Goal: Task Accomplishment & Management: Complete application form

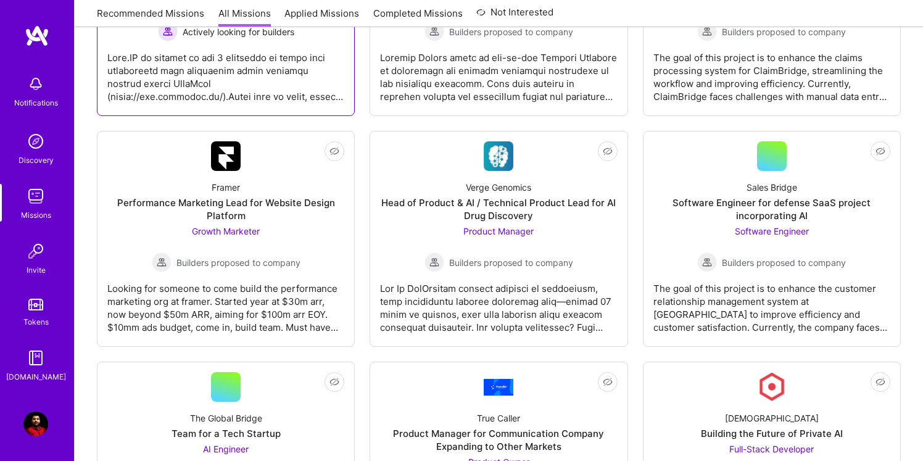
scroll to position [2152, 0]
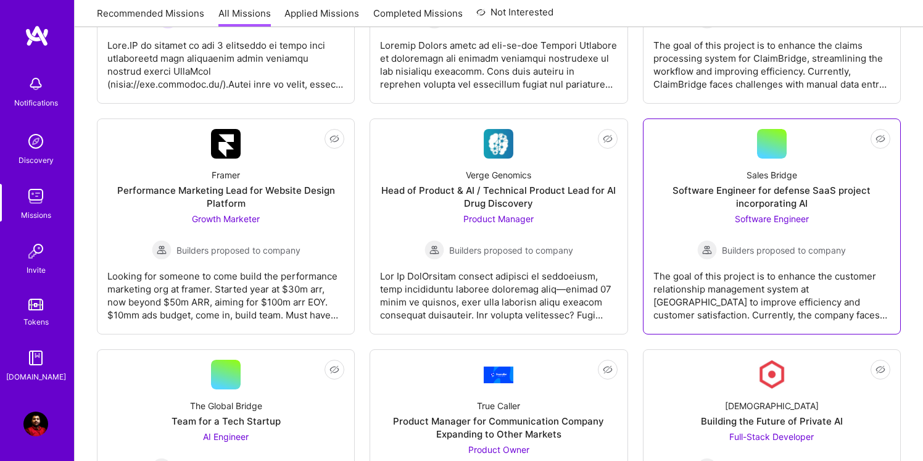
click at [764, 161] on div "Sales Bridge Software Engineer for defense SaaS project incorporating AI Softwa…" at bounding box center [771, 209] width 237 height 101
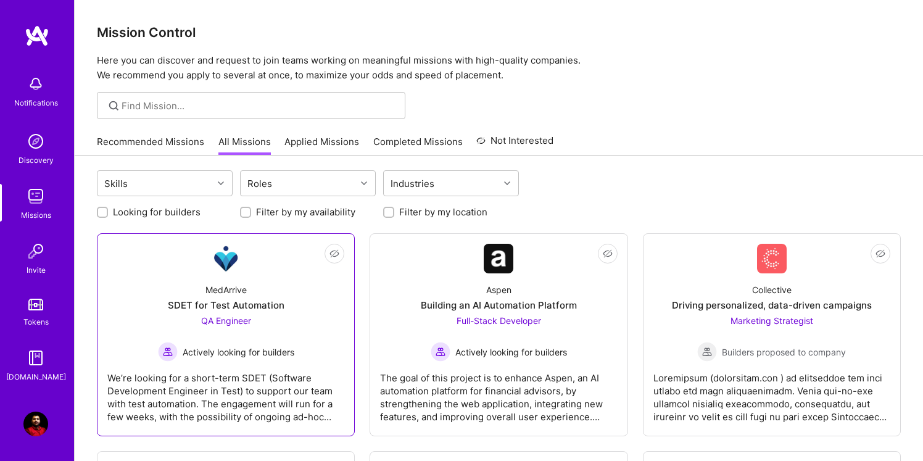
click at [224, 283] on div "MedArrive" at bounding box center [225, 289] width 41 height 13
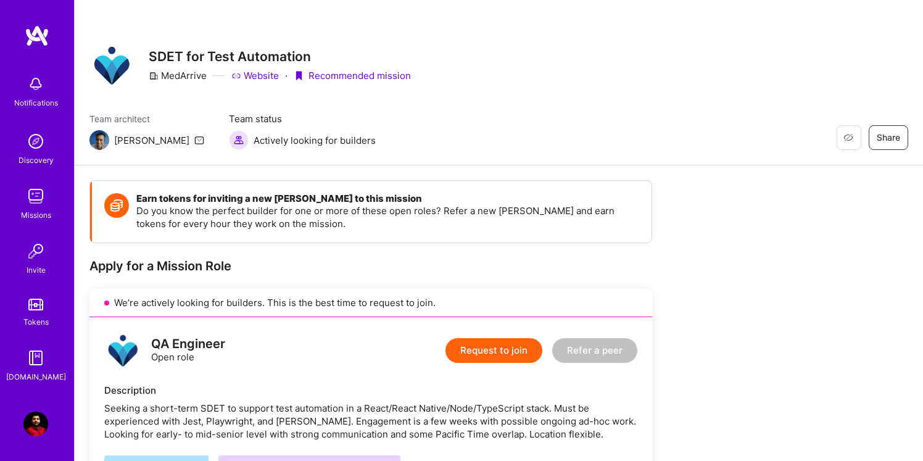
click at [474, 356] on button "Request to join" at bounding box center [493, 350] width 97 height 25
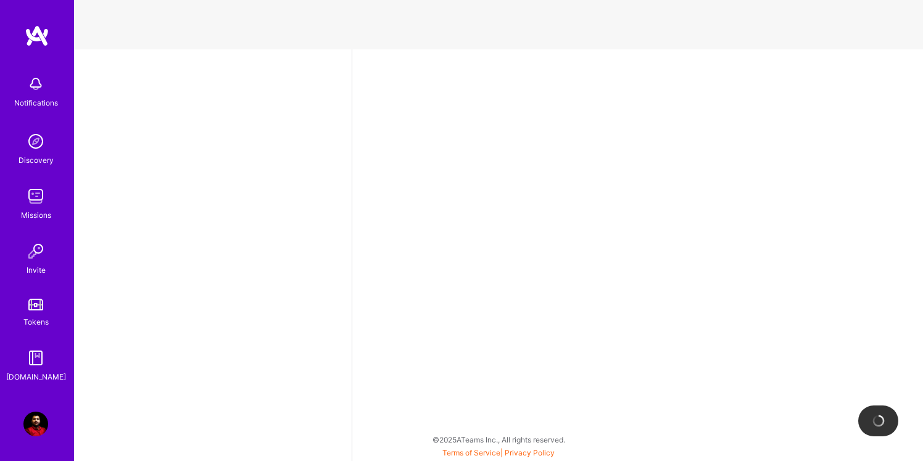
select select "US"
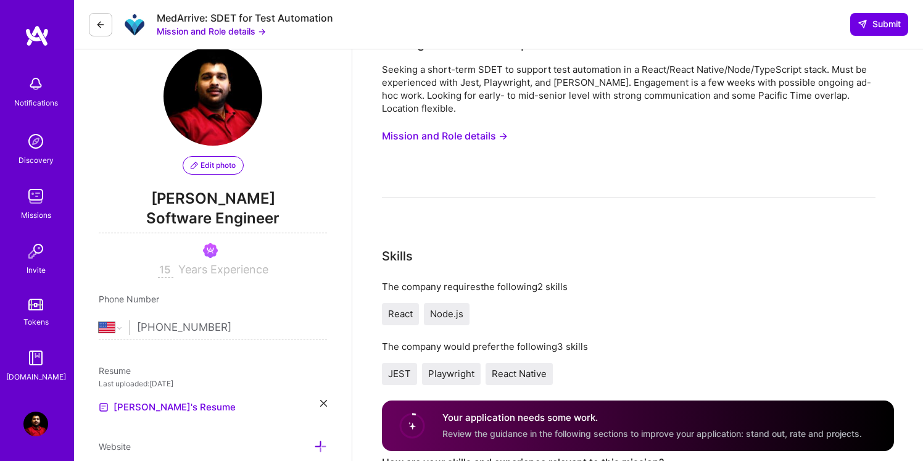
scroll to position [37, 0]
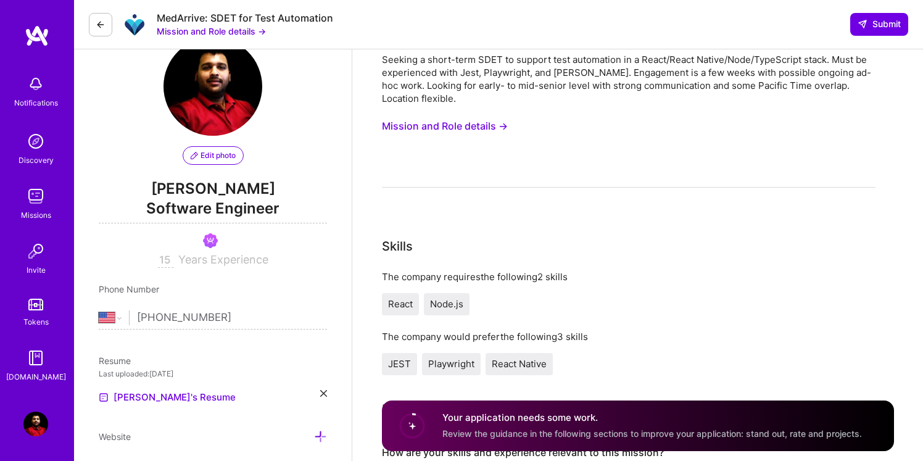
click at [461, 125] on button "Mission and Role details →" at bounding box center [445, 126] width 126 height 23
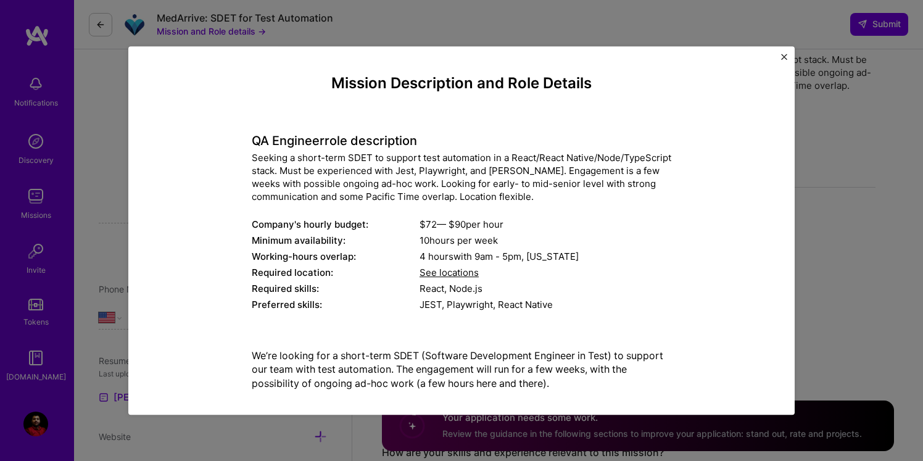
click at [784, 55] on img "Close" at bounding box center [784, 57] width 6 height 6
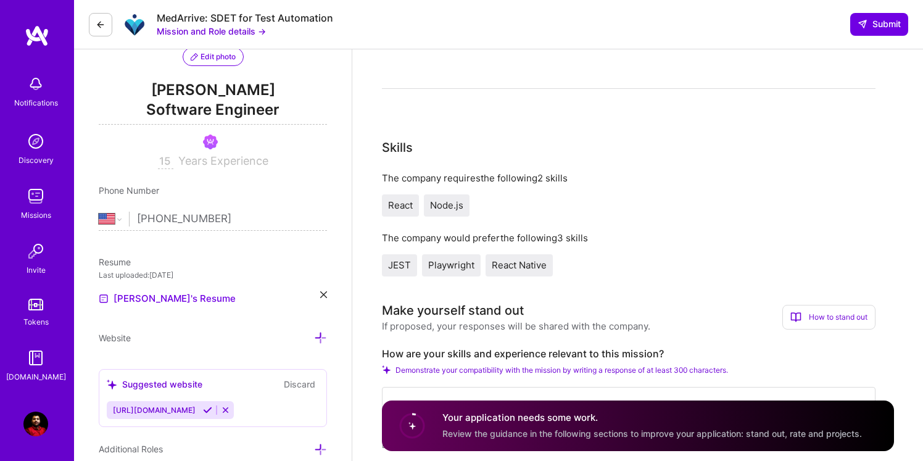
scroll to position [157, 0]
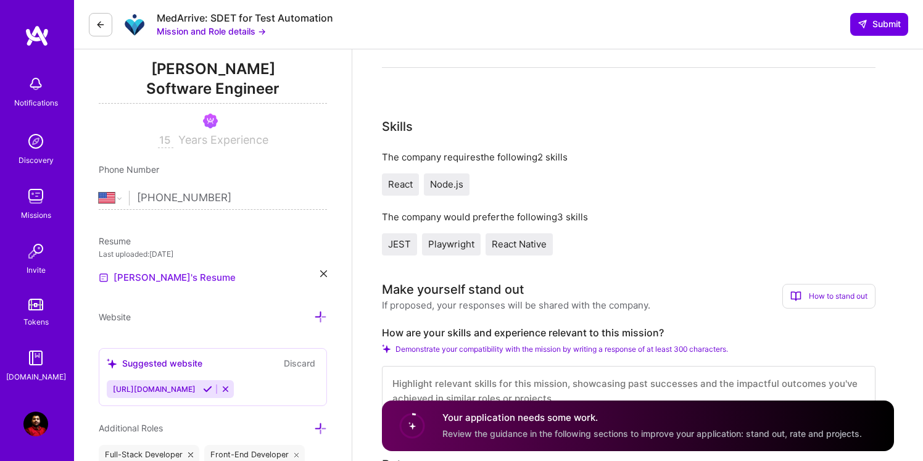
click at [138, 275] on link "[PERSON_NAME]'s Resume" at bounding box center [167, 277] width 137 height 15
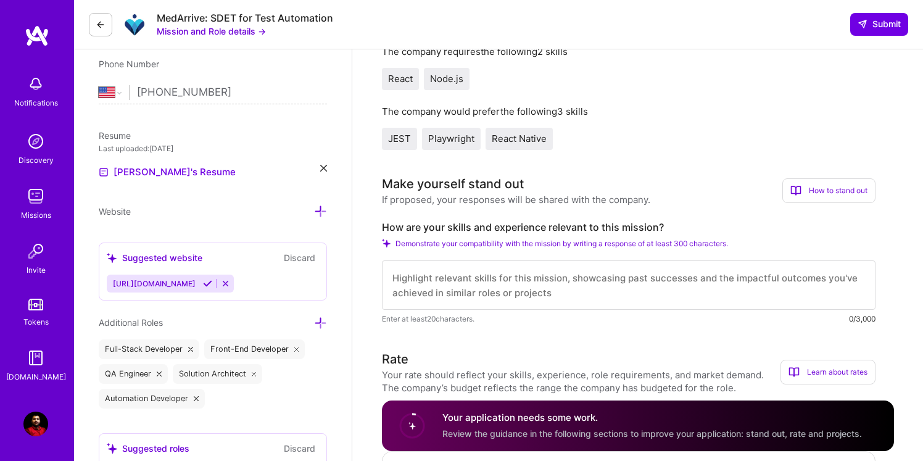
scroll to position [285, 0]
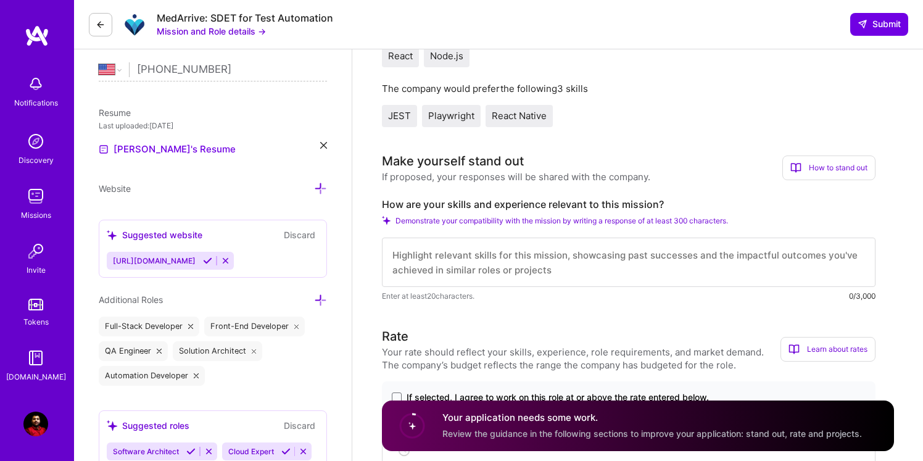
click at [138, 328] on div "Full-Stack Developer" at bounding box center [149, 326] width 101 height 20
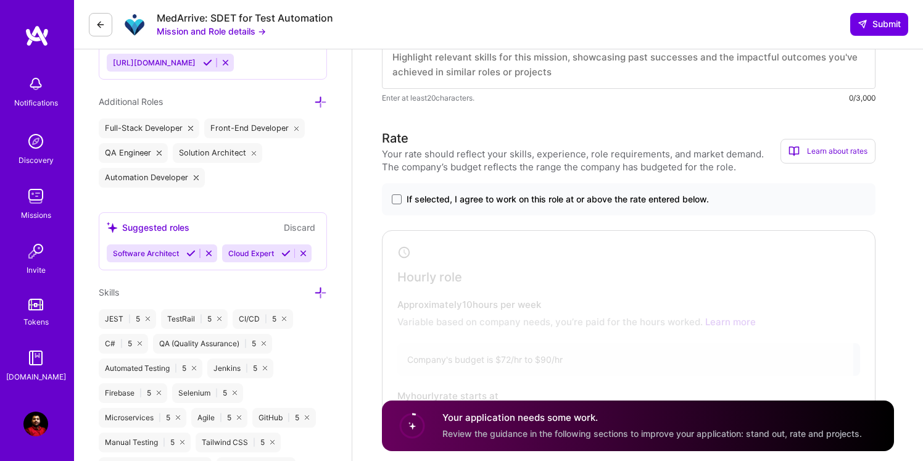
scroll to position [495, 0]
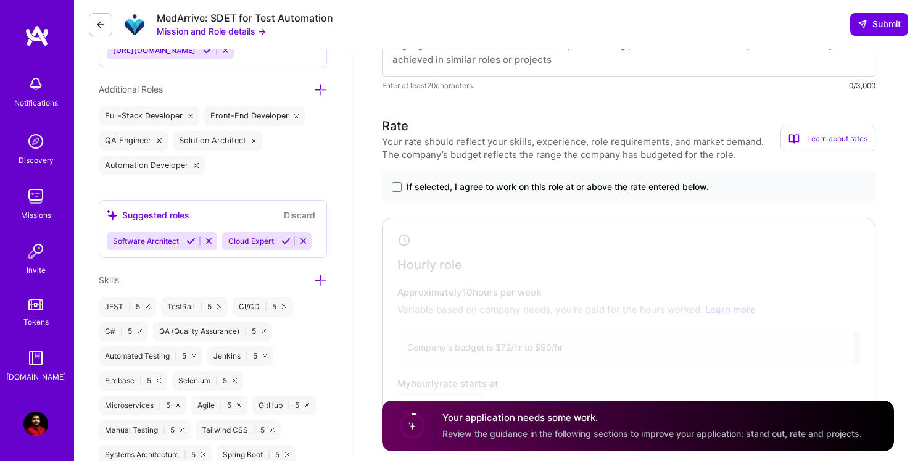
click at [303, 211] on button "Discard" at bounding box center [299, 215] width 39 height 14
click at [187, 242] on icon at bounding box center [190, 240] width 9 height 9
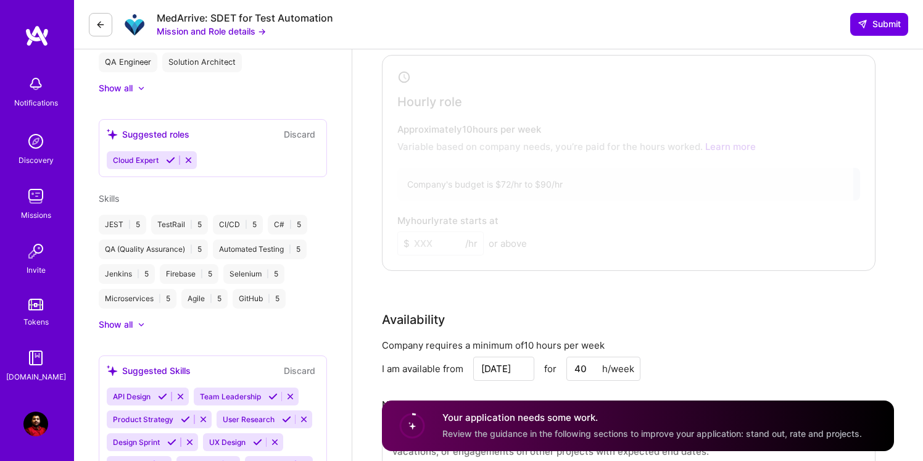
scroll to position [418, 0]
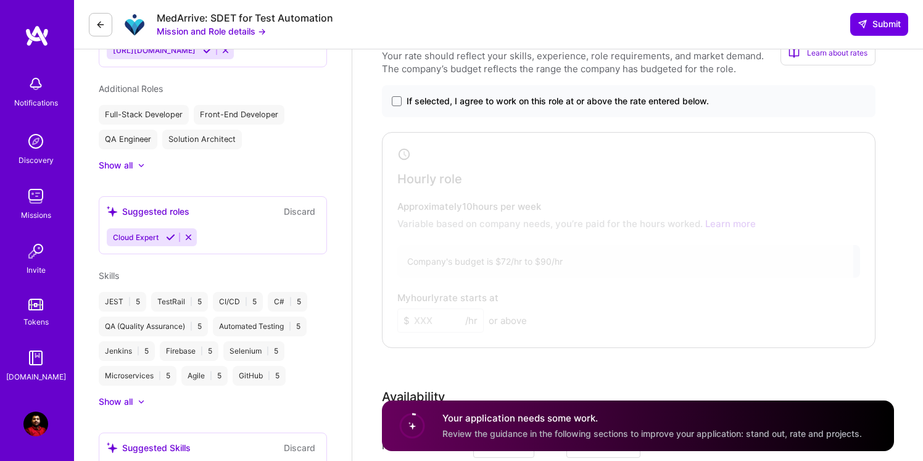
click at [170, 237] on icon at bounding box center [170, 237] width 9 height 9
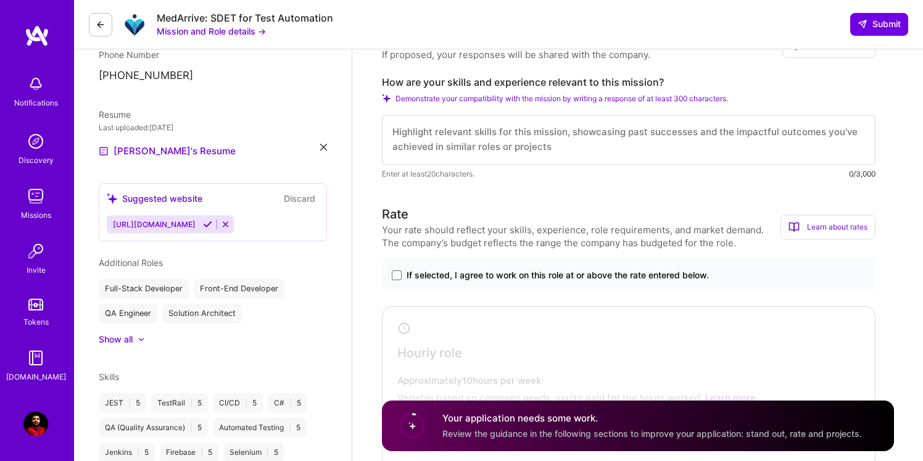
scroll to position [257, 0]
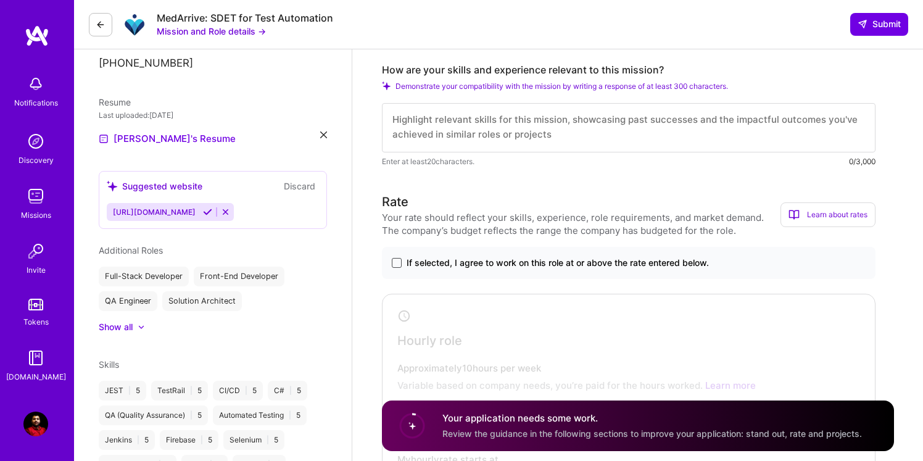
click at [395, 266] on span at bounding box center [397, 263] width 10 height 10
click at [0, 0] on input "If selected, I agree to work on this role at or above the rate entered below." at bounding box center [0, 0] width 0 height 0
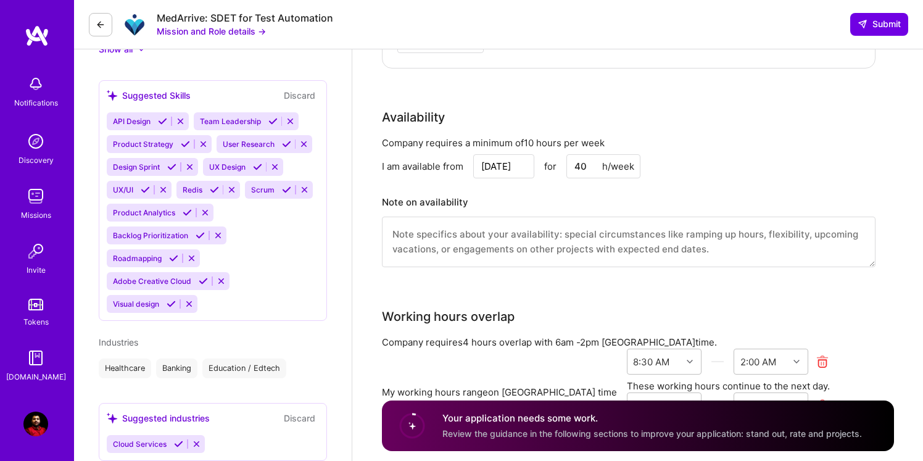
scroll to position [703, 0]
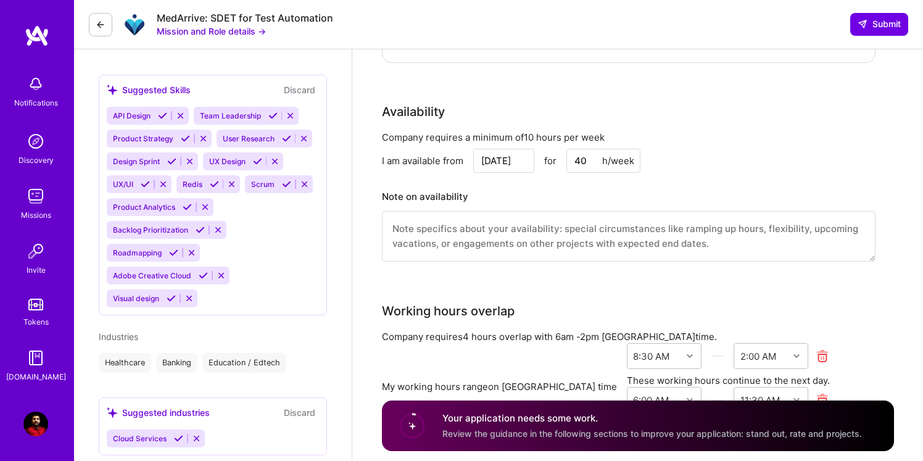
click at [449, 240] on textarea at bounding box center [628, 236] width 493 height 51
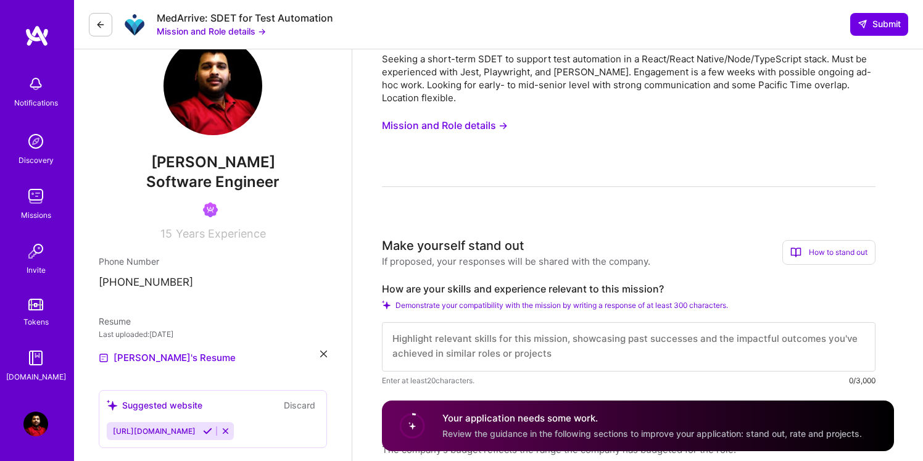
scroll to position [0, 0]
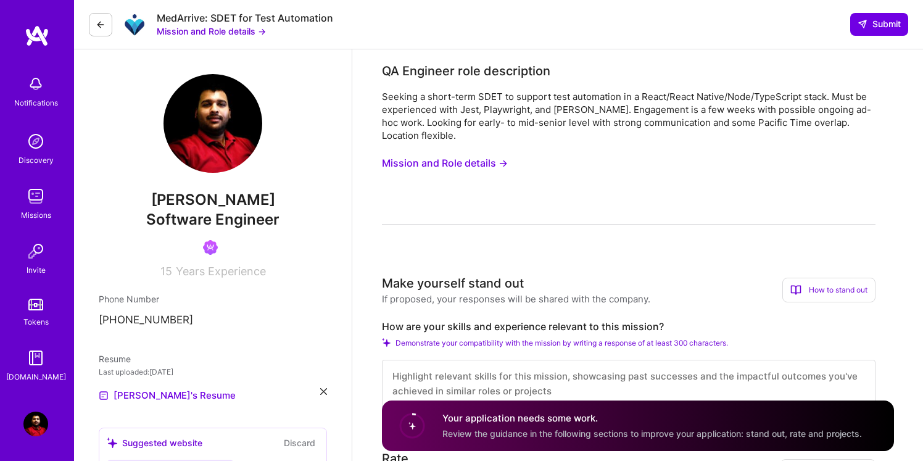
click at [475, 162] on button "Mission and Role details →" at bounding box center [445, 163] width 126 height 23
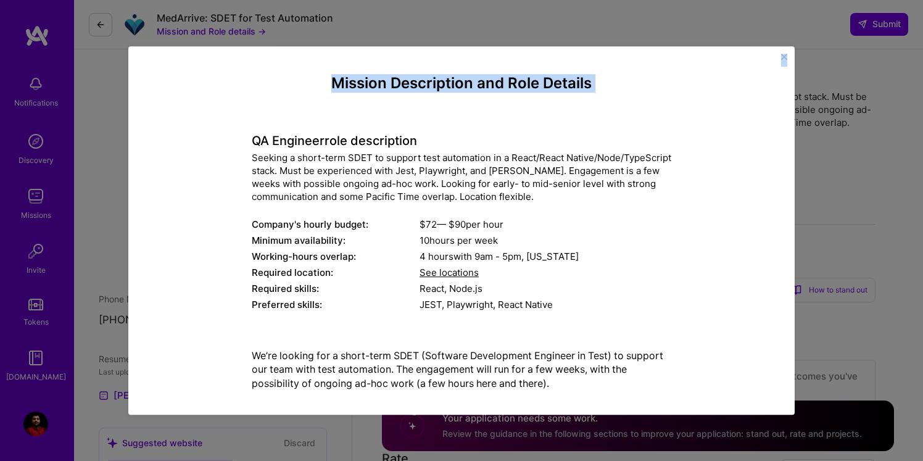
scroll to position [102, 0]
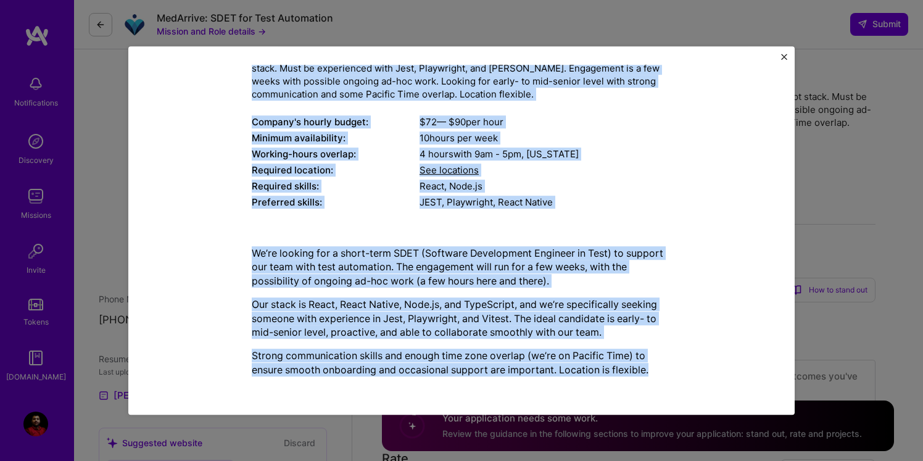
drag, startPoint x: 225, startPoint y: 122, endPoint x: 614, endPoint y: 395, distance: 476.0
click at [614, 395] on div "Mission Description and Role Details QA Engineer role description Seeking a sho…" at bounding box center [461, 231] width 629 height 332
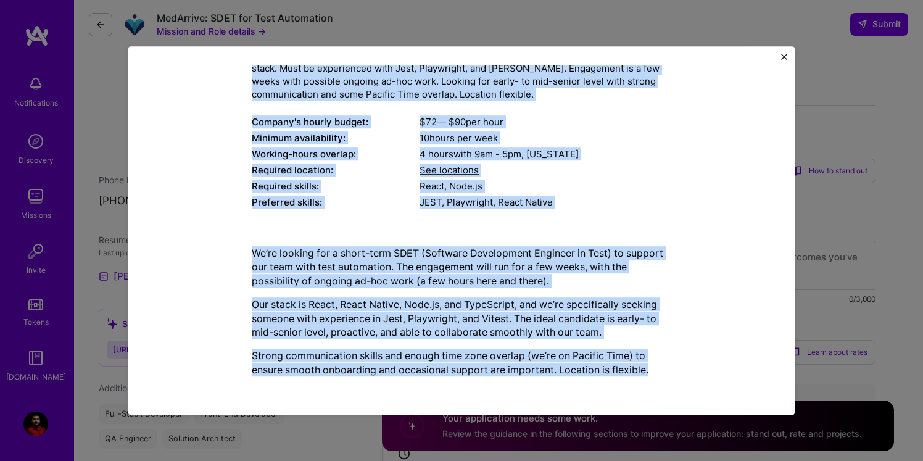
scroll to position [127, 0]
copy div "QA Engineer role description Seeking a short-term SDET to support test automati…"
click at [335, 228] on div "Mission Description and Role Details QA Engineer role description Seeking a sho…" at bounding box center [461, 179] width 419 height 414
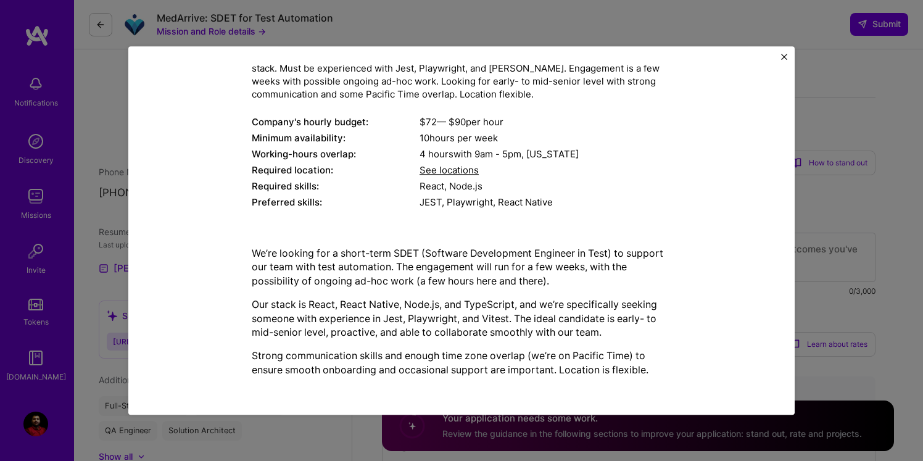
click at [780, 53] on div "Mission Description and Role Details QA Engineer role description Seeking a sho…" at bounding box center [461, 230] width 666 height 369
click at [781, 57] on img "Close" at bounding box center [784, 57] width 6 height 6
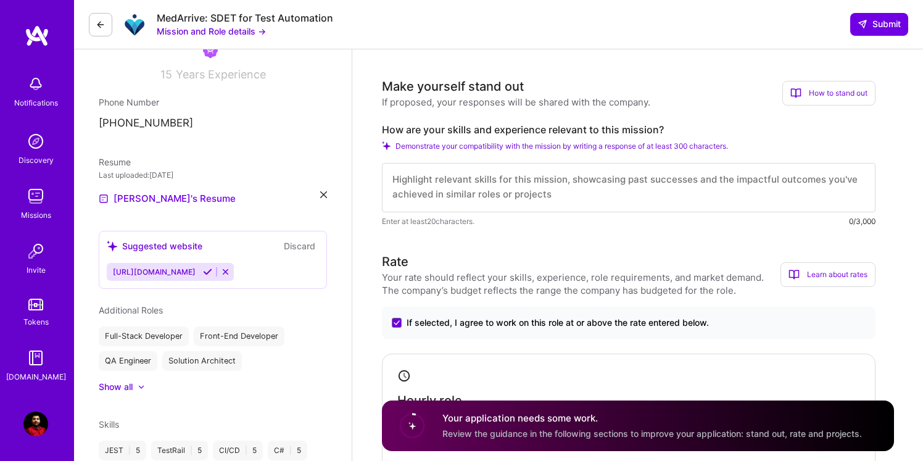
scroll to position [0, 0]
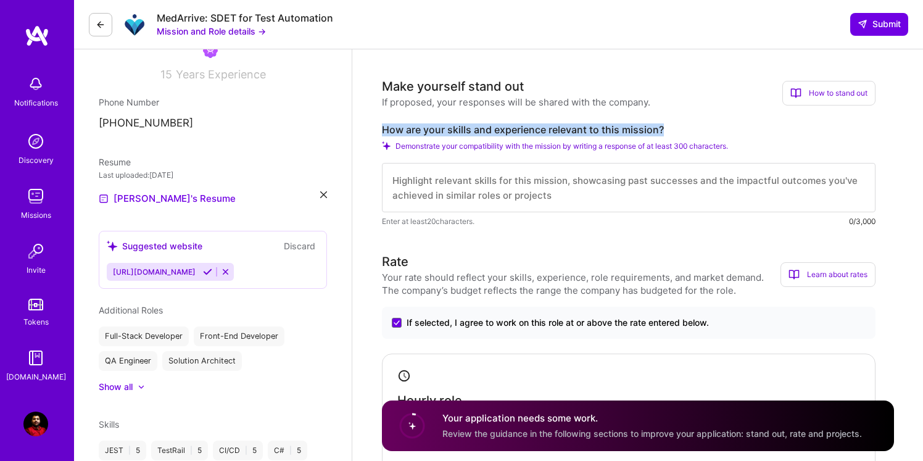
drag, startPoint x: 373, startPoint y: 124, endPoint x: 683, endPoint y: 132, distance: 309.7
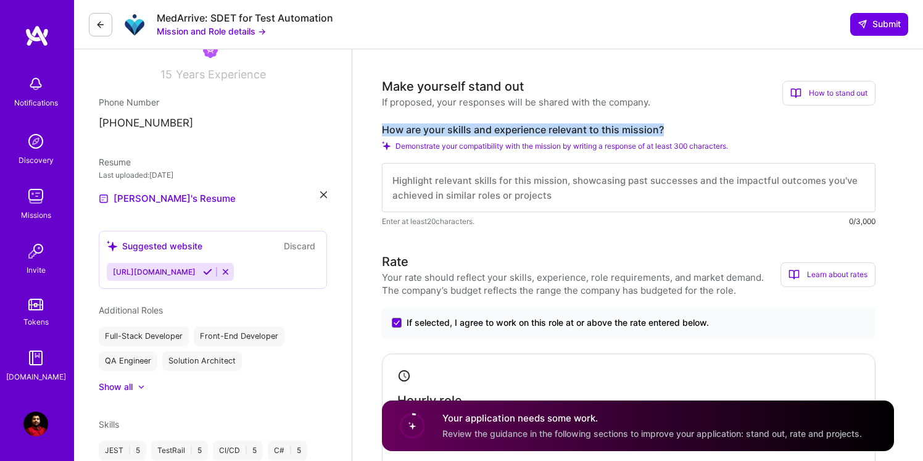
drag, startPoint x: 377, startPoint y: 122, endPoint x: 679, endPoint y: 126, distance: 301.6
copy label "How are your skills and experience relevant to this mission?"
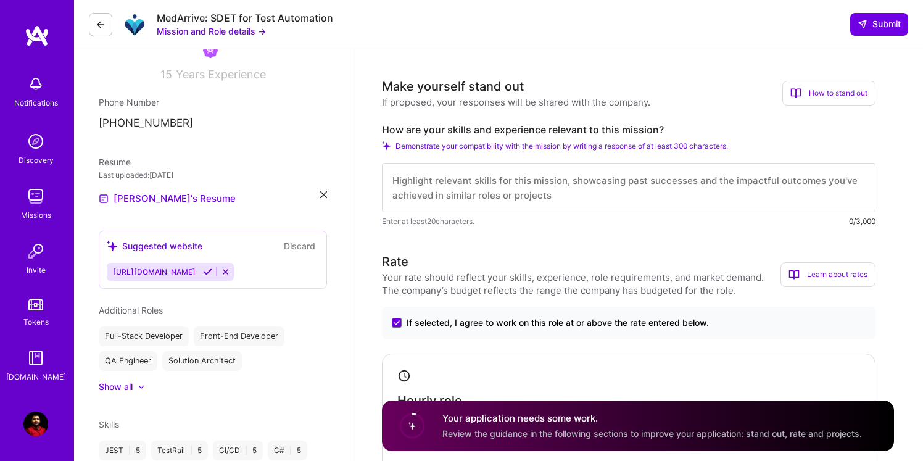
click at [413, 171] on textarea at bounding box center [628, 187] width 493 height 49
click at [432, 181] on textarea at bounding box center [628, 187] width 493 height 49
paste textarea "How are your skills and experience relevant to this mission?"
type textarea "How are your skills and experience relevant to this mission?"
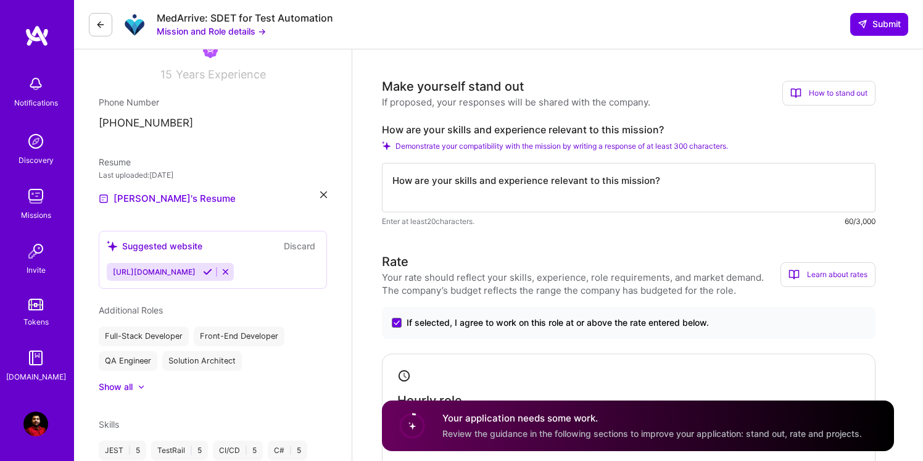
drag, startPoint x: 676, startPoint y: 189, endPoint x: 382, endPoint y: 166, distance: 295.1
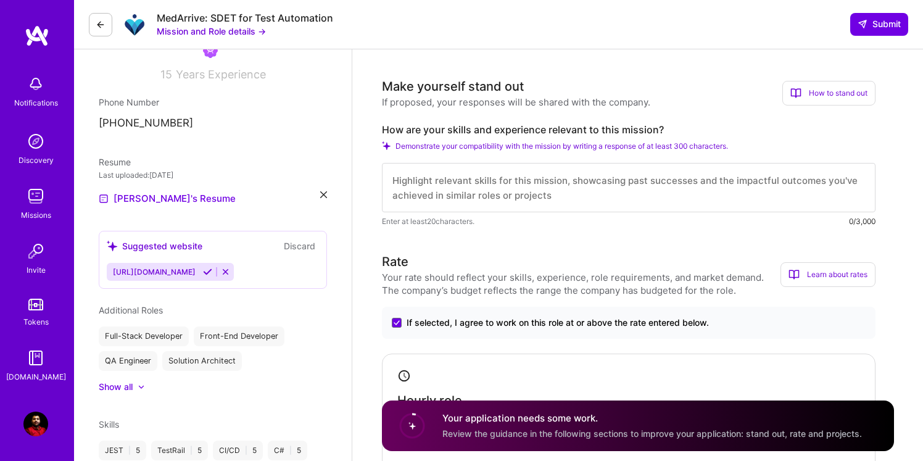
click at [413, 175] on textarea at bounding box center [628, 187] width 493 height 49
paste textarea "My skills and experience are directly aligned with this mission because I speci…"
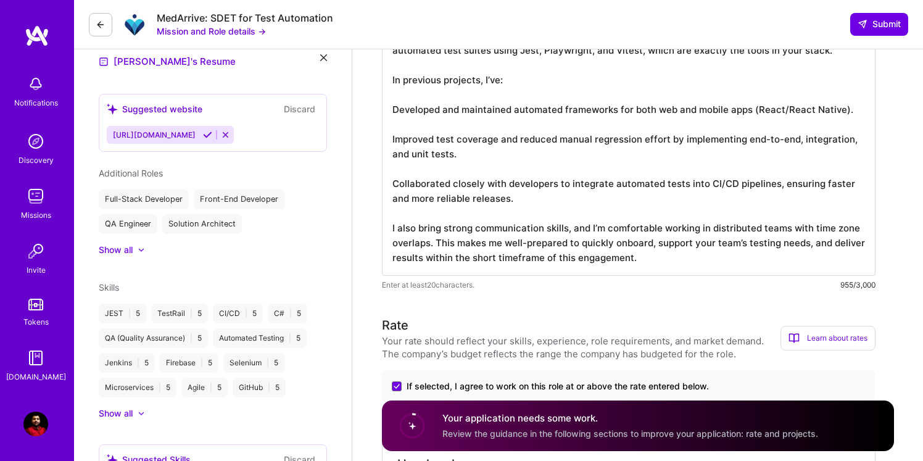
scroll to position [334, 0]
type textarea "My skills and experience are directly aligned with this mission because I speci…"
click at [653, 260] on textarea "My skills and experience are directly aligned with this mission because I speci…" at bounding box center [628, 139] width 493 height 271
click at [658, 325] on h3 "Rate" at bounding box center [581, 324] width 398 height 19
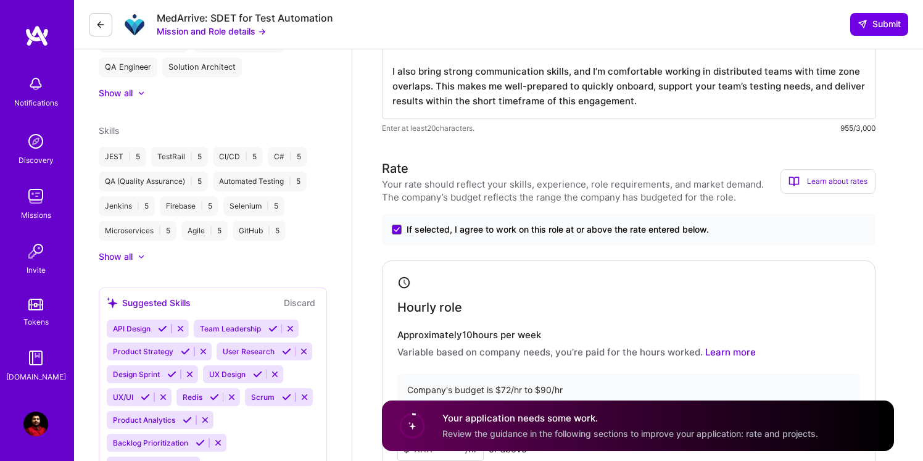
scroll to position [494, 0]
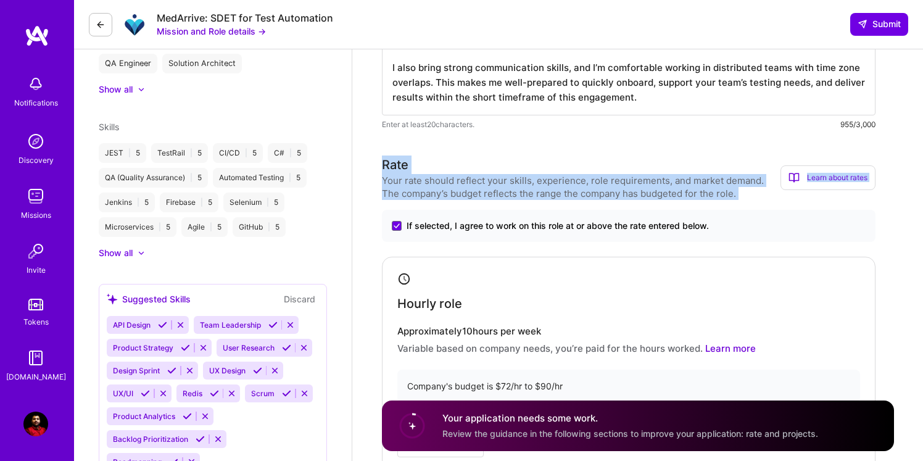
drag, startPoint x: 380, startPoint y: 157, endPoint x: 482, endPoint y: 245, distance: 135.1
click at [479, 216] on div "If selected, I agree to work on this role at or above the rate entered below." at bounding box center [628, 226] width 493 height 32
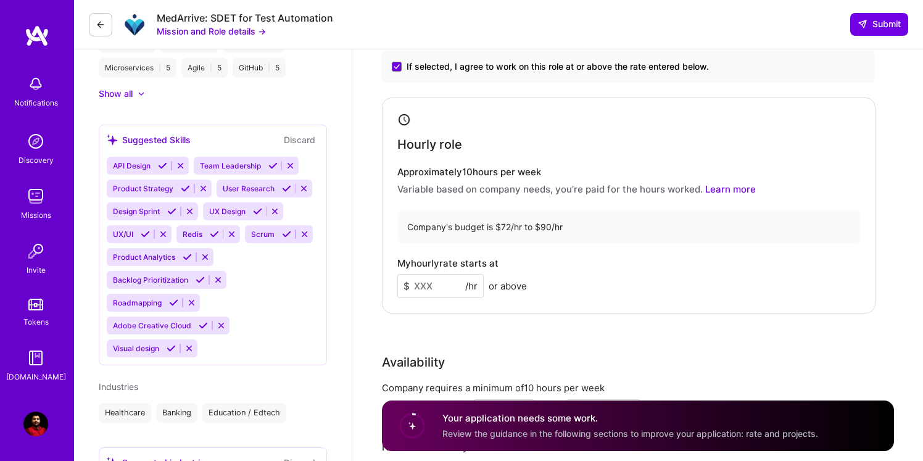
scroll to position [659, 0]
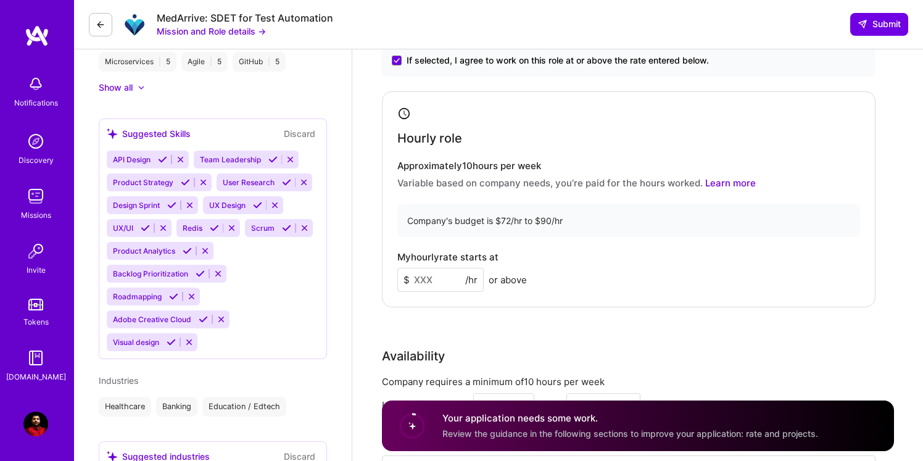
click at [442, 282] on input at bounding box center [440, 280] width 86 height 24
type input "90"
click at [508, 356] on div "Availability" at bounding box center [628, 356] width 493 height 19
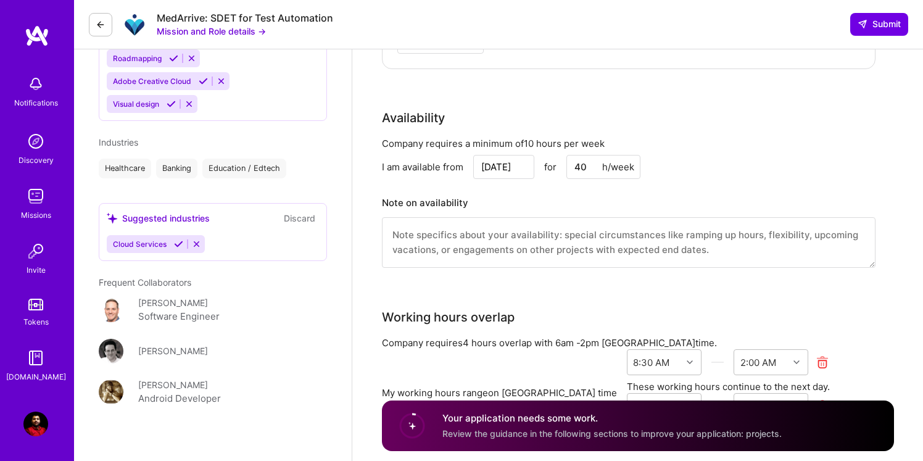
scroll to position [904, 0]
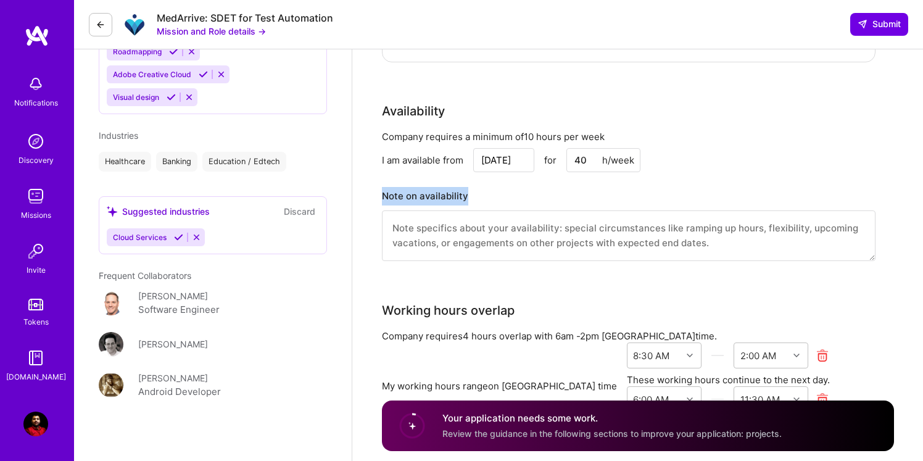
drag, startPoint x: 371, startPoint y: 190, endPoint x: 736, endPoint y: 265, distance: 372.1
click at [736, 265] on div "QA Engineer role description Seeking a short-term SDET to support test automati…" at bounding box center [637, 368] width 571 height 2447
copy div "Note on availability"
click at [419, 250] on textarea at bounding box center [628, 235] width 493 height 51
paste textarea "I’m immediately available, with 10+ hours each week and flexible overlap with y…"
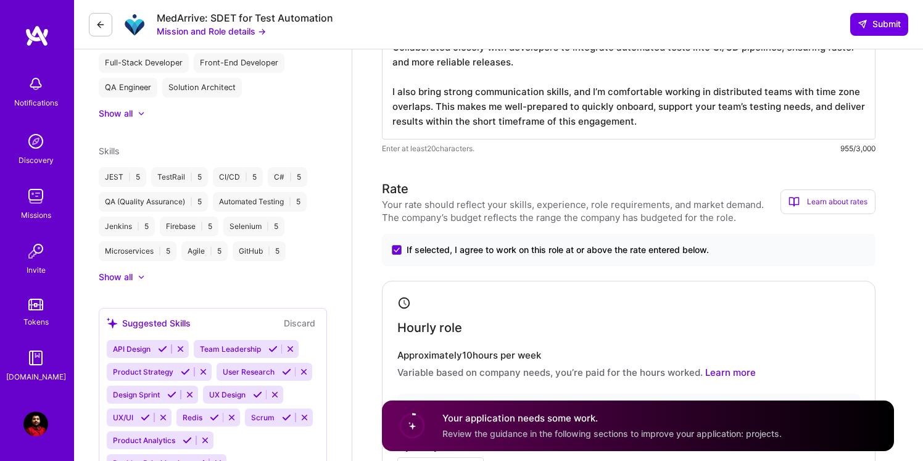
scroll to position [469, 0]
type textarea "I’m immediately available, with 10+ hours each week and flexible overlap with y…"
click at [499, 435] on span "Review the guidance in the following sections to improve your application: proj…" at bounding box center [611, 433] width 339 height 10
click at [403, 424] on circle at bounding box center [411, 425] width 23 height 23
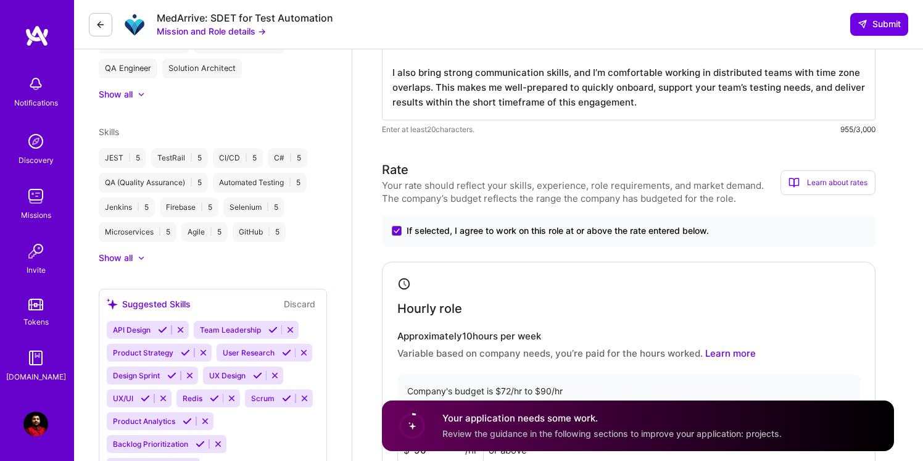
scroll to position [490, 0]
click at [140, 94] on icon at bounding box center [141, 94] width 6 height 4
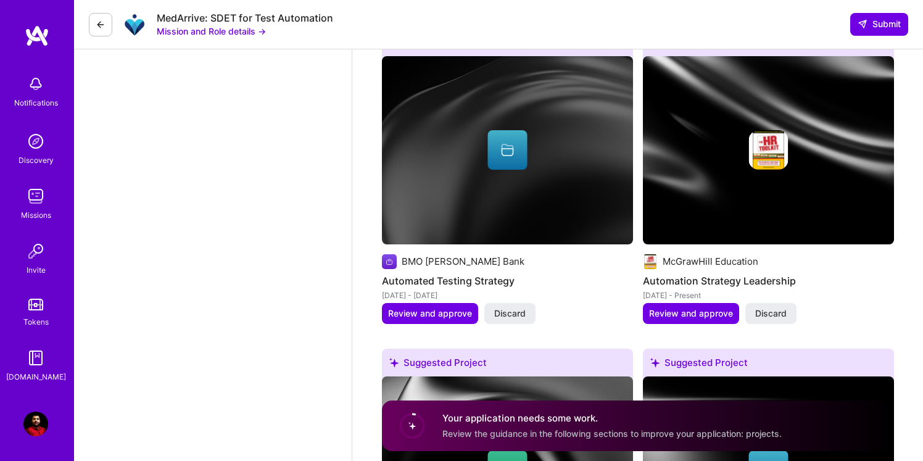
scroll to position [1444, 0]
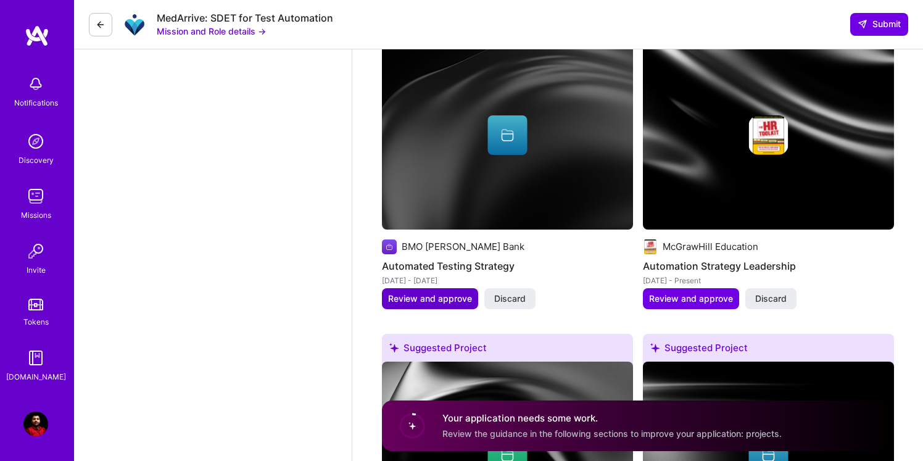
click at [439, 301] on span "Review and approve" at bounding box center [430, 298] width 84 height 12
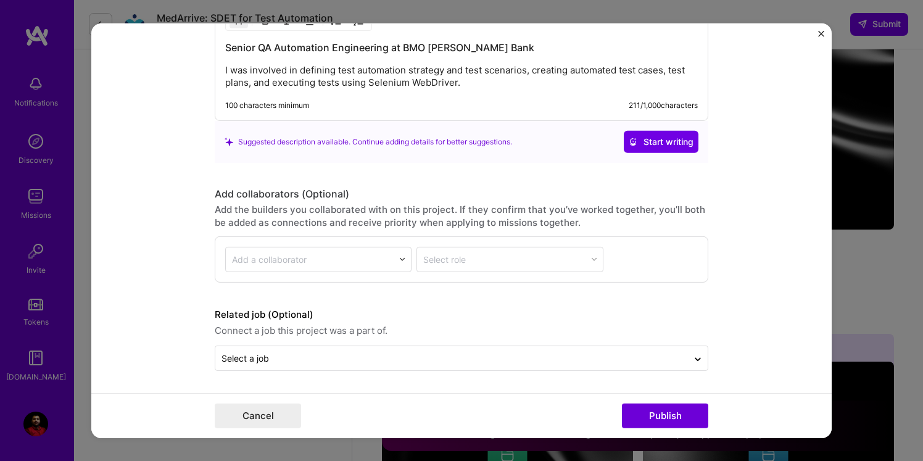
scroll to position [1246, 0]
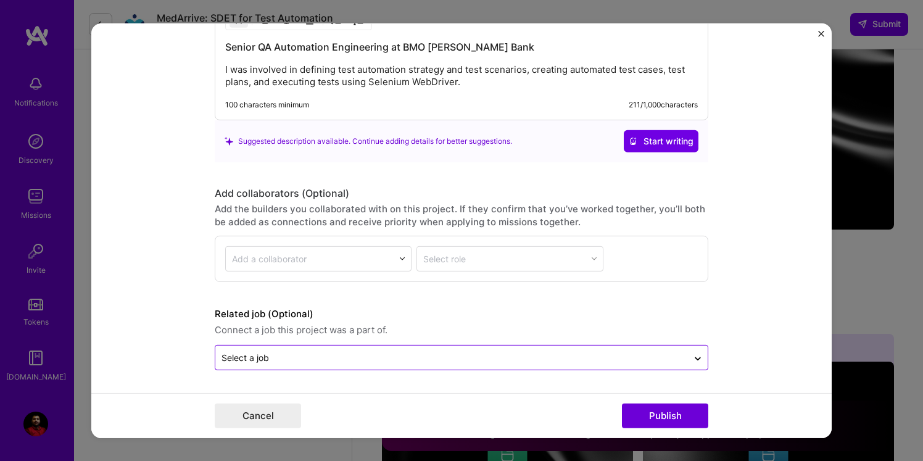
click at [443, 357] on input "text" at bounding box center [451, 357] width 460 height 13
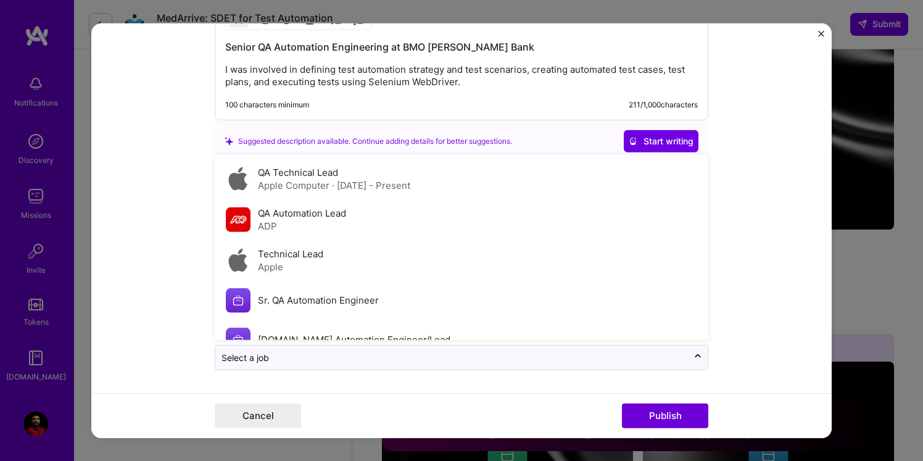
click at [187, 323] on form "Editing suggested project This project is suggested based on your LinkedIn, res…" at bounding box center [461, 230] width 740 height 414
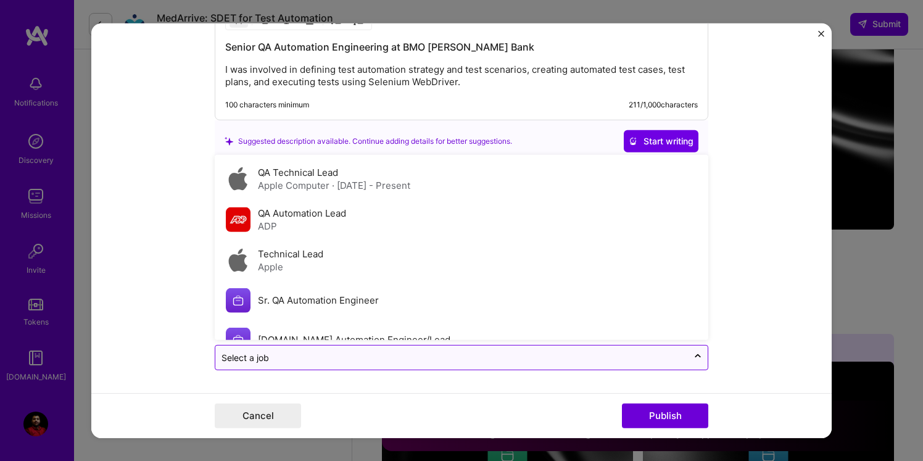
click at [354, 359] on input "text" at bounding box center [451, 357] width 460 height 13
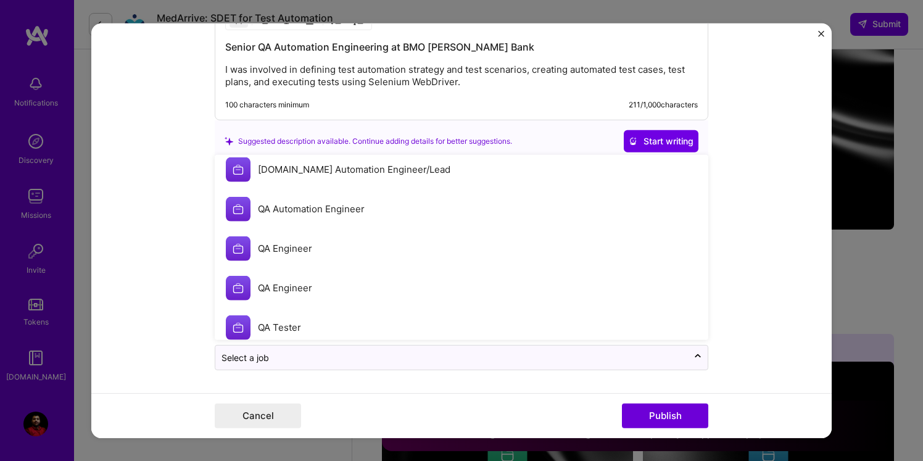
scroll to position [181, 0]
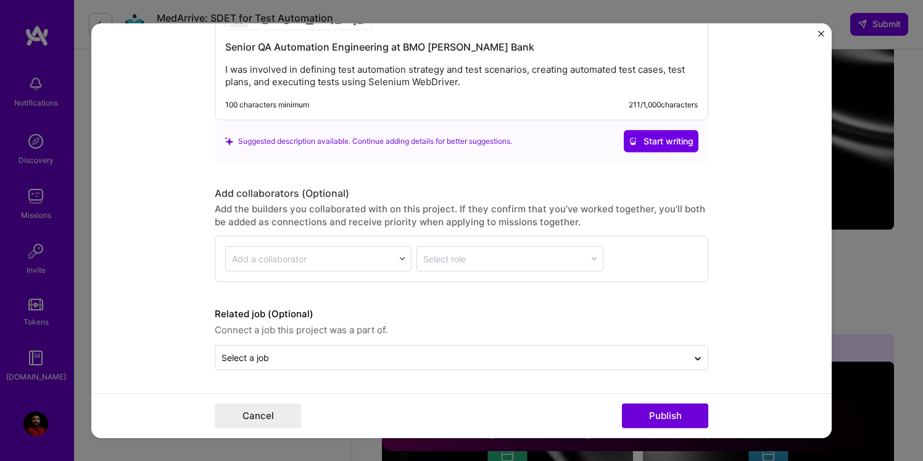
click at [149, 337] on form "Editing suggested project This project is suggested based on your LinkedIn, res…" at bounding box center [461, 230] width 740 height 414
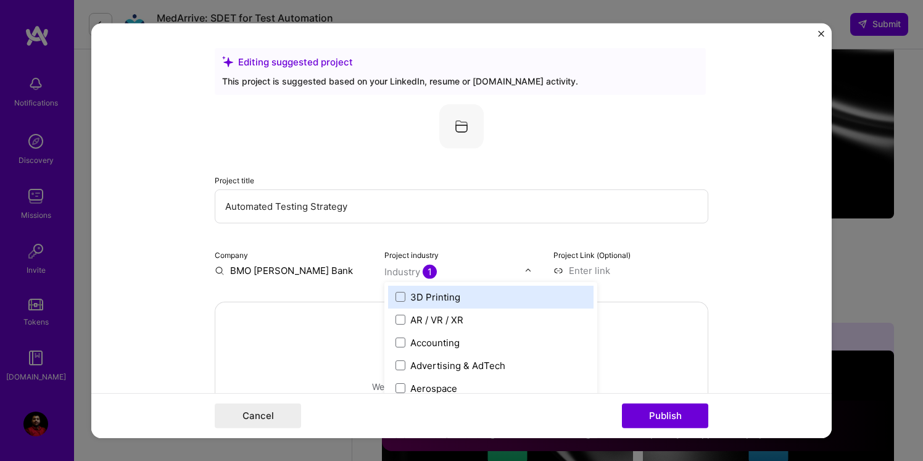
scroll to position [1456, 0]
click at [428, 271] on span "1" at bounding box center [429, 271] width 14 height 14
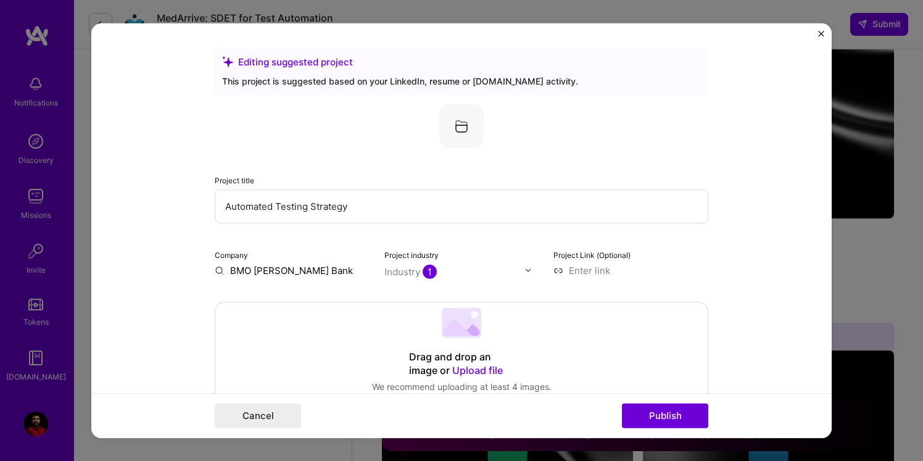
click at [146, 301] on form "Editing suggested project This project is suggested based on your LinkedIn, res…" at bounding box center [461, 230] width 740 height 414
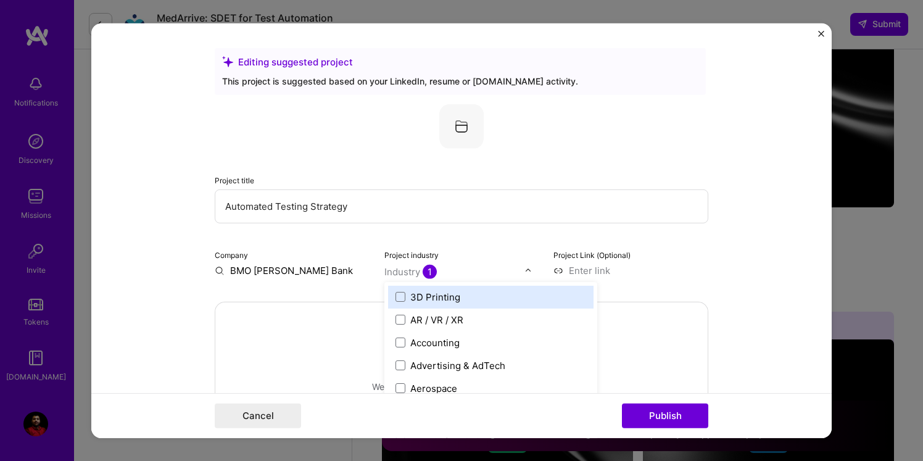
scroll to position [1467, 0]
click at [403, 268] on div "Industry 1" at bounding box center [410, 271] width 52 height 13
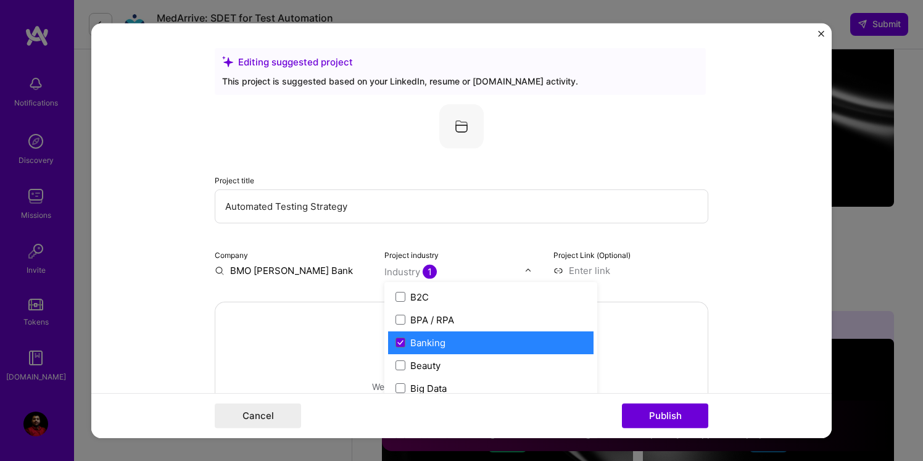
scroll to position [389, 0]
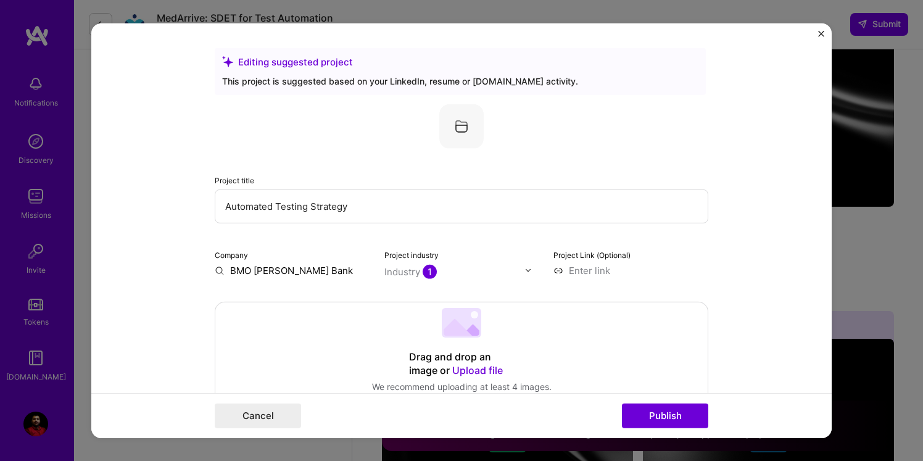
click at [710, 244] on form "Editing suggested project This project is suggested based on your LinkedIn, res…" at bounding box center [461, 230] width 740 height 414
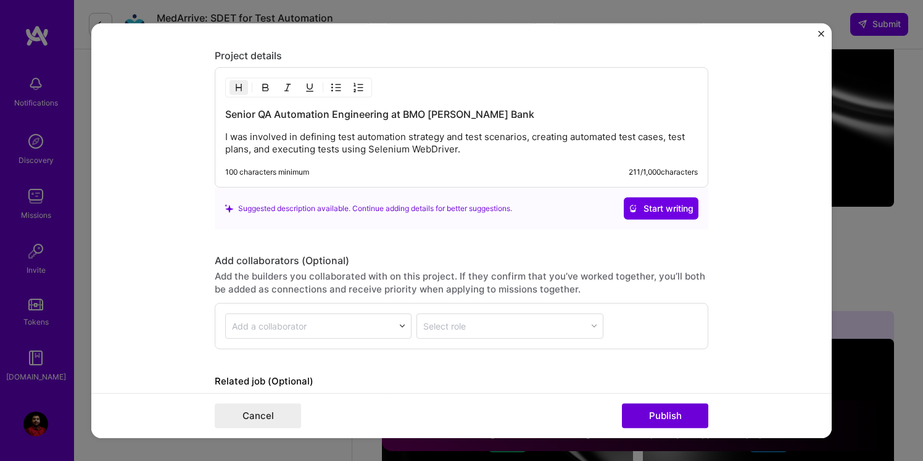
scroll to position [1246, 0]
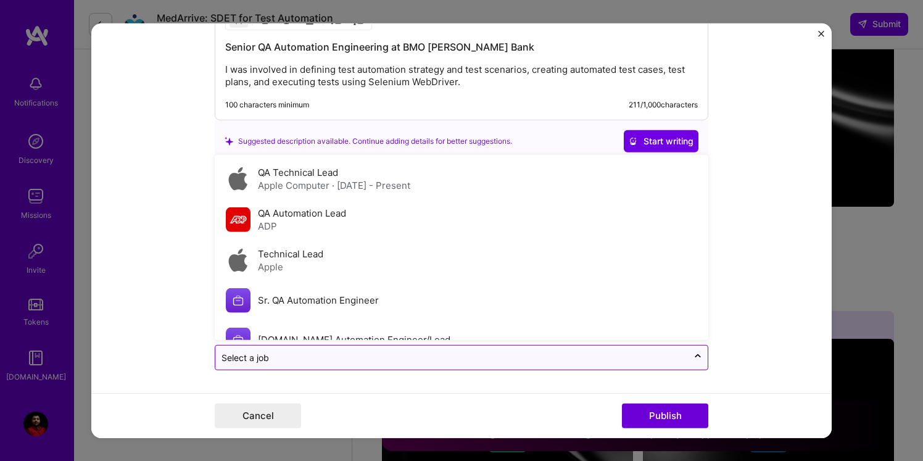
click at [344, 365] on div at bounding box center [451, 357] width 460 height 15
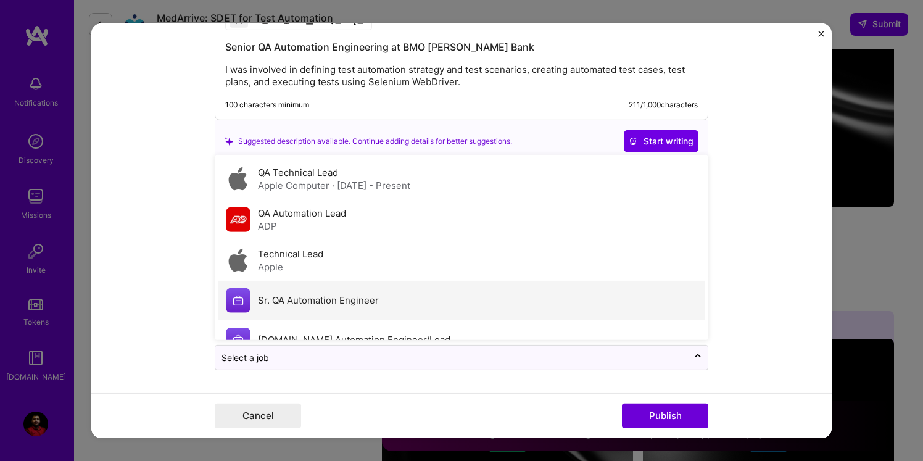
scroll to position [181, 0]
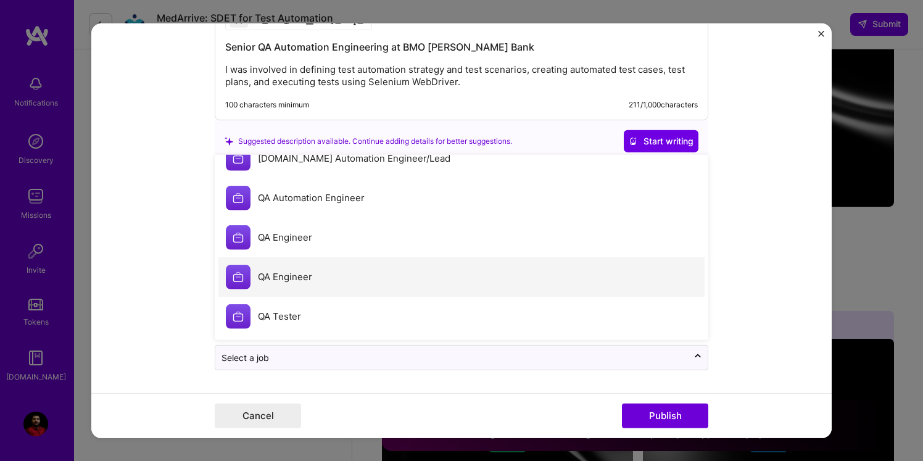
click at [295, 282] on div "QA Engineer" at bounding box center [285, 276] width 54 height 13
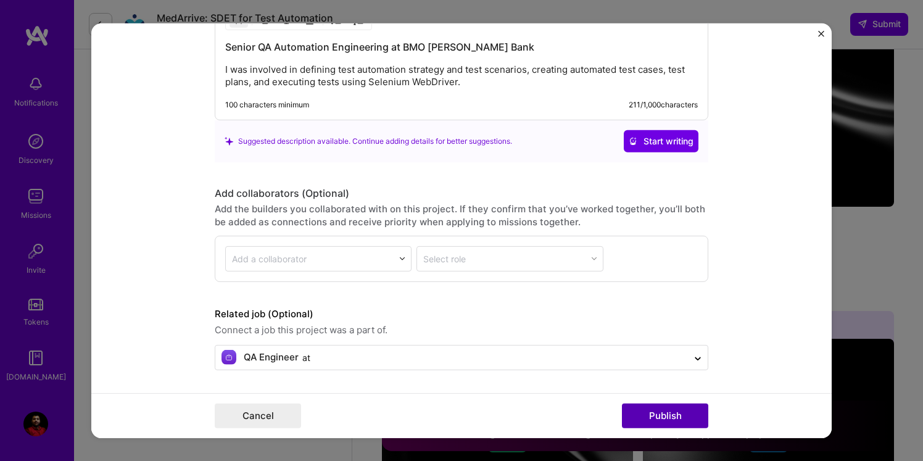
click at [662, 413] on button "Publish" at bounding box center [665, 415] width 86 height 25
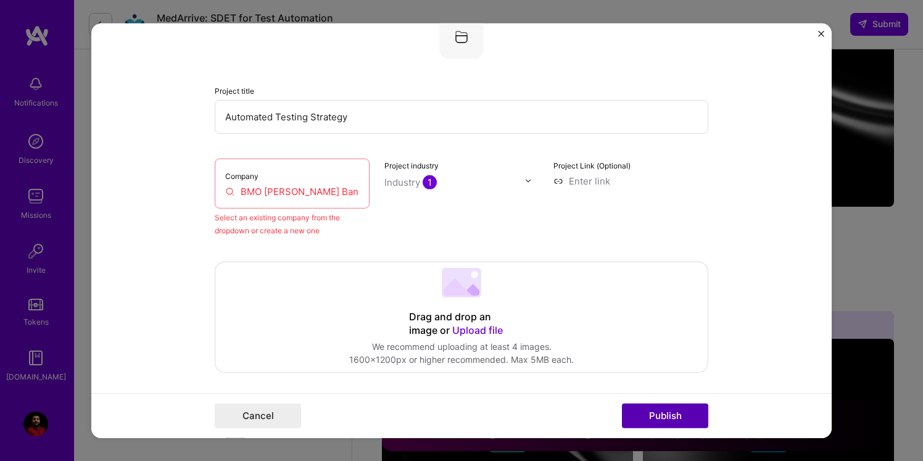
scroll to position [81, 0]
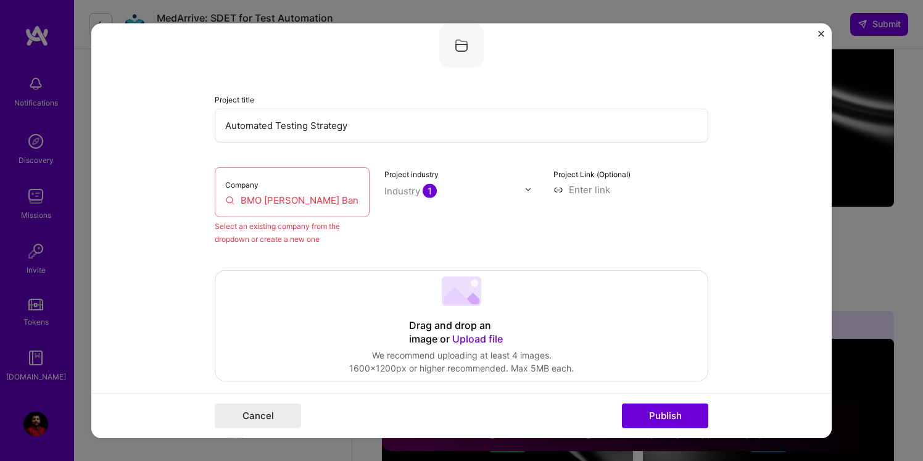
click at [258, 192] on div "Company BMO Harris Bank" at bounding box center [292, 192] width 155 height 50
click at [236, 206] on input "BMO [PERSON_NAME] Bank" at bounding box center [292, 199] width 134 height 13
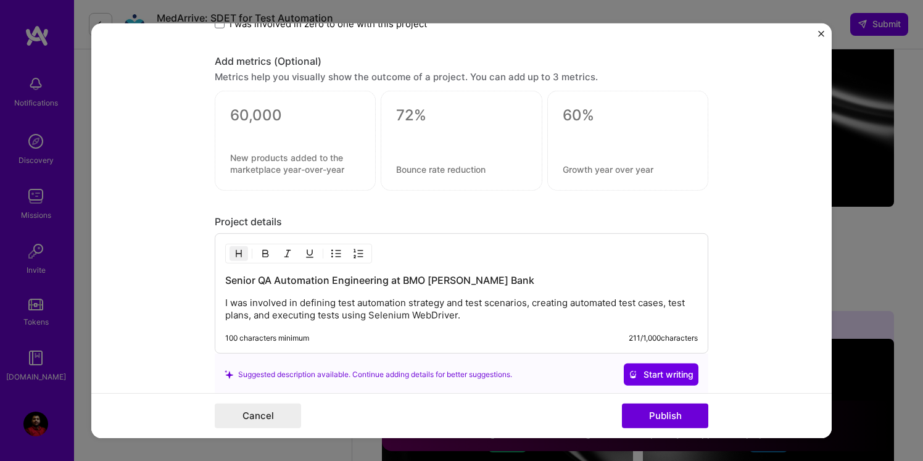
scroll to position [1311, 0]
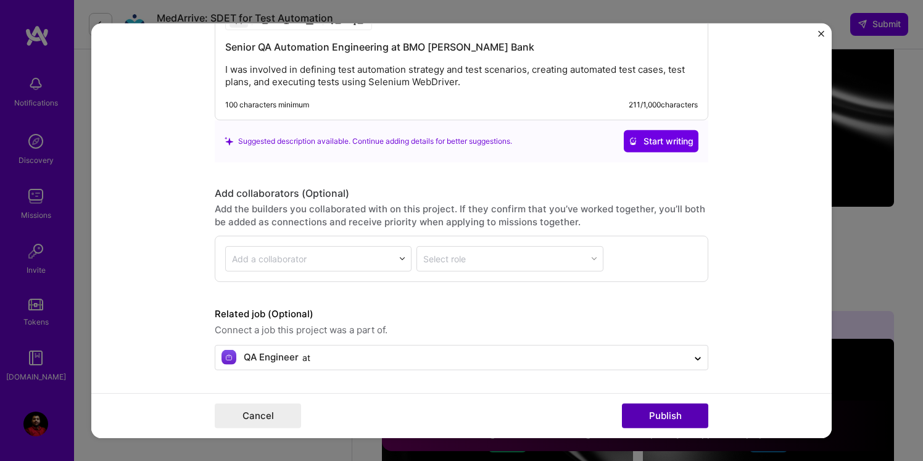
click at [677, 404] on button "Publish" at bounding box center [665, 415] width 86 height 25
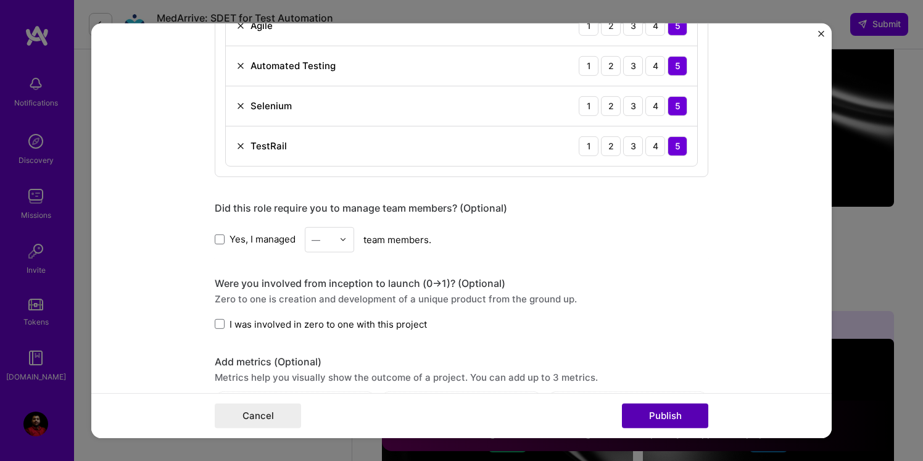
click at [677, 421] on button "Publish" at bounding box center [665, 415] width 86 height 25
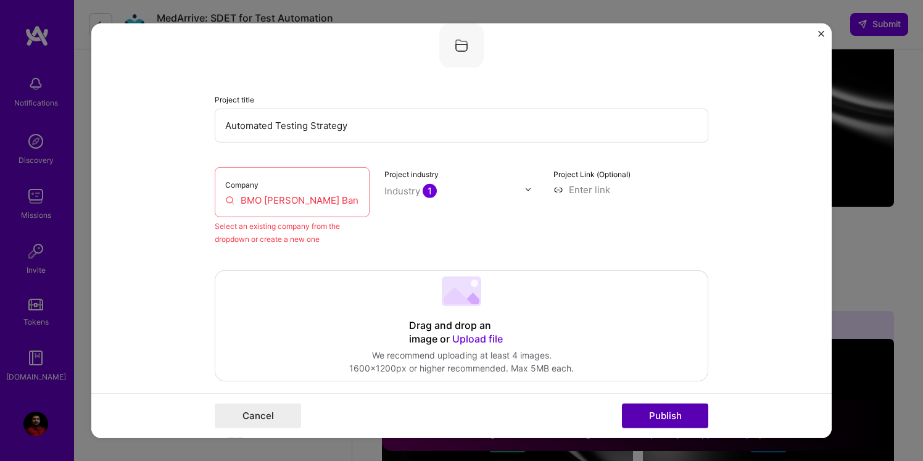
scroll to position [81, 0]
click at [231, 204] on input "BMO [PERSON_NAME] Bank" at bounding box center [292, 199] width 134 height 13
click at [263, 204] on input "BMO [PERSON_NAME] Bank" at bounding box center [292, 199] width 134 height 13
click at [234, 199] on input "BMO [PERSON_NAME] Bank" at bounding box center [292, 199] width 134 height 13
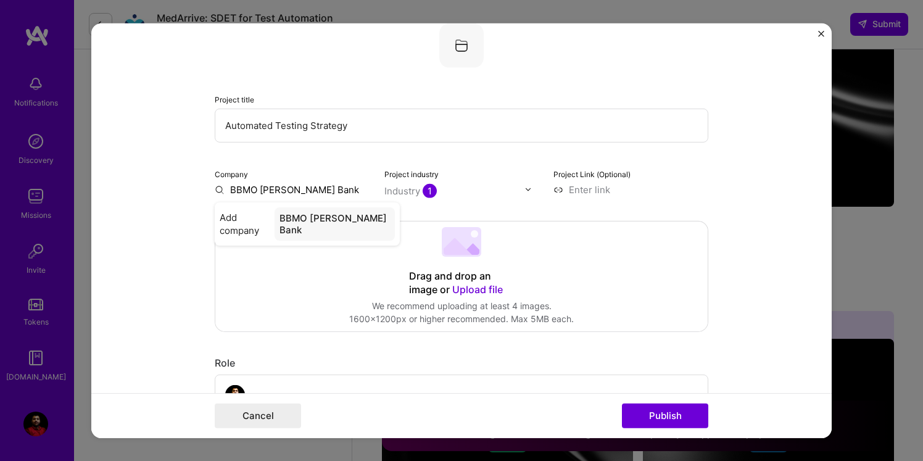
type input "BMO [PERSON_NAME] Bank"
click at [321, 219] on div "BMO [PERSON_NAME] Bank" at bounding box center [335, 223] width 119 height 33
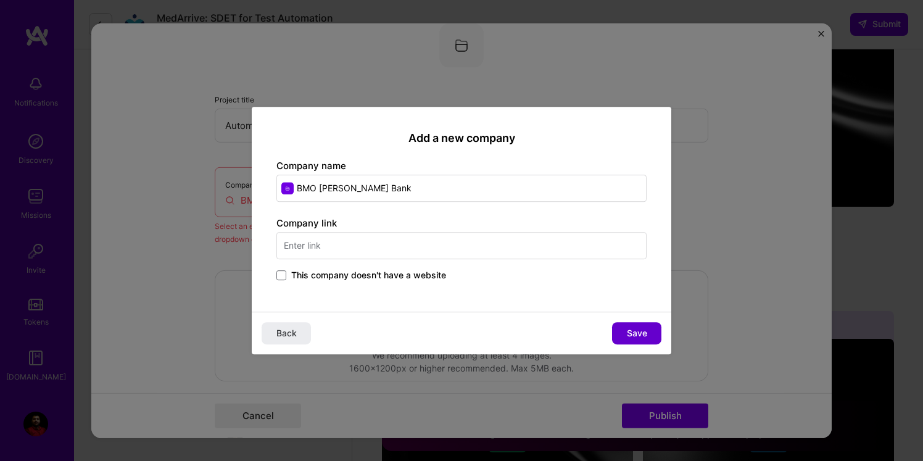
click at [645, 332] on span "Save" at bounding box center [637, 333] width 20 height 12
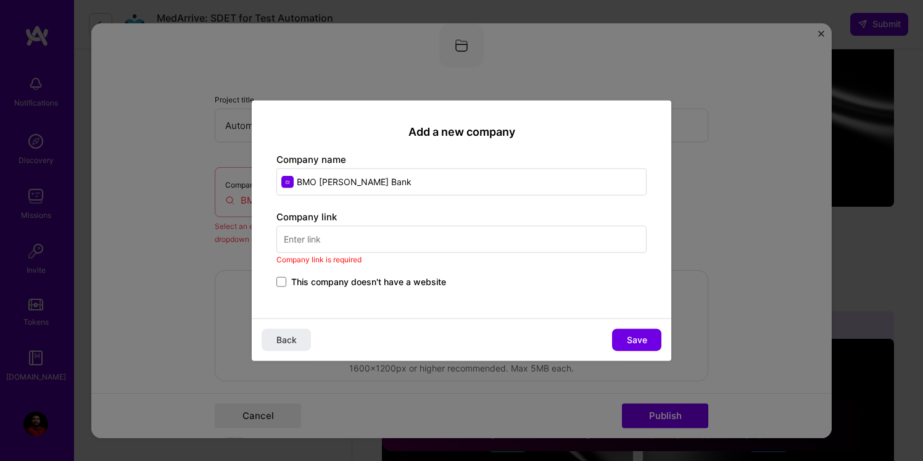
click at [403, 241] on input "text" at bounding box center [461, 239] width 370 height 27
paste input "https://www.bmo.com/en-us/main/personal/checking-accounts/digital-offer/?COID=B…"
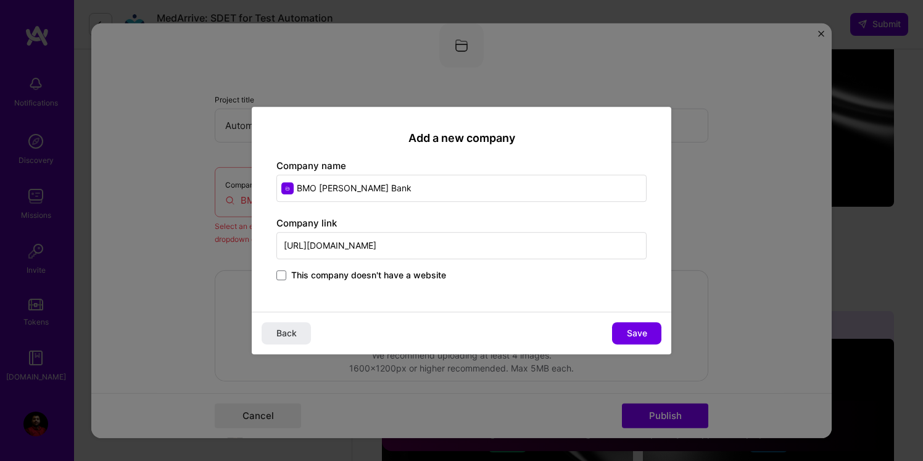
scroll to position [0, 1231]
type input "https://www.bmo.com/en-us/main/personal/checking-accounts/digital-offer/?COID=B…"
click at [635, 329] on span "Save" at bounding box center [637, 333] width 20 height 12
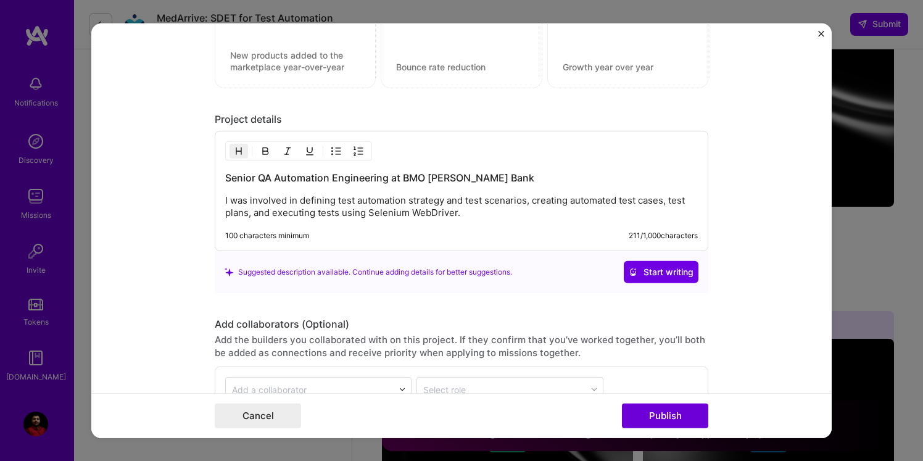
scroll to position [1261, 0]
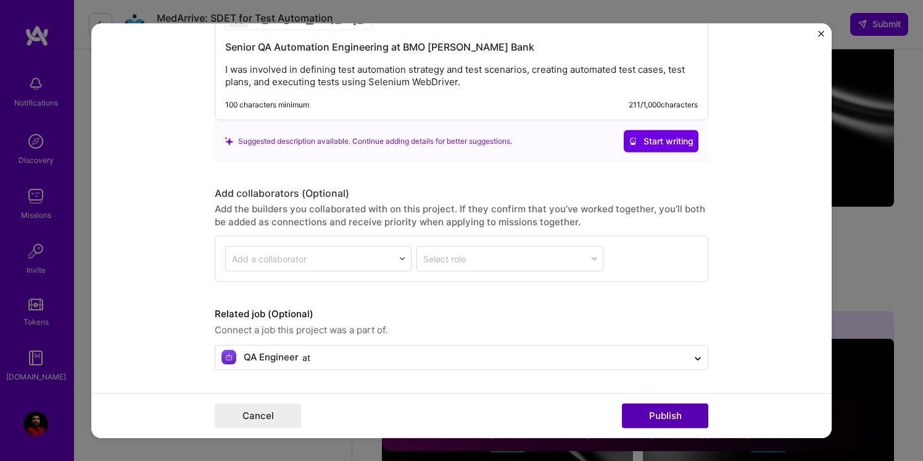
click at [662, 420] on button "Publish" at bounding box center [665, 415] width 86 height 25
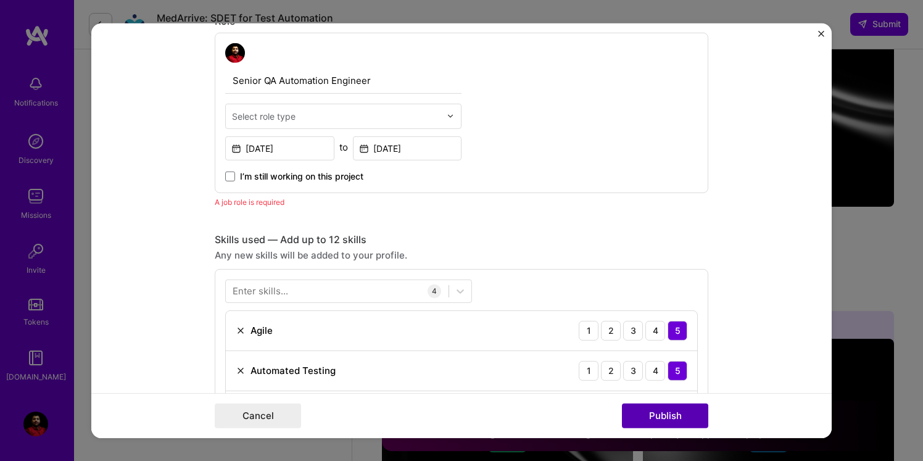
scroll to position [414, 0]
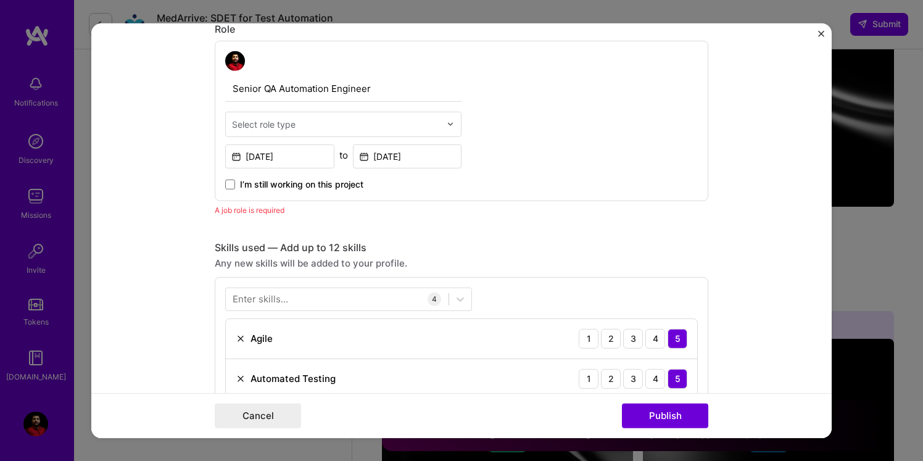
click at [278, 213] on div "A job role is required" at bounding box center [461, 209] width 493 height 13
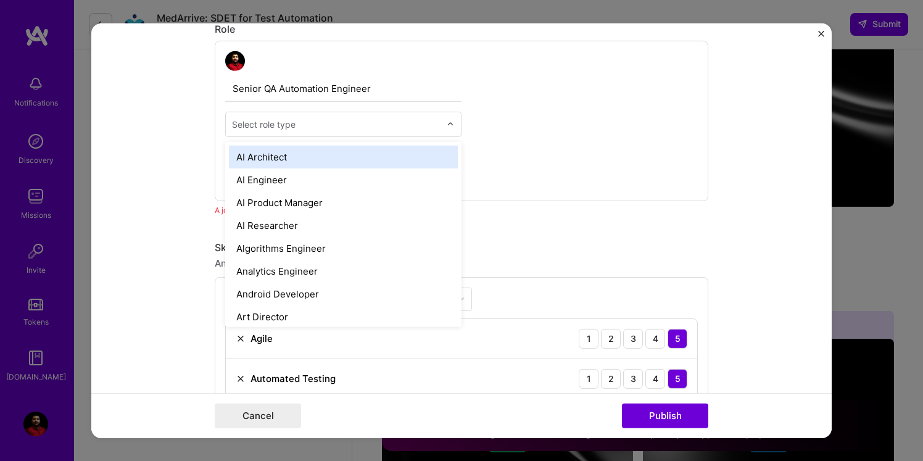
click at [279, 122] on div "Select role type" at bounding box center [264, 123] width 64 height 13
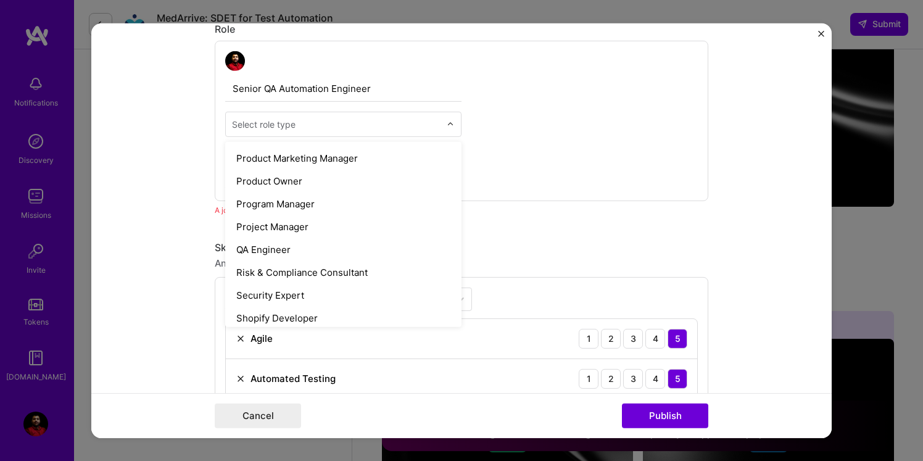
scroll to position [1161, 0]
click at [272, 255] on div "QA Engineer" at bounding box center [343, 250] width 229 height 23
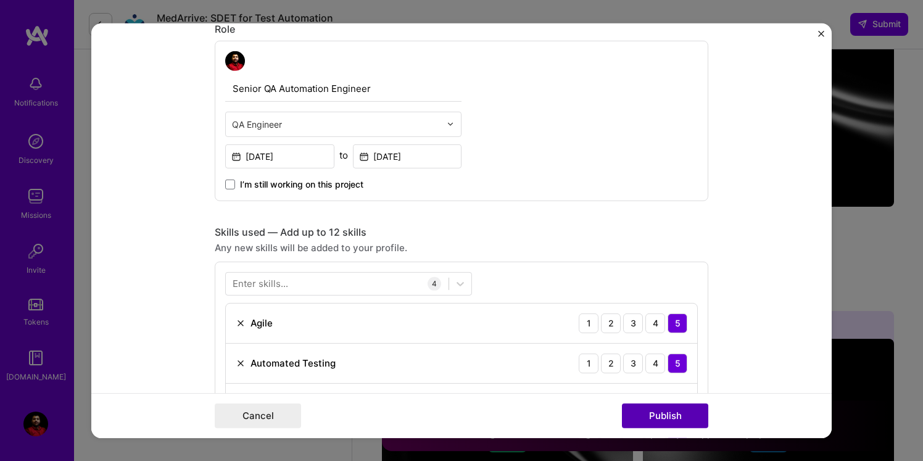
click at [657, 414] on button "Publish" at bounding box center [665, 415] width 86 height 25
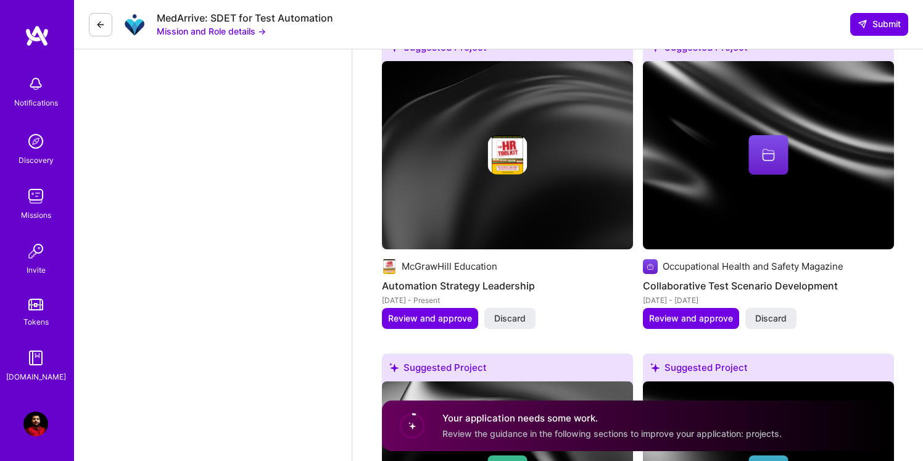
scroll to position [1414, 0]
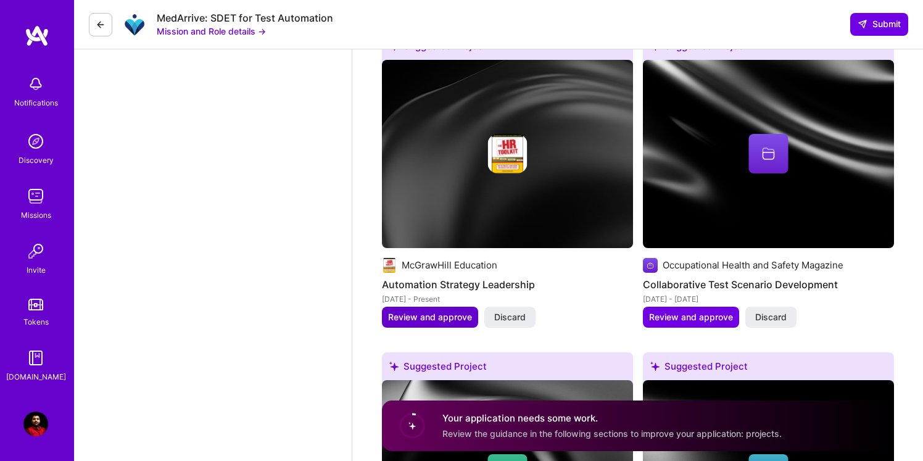
click at [427, 321] on span "Review and approve" at bounding box center [430, 317] width 84 height 12
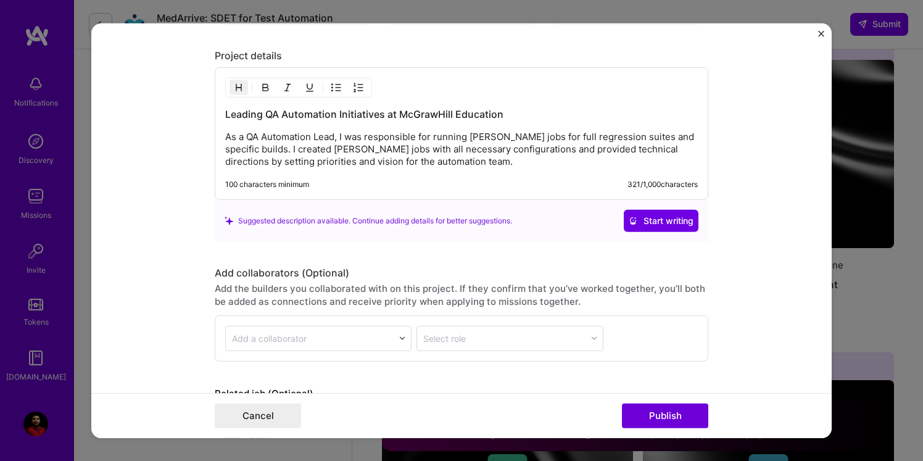
scroll to position [1258, 0]
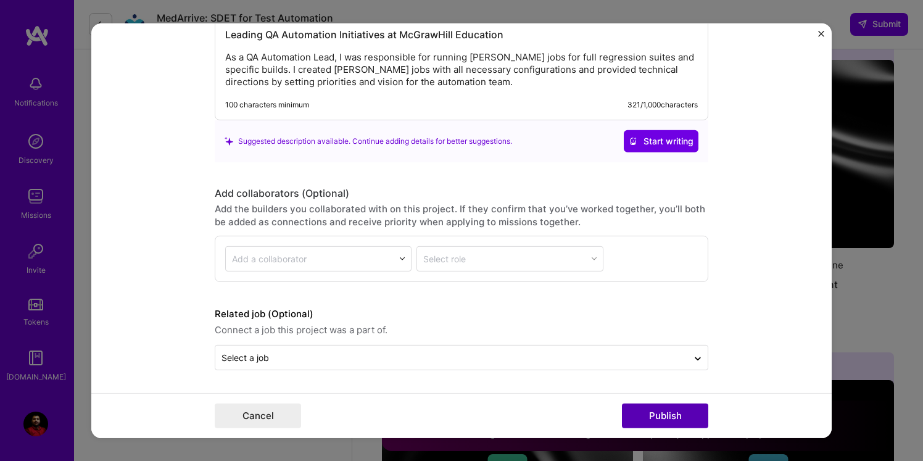
click at [656, 427] on button "Publish" at bounding box center [665, 415] width 86 height 25
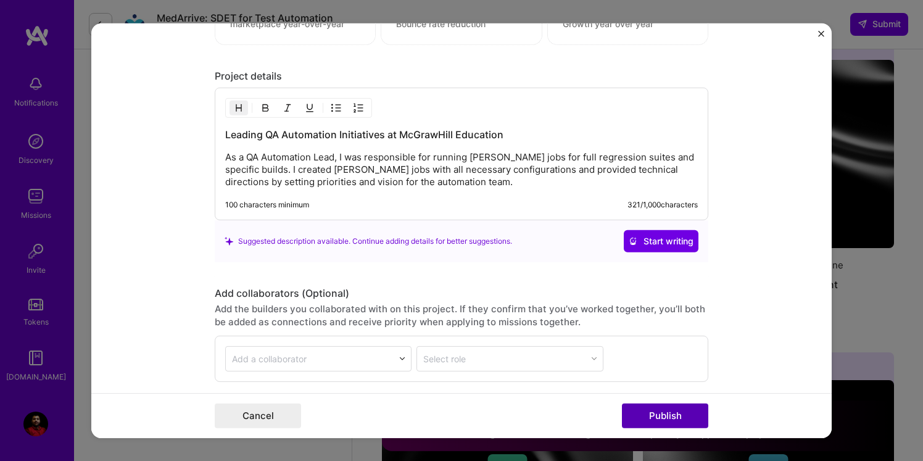
click at [656, 418] on button "Publish" at bounding box center [665, 415] width 86 height 25
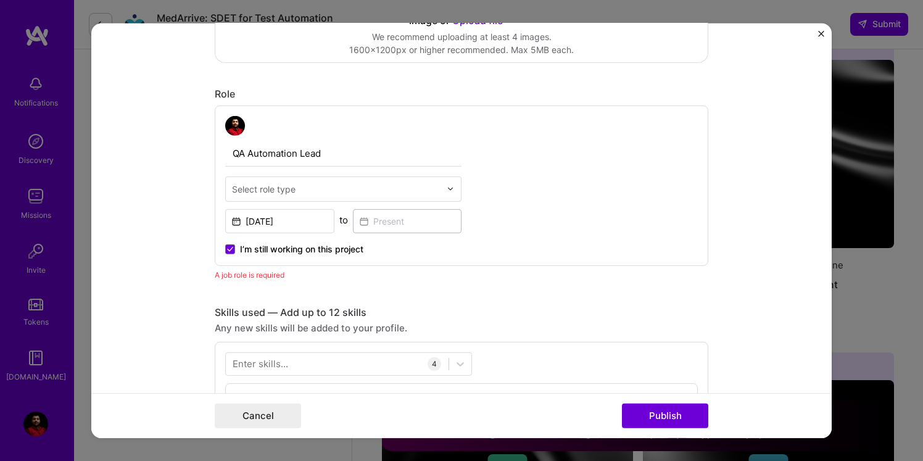
scroll to position [345, 0]
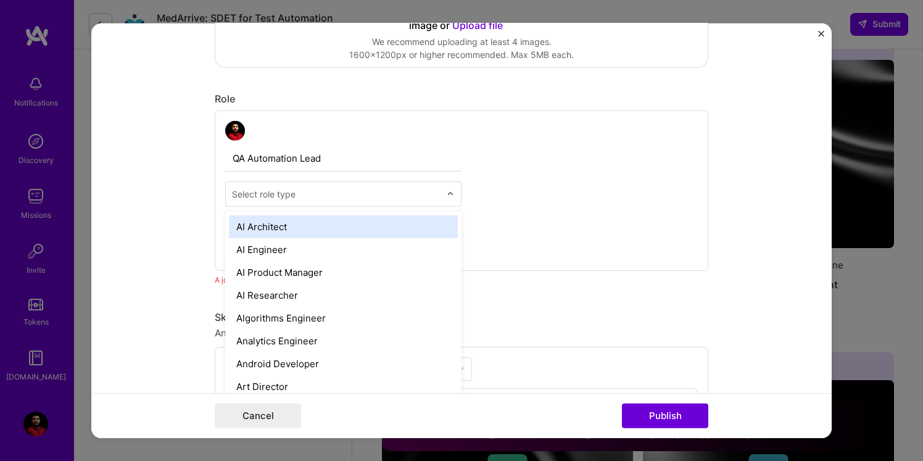
click at [263, 191] on div "Select role type" at bounding box center [264, 193] width 64 height 13
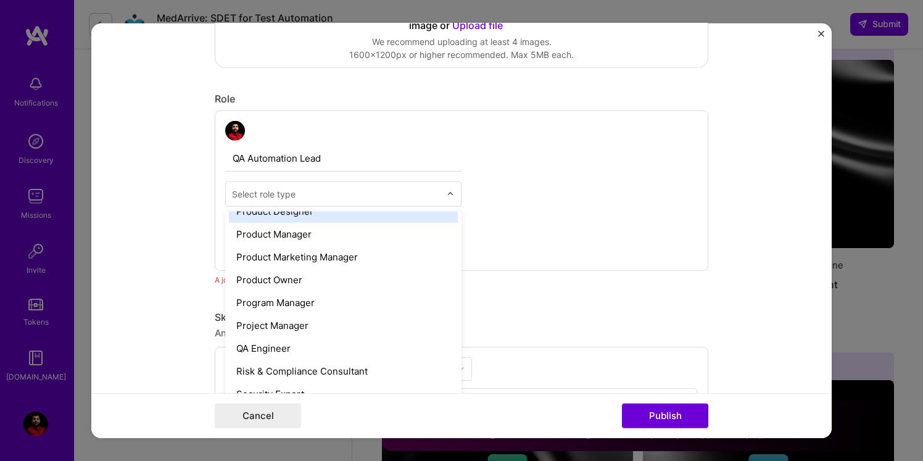
scroll to position [1137, 0]
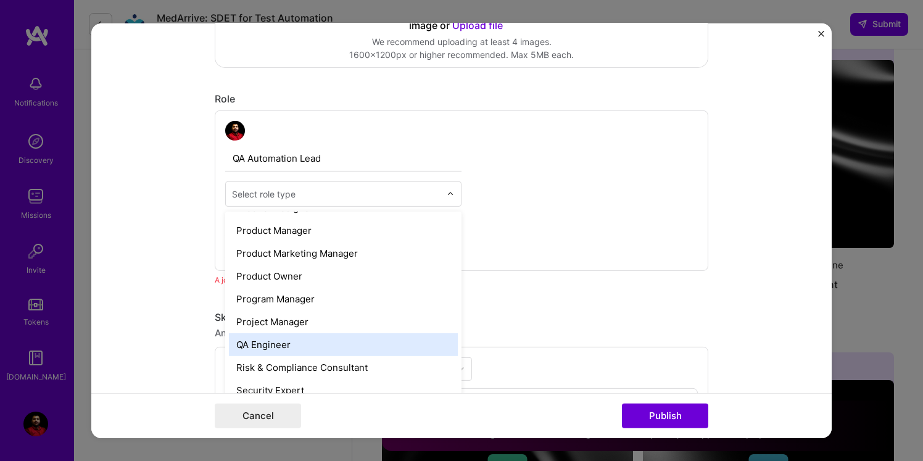
click at [268, 347] on div "QA Engineer" at bounding box center [343, 343] width 229 height 23
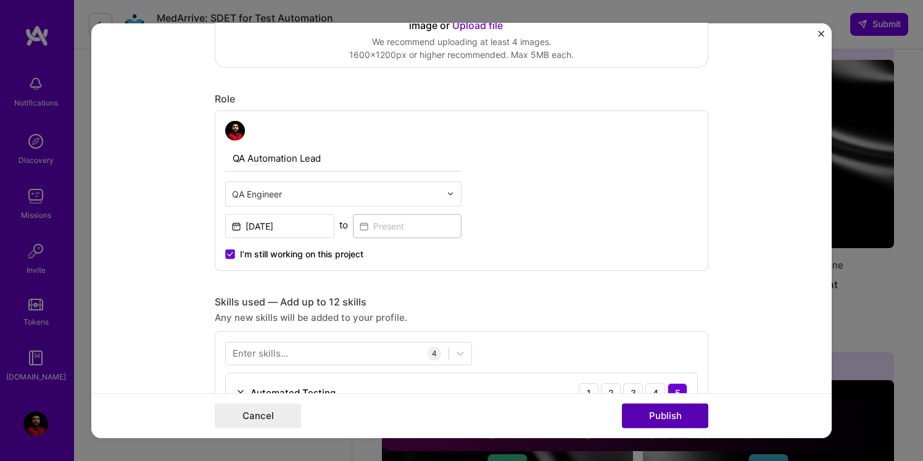
click at [641, 418] on button "Publish" at bounding box center [665, 415] width 86 height 25
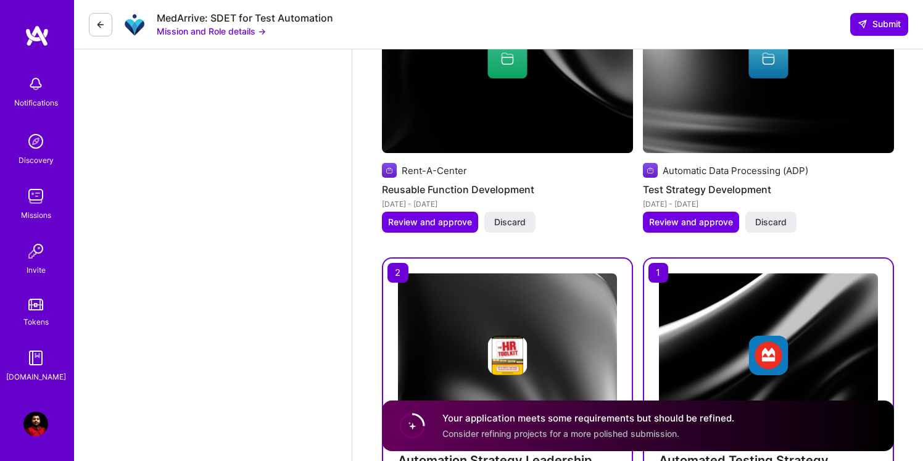
scroll to position [1818, 0]
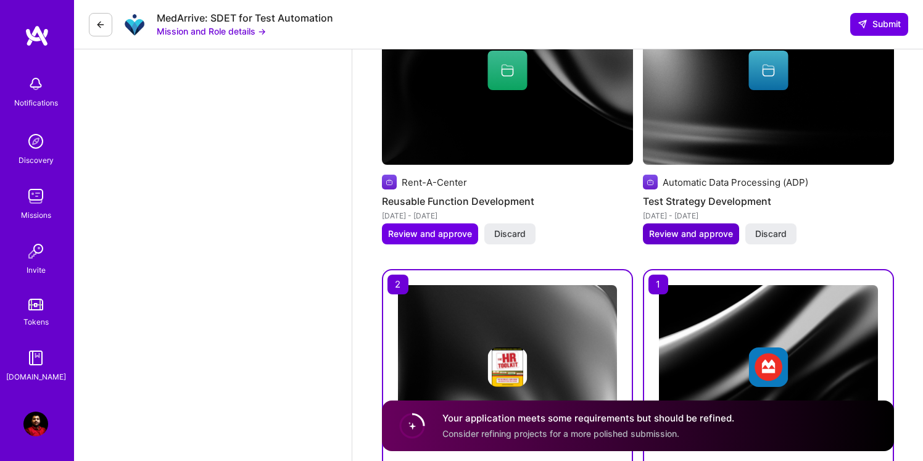
click at [698, 229] on span "Review and approve" at bounding box center [691, 234] width 84 height 12
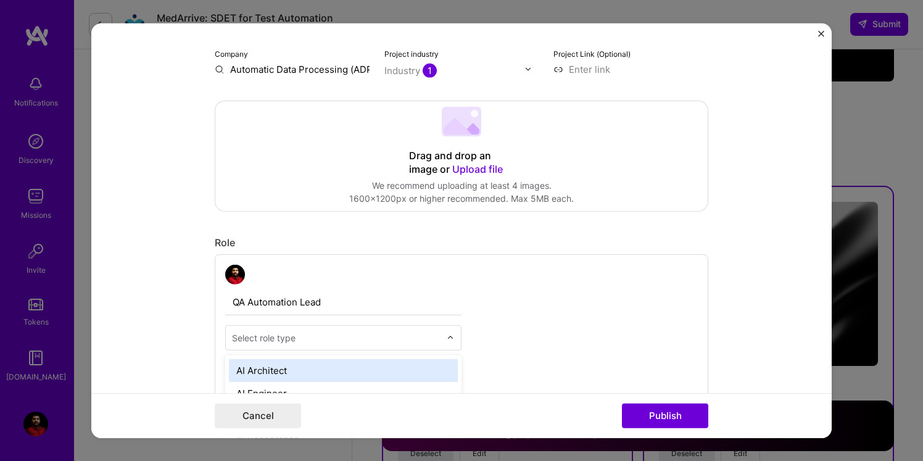
scroll to position [1902, 0]
click at [404, 336] on input "text" at bounding box center [336, 337] width 208 height 13
type input "Qa"
click at [426, 374] on div "QA Engineer" at bounding box center [343, 369] width 229 height 23
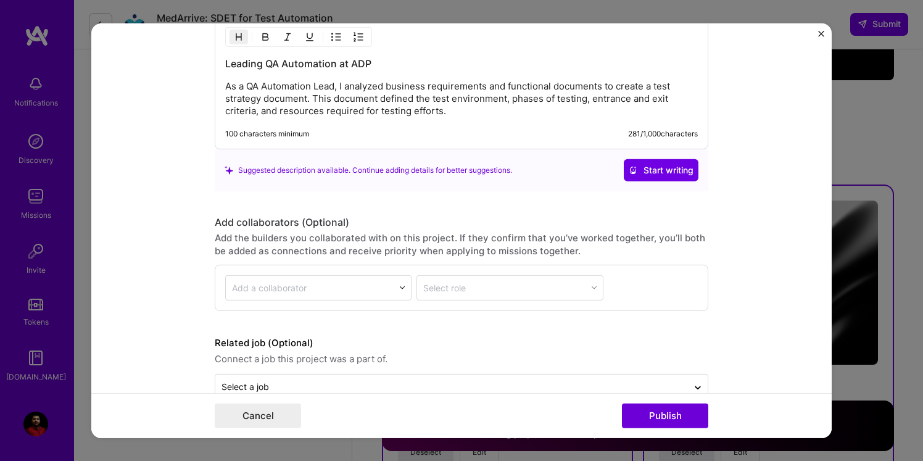
scroll to position [1258, 0]
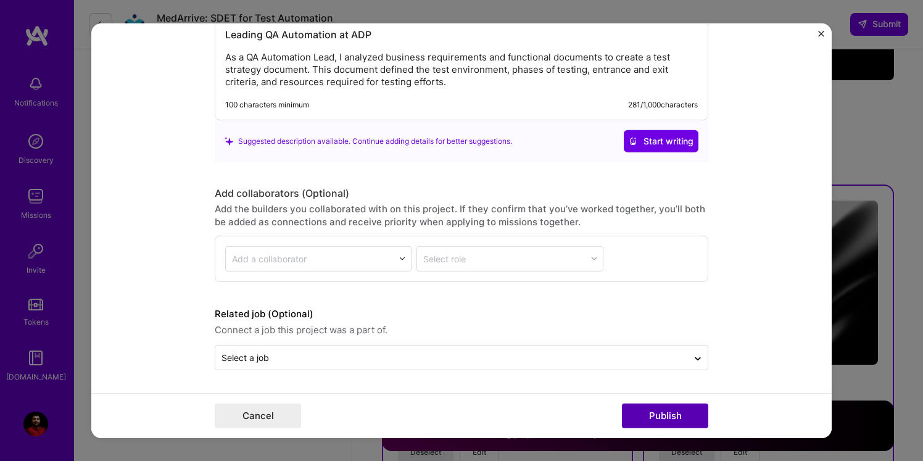
click at [668, 414] on button "Publish" at bounding box center [665, 415] width 86 height 25
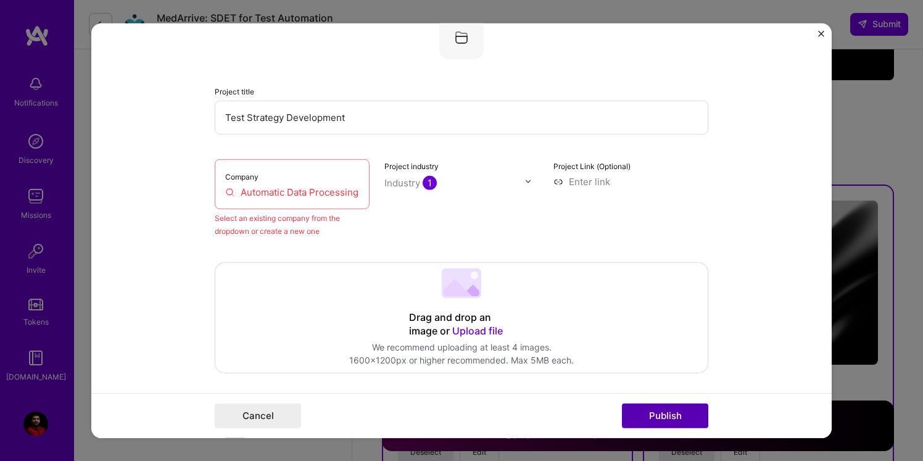
scroll to position [81, 0]
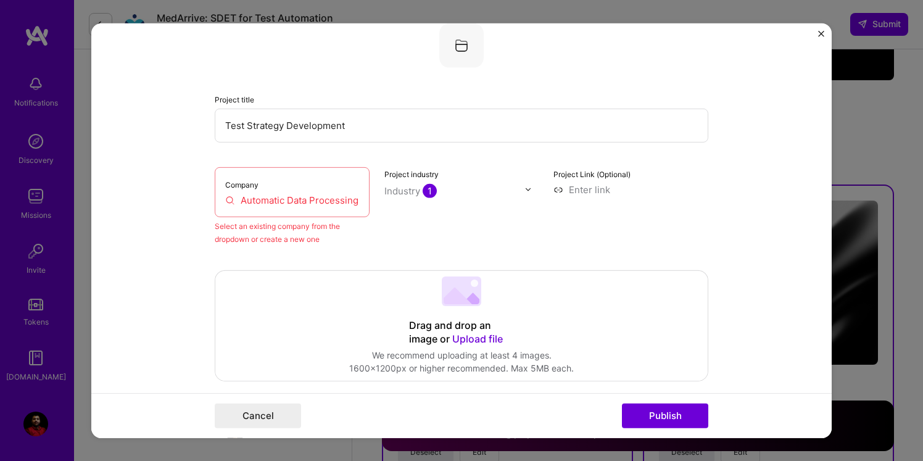
click at [343, 189] on div "Company Automatic Data Processing (ADP)" at bounding box center [292, 192] width 155 height 50
click at [288, 199] on input "Automatic Data Processing (ADP)" at bounding box center [292, 199] width 134 height 13
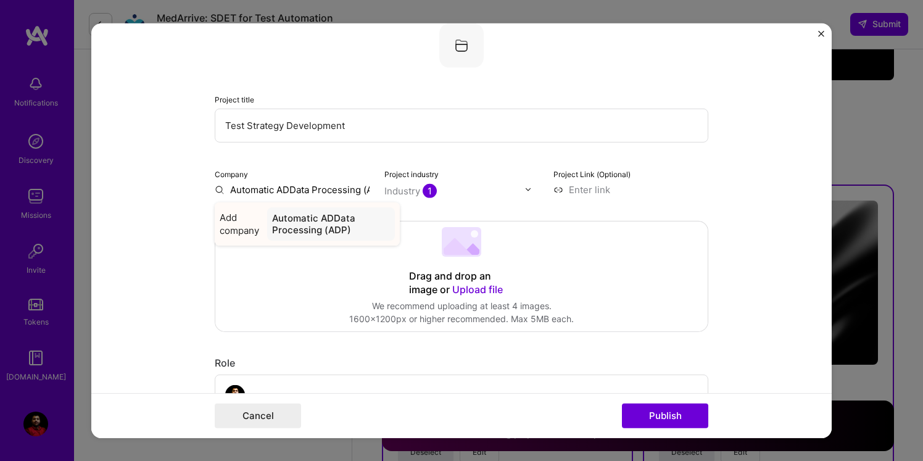
type input "Automatic ADData Processing (ADP)"
click at [298, 223] on div "Automatic ADData Processing (ADP)" at bounding box center [331, 223] width 128 height 33
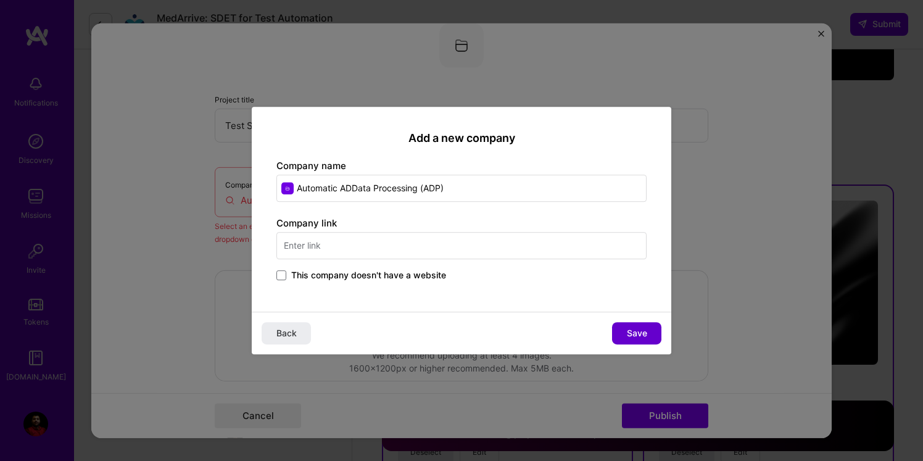
click at [641, 336] on span "Save" at bounding box center [637, 333] width 20 height 12
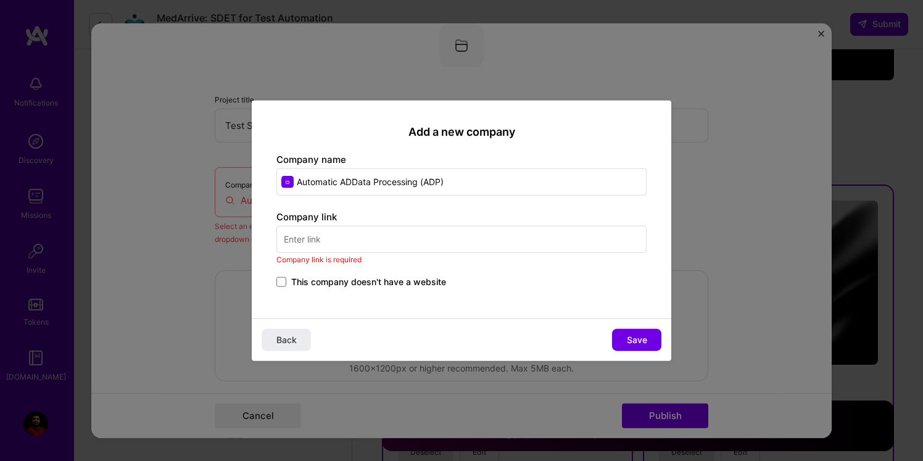
click at [477, 180] on input "Automatic ADData Processing (ADP)" at bounding box center [461, 181] width 370 height 27
click at [324, 249] on input "text" at bounding box center [461, 239] width 370 height 27
paste input "https://www.adp.com/"
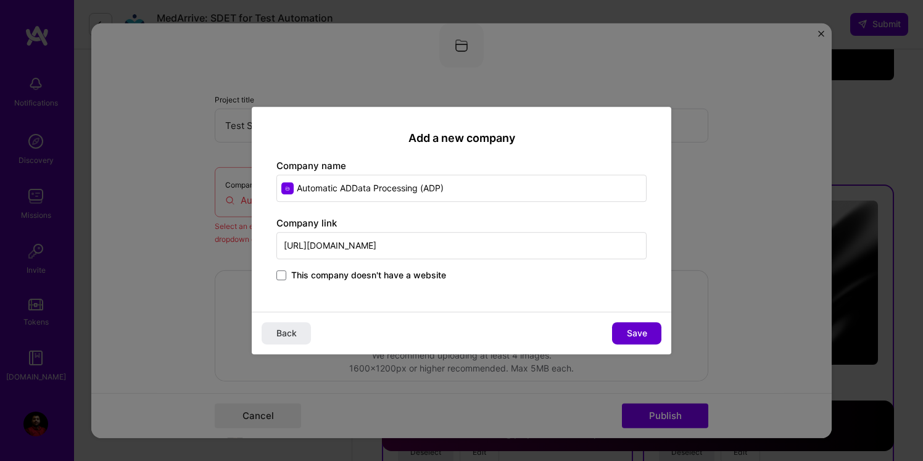
type input "https://www.adp.com/"
click at [642, 334] on span "Save" at bounding box center [637, 333] width 20 height 12
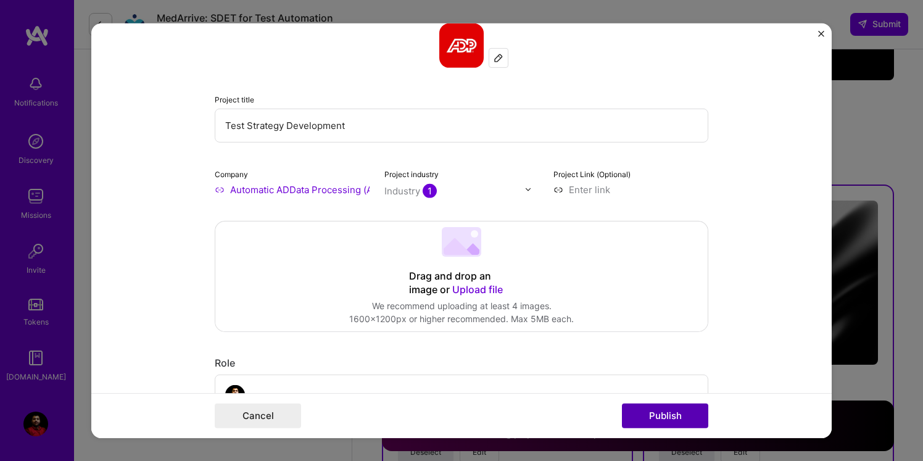
click at [661, 421] on button "Publish" at bounding box center [665, 415] width 86 height 25
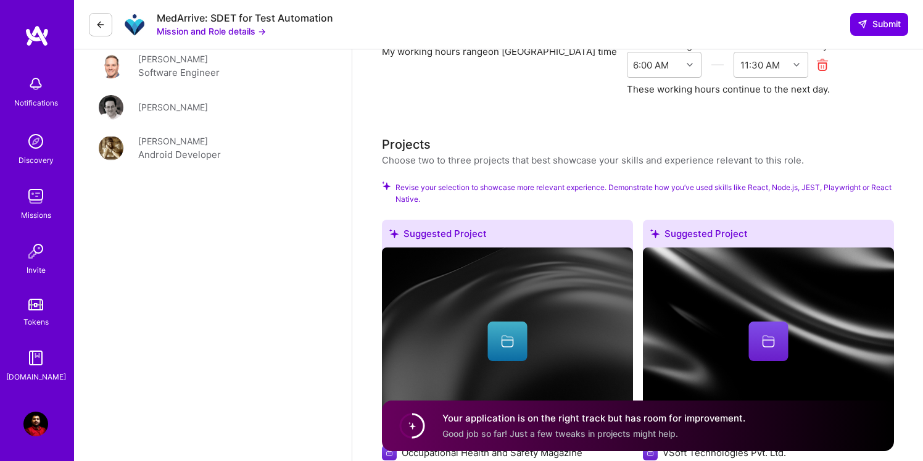
scroll to position [1240, 0]
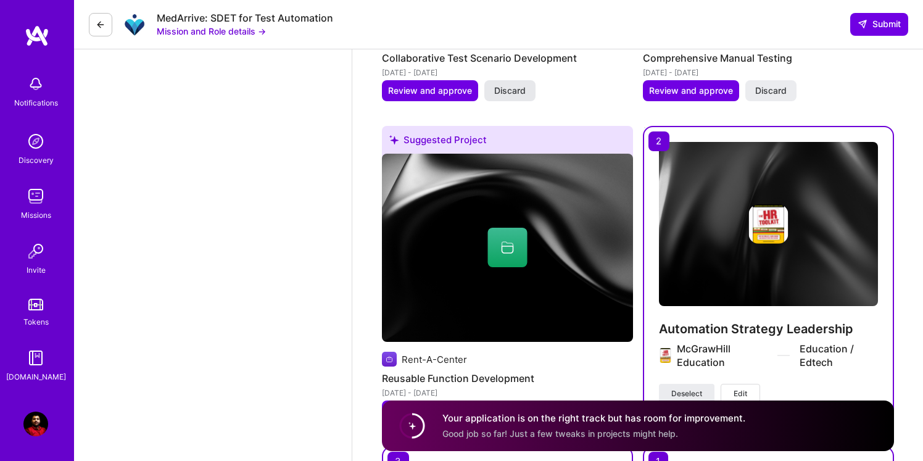
scroll to position [1656, 0]
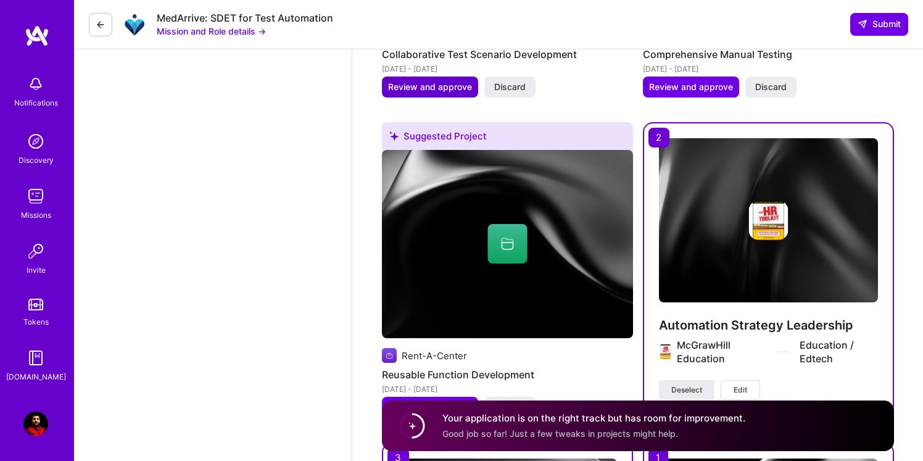
click at [402, 94] on button "Review and approve" at bounding box center [430, 86] width 96 height 21
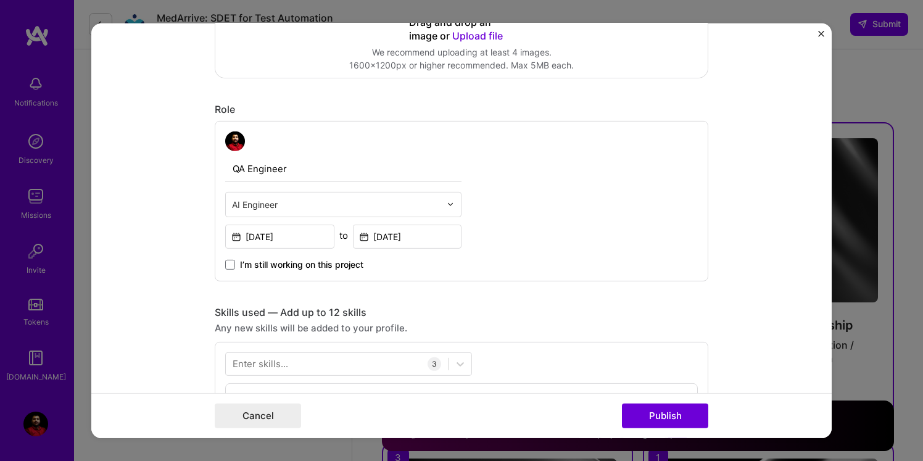
scroll to position [343, 0]
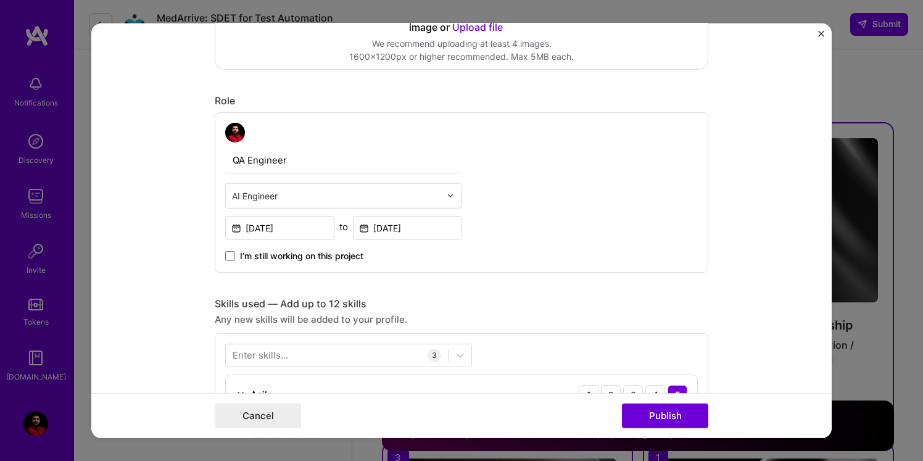
click at [439, 202] on div at bounding box center [336, 194] width 208 height 15
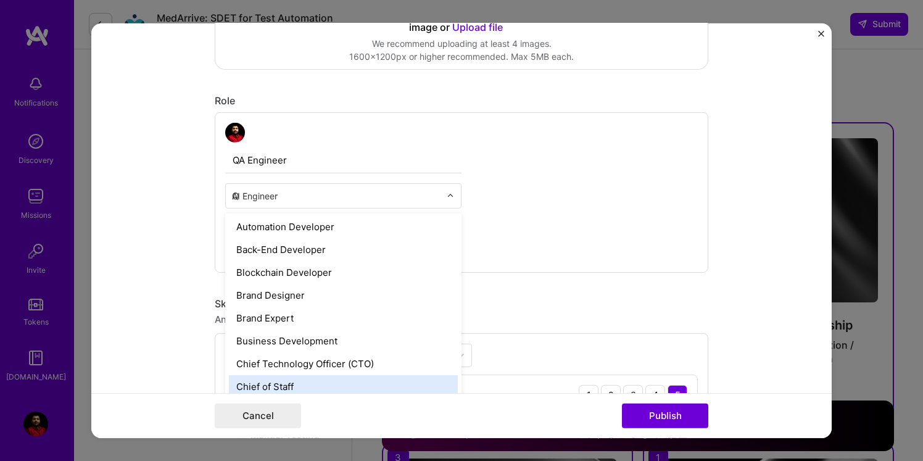
scroll to position [0, 0]
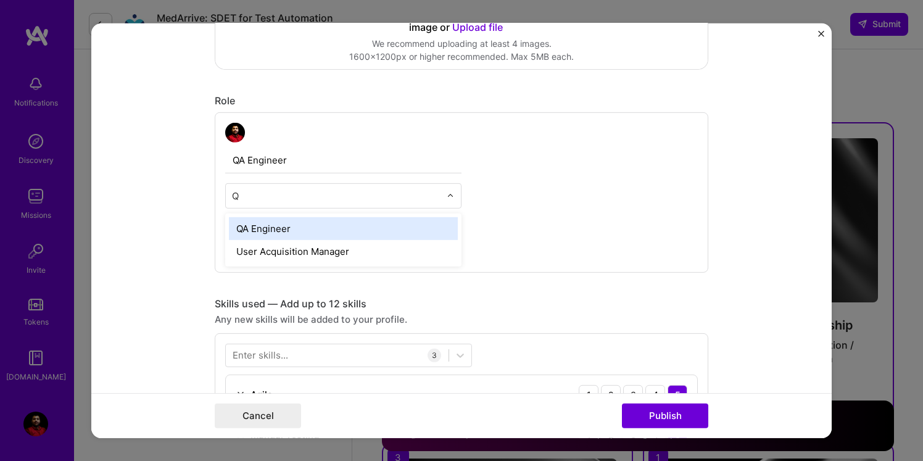
type input "QA"
click at [344, 226] on div "QA Engineer" at bounding box center [343, 227] width 229 height 23
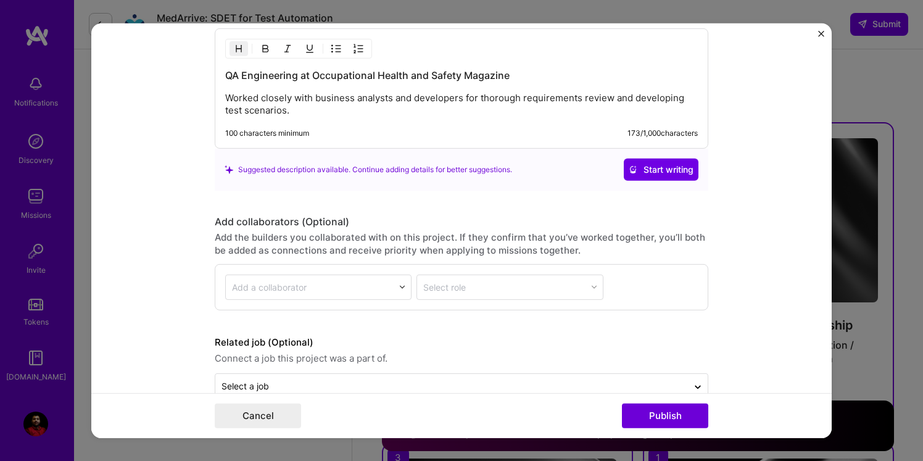
scroll to position [1206, 0]
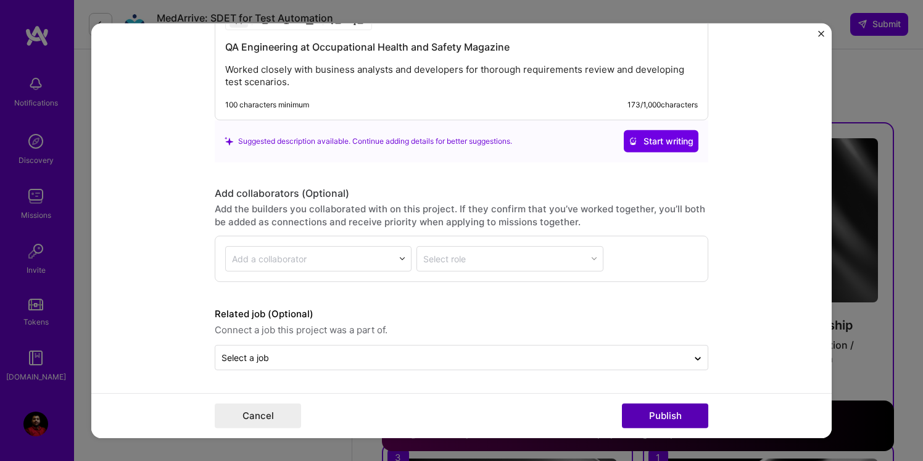
click at [648, 416] on button "Publish" at bounding box center [665, 415] width 86 height 25
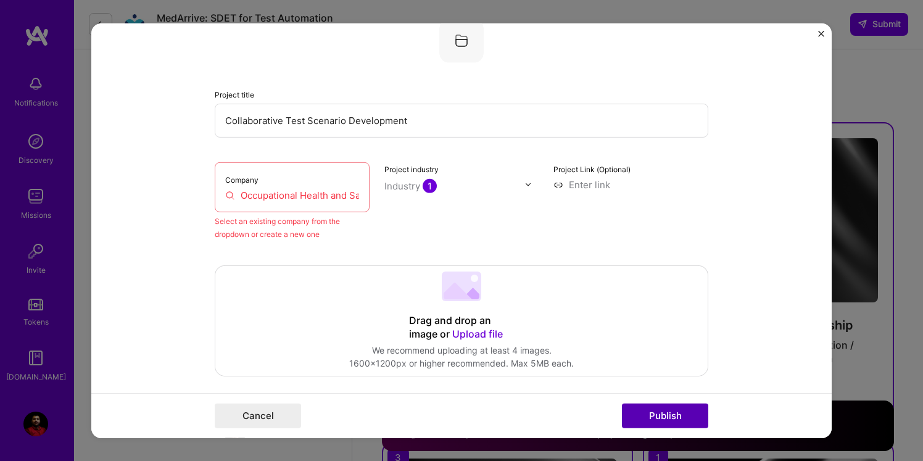
scroll to position [81, 0]
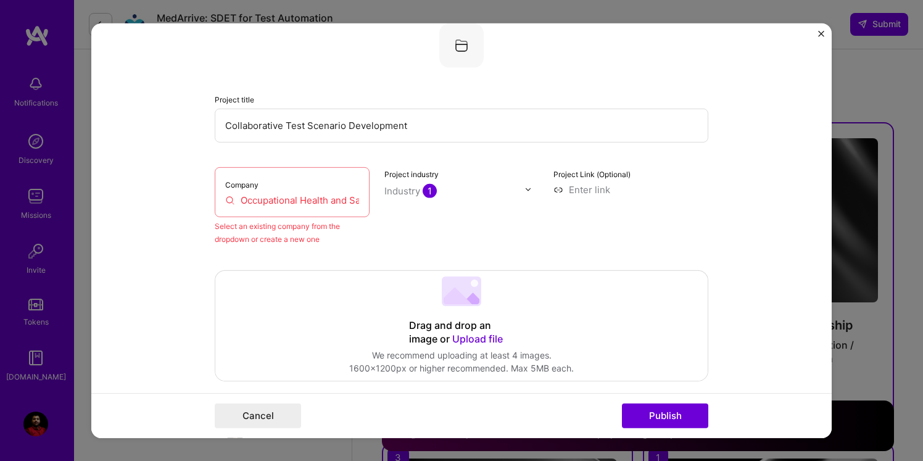
click at [271, 205] on input "Occupational Health and Safety Magazine" at bounding box center [292, 199] width 134 height 13
click at [329, 204] on input "Occupational Health and Safety Magazine" at bounding box center [292, 199] width 134 height 13
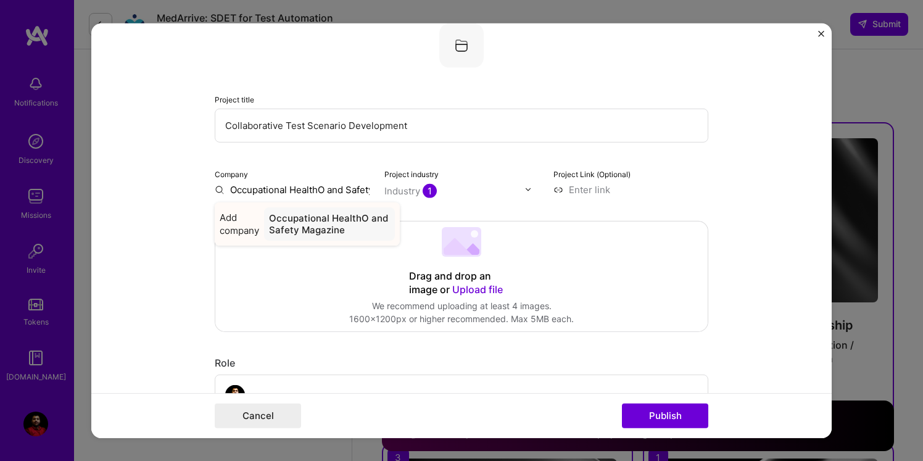
type input "Occupational HealthO and Safety Magazine"
click at [304, 220] on div "Occupational HealthO and Safety Magazine" at bounding box center [329, 223] width 131 height 33
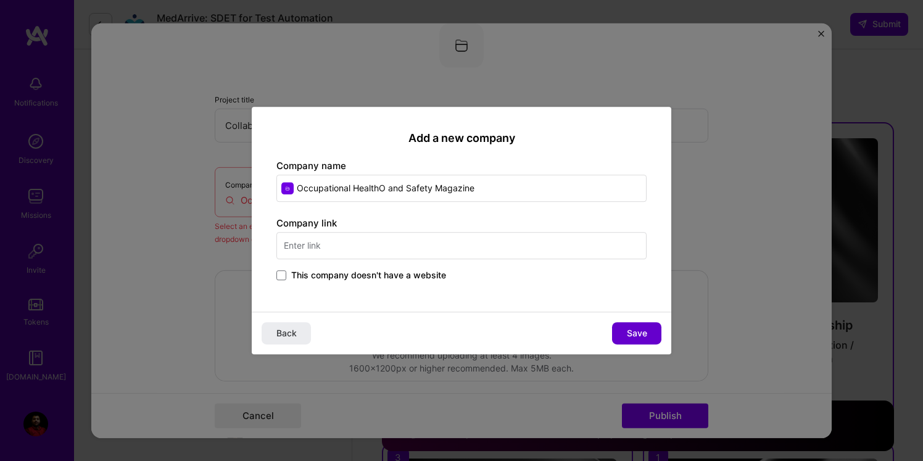
click at [638, 331] on span "Save" at bounding box center [637, 333] width 20 height 12
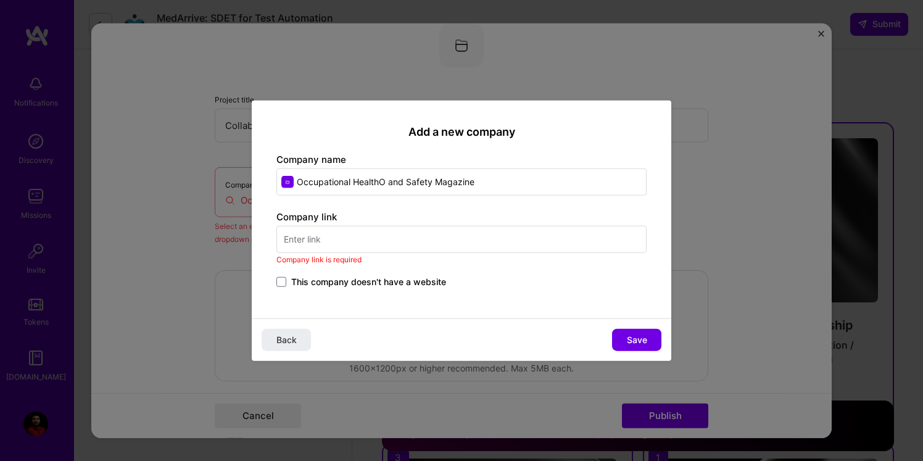
click at [350, 91] on div "Add a new company Company name Occupational HealthO and Safety Magazine Company…" at bounding box center [461, 230] width 923 height 461
click at [287, 343] on span "Back" at bounding box center [286, 340] width 20 height 12
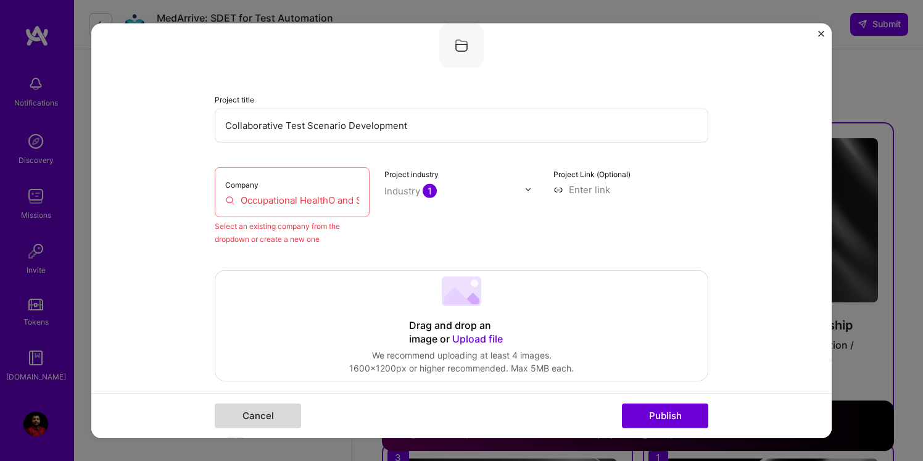
click at [249, 411] on button "Cancel" at bounding box center [258, 415] width 86 height 25
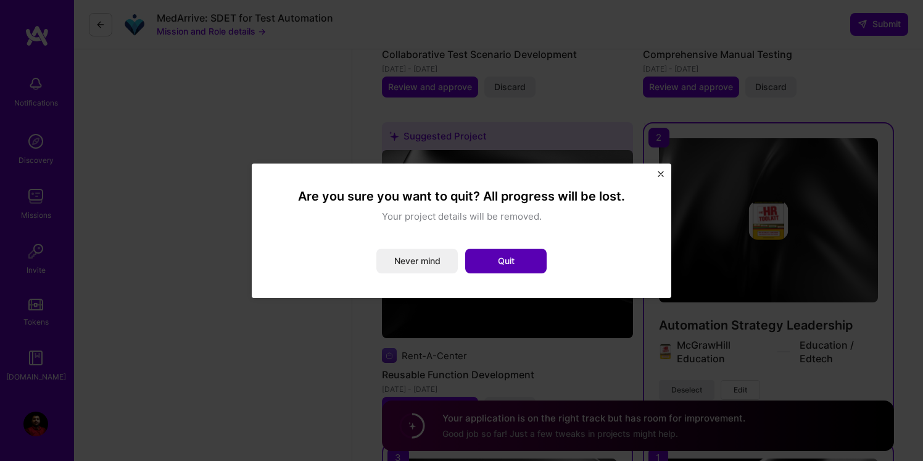
click at [535, 257] on button "Quit" at bounding box center [505, 261] width 81 height 25
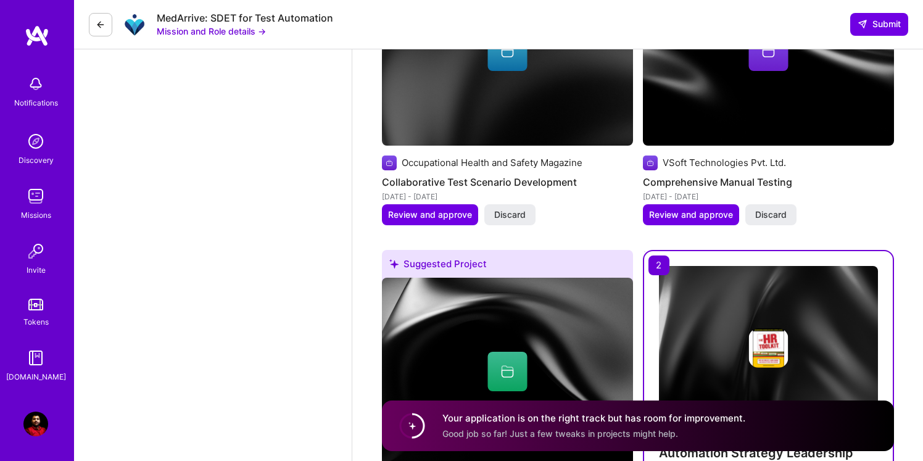
scroll to position [1527, 0]
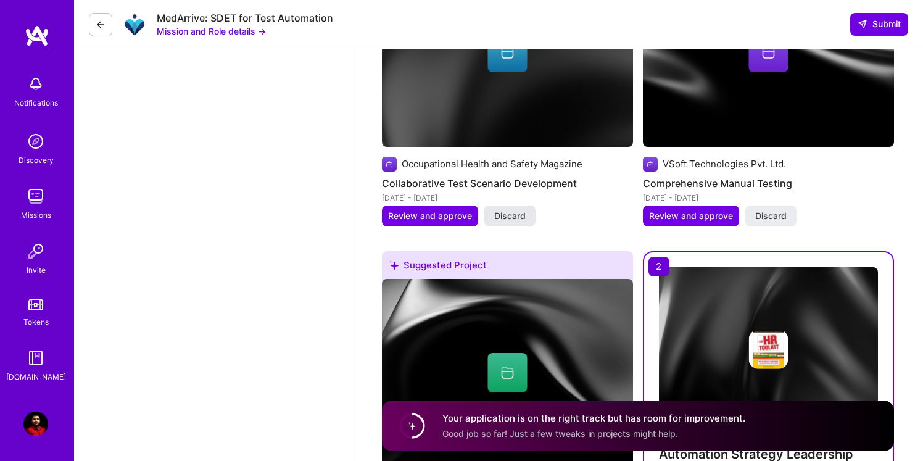
click at [509, 216] on span "Discard" at bounding box center [509, 216] width 31 height 12
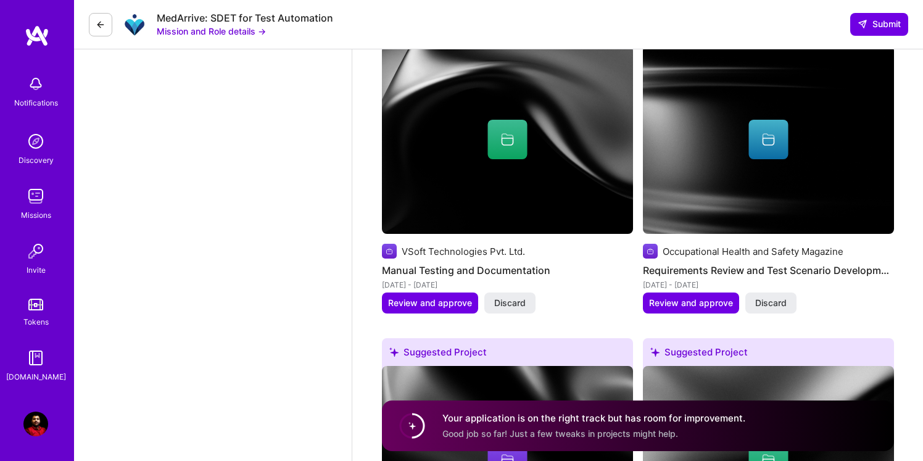
scroll to position [1759, 0]
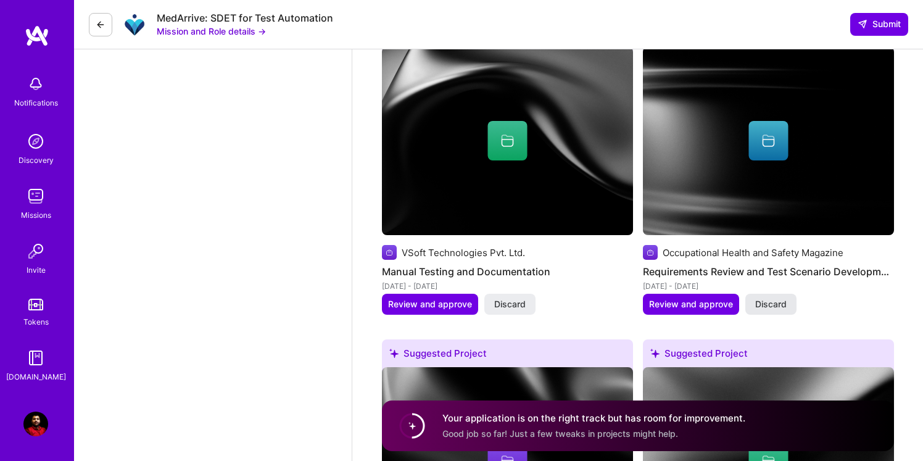
click at [777, 307] on span "Discard" at bounding box center [770, 304] width 31 height 12
click at [772, 310] on span "Discard" at bounding box center [770, 304] width 31 height 12
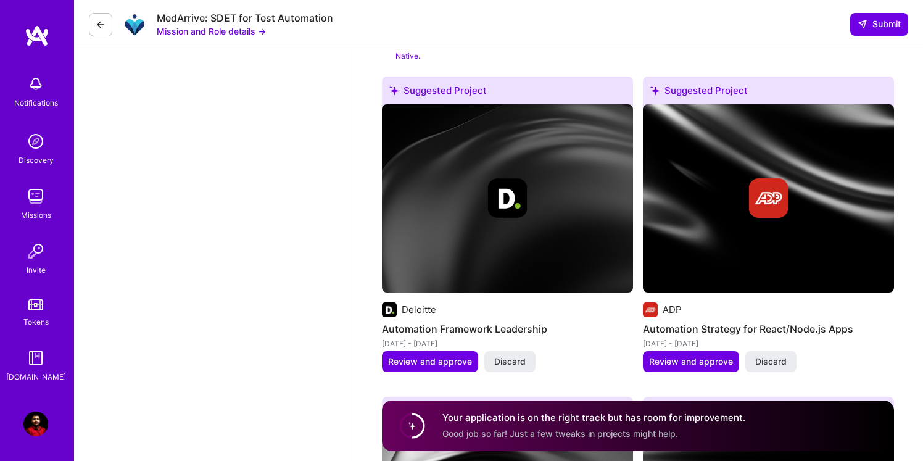
scroll to position [1409, 0]
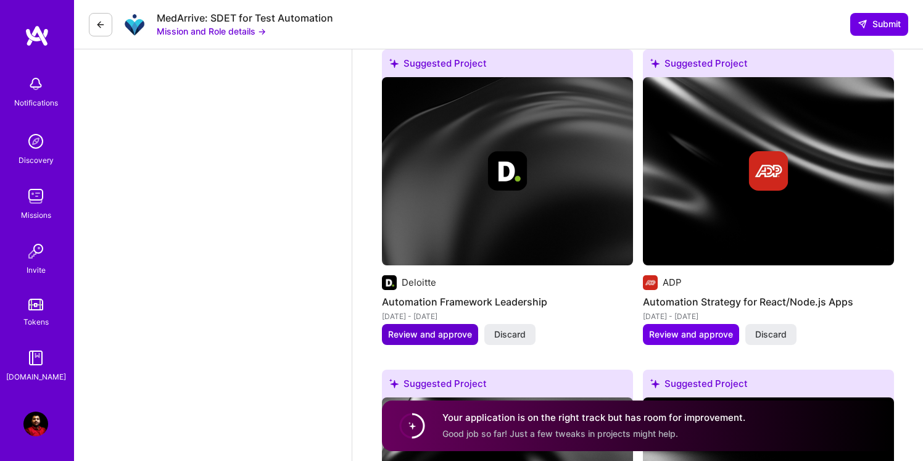
click at [427, 333] on span "Review and approve" at bounding box center [430, 334] width 84 height 12
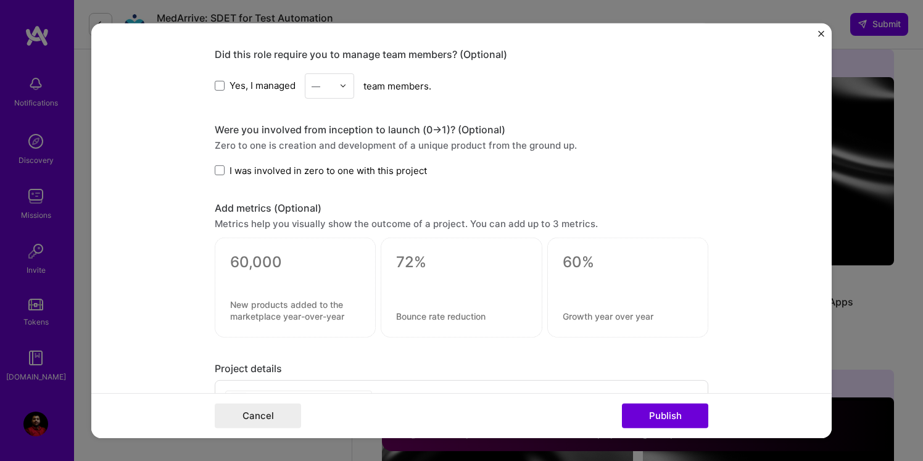
scroll to position [1034, 0]
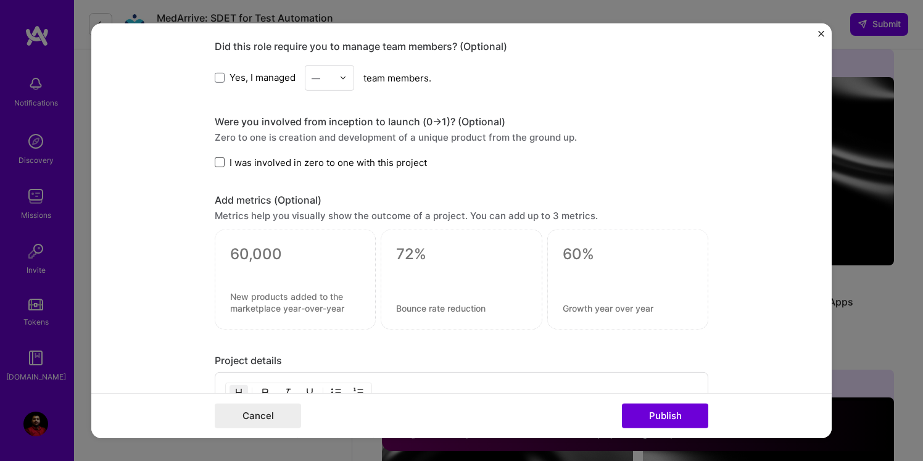
click at [220, 163] on span at bounding box center [220, 162] width 10 height 10
click at [0, 0] on input "I was involved in zero to one with this project" at bounding box center [0, 0] width 0 height 0
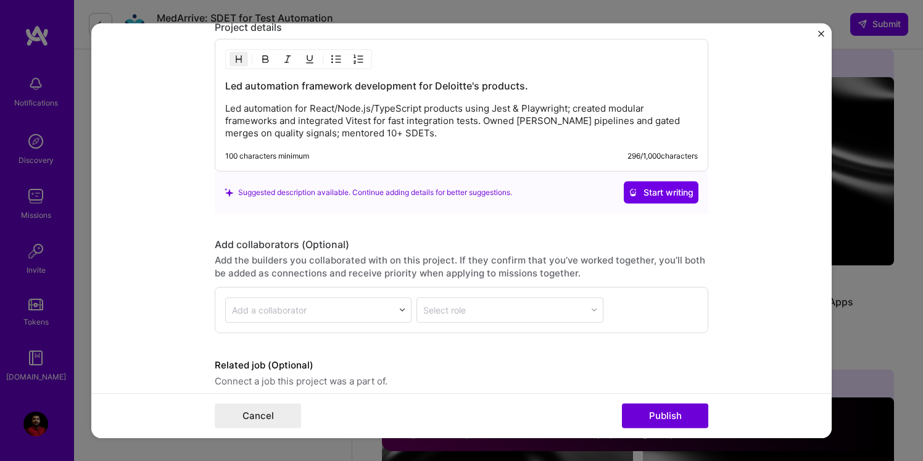
scroll to position [1419, 0]
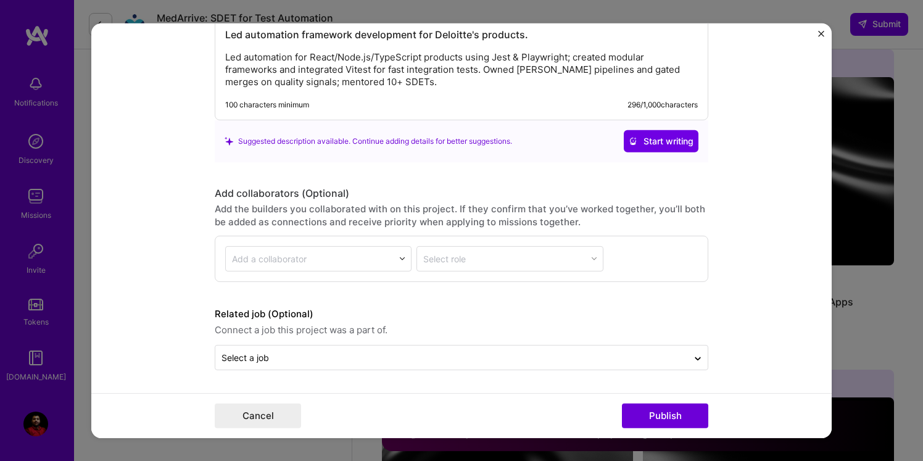
click at [502, 141] on div "Suggested description available. Continue adding details for better suggestions." at bounding box center [368, 140] width 287 height 13
click at [264, 139] on div "Suggested description available. Continue adding details for better suggestions." at bounding box center [368, 140] width 287 height 13
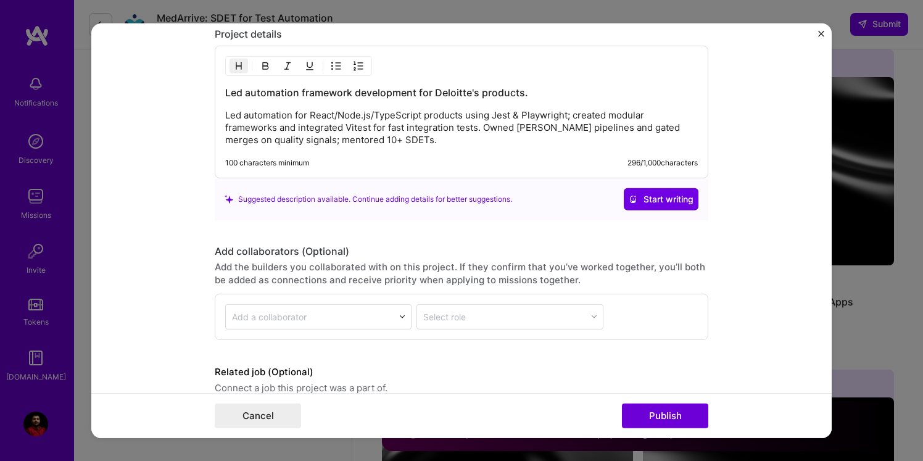
scroll to position [1355, 0]
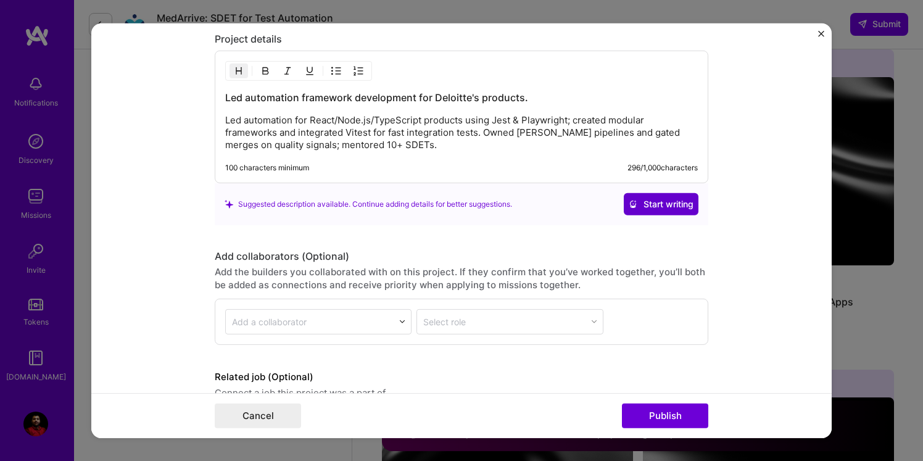
click at [654, 202] on span "Start writing" at bounding box center [660, 204] width 65 height 12
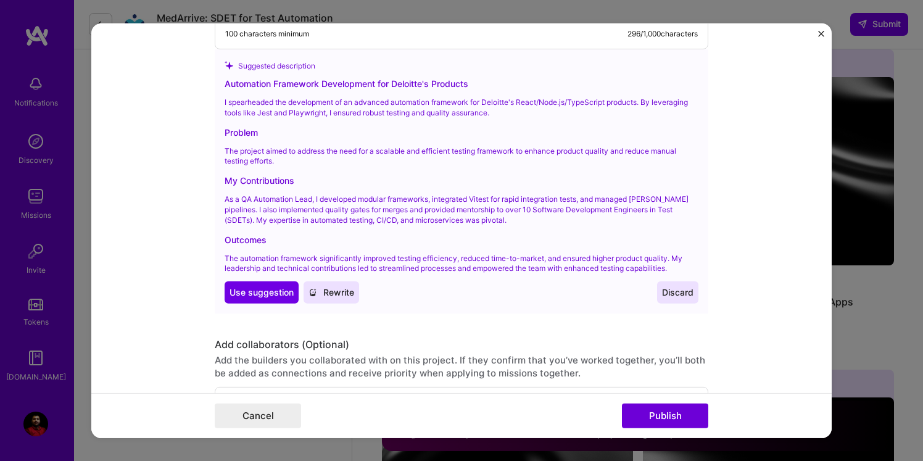
scroll to position [1498, 0]
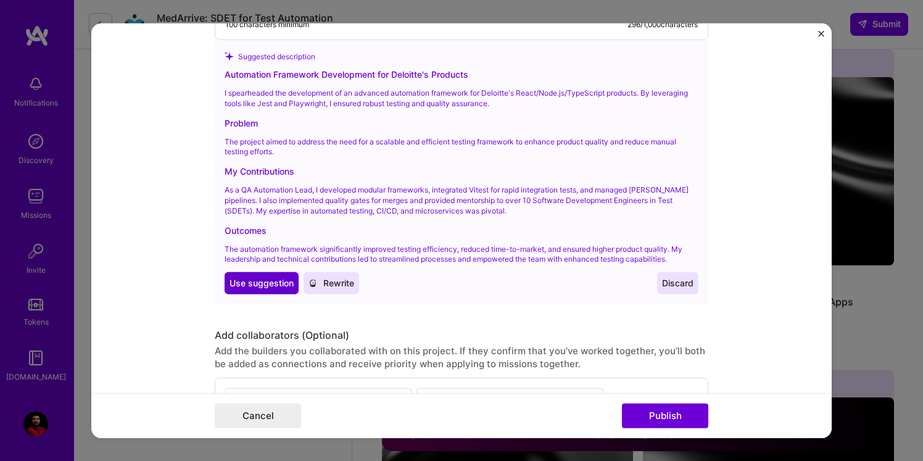
click at [254, 281] on span "Use suggestion" at bounding box center [261, 283] width 64 height 12
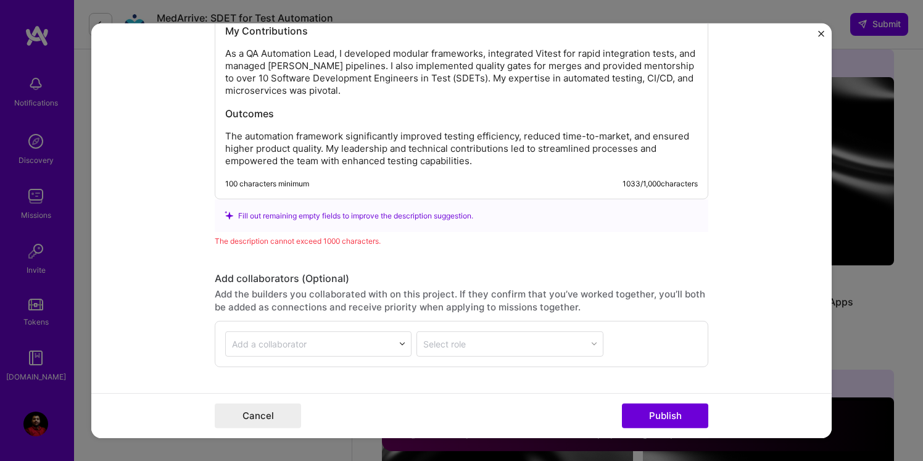
scroll to position [1636, 0]
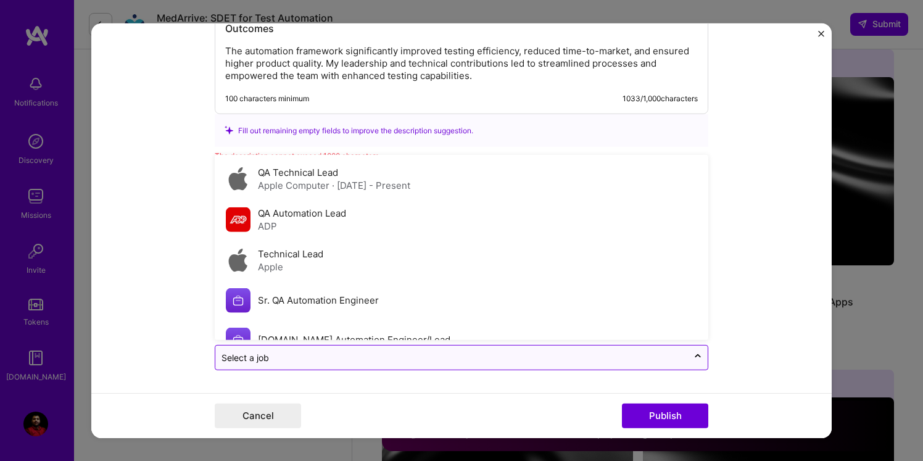
click at [302, 358] on input "text" at bounding box center [451, 357] width 460 height 13
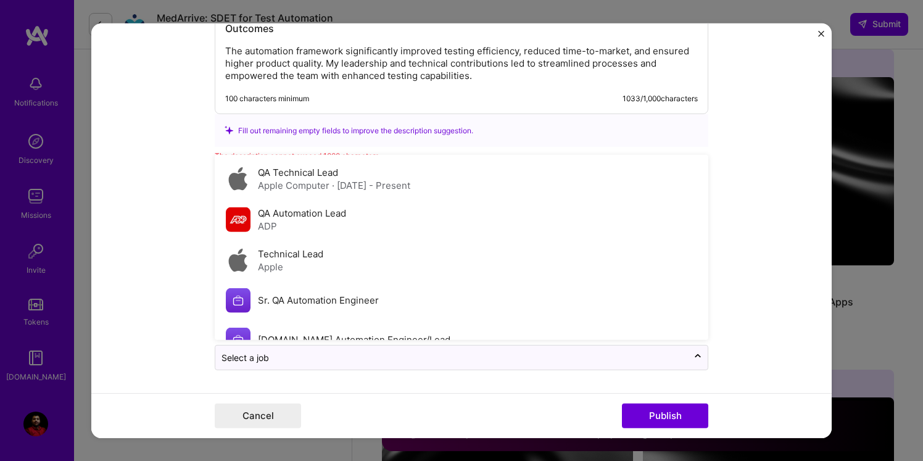
click at [183, 247] on form "Editing suggested project This project is suggested based on your LinkedIn, res…" at bounding box center [461, 230] width 740 height 414
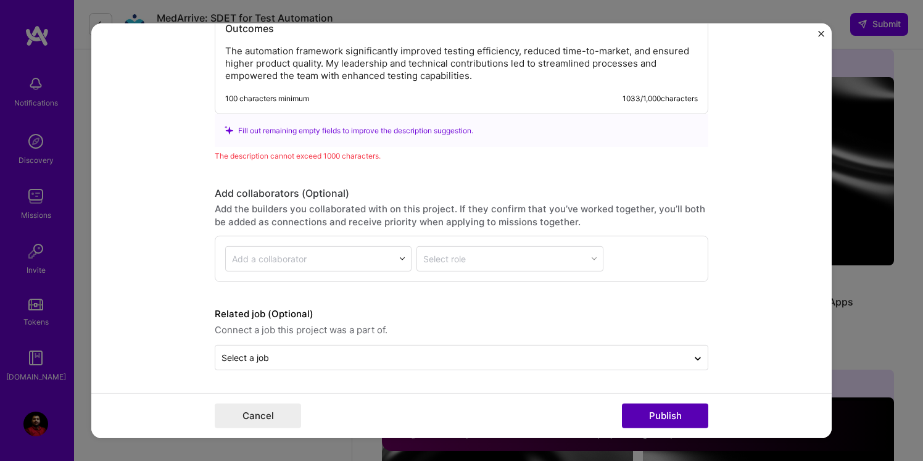
click at [650, 416] on button "Publish" at bounding box center [665, 415] width 86 height 25
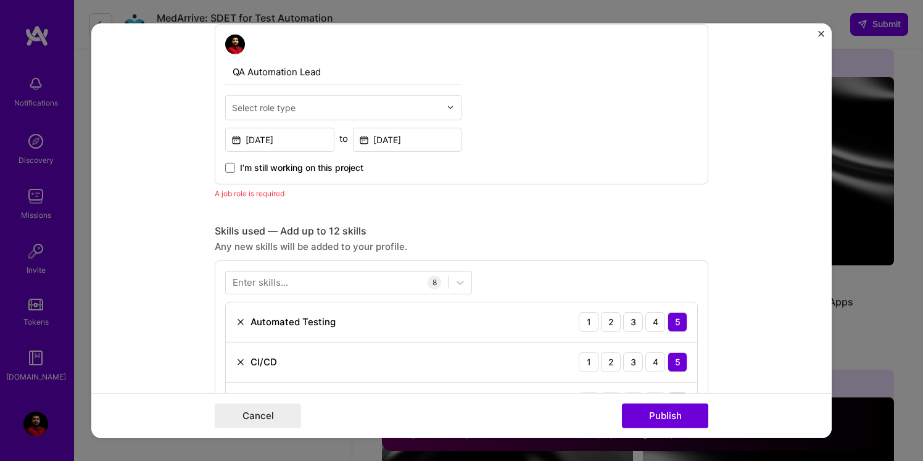
scroll to position [414, 0]
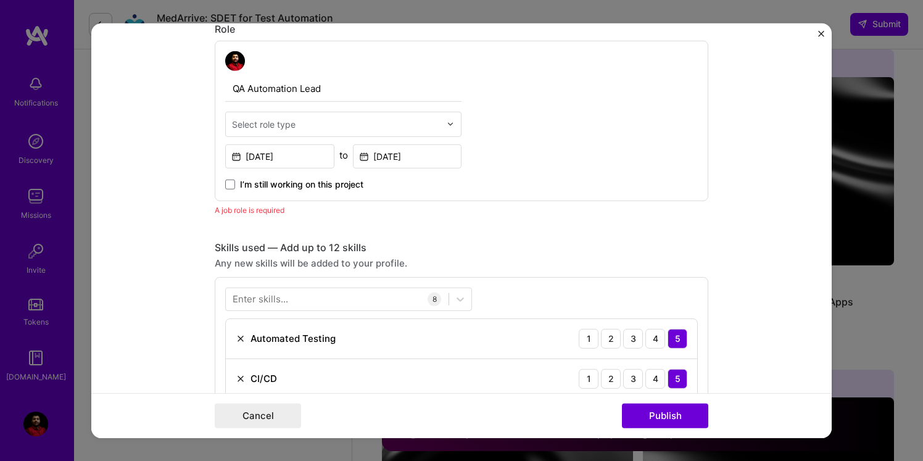
click at [285, 124] on div "Select role type" at bounding box center [264, 123] width 64 height 13
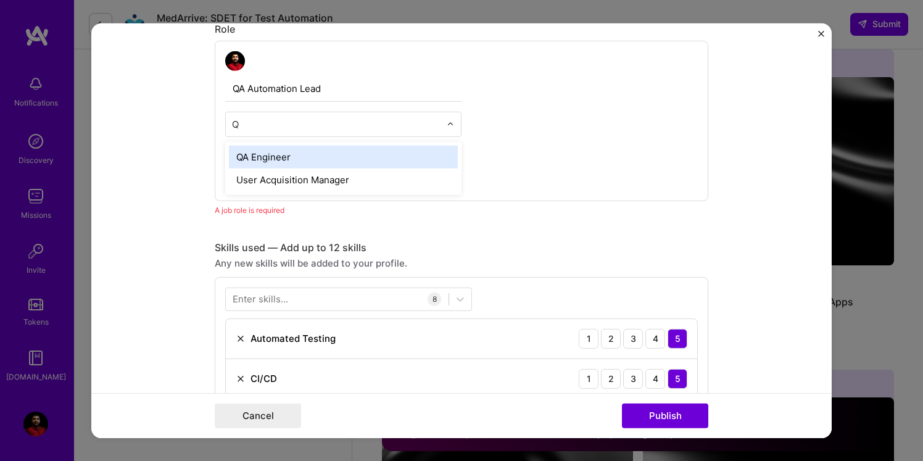
type input "Qa"
click at [268, 157] on div "QA Engineer" at bounding box center [343, 156] width 229 height 23
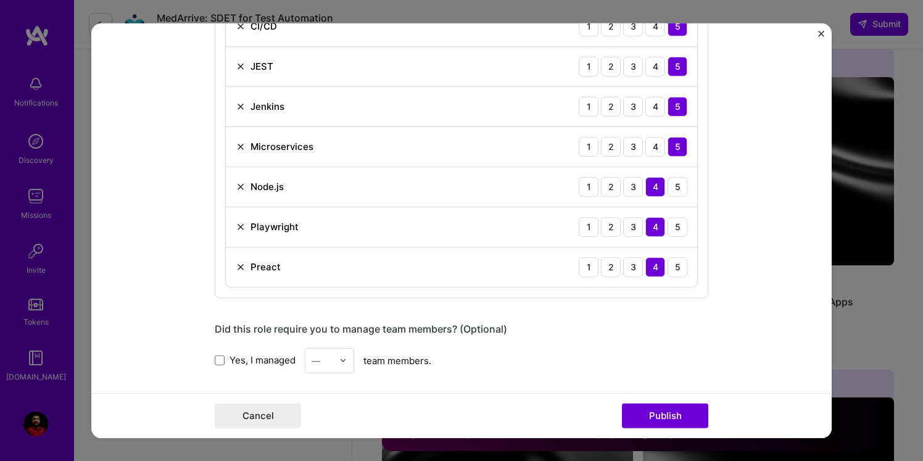
scroll to position [764, 0]
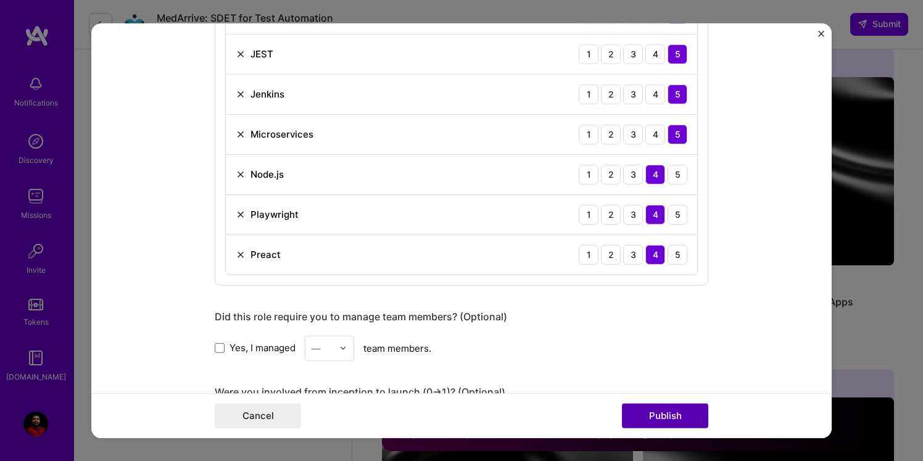
click at [665, 420] on button "Publish" at bounding box center [665, 415] width 86 height 25
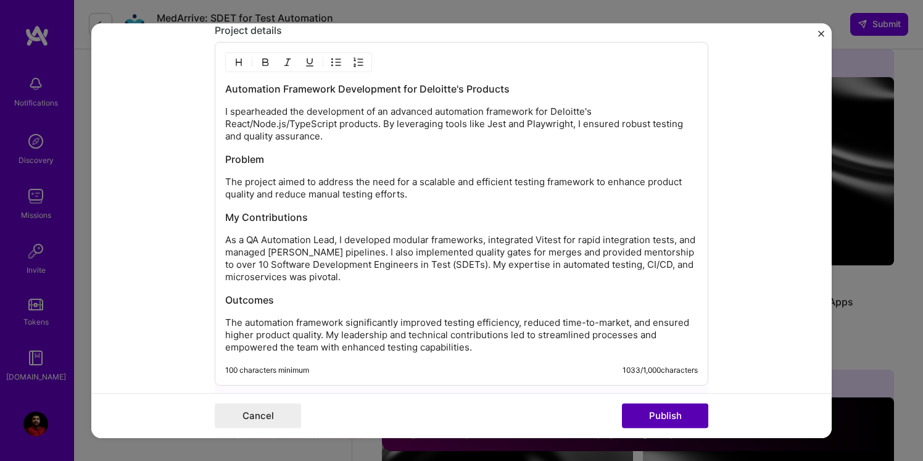
scroll to position [1365, 0]
click at [665, 420] on button "Publish" at bounding box center [665, 415] width 86 height 25
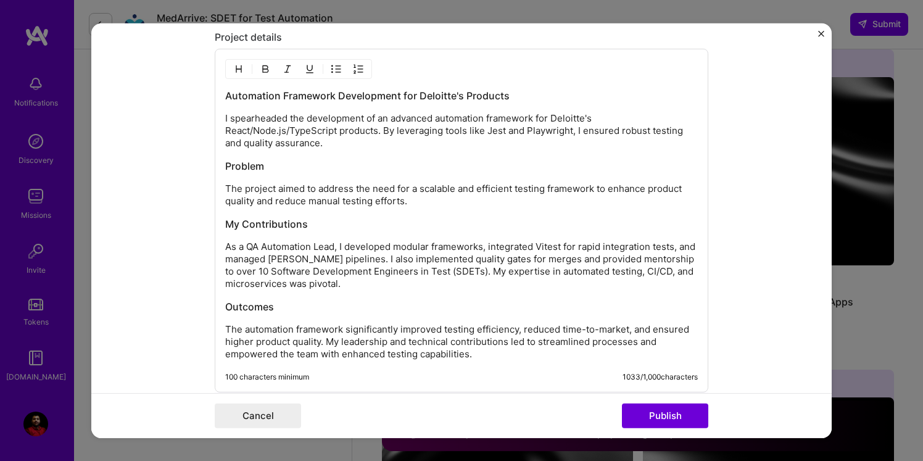
scroll to position [1356, 0]
click at [285, 310] on h3 "Outcomes" at bounding box center [461, 307] width 472 height 14
click at [228, 331] on p "The automation framework significantly improved testing efficiency, reduced tim…" at bounding box center [461, 342] width 472 height 37
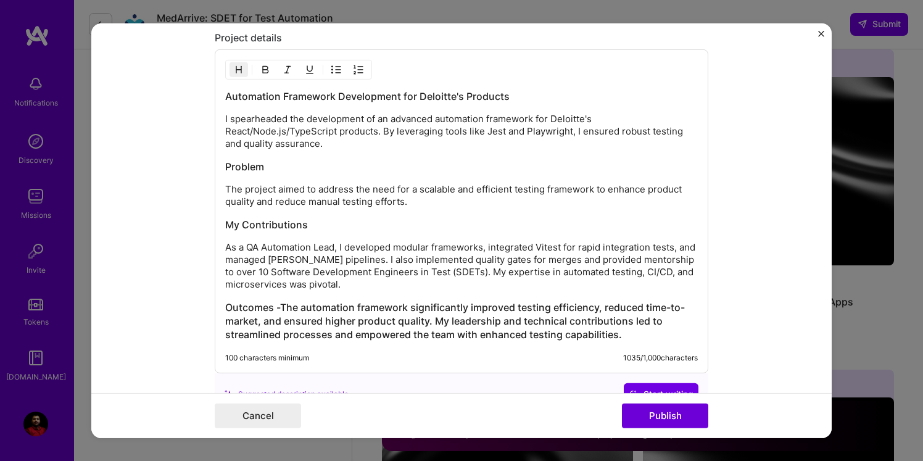
click at [282, 307] on h3 "Outcomes -The automation framework significantly improved testing efficiency, r…" at bounding box center [461, 320] width 472 height 41
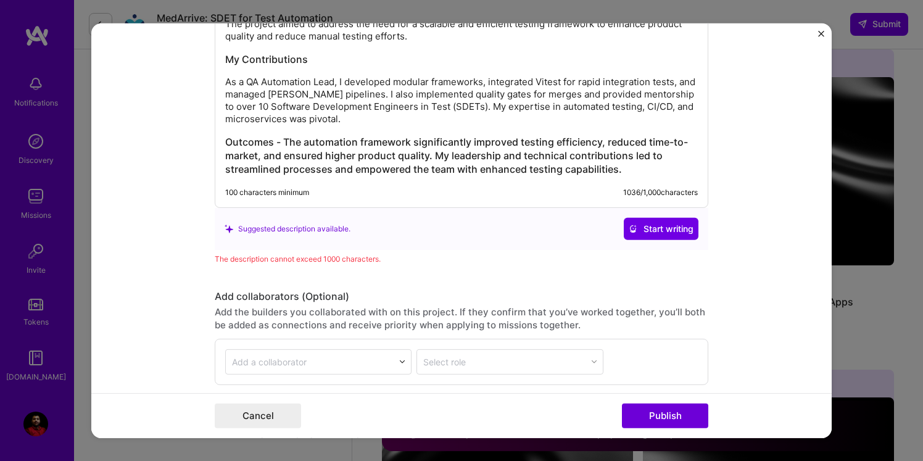
scroll to position [1625, 0]
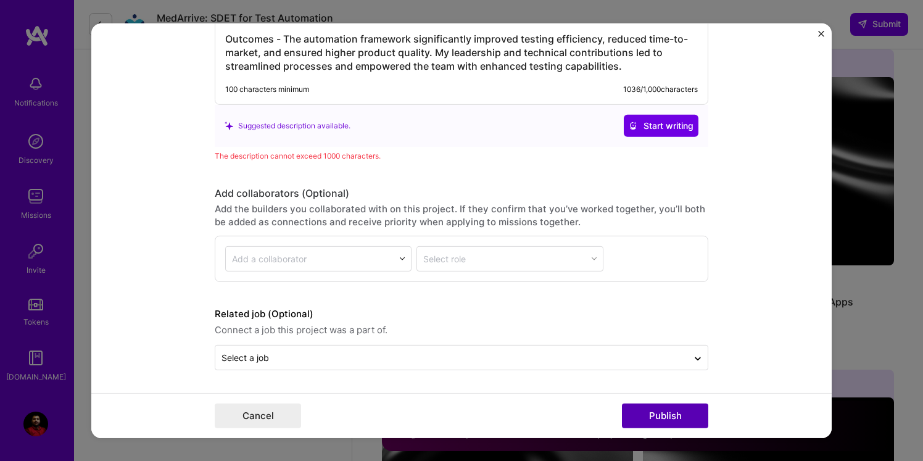
click at [654, 421] on button "Publish" at bounding box center [665, 415] width 86 height 25
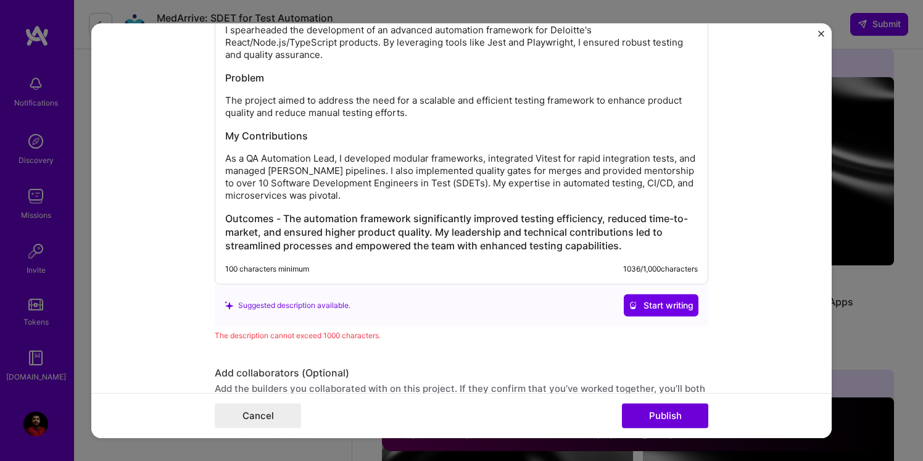
scroll to position [1462, 0]
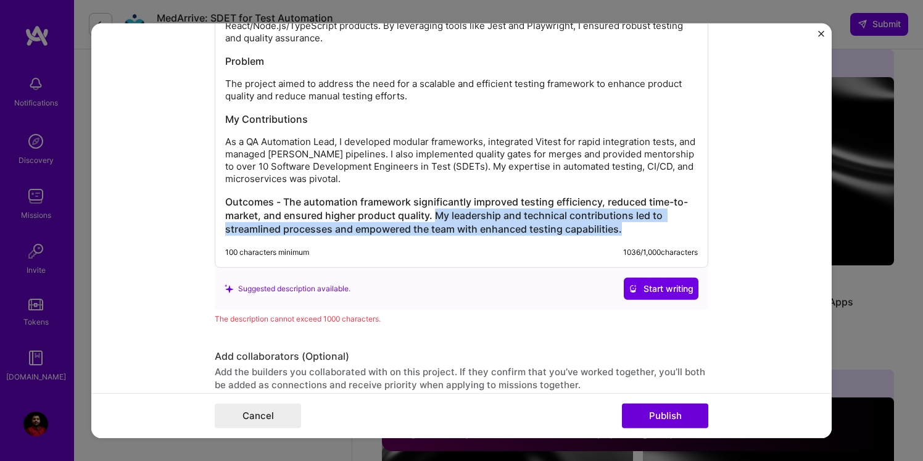
drag, startPoint x: 434, startPoint y: 216, endPoint x: 693, endPoint y: 226, distance: 259.2
click at [693, 226] on h3 "Outcomes - The automation framework significantly improved testing efficiency, …" at bounding box center [461, 215] width 472 height 41
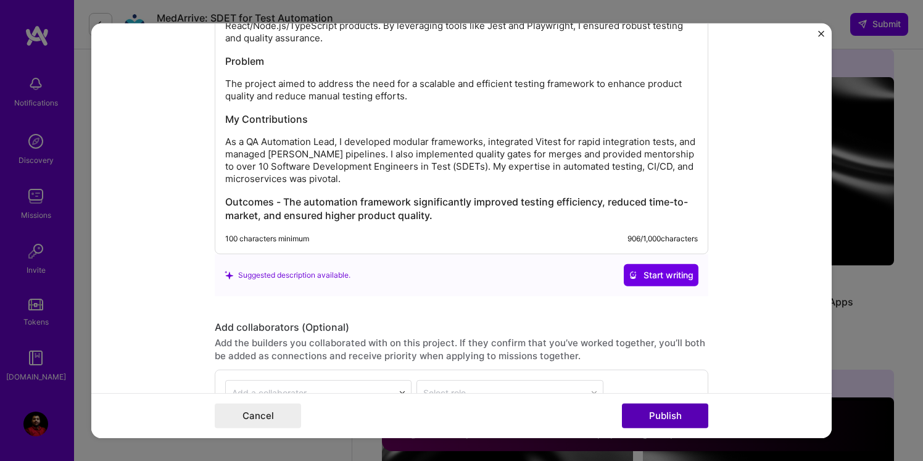
click at [661, 421] on button "Publish" at bounding box center [665, 415] width 86 height 25
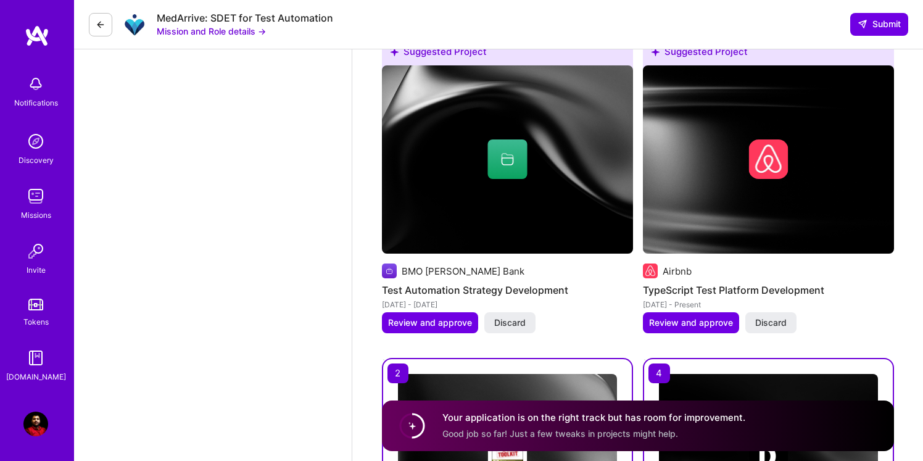
scroll to position [1727, 0]
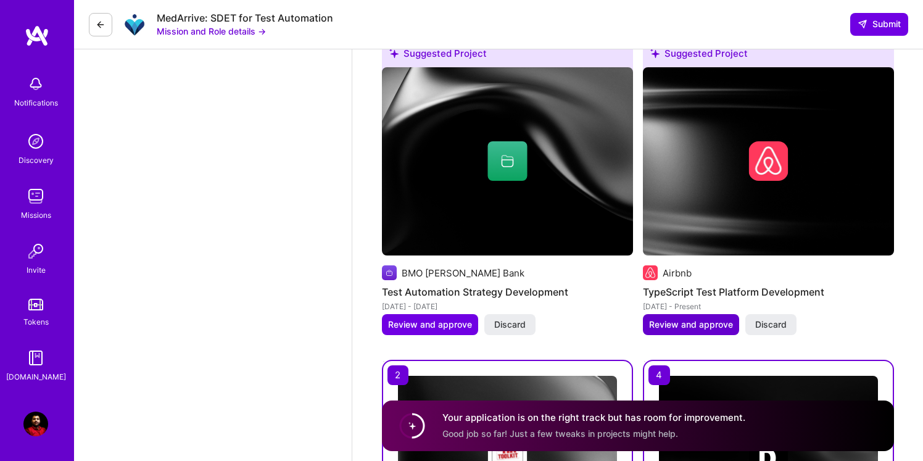
click at [680, 324] on span "Review and approve" at bounding box center [691, 324] width 84 height 12
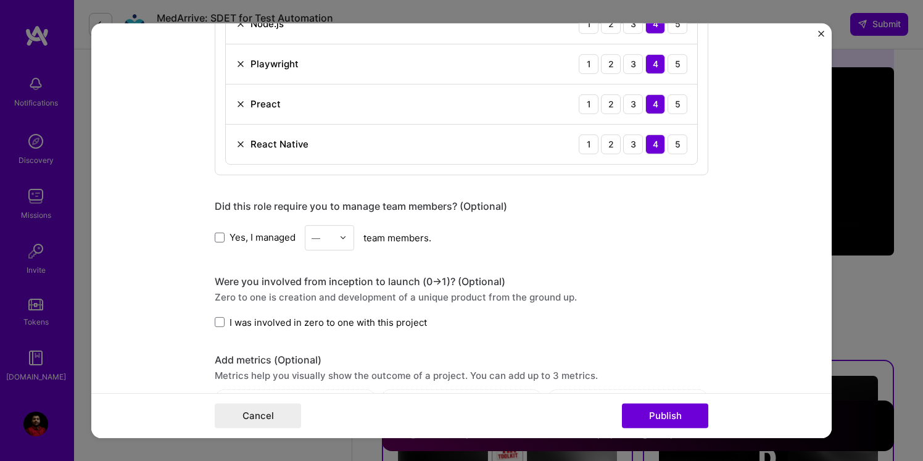
scroll to position [941, 0]
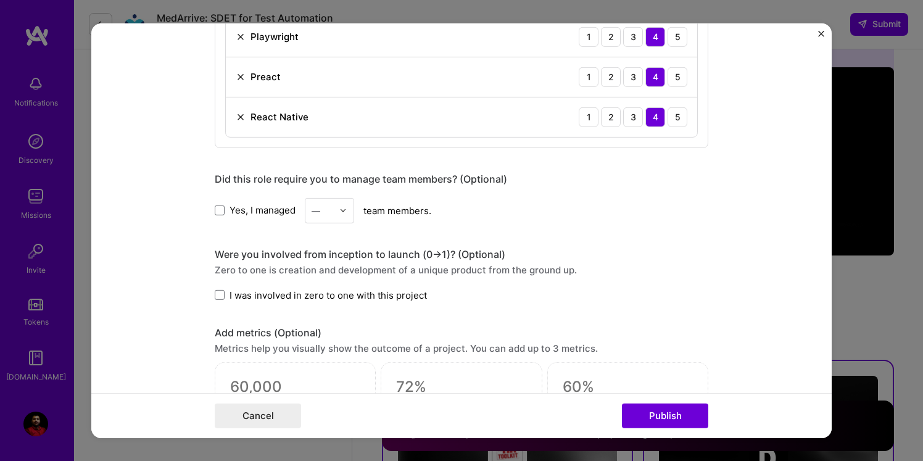
click at [225, 210] on label "Yes, I managed" at bounding box center [255, 210] width 81 height 13
click at [0, 0] on input "Yes, I managed" at bounding box center [0, 0] width 0 height 0
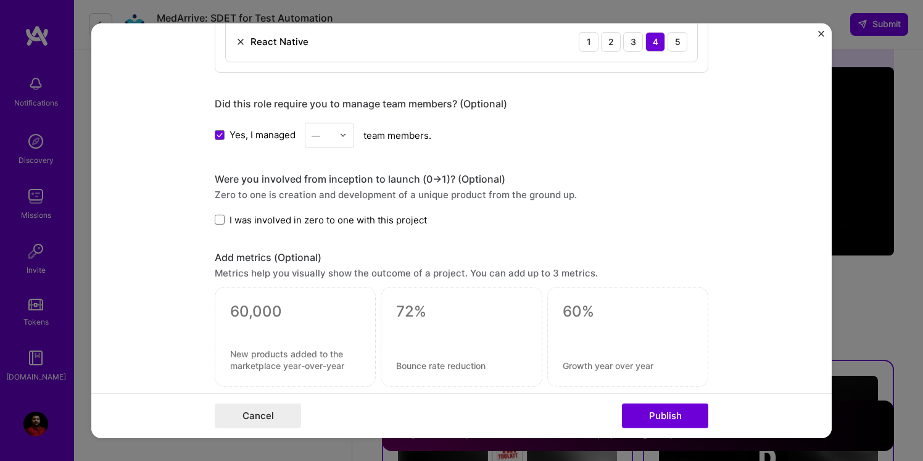
scroll to position [1018, 0]
click at [221, 222] on span at bounding box center [220, 218] width 10 height 10
click at [0, 0] on input "I was involved in zero to one with this project" at bounding box center [0, 0] width 0 height 0
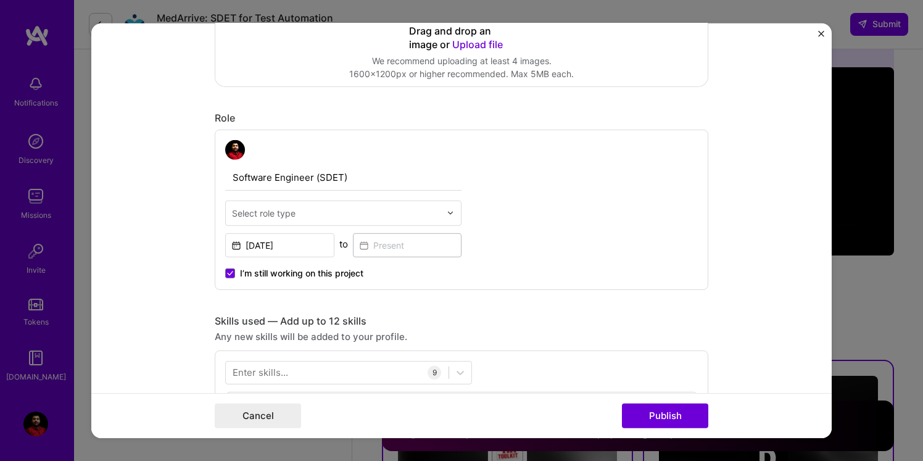
scroll to position [321, 0]
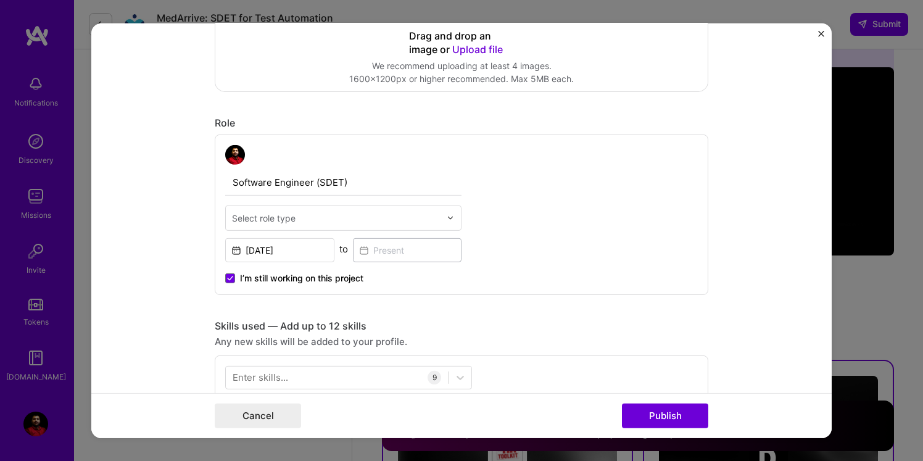
click at [344, 216] on input "text" at bounding box center [336, 217] width 208 height 13
type input "S"
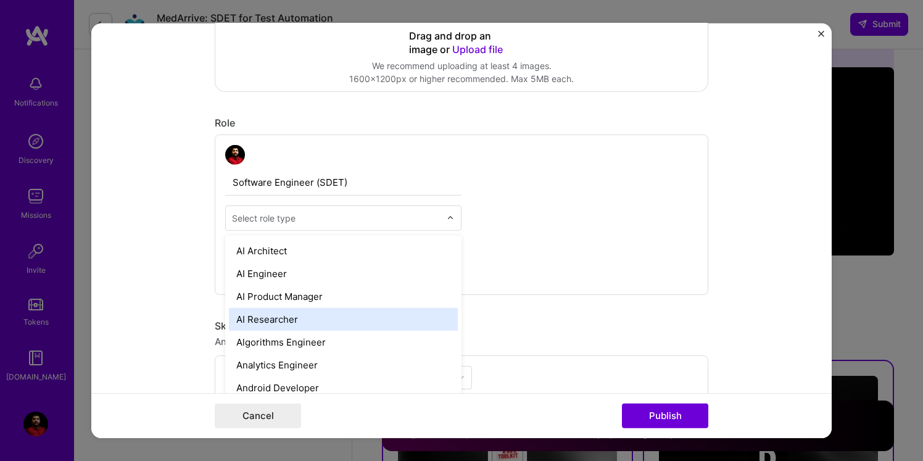
type input "Q"
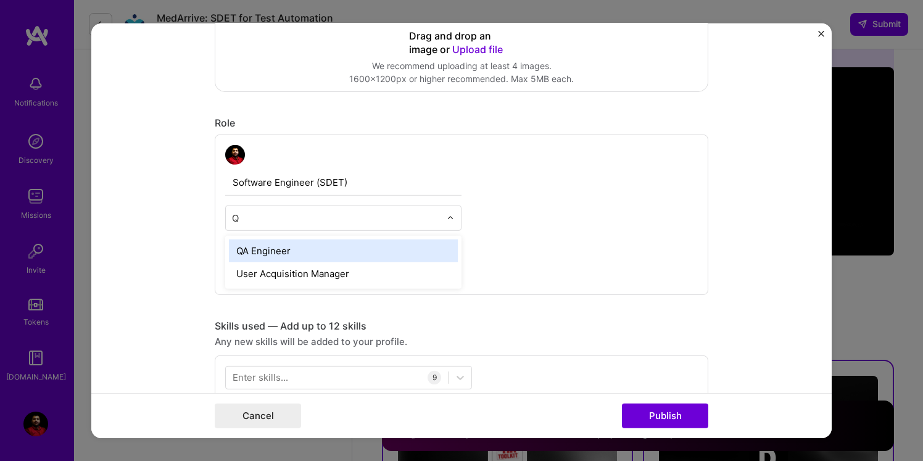
click at [268, 252] on div "QA Engineer" at bounding box center [343, 250] width 229 height 23
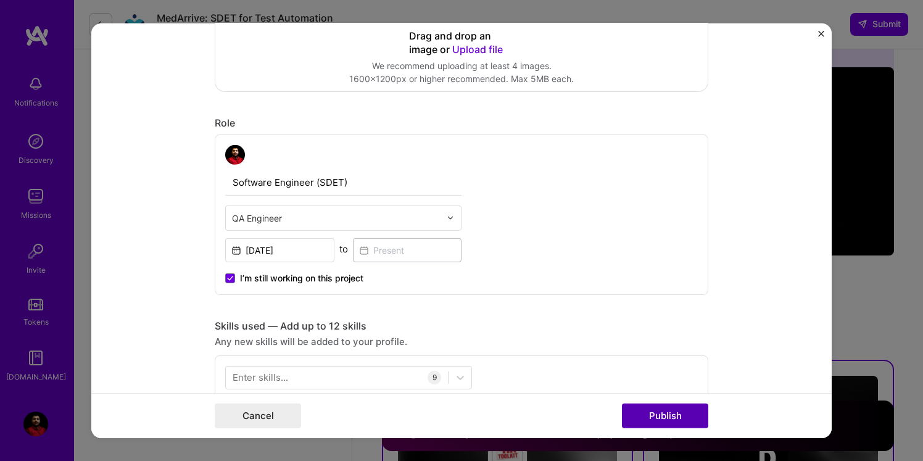
click at [631, 418] on button "Publish" at bounding box center [665, 415] width 86 height 25
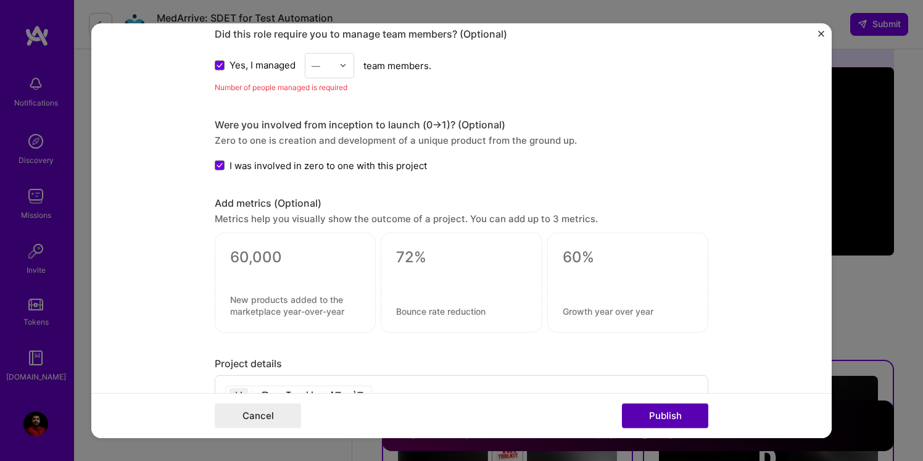
scroll to position [1091, 0]
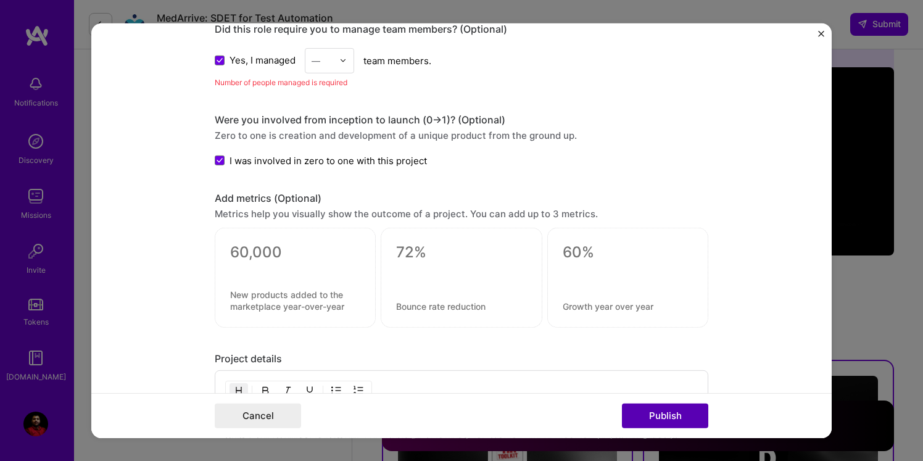
click at [669, 416] on button "Publish" at bounding box center [665, 415] width 86 height 25
click at [219, 62] on icon at bounding box center [219, 61] width 5 height 4
click at [0, 0] on input "Yes, I managed" at bounding box center [0, 0] width 0 height 0
click at [682, 418] on button "Publish" at bounding box center [665, 415] width 86 height 25
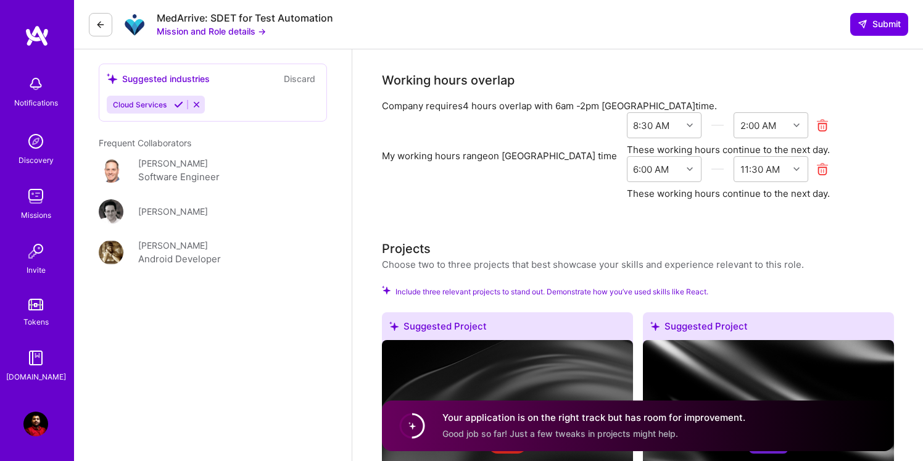
scroll to position [1131, 0]
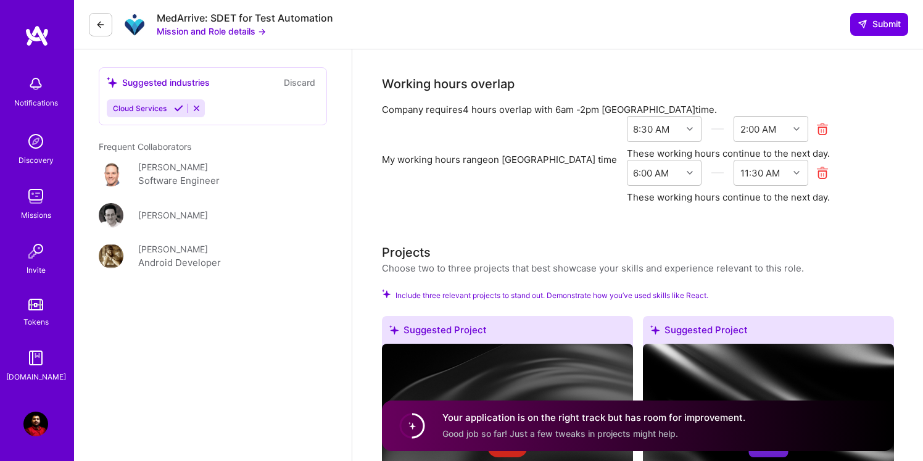
click at [327, 359] on div "Surjit Singh Software Engineer 15 Years Experience Phone Number +17075180736 Re…" at bounding box center [213, 280] width 278 height 2722
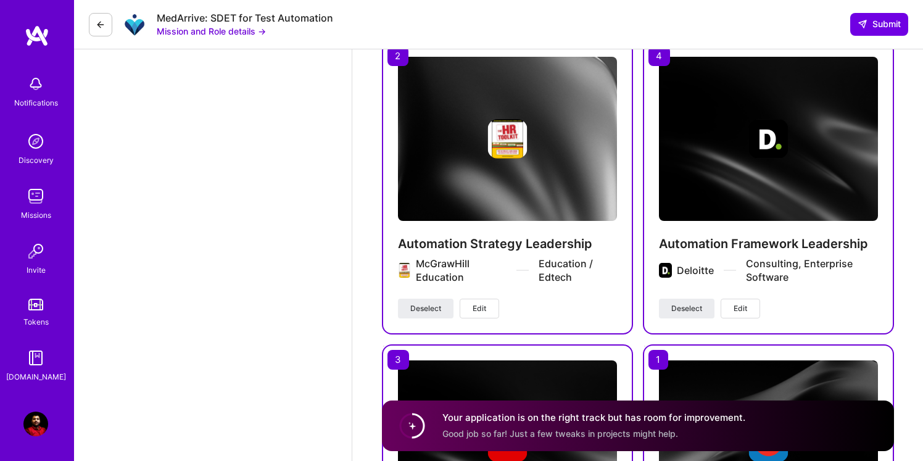
scroll to position [2310, 0]
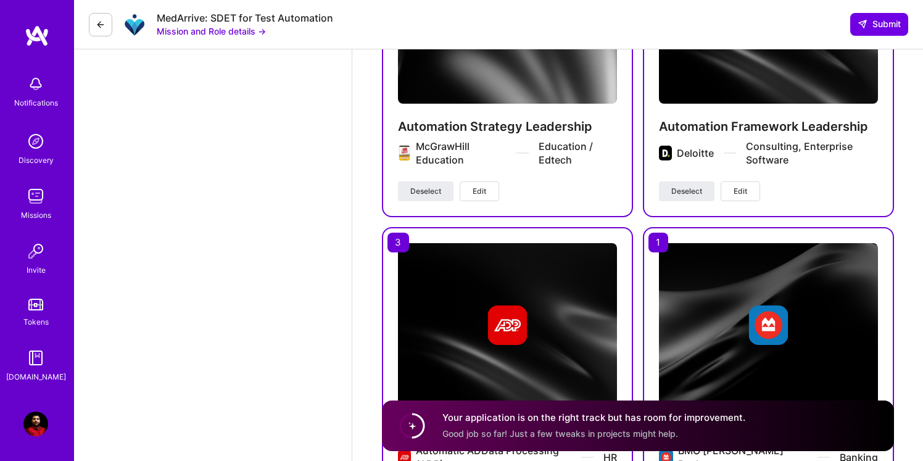
scroll to position [2164, 0]
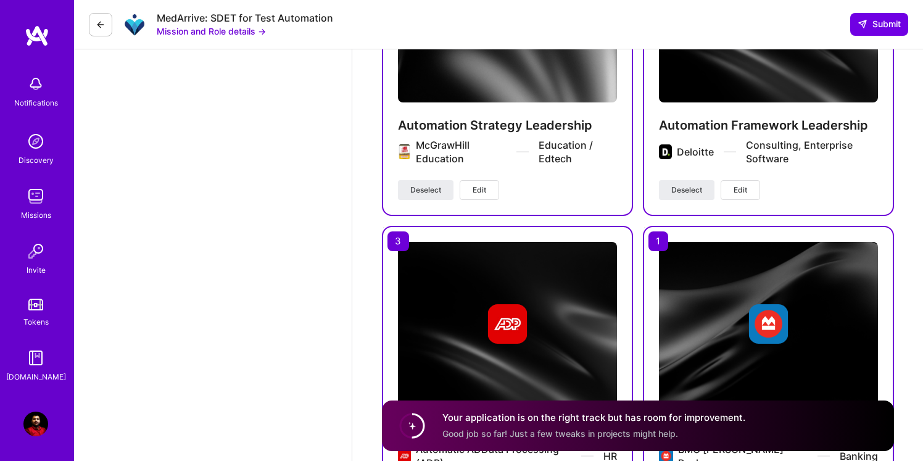
click at [664, 440] on div "Your application is on the right track but has room for improvement. Good job s…" at bounding box center [593, 425] width 303 height 28
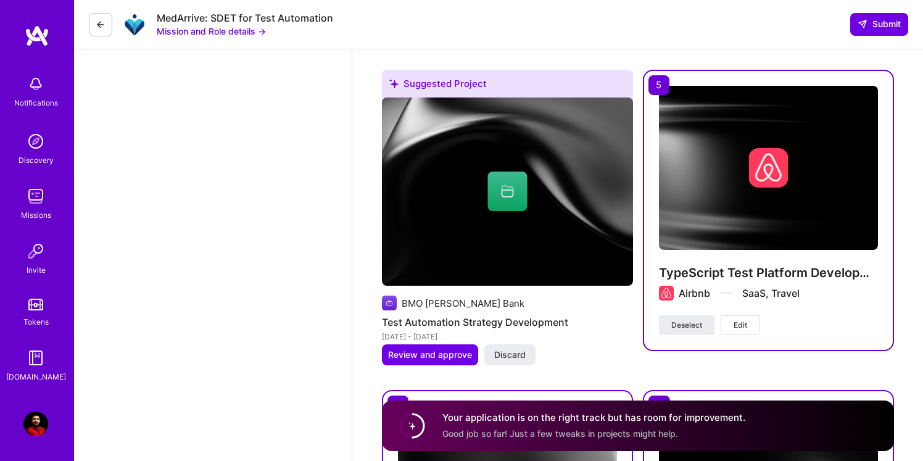
scroll to position [1697, 0]
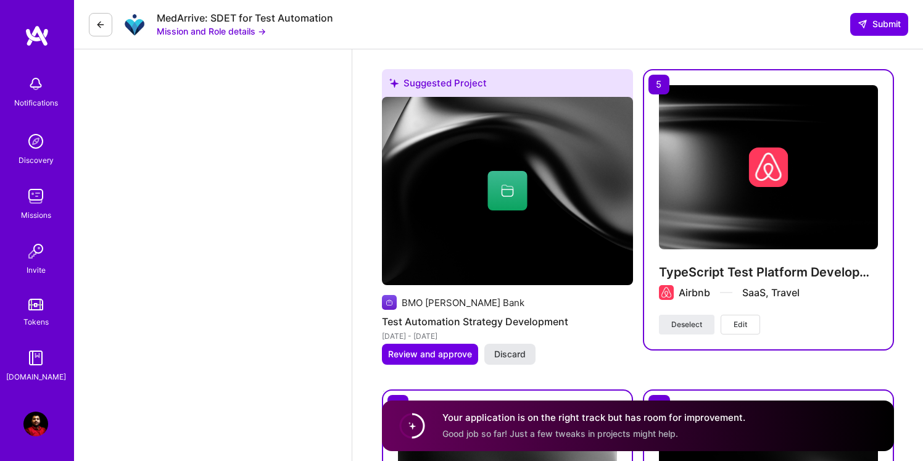
click at [512, 355] on span "Discard" at bounding box center [509, 354] width 31 height 12
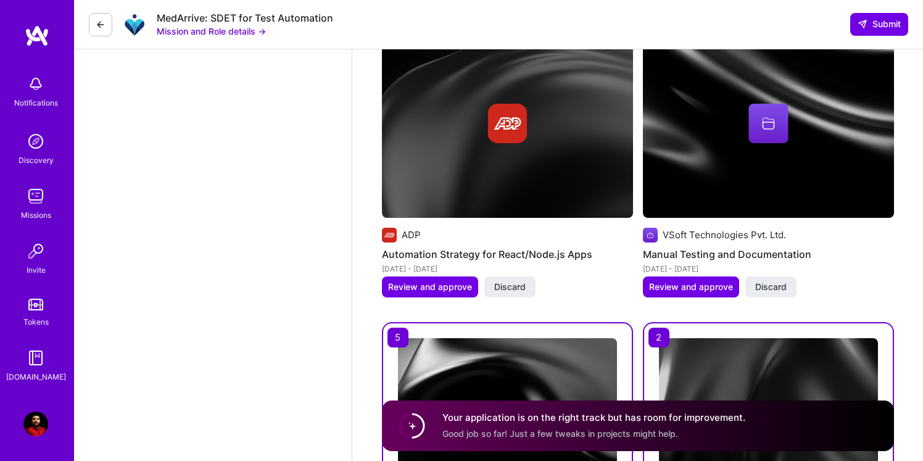
scroll to position [1432, 0]
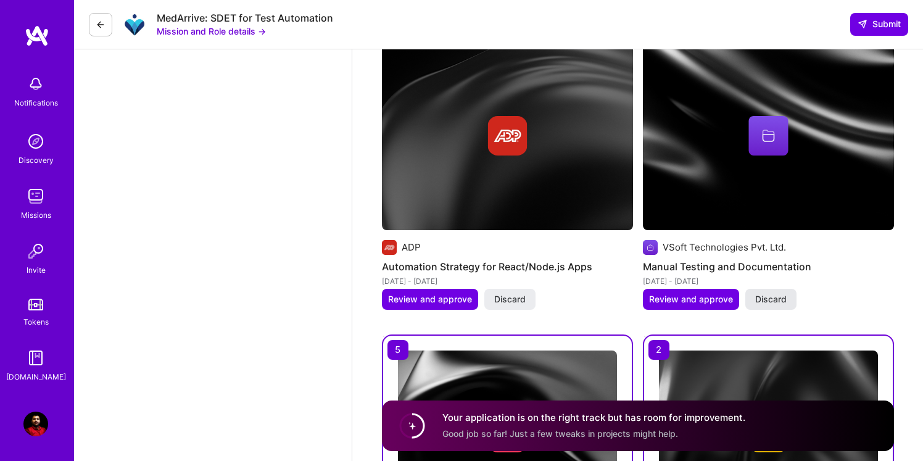
click at [773, 303] on span "Discard" at bounding box center [770, 299] width 31 height 12
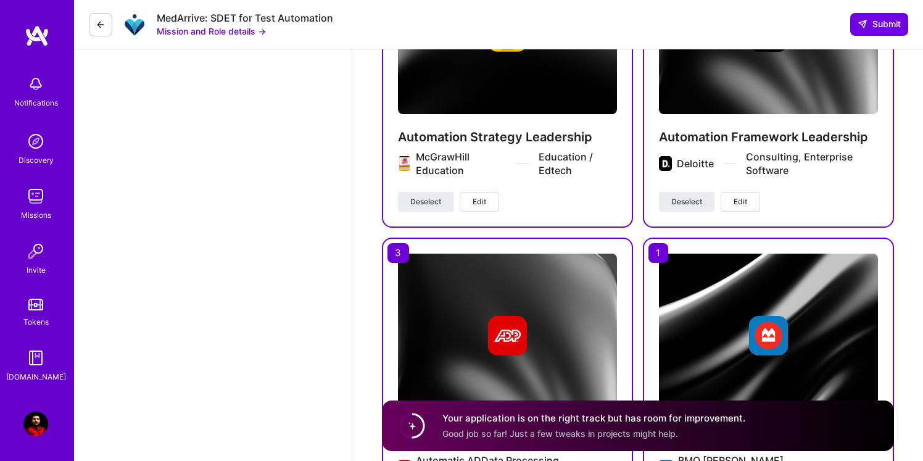
scroll to position [1990, 0]
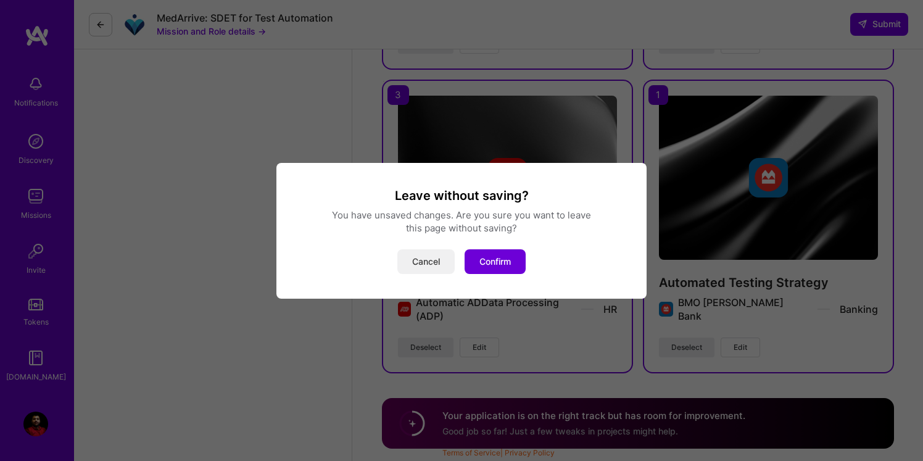
click at [414, 266] on button "Cancel" at bounding box center [425, 261] width 57 height 25
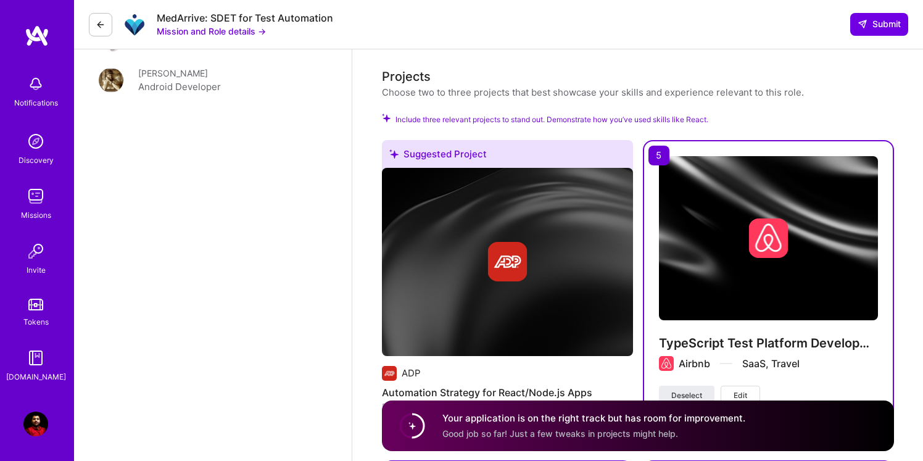
scroll to position [1295, 0]
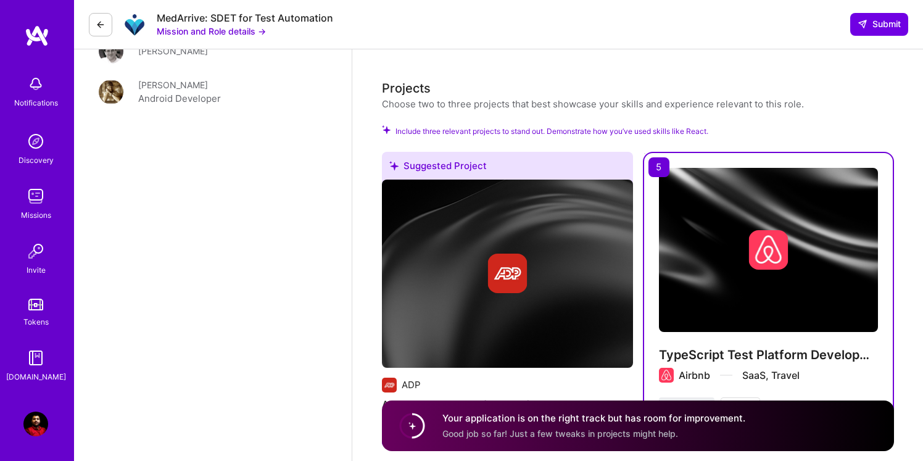
click at [552, 133] on span "Include three relevant projects to stand out. Demonstrate how you’ve used skill…" at bounding box center [551, 131] width 313 height 12
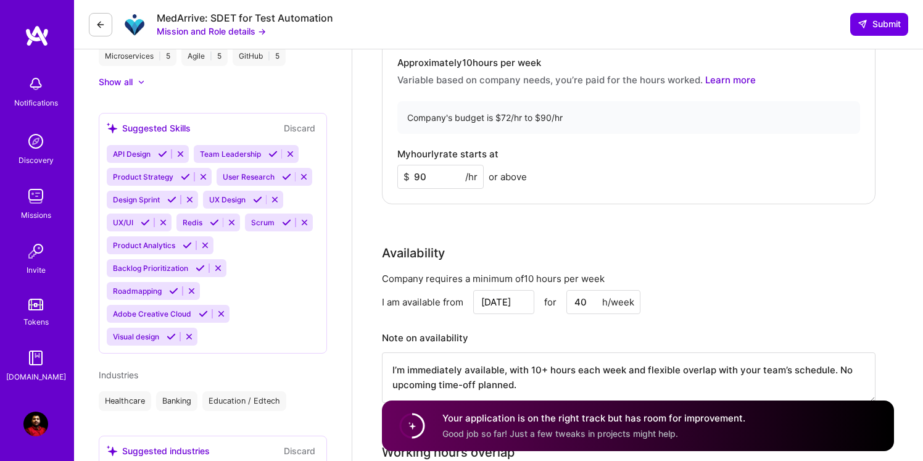
scroll to position [756, 0]
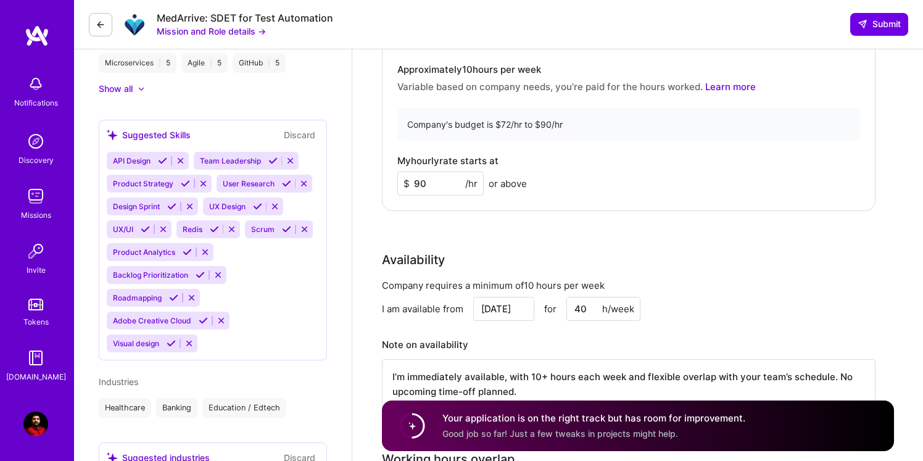
click at [286, 327] on div "API Design Team Leadership Product Strategy User Research Design Sprint UX Desi…" at bounding box center [213, 252] width 212 height 200
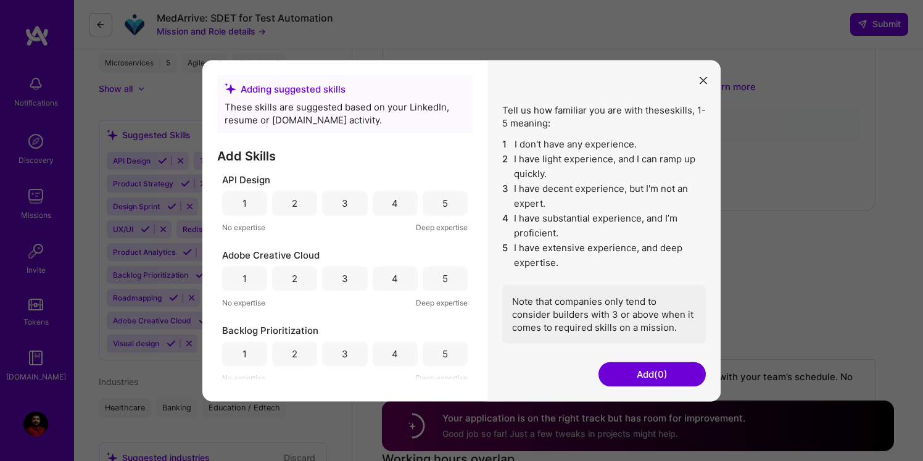
click at [628, 374] on button "Add (0)" at bounding box center [651, 373] width 107 height 25
click at [323, 90] on div "Adding suggested skills" at bounding box center [345, 88] width 241 height 13
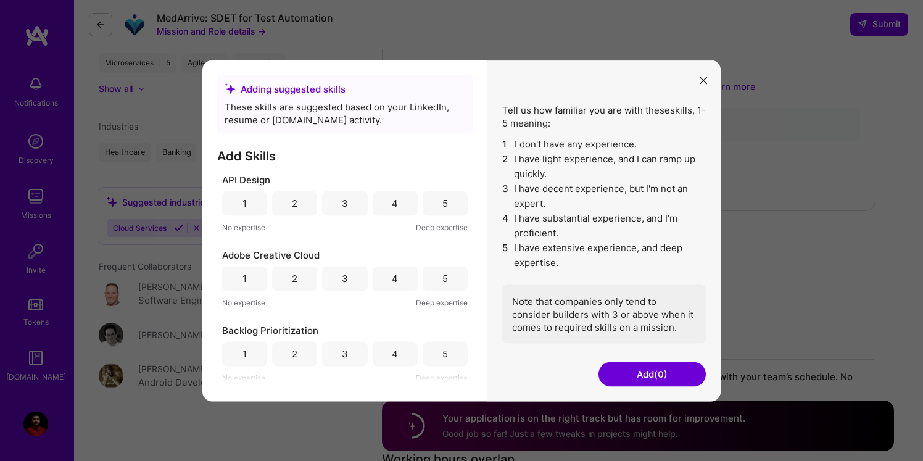
click at [303, 107] on div "These skills are suggested based on your LinkedIn, resume or A.Team activity." at bounding box center [345, 113] width 241 height 26
click at [382, 105] on div "These skills are suggested based on your LinkedIn, resume or A.Team activity." at bounding box center [345, 113] width 241 height 26
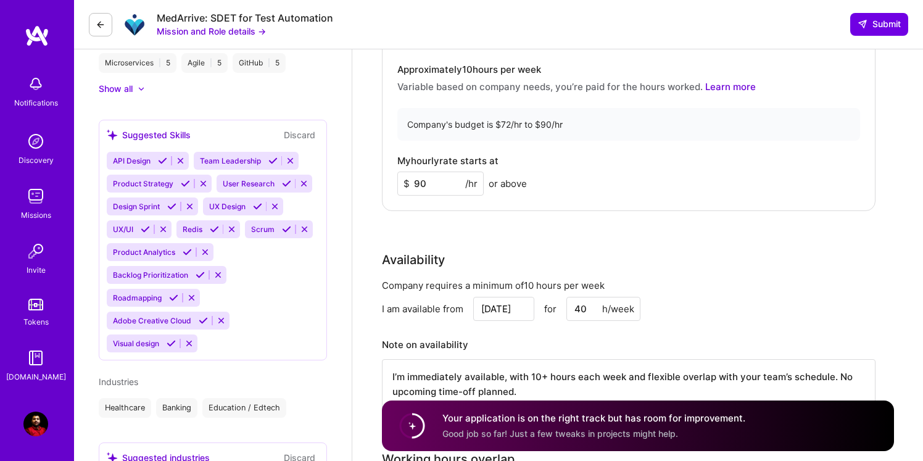
click at [244, 299] on div "API Design Team Leadership Product Strategy User Research Design Sprint UX Desi…" at bounding box center [213, 252] width 212 height 200
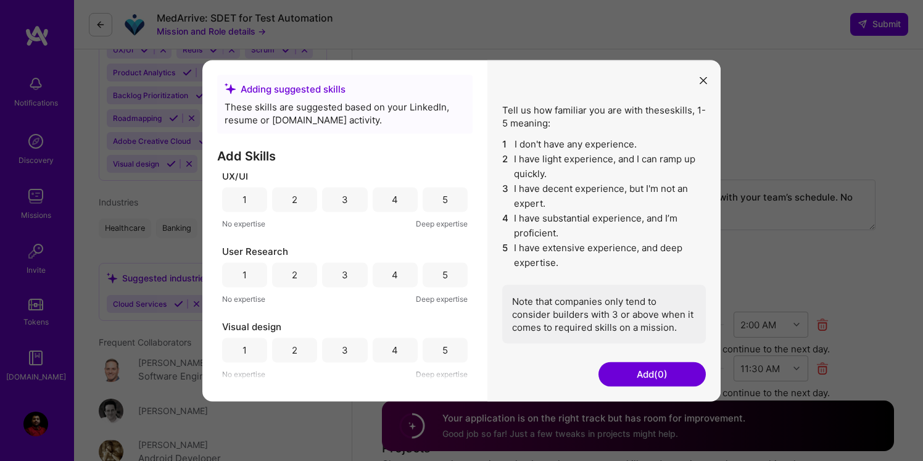
scroll to position [941, 0]
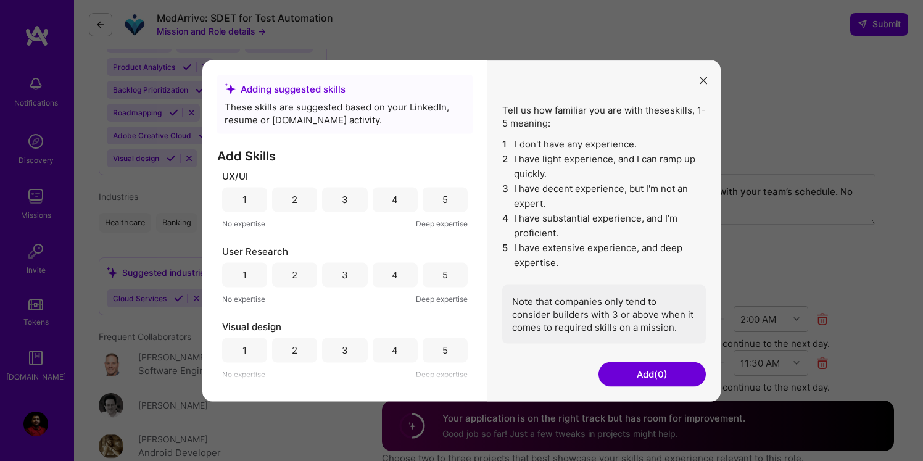
click at [642, 382] on button "Add (0)" at bounding box center [651, 373] width 107 height 25
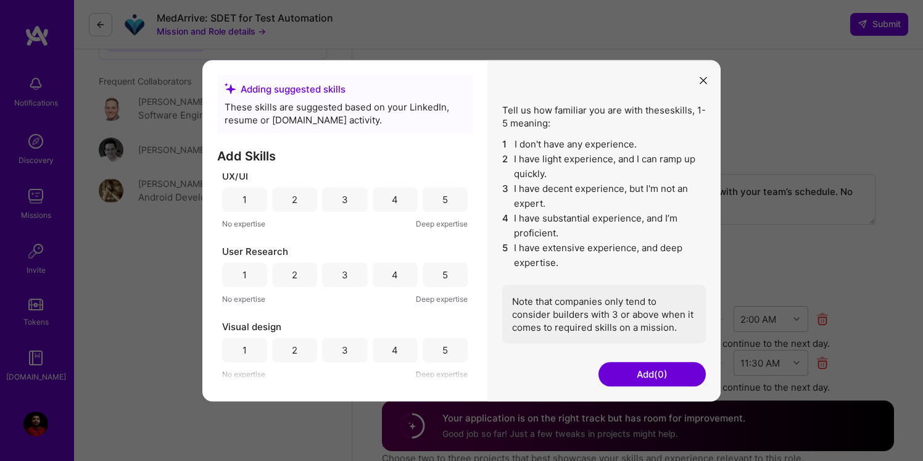
click at [605, 119] on div "Tell us how familiar you are with these skills , 1-5 meaning: 1 I don't have an…" at bounding box center [604, 223] width 204 height 240
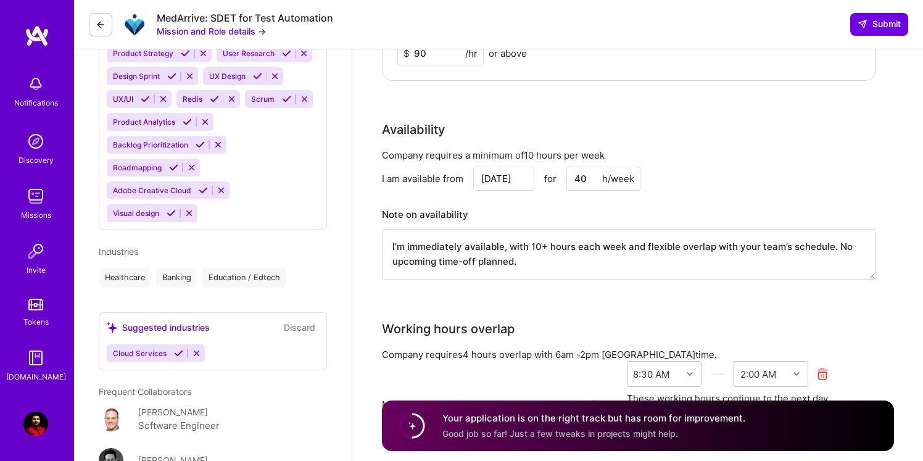
scroll to position [863, 0]
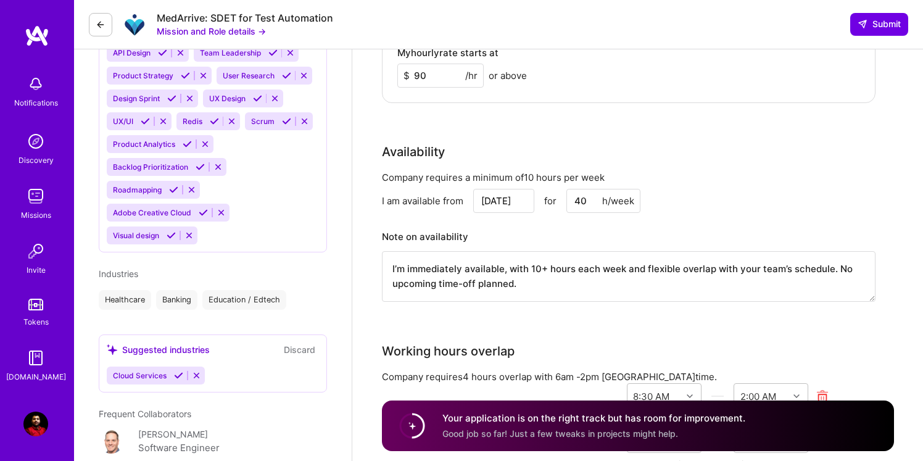
click at [110, 300] on div "Healthcare" at bounding box center [125, 300] width 52 height 20
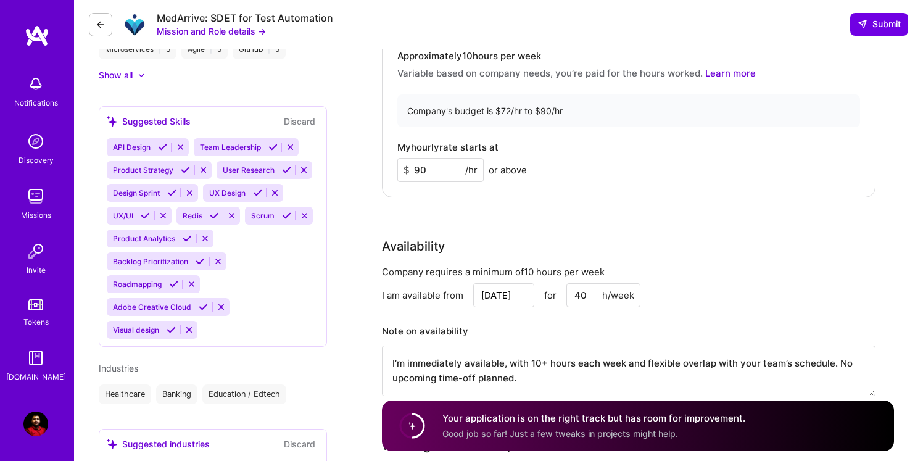
scroll to position [760, 0]
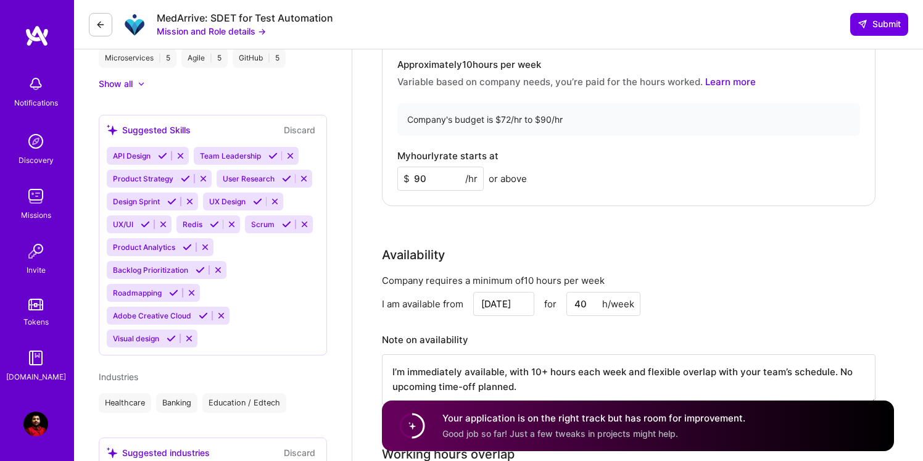
click at [125, 136] on div "Suggested Skills" at bounding box center [149, 129] width 84 height 13
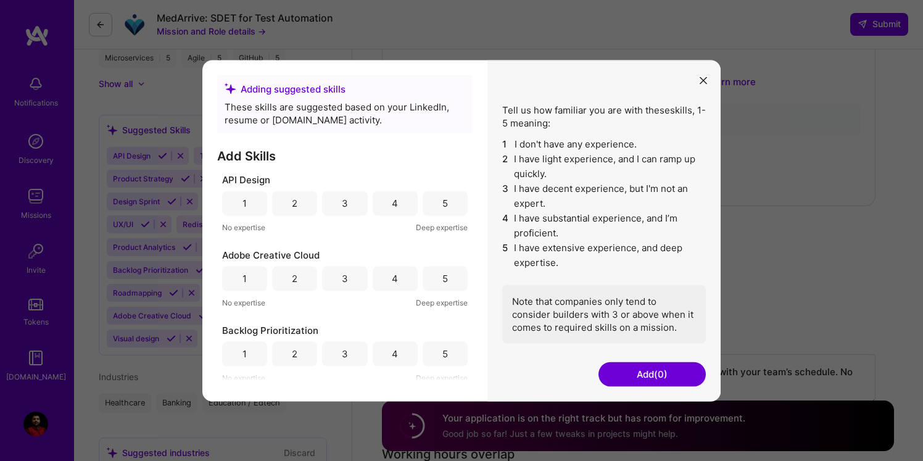
click at [702, 77] on icon "modal" at bounding box center [702, 80] width 7 height 7
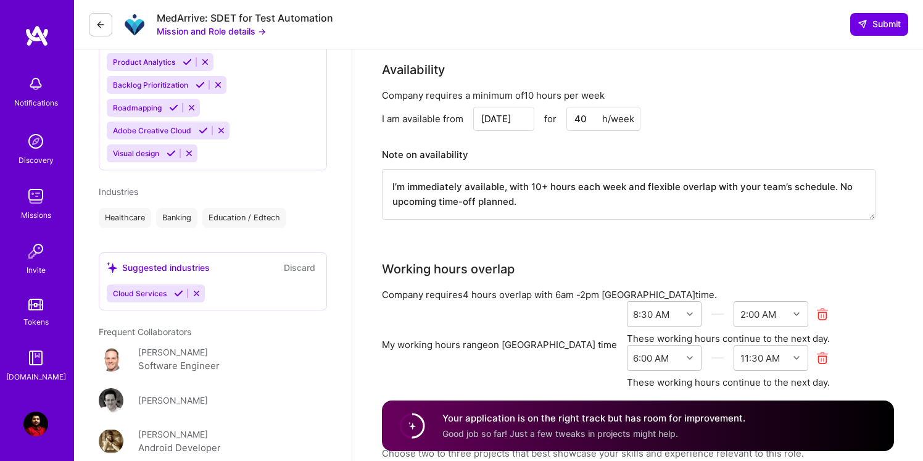
scroll to position [945, 0]
click at [194, 232] on div "Surjit Singh Software Engineer 15 Years Experience Phone Number +17075180736 Re…" at bounding box center [213, 305] width 278 height 2402
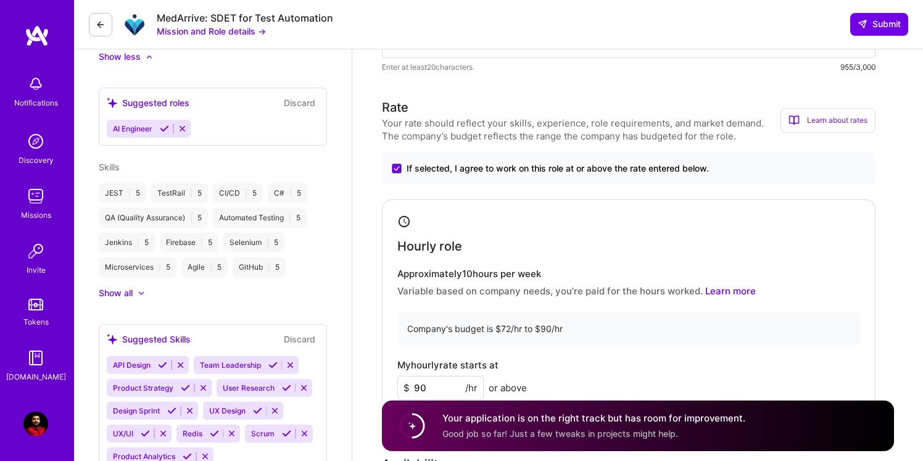
scroll to position [548, 0]
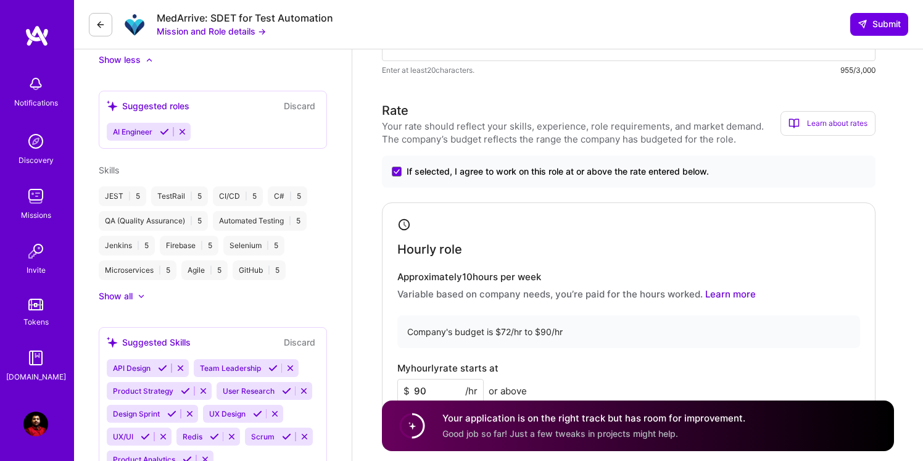
click at [173, 200] on div "TestRail | 5" at bounding box center [179, 196] width 57 height 20
click at [109, 170] on span "Skills" at bounding box center [109, 170] width 20 height 10
click at [129, 292] on div "Show all" at bounding box center [116, 296] width 34 height 12
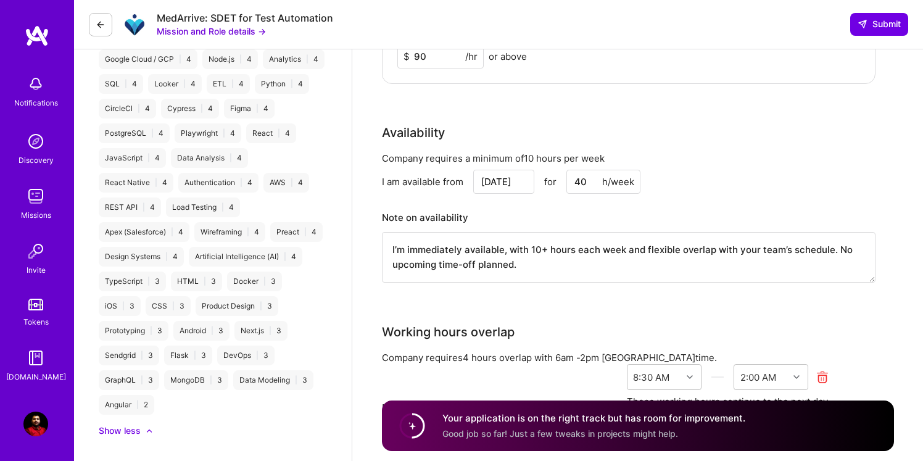
scroll to position [888, 0]
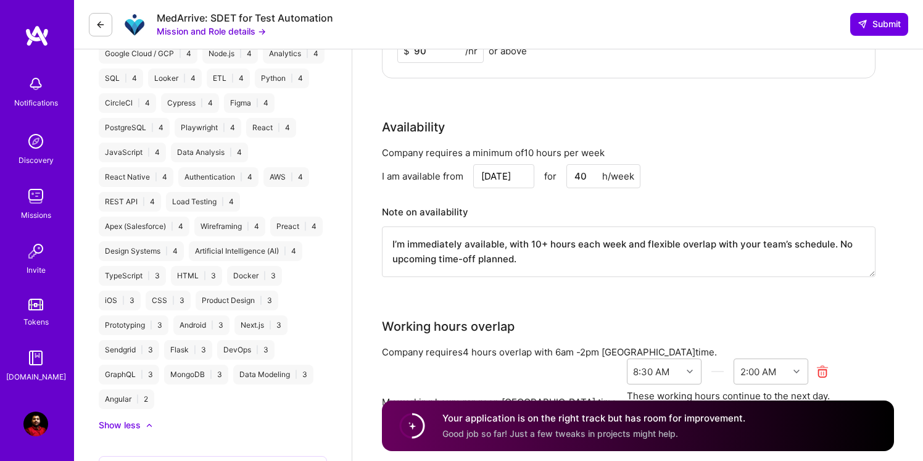
click at [270, 231] on div "Preact | 4" at bounding box center [296, 226] width 52 height 20
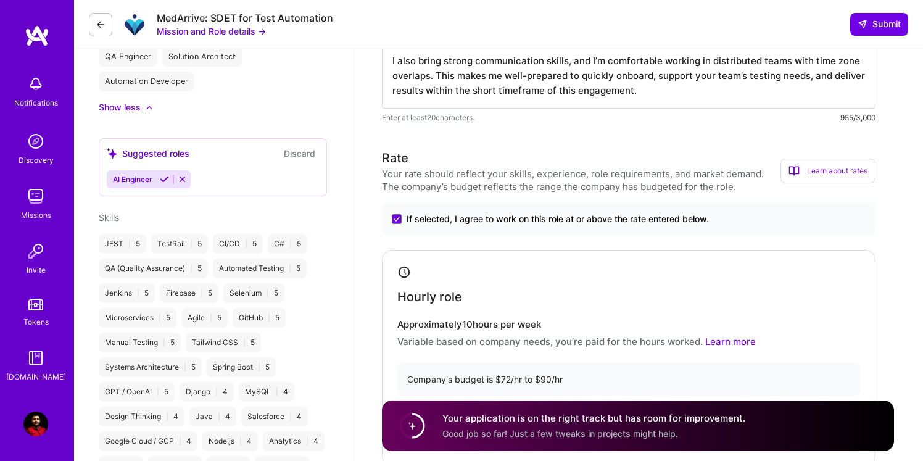
scroll to position [498, 0]
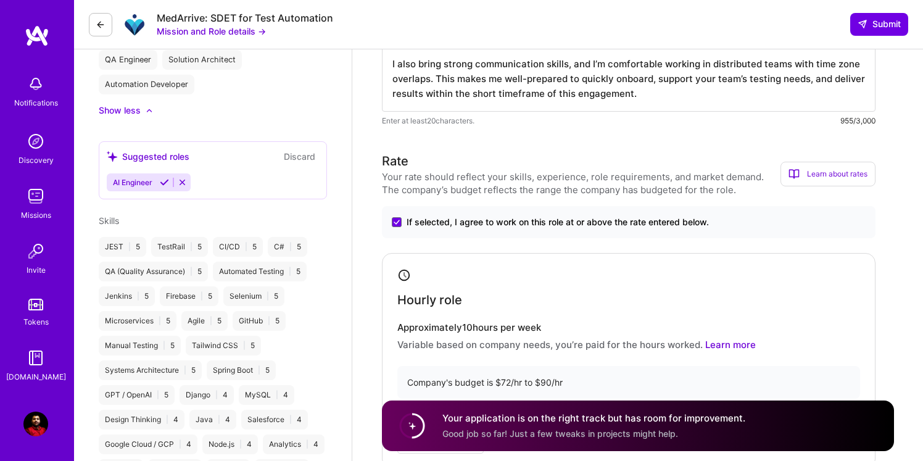
click at [260, 185] on div "AI Engineer" at bounding box center [213, 182] width 212 height 18
click at [189, 154] on div "Suggested roles" at bounding box center [148, 156] width 83 height 13
click at [242, 113] on div "Show less" at bounding box center [213, 110] width 228 height 12
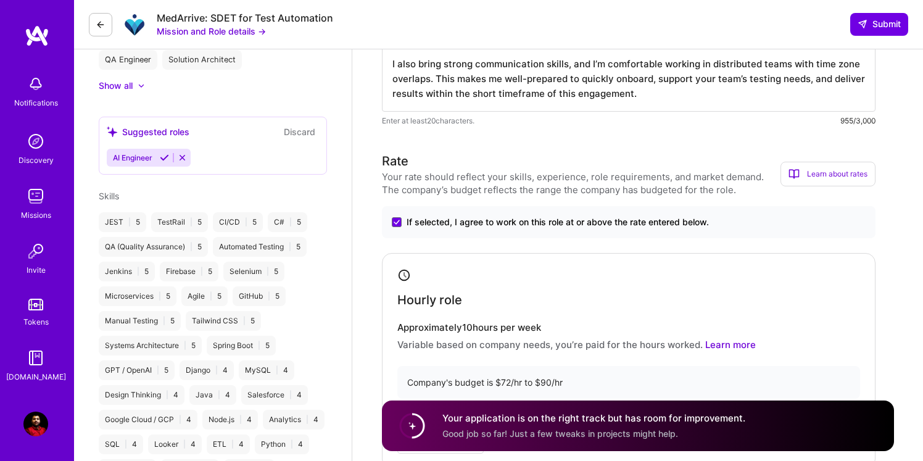
click at [183, 160] on icon at bounding box center [182, 157] width 9 height 9
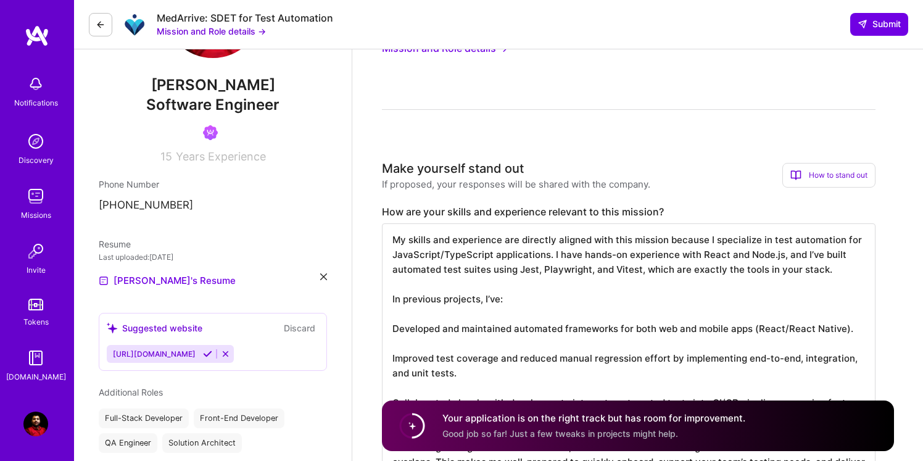
scroll to position [125, 0]
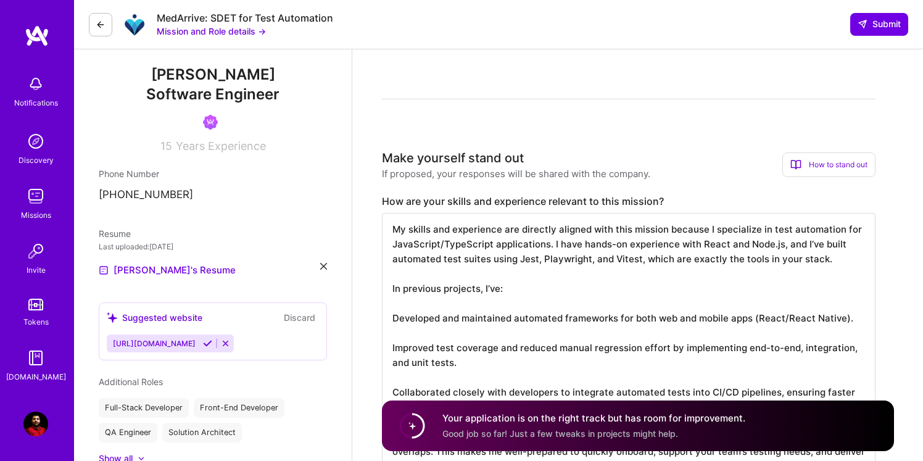
click at [842, 169] on div "How to stand out" at bounding box center [828, 164] width 93 height 25
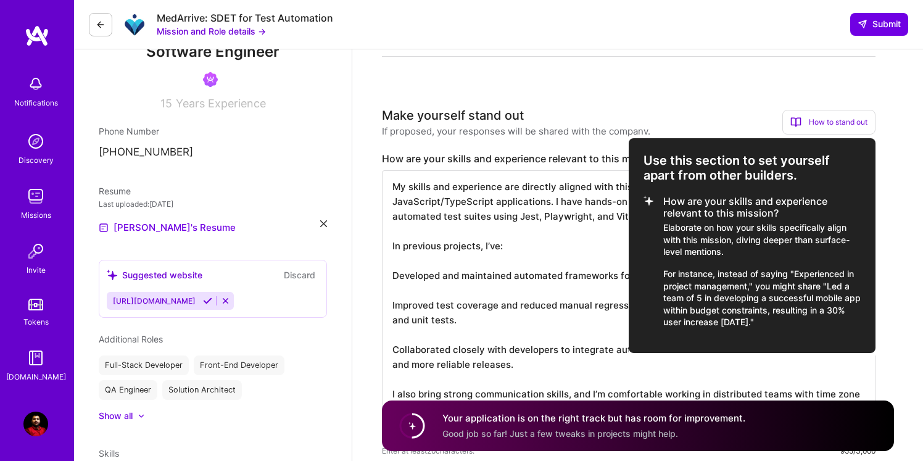
scroll to position [168, 0]
click at [885, 297] on div at bounding box center [461, 230] width 923 height 461
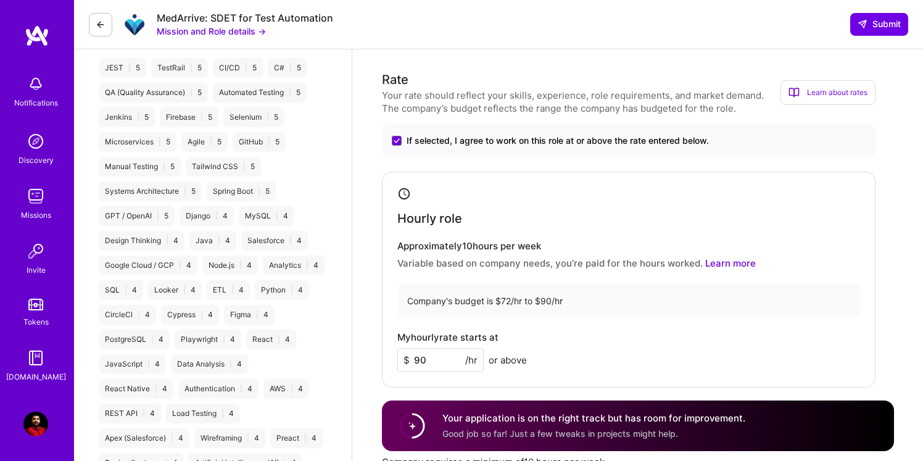
scroll to position [0, 0]
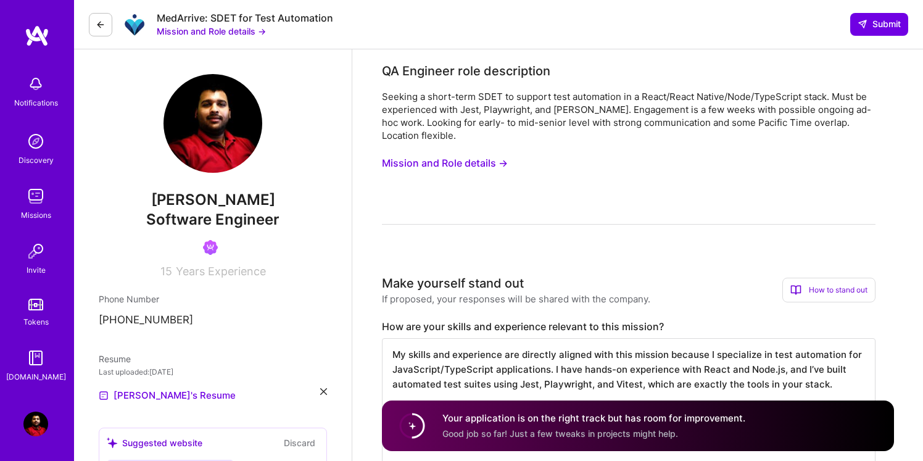
click at [181, 266] on span "Years Experience" at bounding box center [221, 271] width 90 height 13
click at [172, 271] on div "15 Years Experience" at bounding box center [213, 269] width 228 height 18
drag, startPoint x: 150, startPoint y: 266, endPoint x: 269, endPoint y: 279, distance: 119.8
click at [242, 270] on span "Years Experience" at bounding box center [221, 271] width 90 height 13
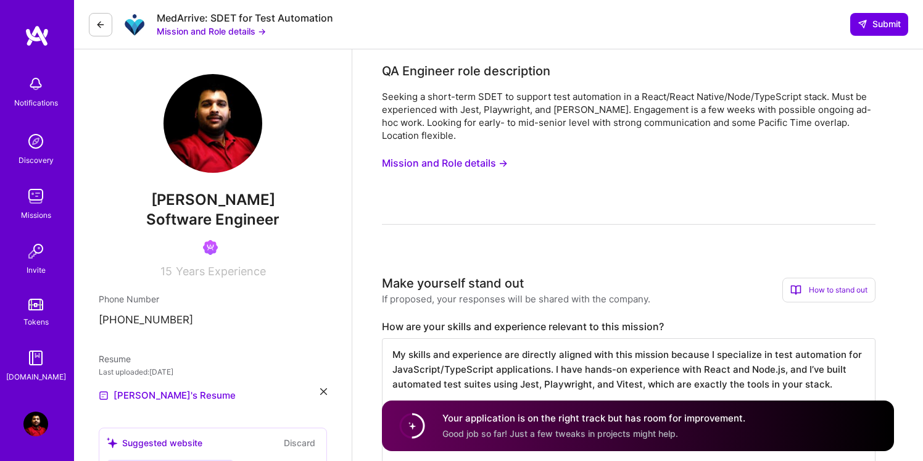
click at [170, 265] on span "15" at bounding box center [166, 271] width 12 height 13
drag, startPoint x: 155, startPoint y: 274, endPoint x: 277, endPoint y: 287, distance: 122.3
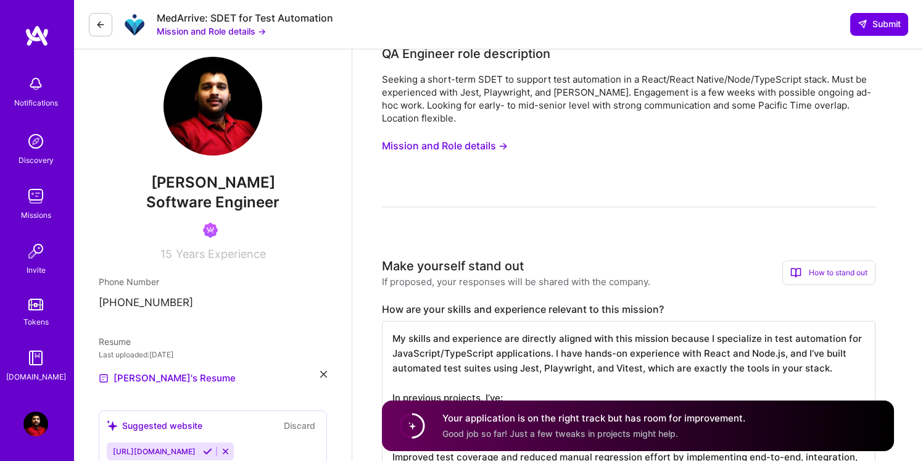
scroll to position [15, 0]
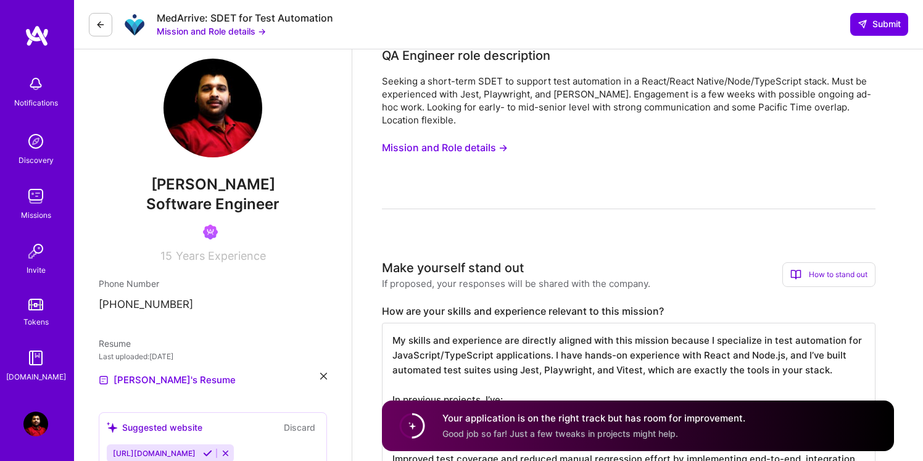
click at [654, 139] on div "Seeking a short-term SDET to support test automation in a React/React Native/No…" at bounding box center [628, 142] width 493 height 134
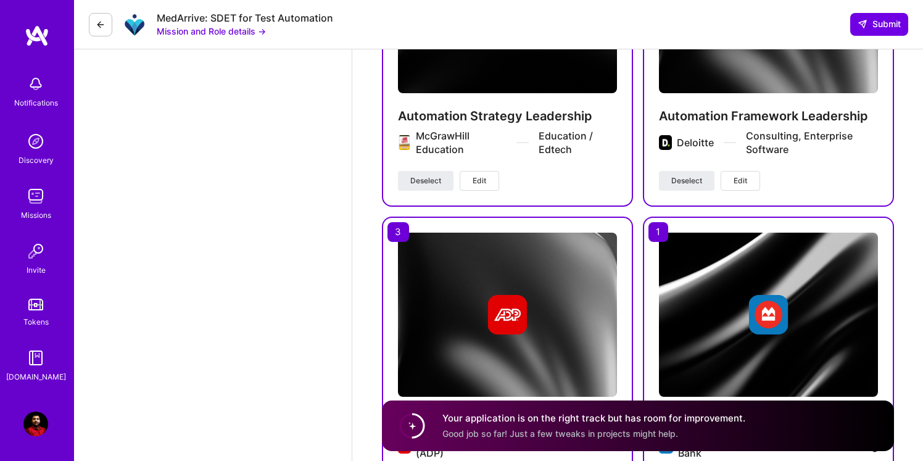
scroll to position [1990, 0]
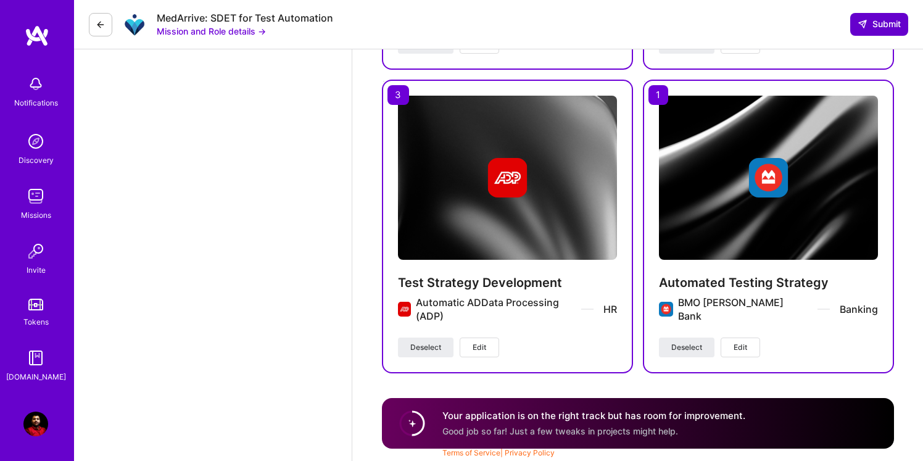
click at [883, 25] on span "Submit" at bounding box center [878, 24] width 43 height 12
click at [869, 28] on span "Submit" at bounding box center [878, 24] width 43 height 12
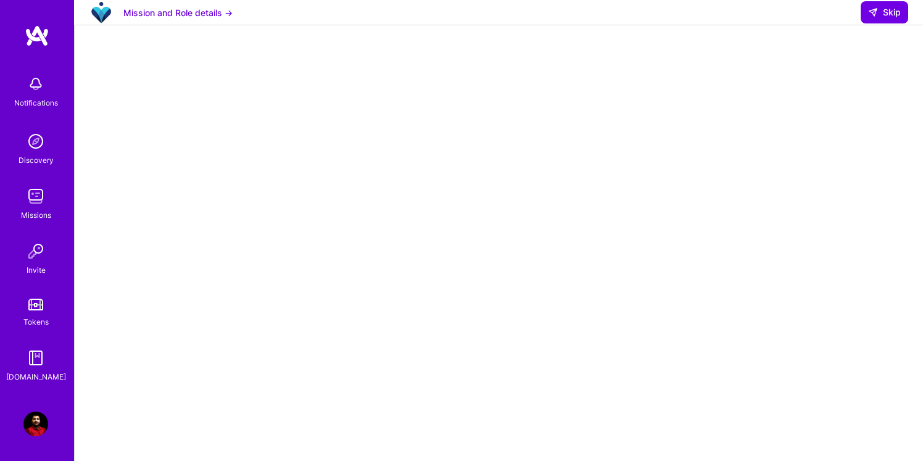
scroll to position [175, 0]
select select "US"
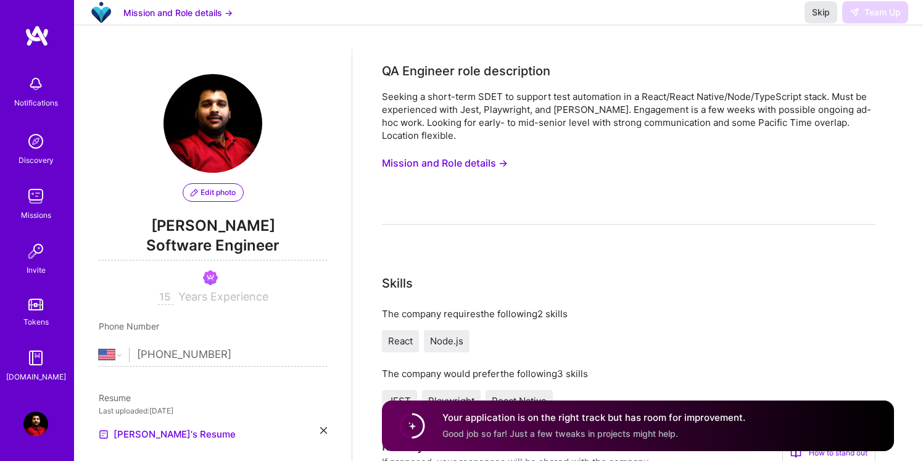
click at [825, 19] on span "Skip" at bounding box center [821, 12] width 18 height 12
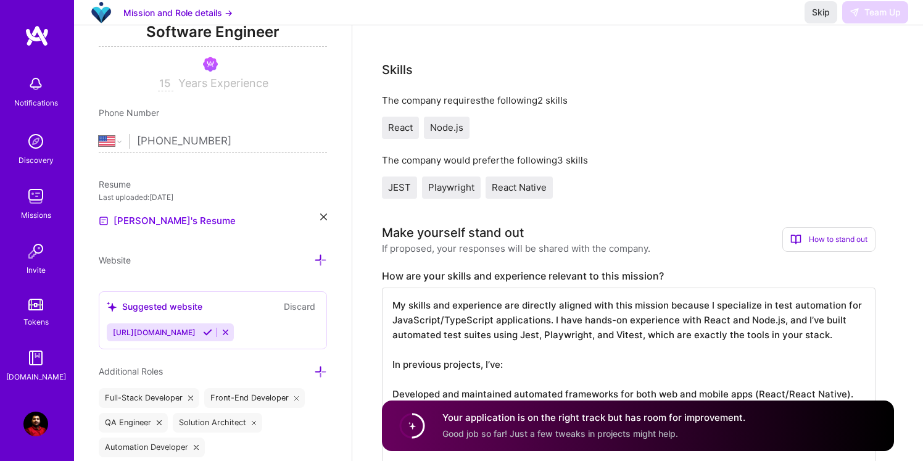
scroll to position [164, 0]
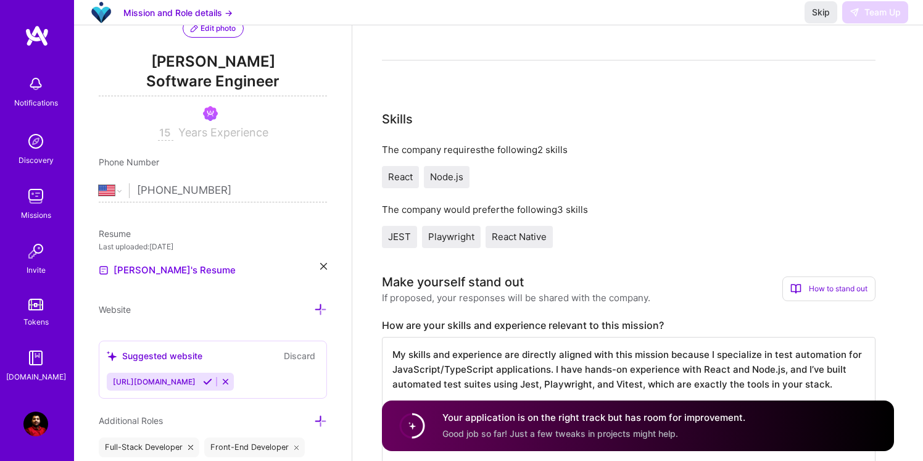
click at [456, 434] on span "Good job so far! Just a few tweaks in projects might help." at bounding box center [560, 433] width 236 height 10
click at [405, 435] on circle at bounding box center [411, 425] width 23 height 23
click at [409, 429] on circle at bounding box center [411, 425] width 23 height 23
click at [588, 411] on div "Your application is on the right track but has room for improvement. Good job s…" at bounding box center [638, 425] width 512 height 51
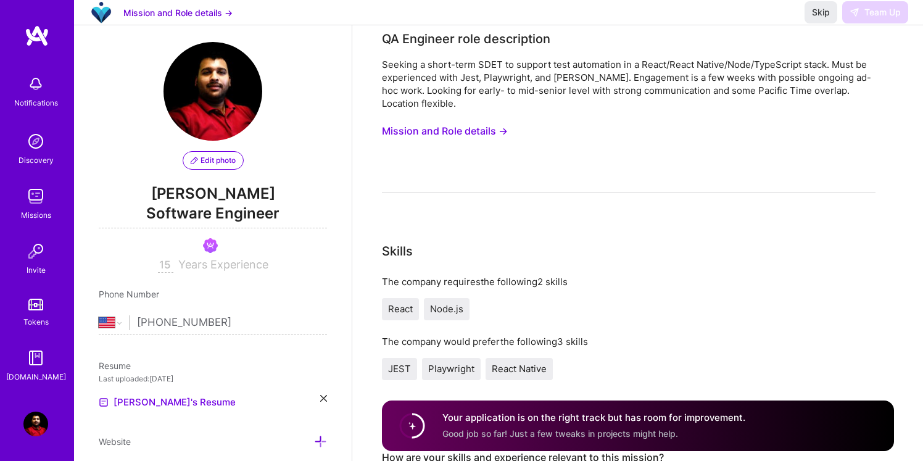
scroll to position [30, 0]
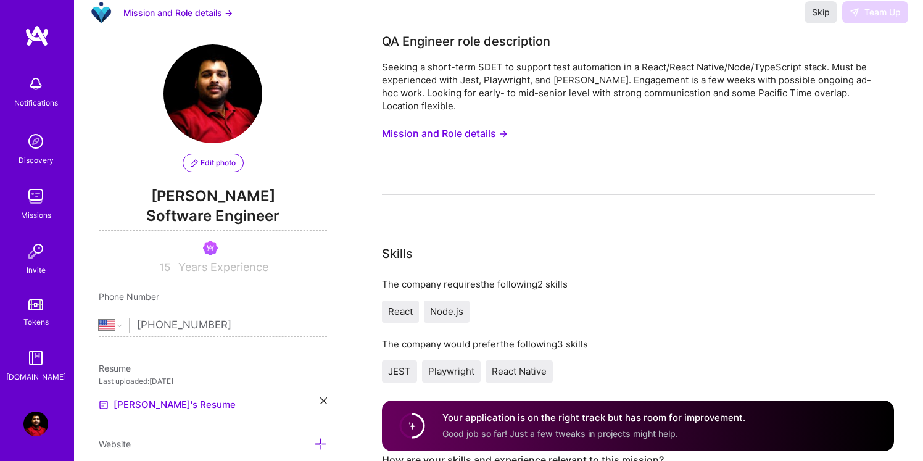
click at [817, 19] on span "Skip" at bounding box center [821, 12] width 18 height 12
click at [830, 22] on button "Skip" at bounding box center [820, 12] width 33 height 22
click at [794, 25] on div "Mission and Role details → Skip Team Up" at bounding box center [498, 12] width 849 height 25
click at [886, 22] on div "Skip Team Up" at bounding box center [856, 12] width 104 height 22
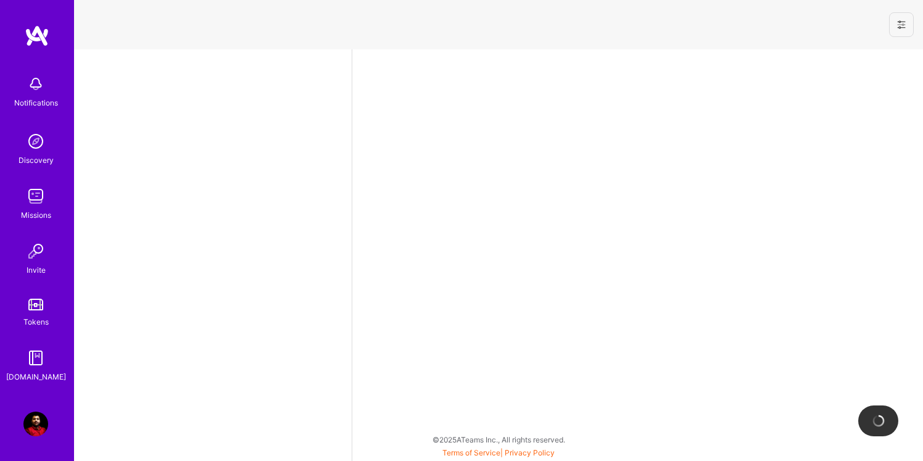
select select "US"
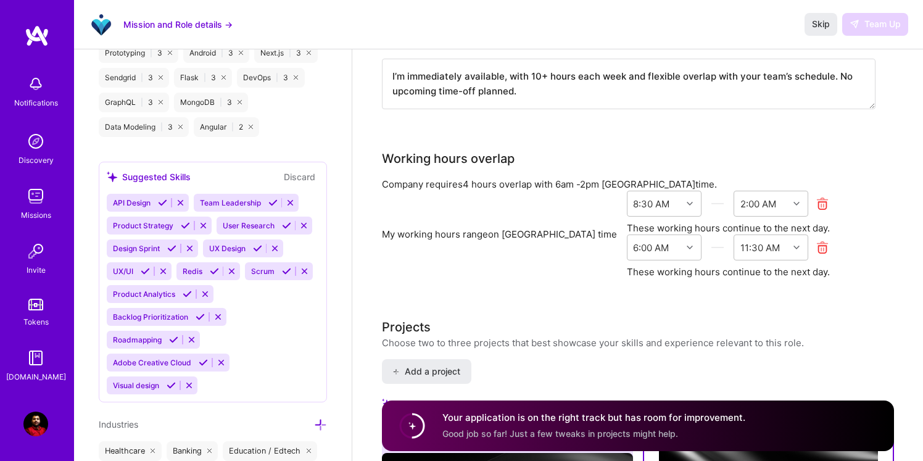
scroll to position [1045, 0]
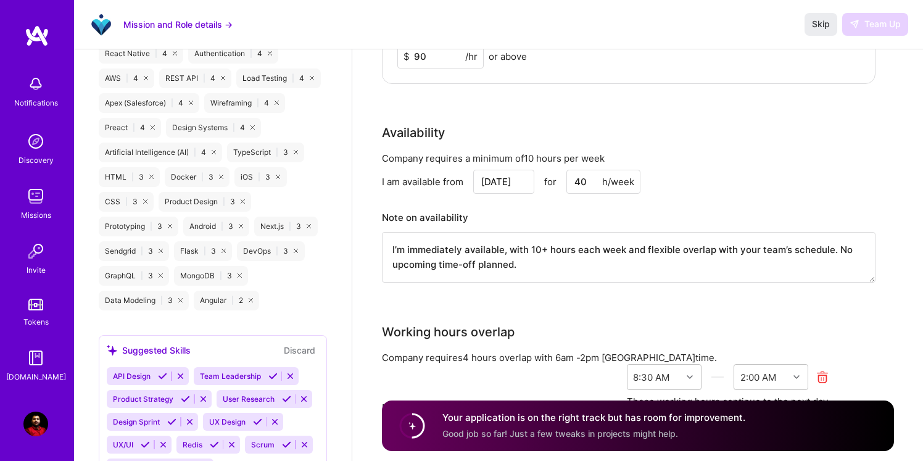
click at [876, 36] on div "Mission and Role details → Skip Team Up" at bounding box center [498, 24] width 849 height 49
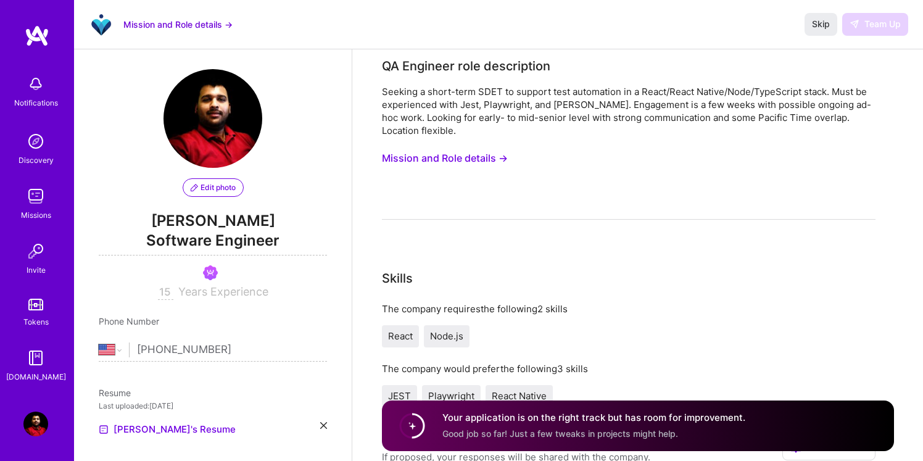
scroll to position [0, 0]
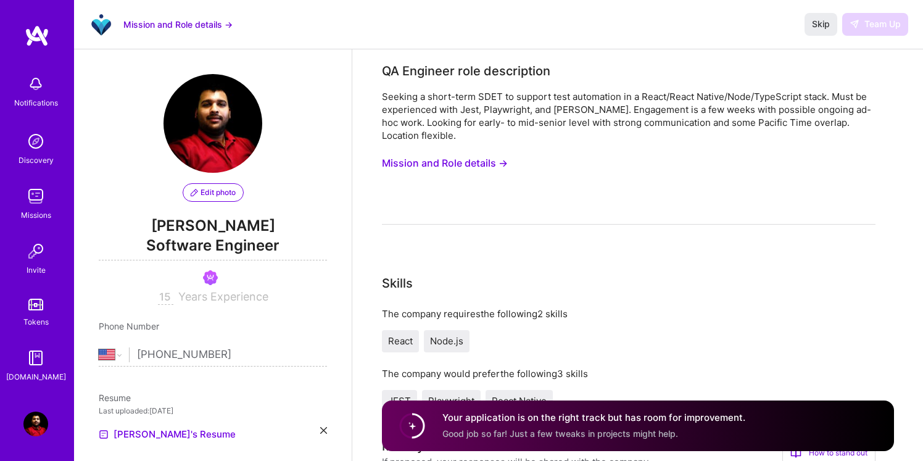
click at [222, 27] on button "Mission and Role details →" at bounding box center [177, 24] width 109 height 13
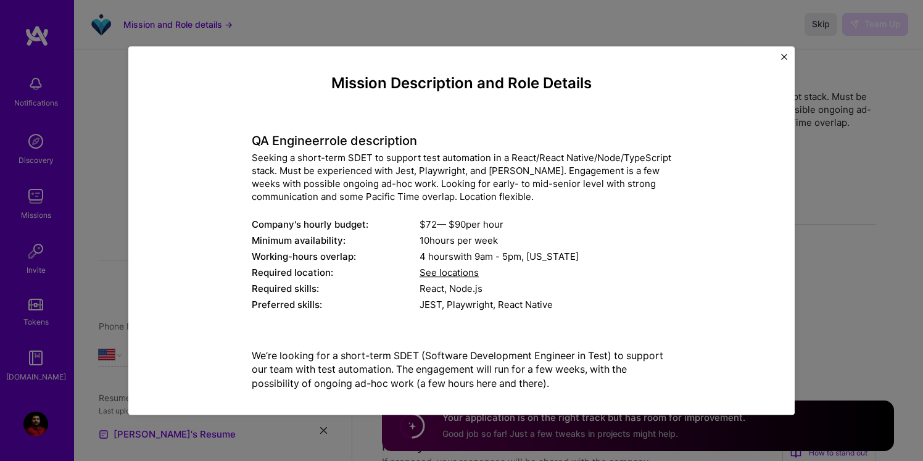
click at [812, 194] on div "Mission Description and Role Details QA Engineer role description Seeking a sho…" at bounding box center [461, 230] width 923 height 461
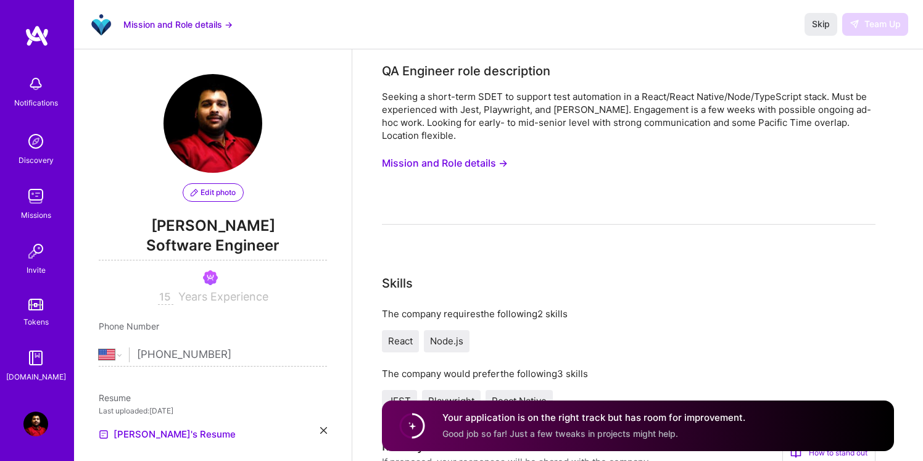
click at [861, 15] on div "Skip Team Up" at bounding box center [856, 24] width 104 height 22
click at [241, 353] on input "[PHONE_NUMBER]" at bounding box center [232, 355] width 190 height 36
click at [276, 171] on div "Edit photo Surjit Singh Software Engineer 15 Years Experience" at bounding box center [213, 189] width 228 height 231
click at [37, 202] on img at bounding box center [35, 196] width 25 height 25
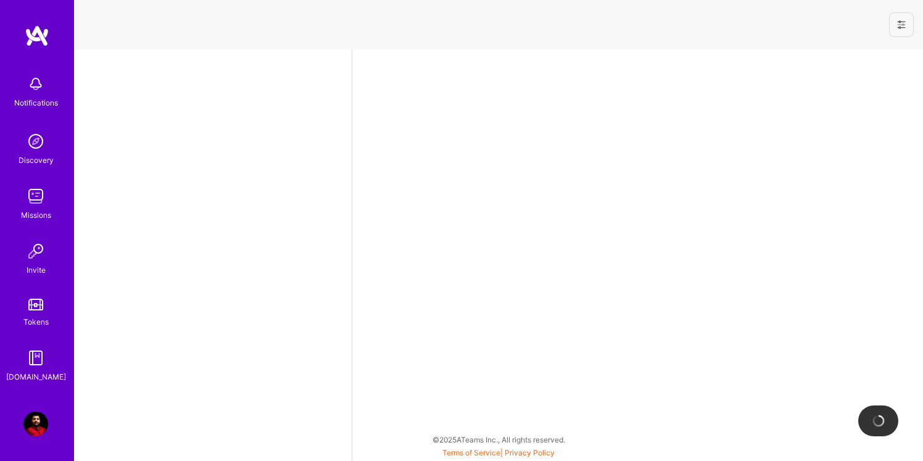
select select "US"
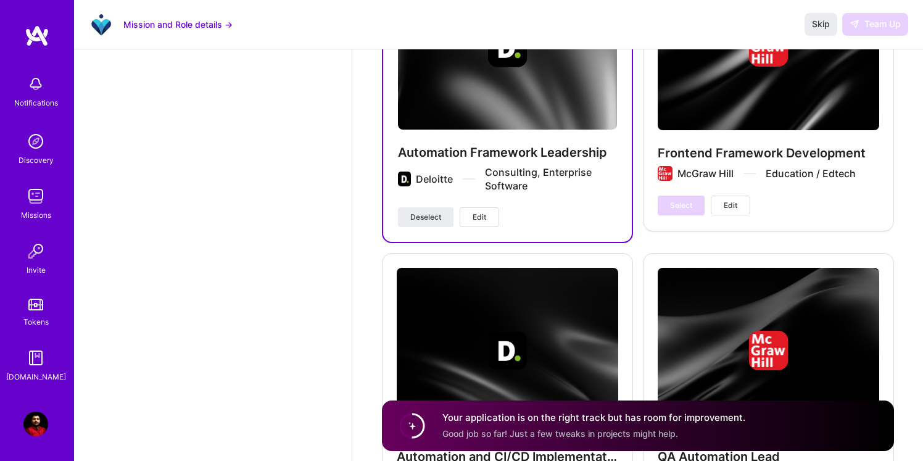
scroll to position [2912, 0]
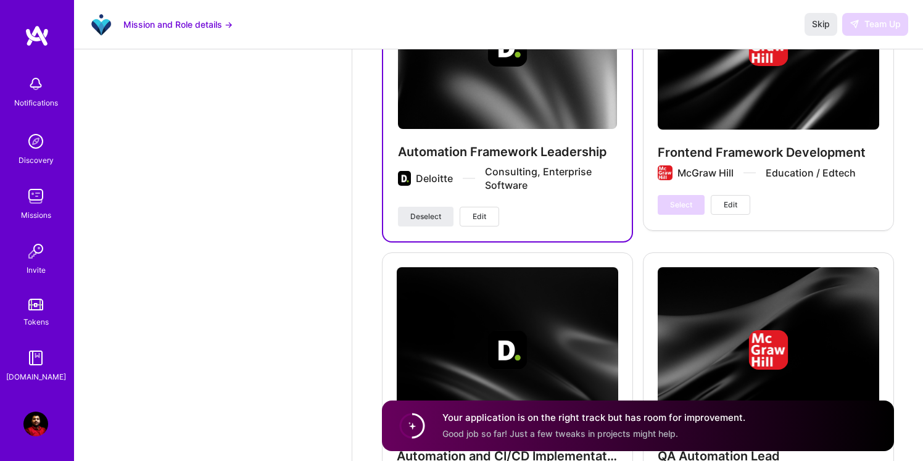
click at [728, 132] on div "Frontend Framework Development McGraw Hill Education / Edtech Select Edit" at bounding box center [768, 89] width 251 height 281
click at [723, 101] on div "Frontend Framework Development McGraw Hill Education / Edtech Select Edit" at bounding box center [768, 89] width 251 height 281
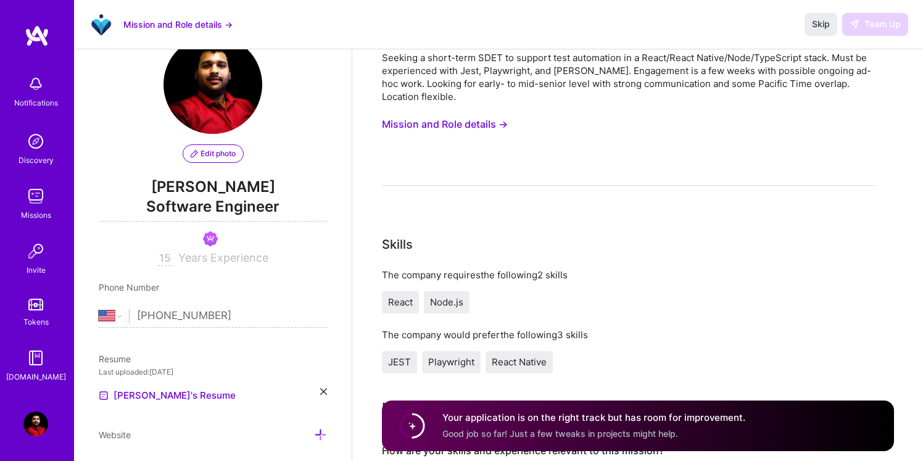
scroll to position [0, 0]
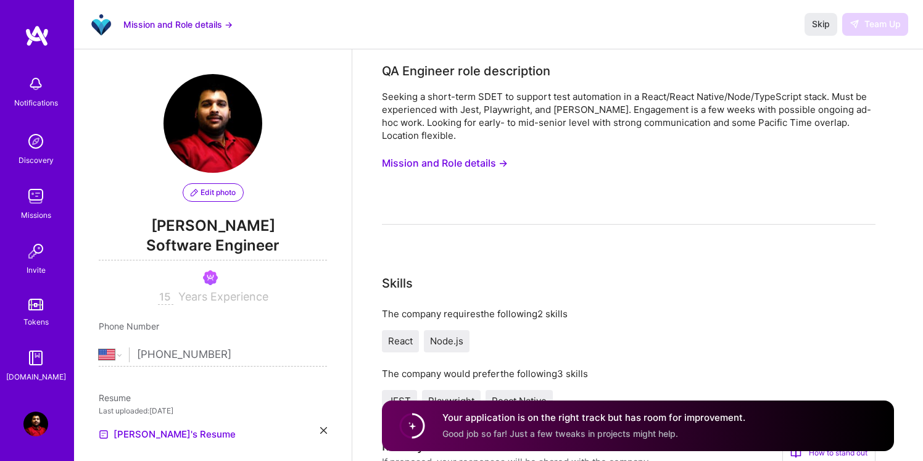
click at [488, 160] on button "Mission and Role details →" at bounding box center [445, 163] width 126 height 23
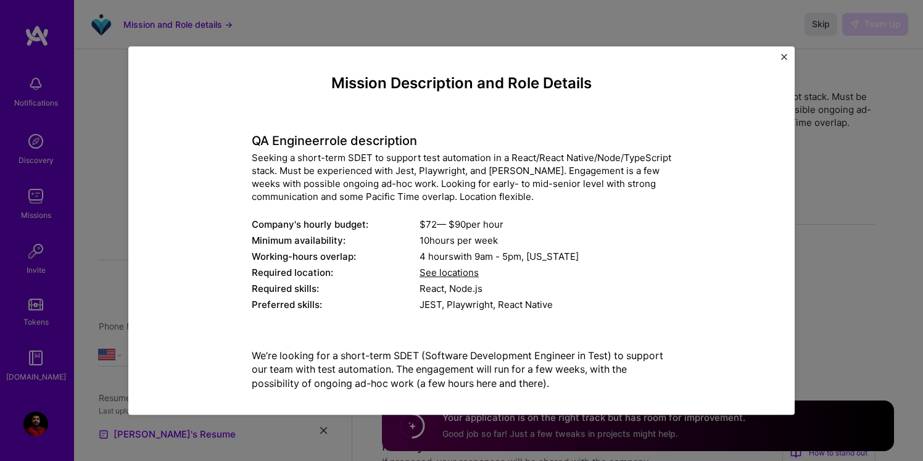
click at [779, 61] on div "Mission Description and Role Details QA Engineer role description Seeking a sho…" at bounding box center [461, 230] width 666 height 369
click at [785, 56] on img "Close" at bounding box center [784, 57] width 6 height 6
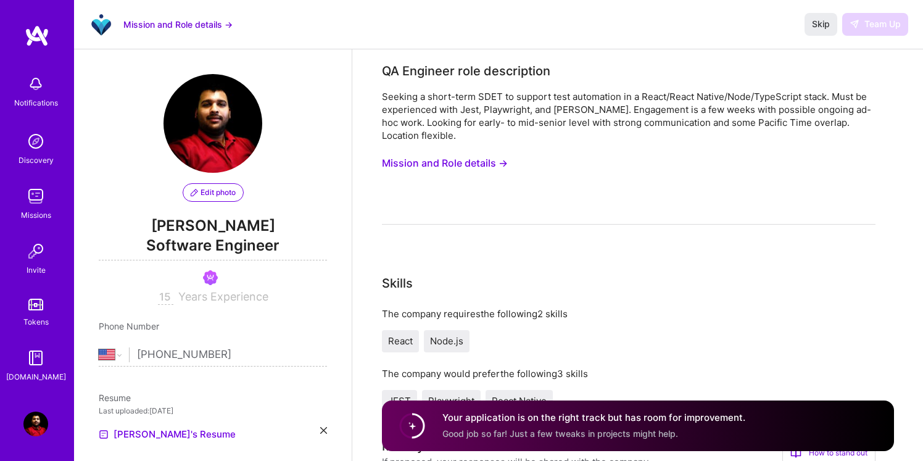
click at [865, 38] on div "Mission and Role details → Skip Team Up" at bounding box center [498, 24] width 849 height 49
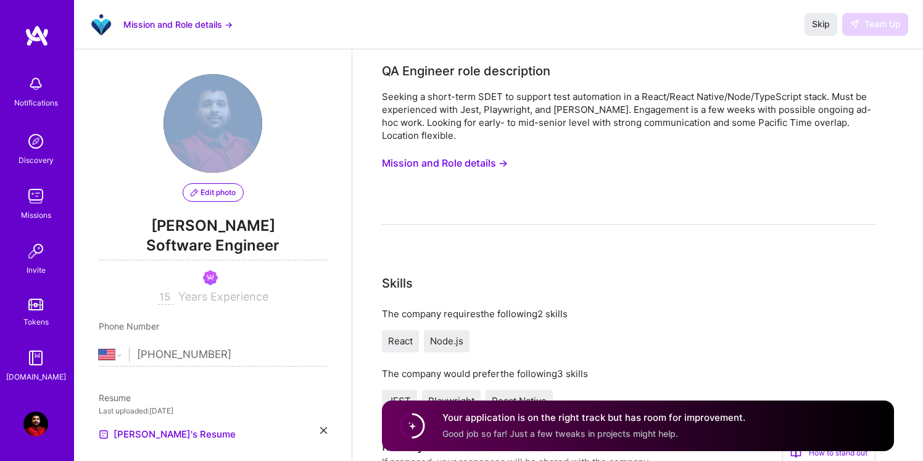
click at [865, 37] on div "Mission and Role details → Skip Team Up" at bounding box center [498, 24] width 849 height 49
click at [28, 208] on img at bounding box center [35, 196] width 25 height 25
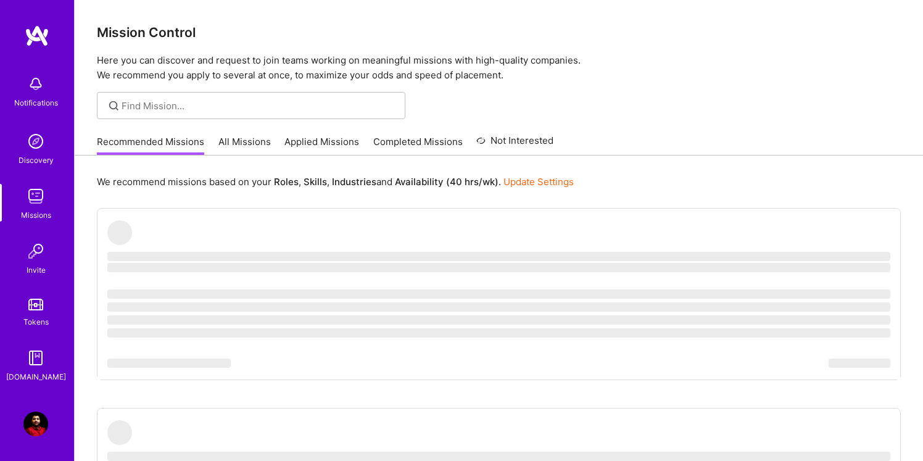
click at [28, 208] on img at bounding box center [35, 196] width 25 height 25
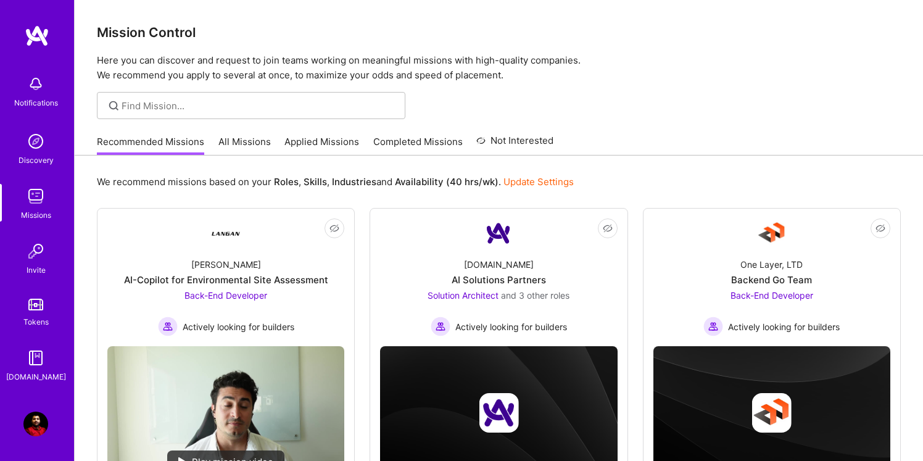
click at [324, 144] on link "Applied Missions" at bounding box center [321, 145] width 75 height 20
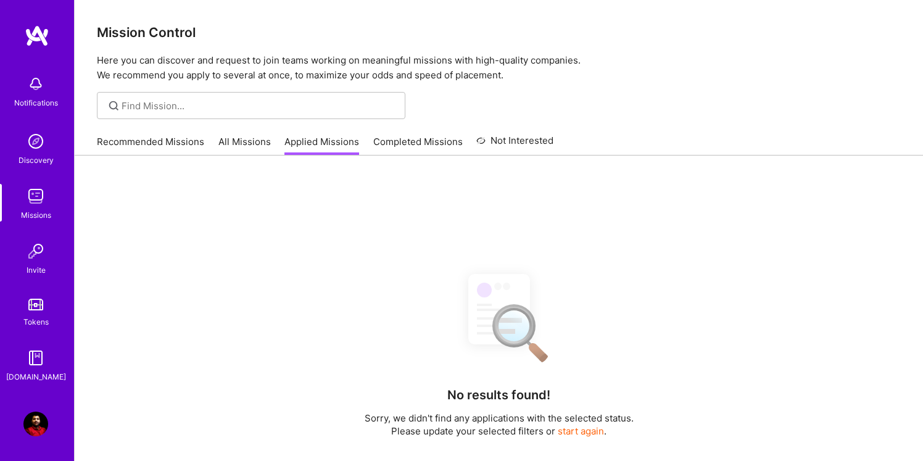
click at [324, 144] on link "Applied Missions" at bounding box center [321, 145] width 75 height 20
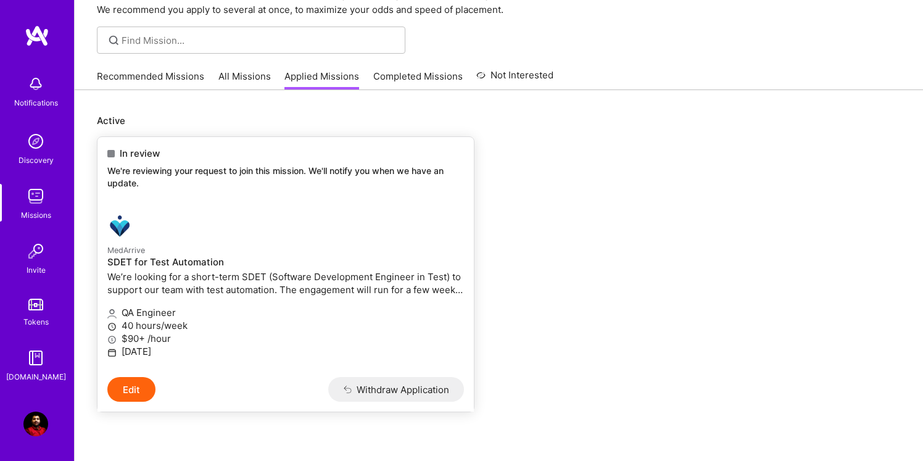
scroll to position [72, 0]
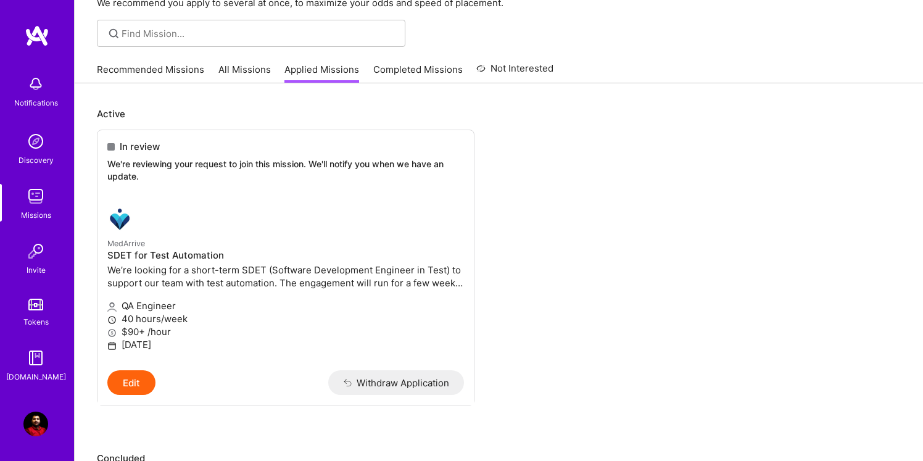
click at [134, 68] on link "Recommended Missions" at bounding box center [150, 73] width 107 height 20
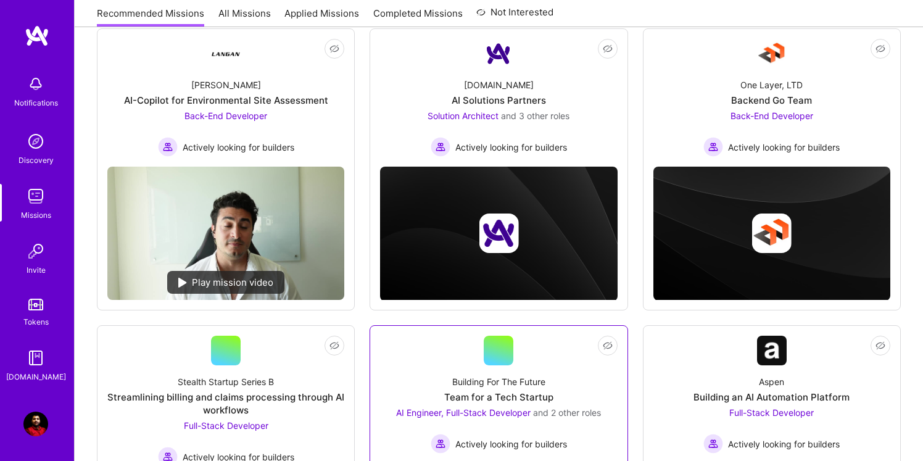
scroll to position [400, 0]
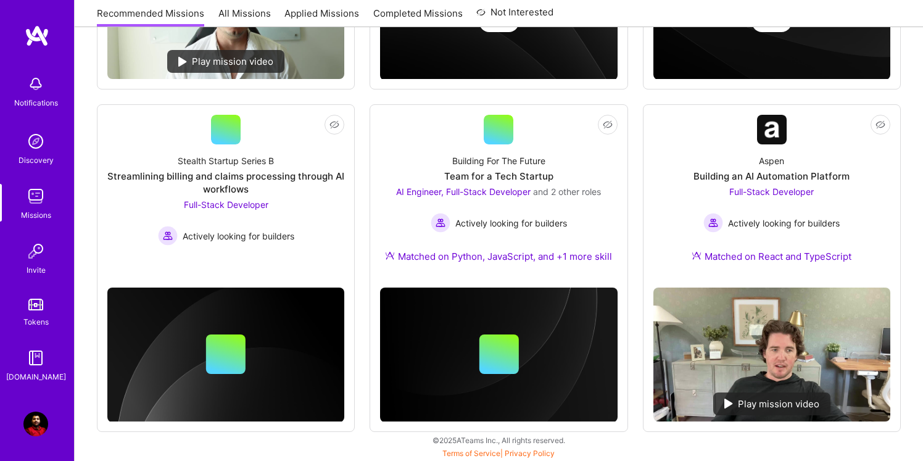
click at [26, 48] on div "Notifications Discovery Missions Invite Tokens [DOMAIN_NAME]" at bounding box center [37, 209] width 74 height 369
click at [39, 38] on img at bounding box center [37, 36] width 25 height 22
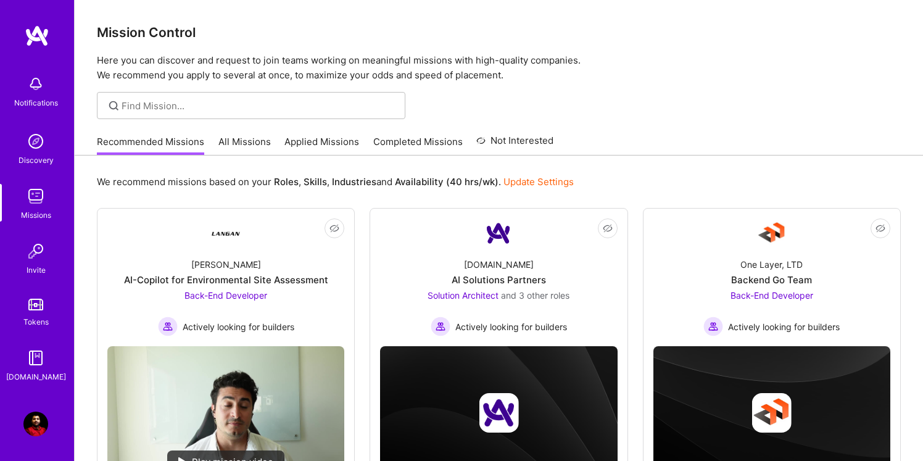
click at [403, 144] on link "Completed Missions" at bounding box center [417, 145] width 89 height 20
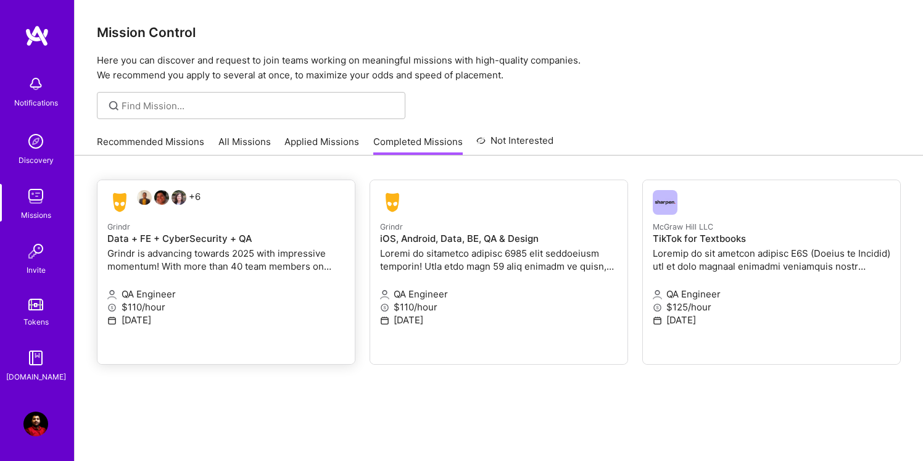
scroll to position [64, 0]
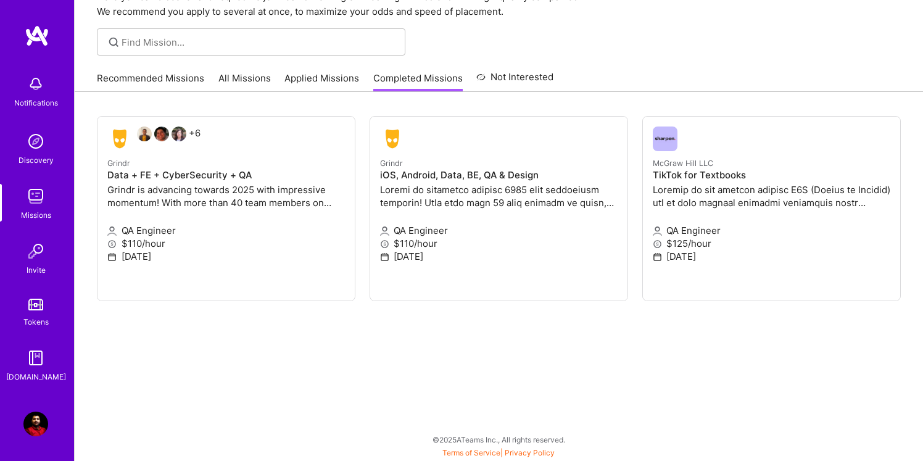
click at [312, 79] on link "Applied Missions" at bounding box center [321, 82] width 75 height 20
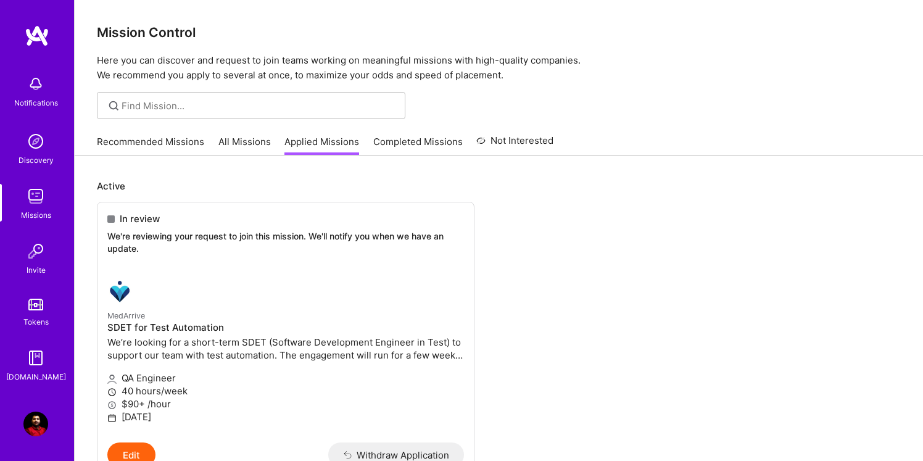
click at [30, 95] on img at bounding box center [35, 84] width 25 height 25
click at [167, 181] on div at bounding box center [461, 230] width 923 height 461
click at [37, 146] on img at bounding box center [35, 141] width 25 height 25
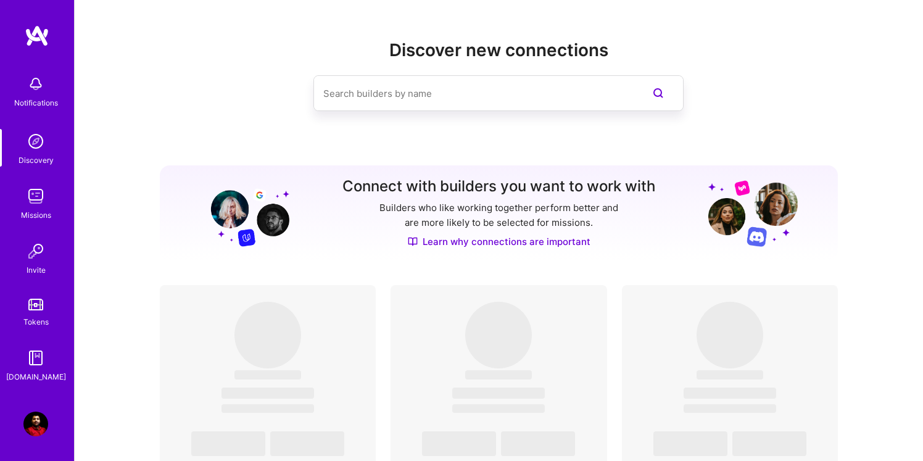
click at [27, 202] on img at bounding box center [35, 196] width 25 height 25
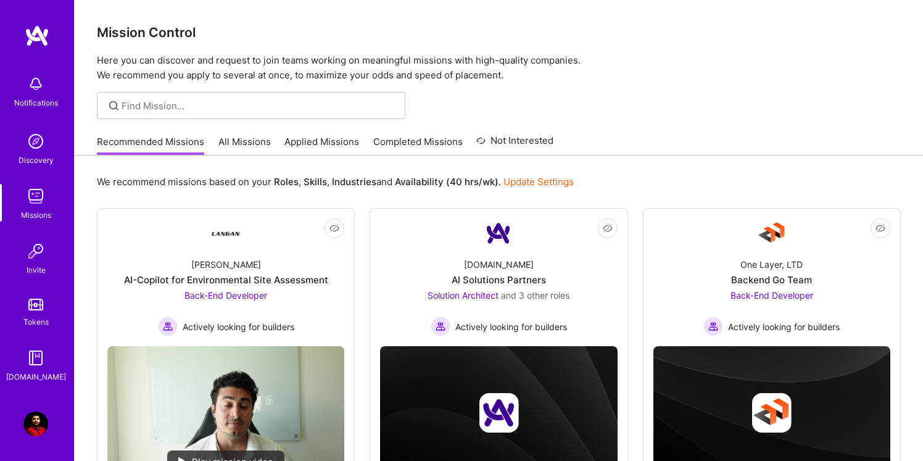
click at [45, 245] on img at bounding box center [35, 251] width 25 height 25
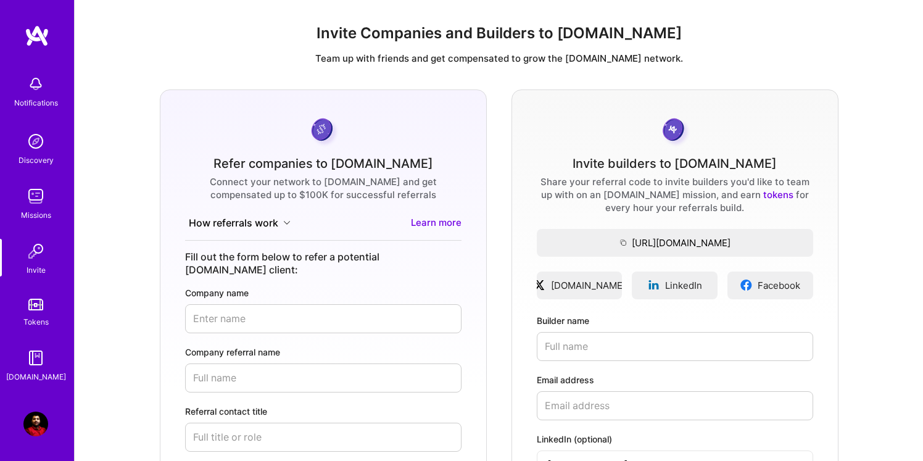
click at [35, 312] on link "Tokens" at bounding box center [36, 311] width 76 height 35
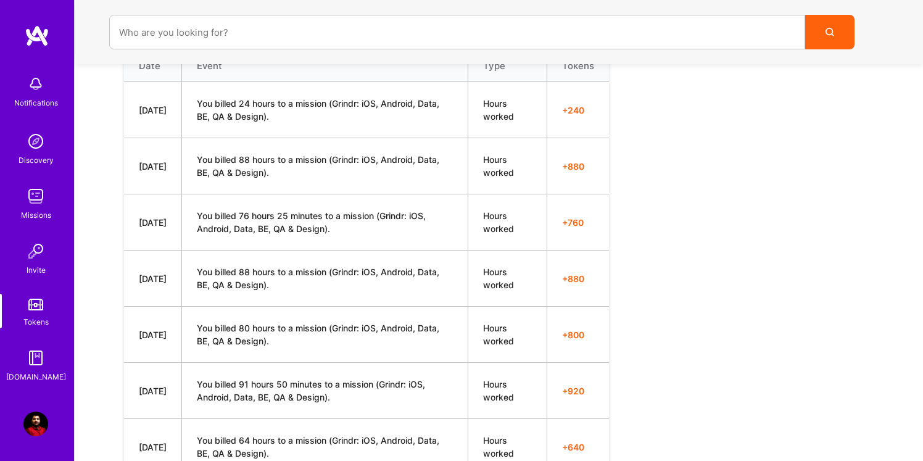
scroll to position [489, 0]
click at [44, 364] on img at bounding box center [35, 357] width 25 height 25
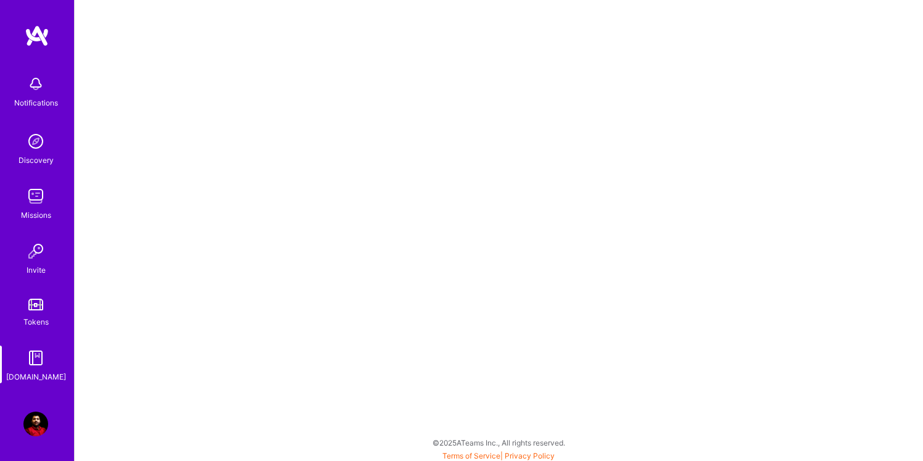
click at [36, 150] on img at bounding box center [35, 141] width 25 height 25
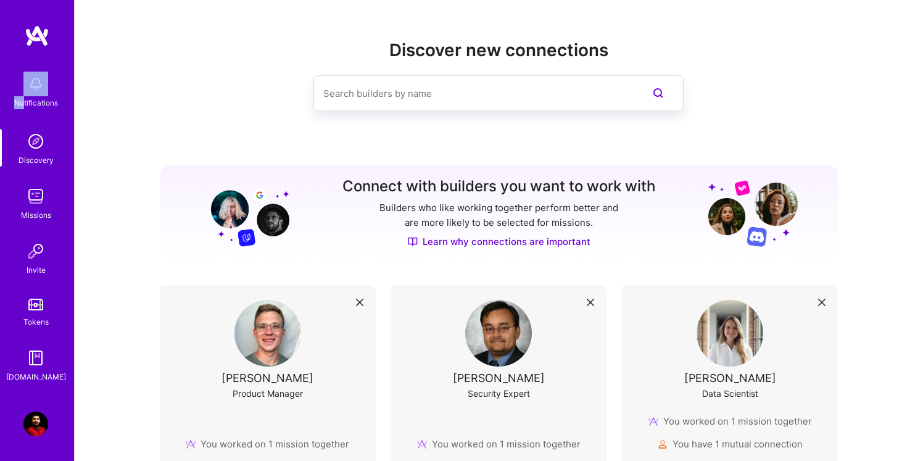
click at [24, 96] on div "Notifications" at bounding box center [36, 90] width 76 height 43
click at [41, 144] on img at bounding box center [35, 141] width 25 height 25
click at [36, 149] on img at bounding box center [35, 141] width 25 height 25
click at [30, 199] on img at bounding box center [35, 196] width 25 height 25
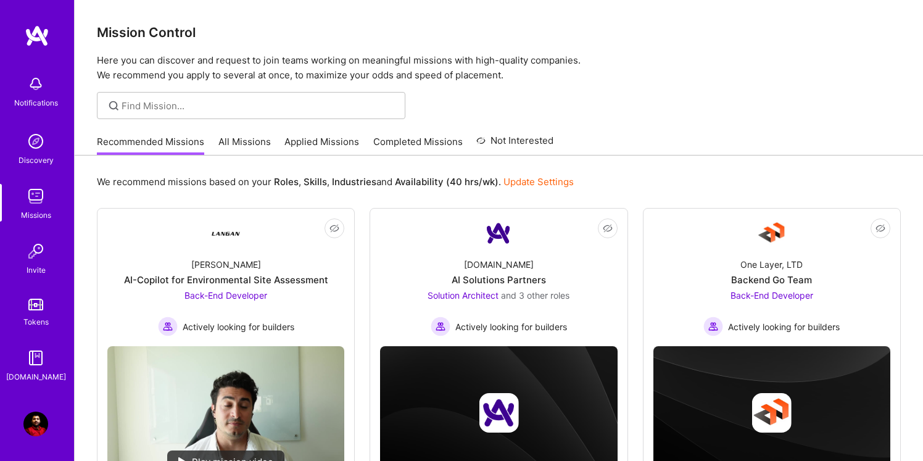
click at [39, 44] on img at bounding box center [37, 36] width 25 height 22
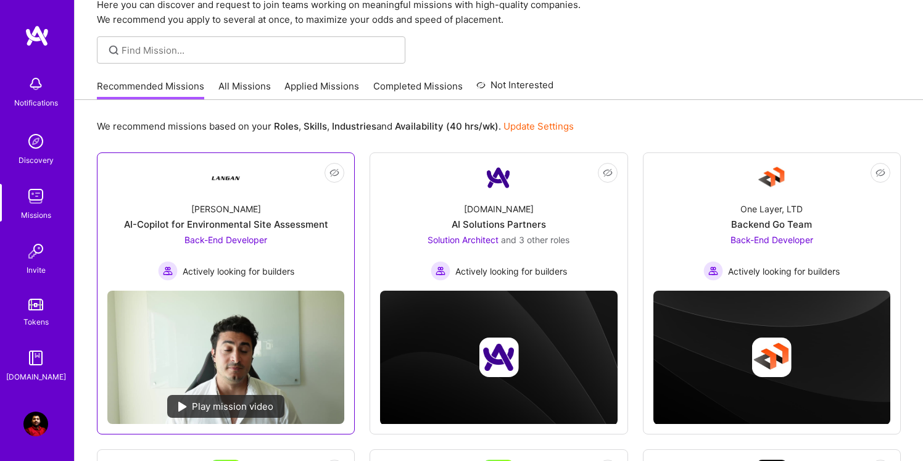
scroll to position [57, 0]
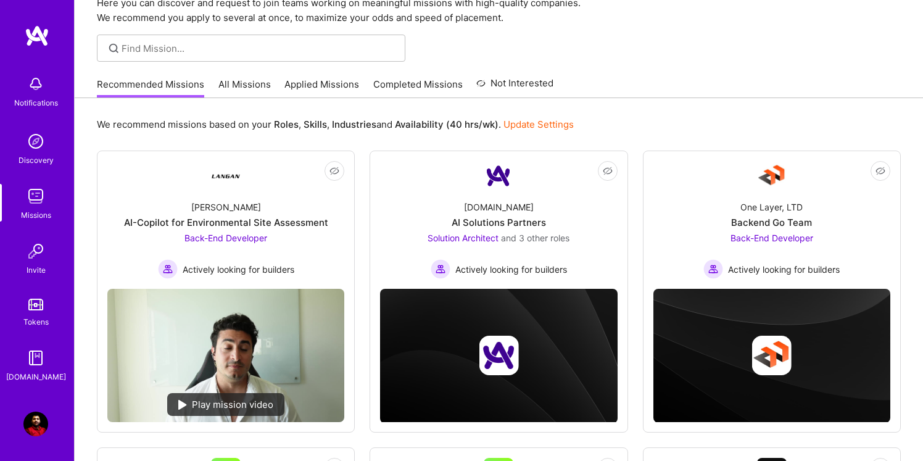
click at [241, 80] on link "All Missions" at bounding box center [244, 88] width 52 height 20
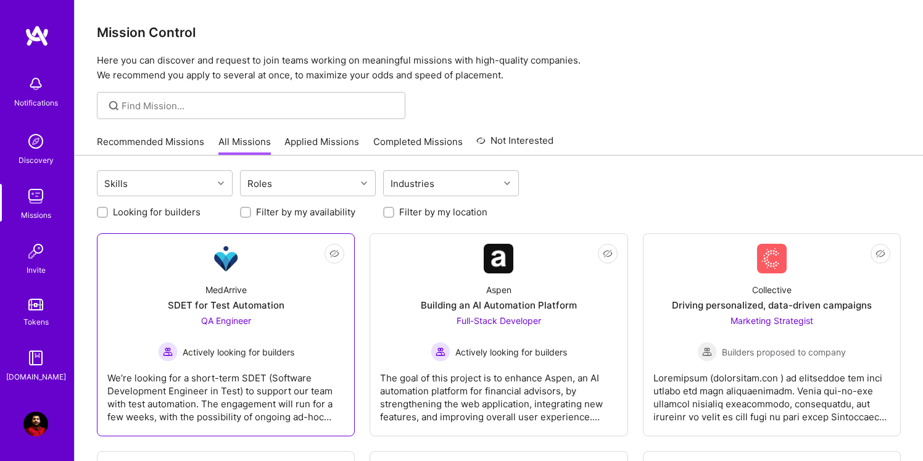
click at [330, 420] on div "We’re looking for a short-term SDET (Software Development Engineer in Test) to …" at bounding box center [225, 392] width 237 height 62
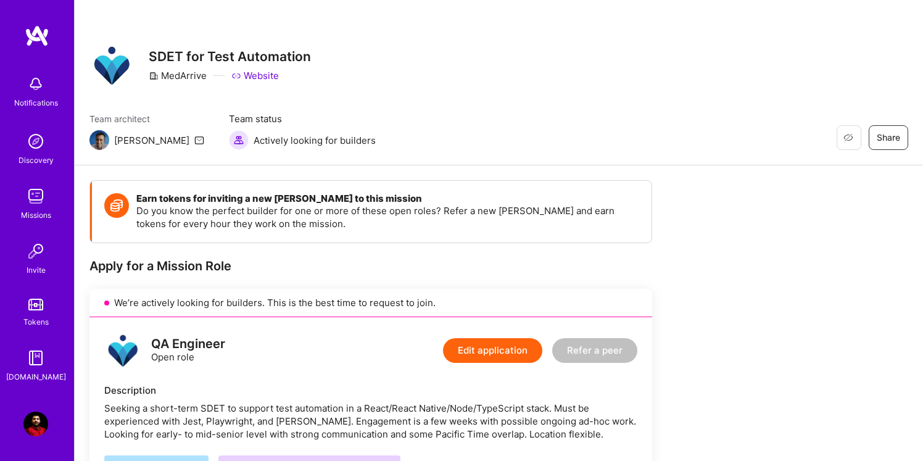
click at [101, 147] on img at bounding box center [99, 140] width 20 height 20
click at [41, 88] on img at bounding box center [35, 84] width 25 height 25
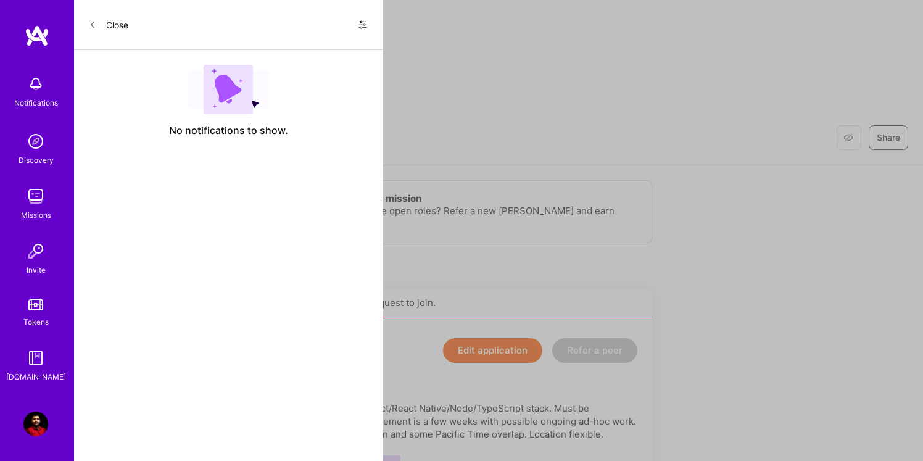
click at [375, 45] on div "Close Show all notifications Show unread notifications only" at bounding box center [228, 25] width 308 height 50
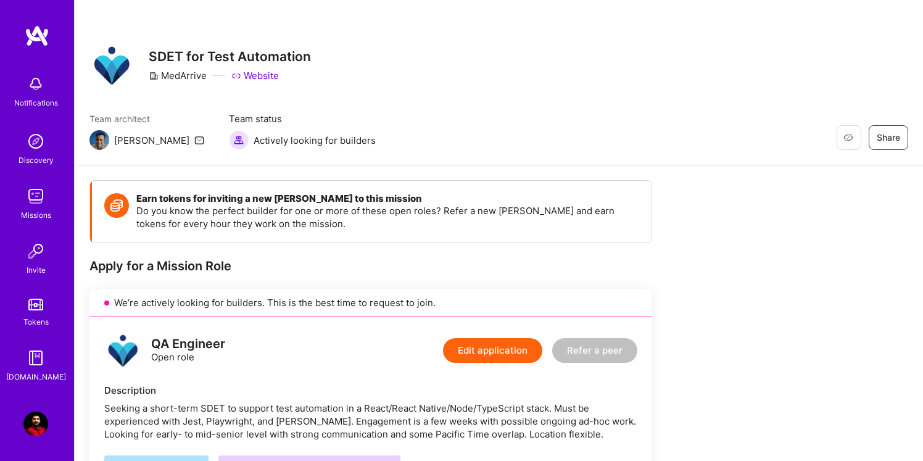
click at [39, 431] on img at bounding box center [35, 423] width 25 height 25
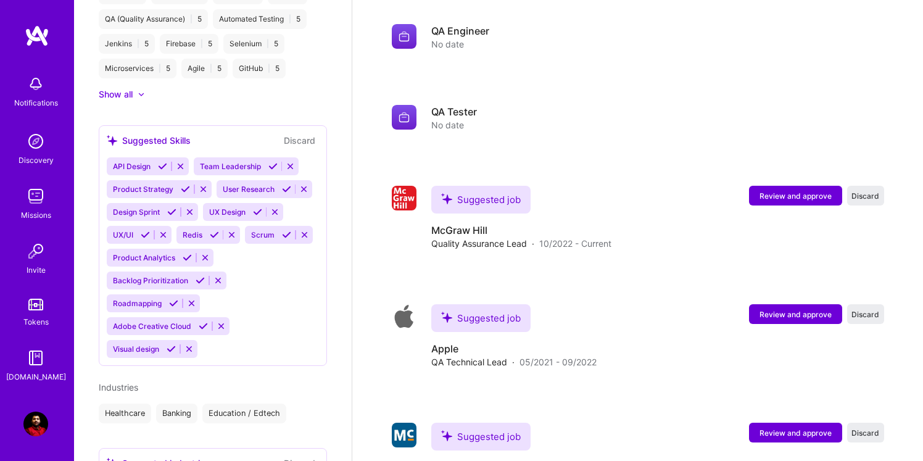
scroll to position [2948, 0]
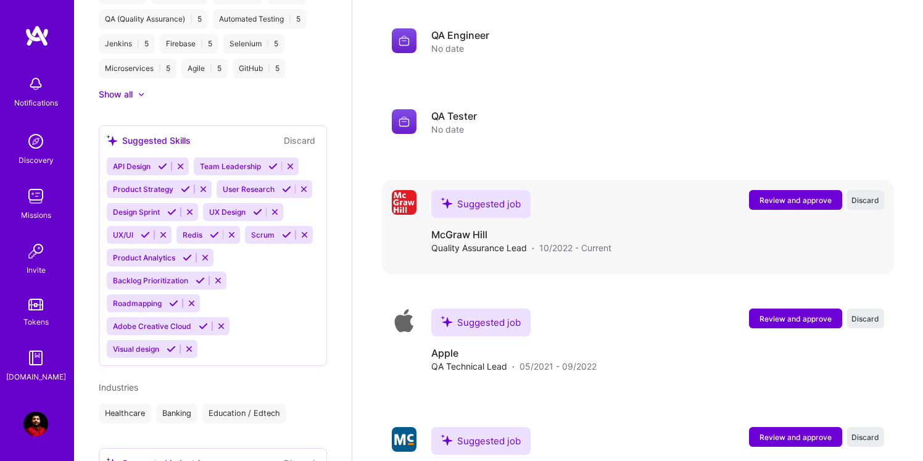
click at [776, 202] on span "Review and approve" at bounding box center [795, 200] width 72 height 10
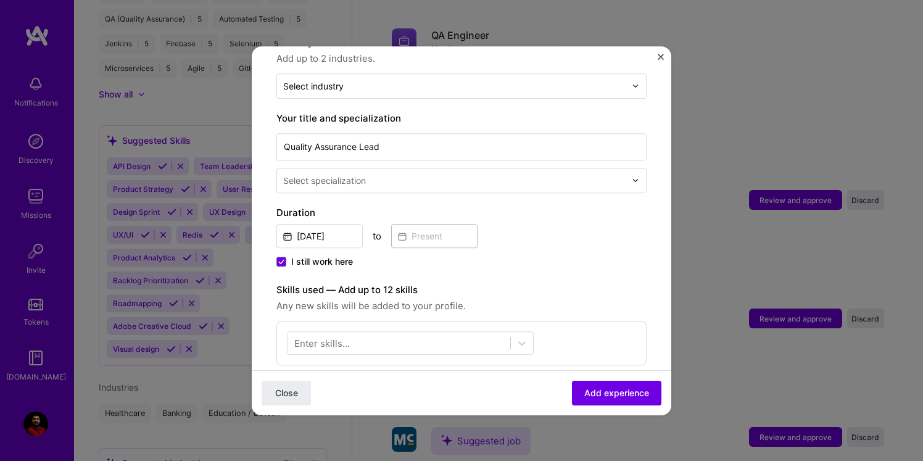
scroll to position [194, 0]
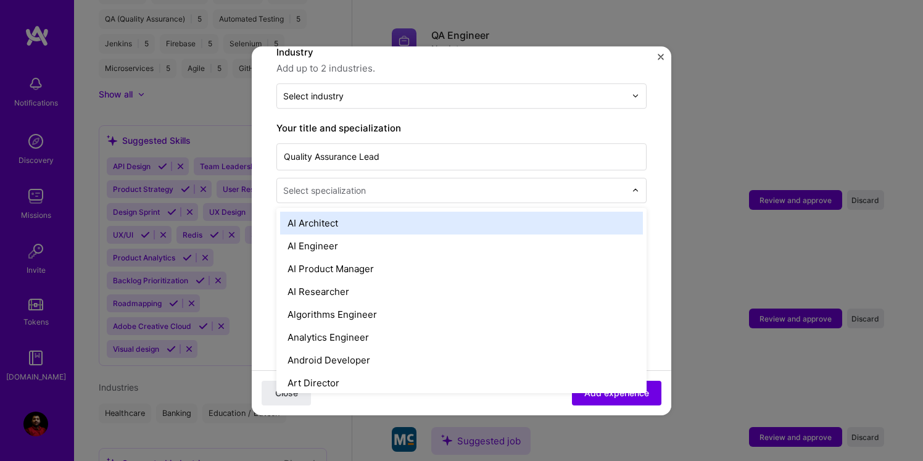
click at [349, 184] on div "Select specialization" at bounding box center [324, 190] width 83 height 13
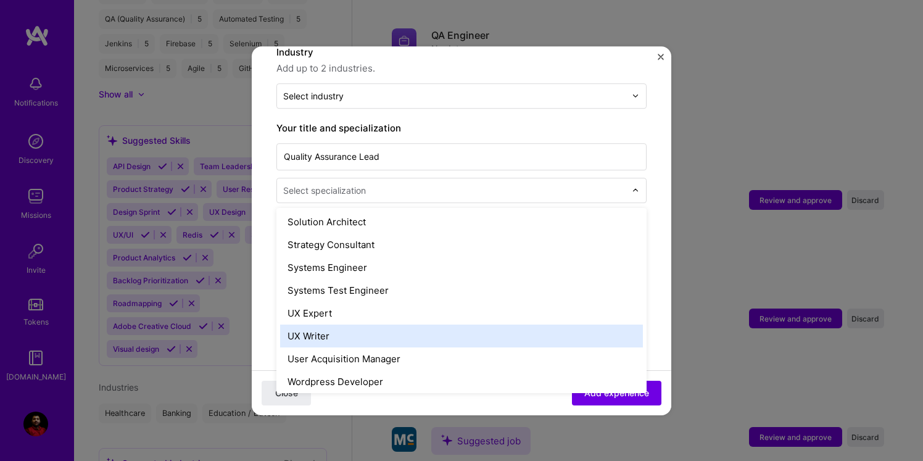
scroll to position [1420, 0]
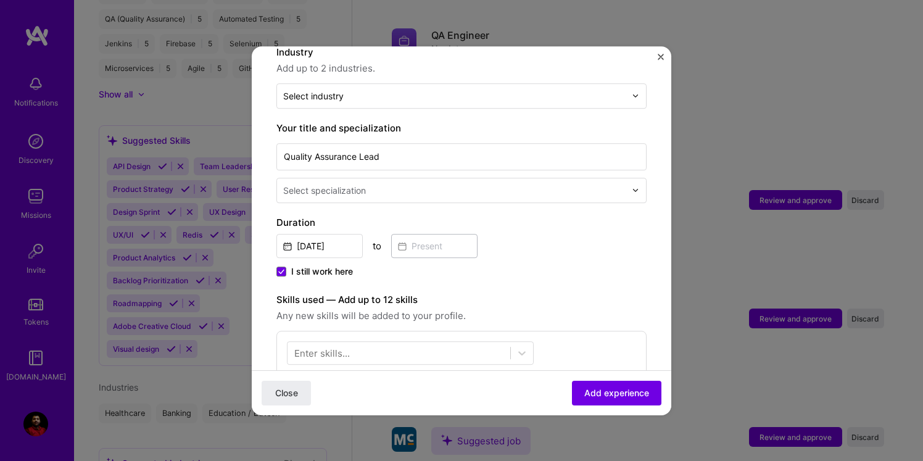
click at [318, 184] on div "Select specialization" at bounding box center [324, 190] width 83 height 13
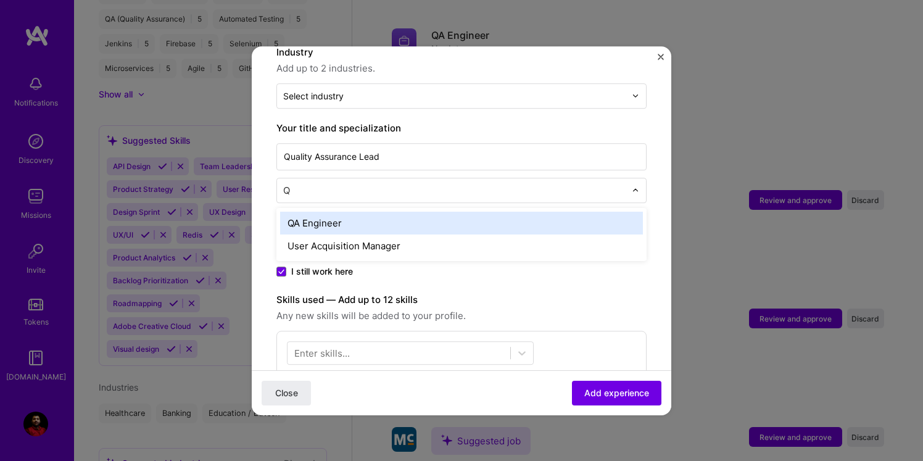
type input "QA"
click at [558, 212] on div "QA Engineer" at bounding box center [461, 223] width 363 height 23
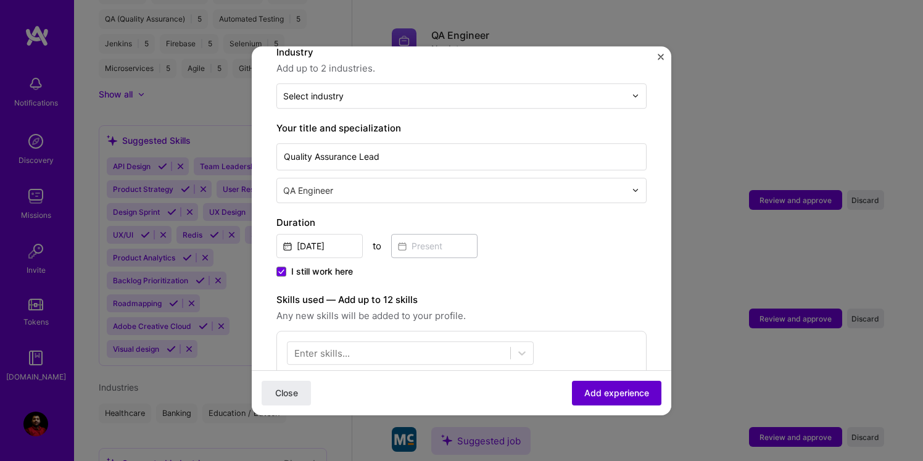
click at [593, 394] on span "Add experience" at bounding box center [616, 392] width 65 height 12
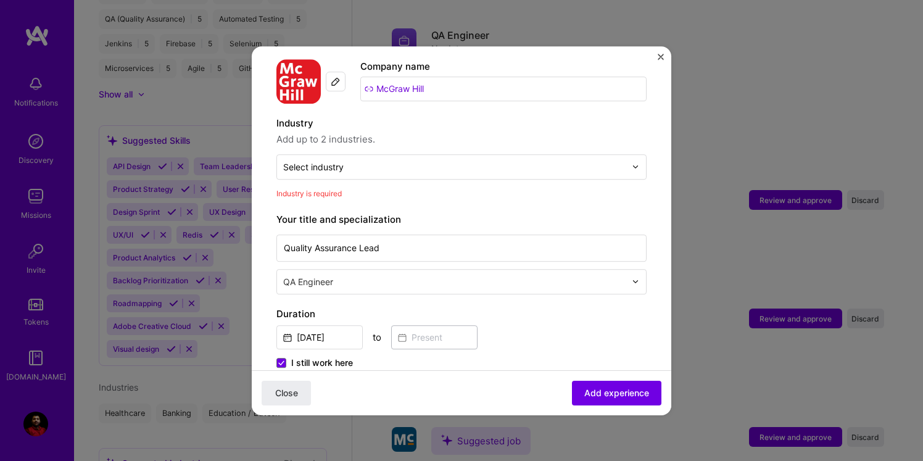
scroll to position [107, 0]
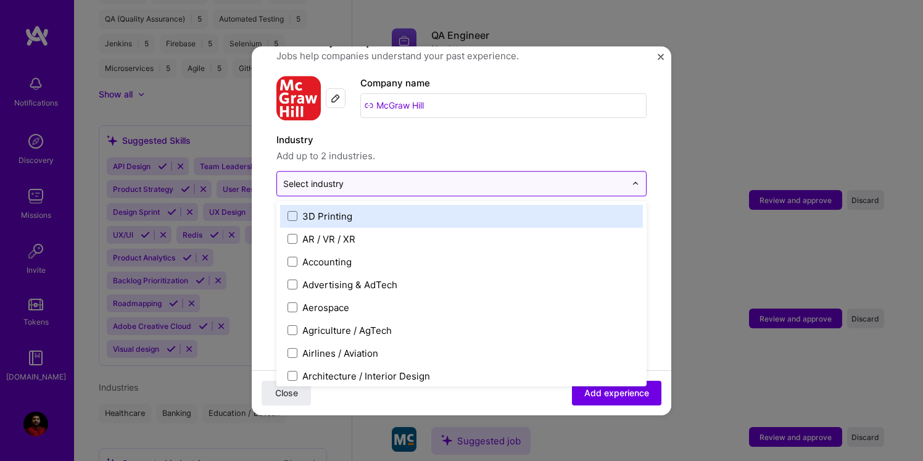
click at [445, 177] on input "text" at bounding box center [454, 183] width 342 height 13
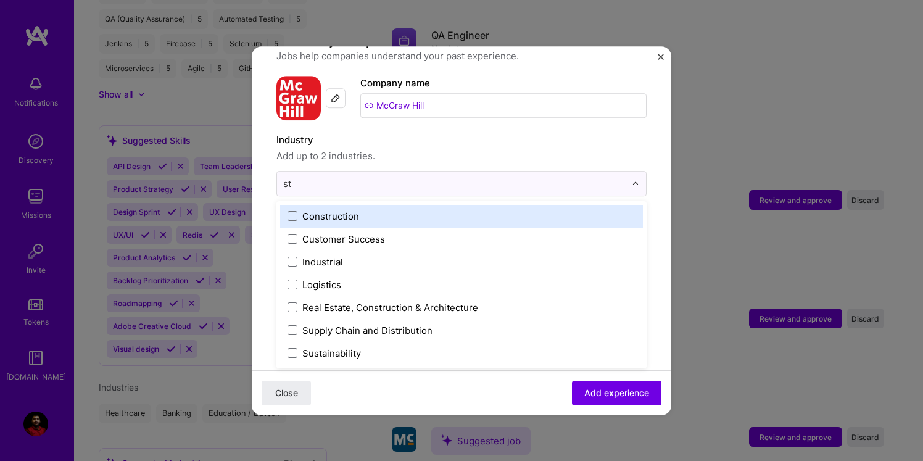
type input "s"
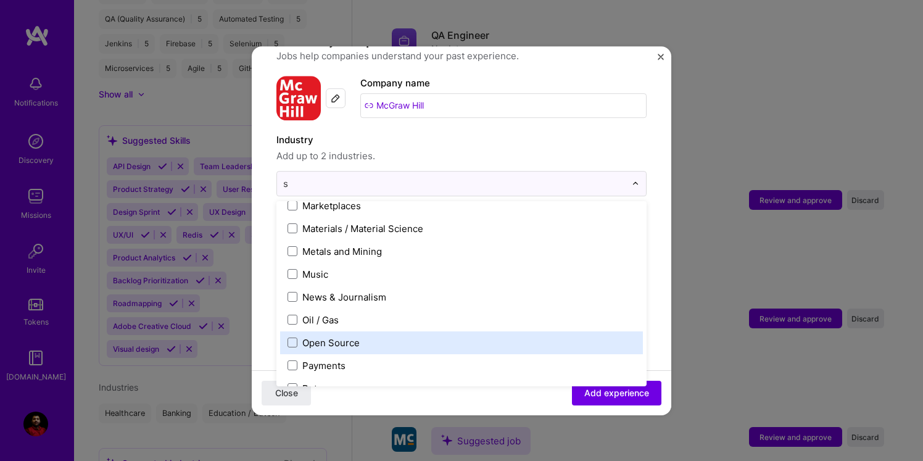
scroll to position [741, 0]
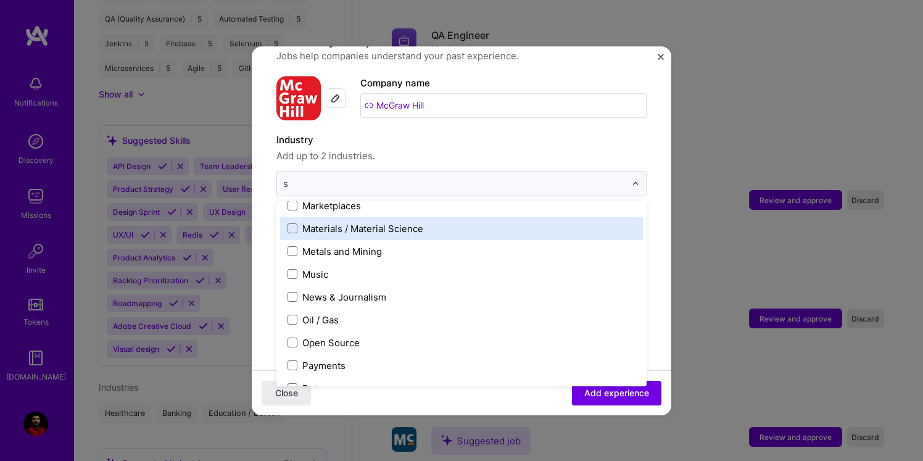
click at [334, 224] on div "Materials / Material Science" at bounding box center [461, 228] width 363 height 23
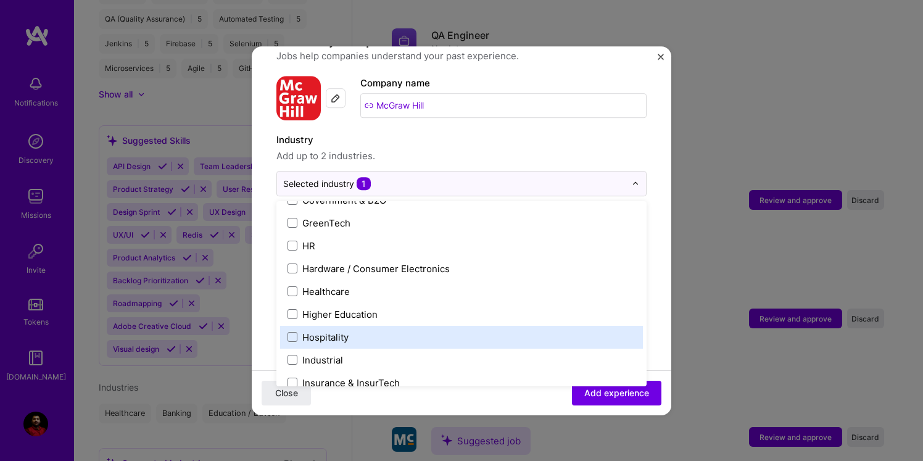
scroll to position [1494, 0]
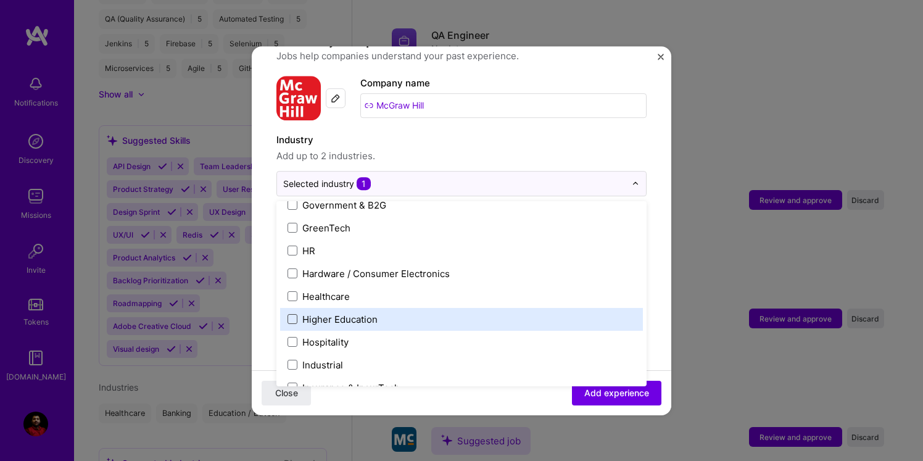
click at [292, 314] on span at bounding box center [292, 319] width 10 height 10
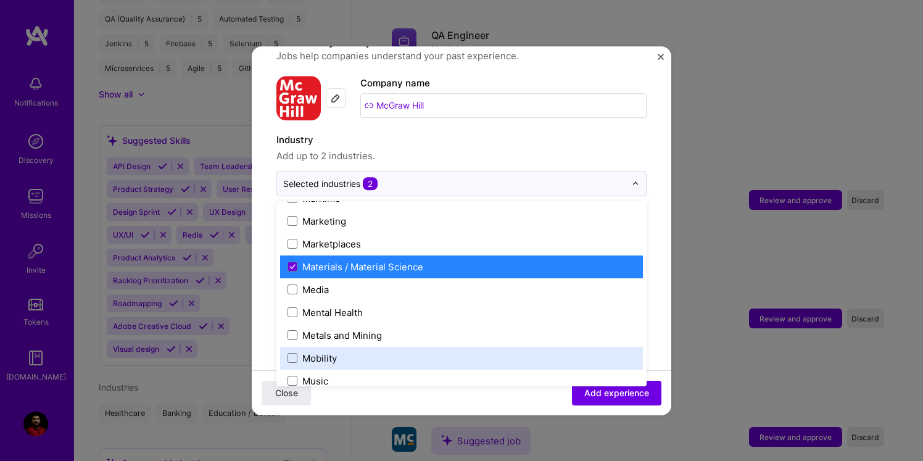
scroll to position [1840, 0]
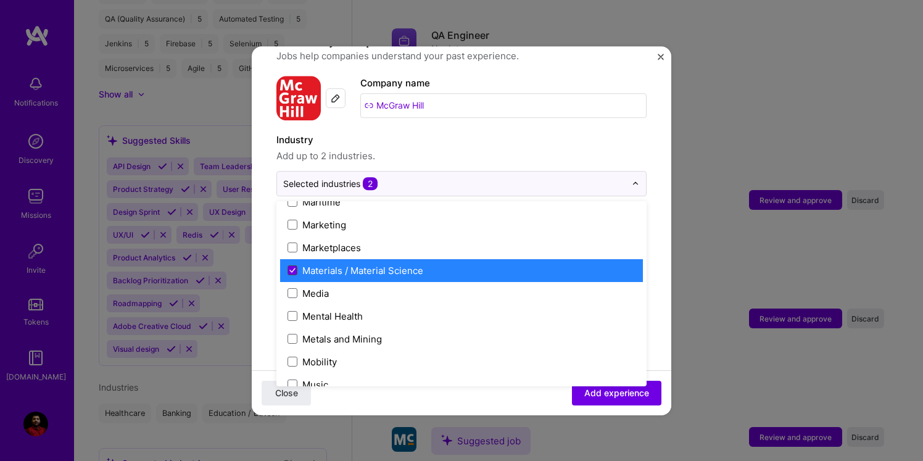
click at [294, 268] on icon at bounding box center [292, 270] width 6 height 5
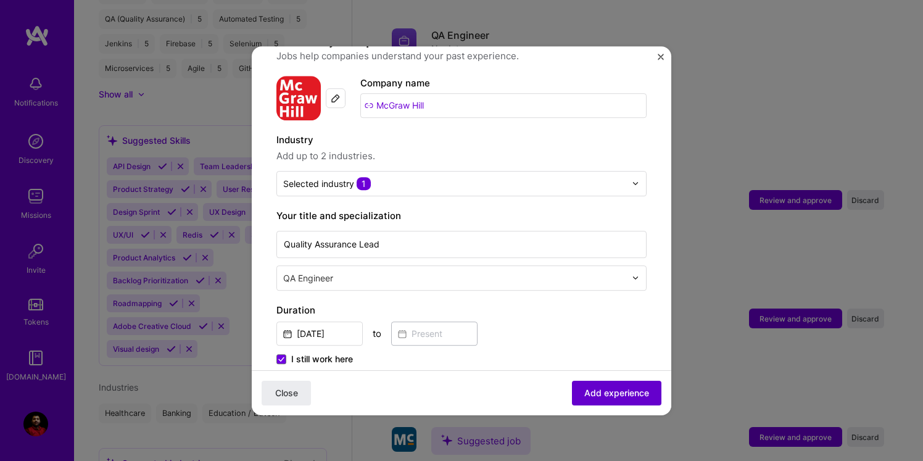
click at [611, 393] on span "Add experience" at bounding box center [616, 392] width 65 height 12
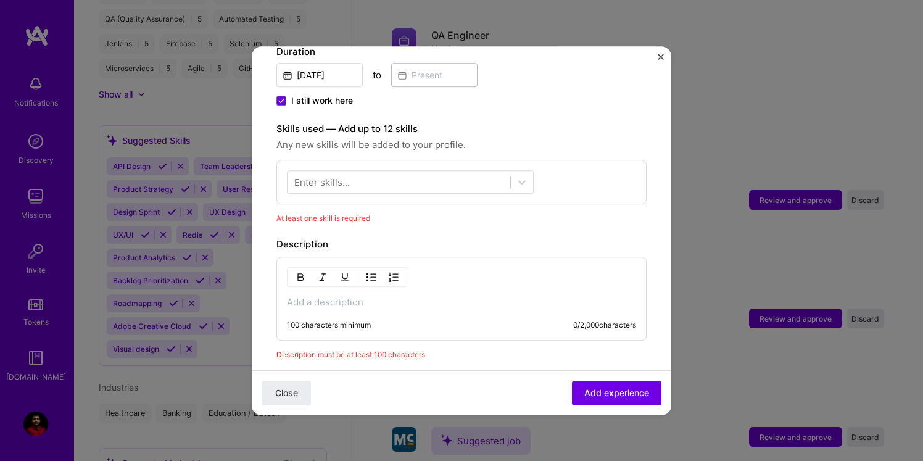
scroll to position [361, 0]
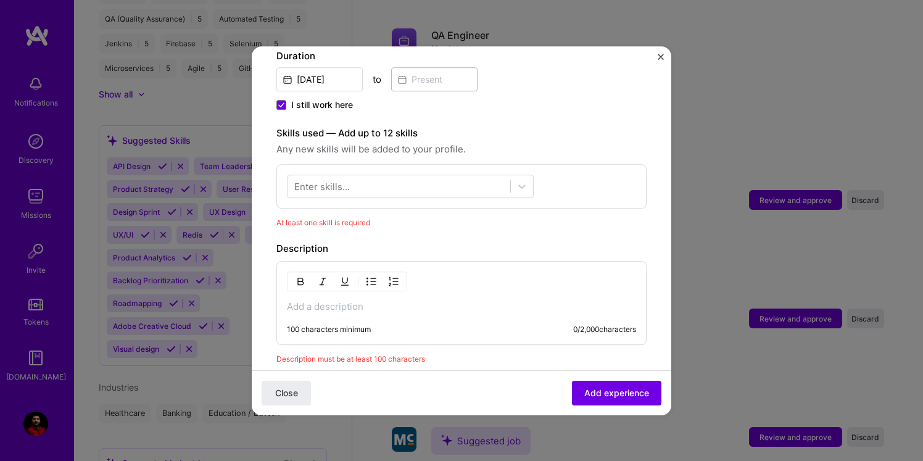
click at [340, 179] on div "Enter skills..." at bounding box center [322, 185] width 56 height 13
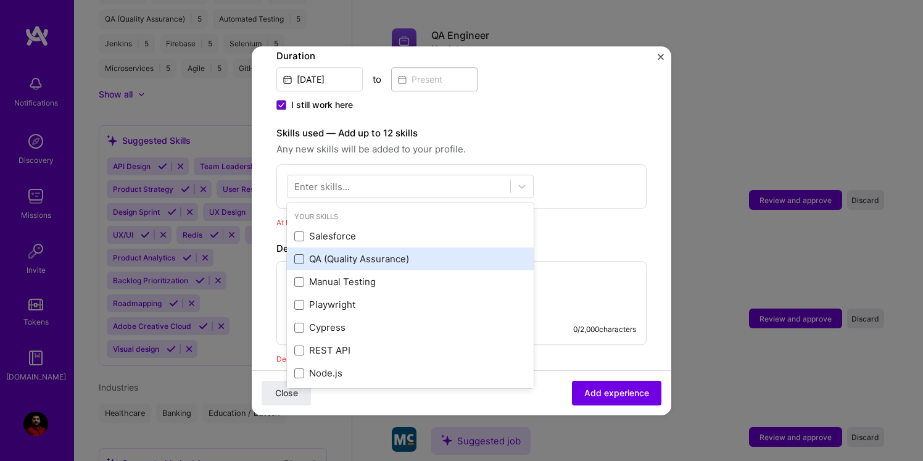
click at [299, 254] on span at bounding box center [299, 259] width 10 height 10
click at [0, 0] on input "checkbox" at bounding box center [0, 0] width 0 height 0
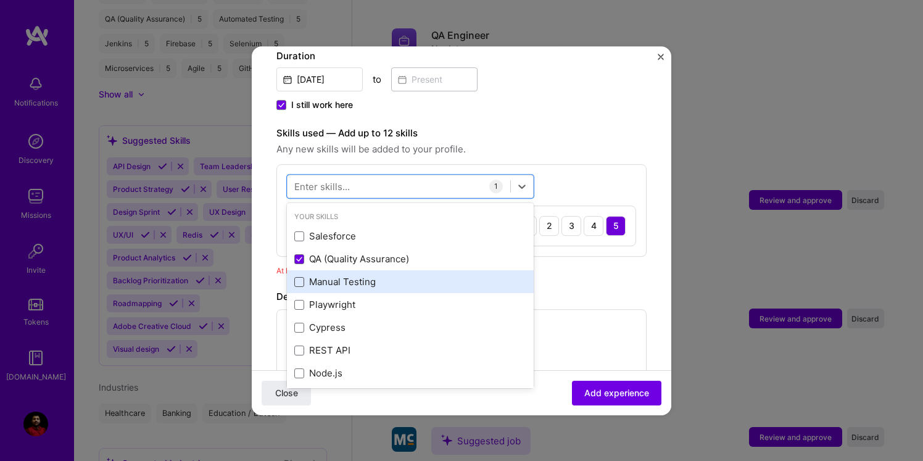
click at [299, 277] on span at bounding box center [299, 282] width 10 height 10
click at [0, 0] on input "checkbox" at bounding box center [0, 0] width 0 height 0
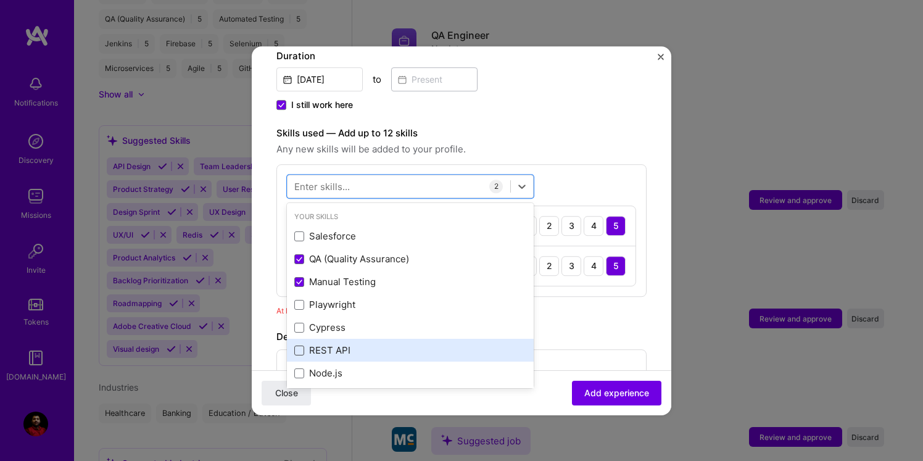
click at [301, 345] on span at bounding box center [299, 350] width 10 height 10
click at [0, 0] on input "checkbox" at bounding box center [0, 0] width 0 height 0
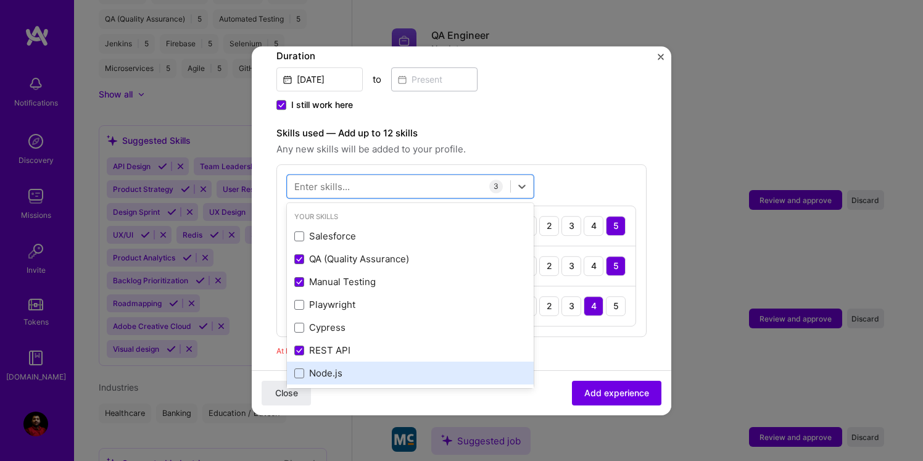
click at [301, 362] on div "Node.js" at bounding box center [410, 373] width 247 height 23
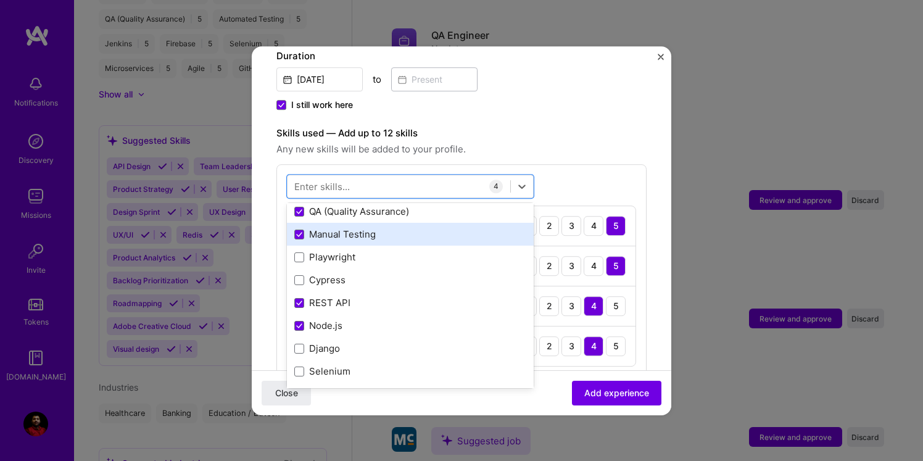
scroll to position [38, 0]
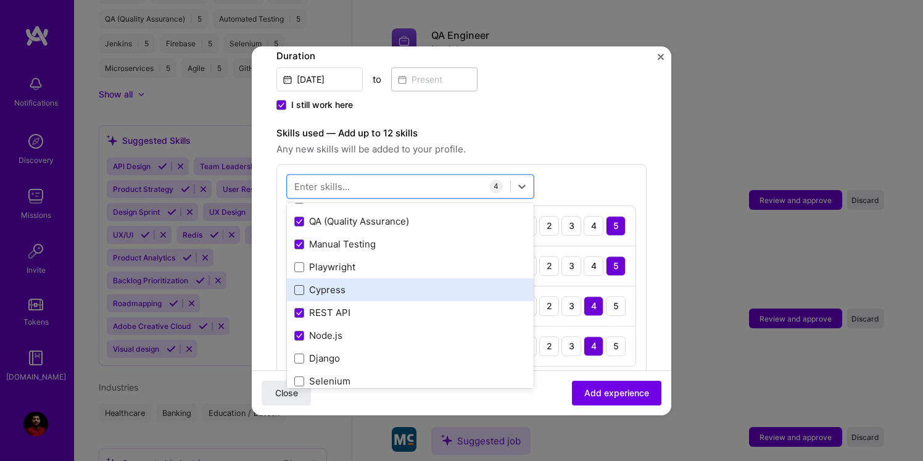
click at [295, 285] on span at bounding box center [299, 290] width 10 height 10
click at [0, 0] on input "checkbox" at bounding box center [0, 0] width 0 height 0
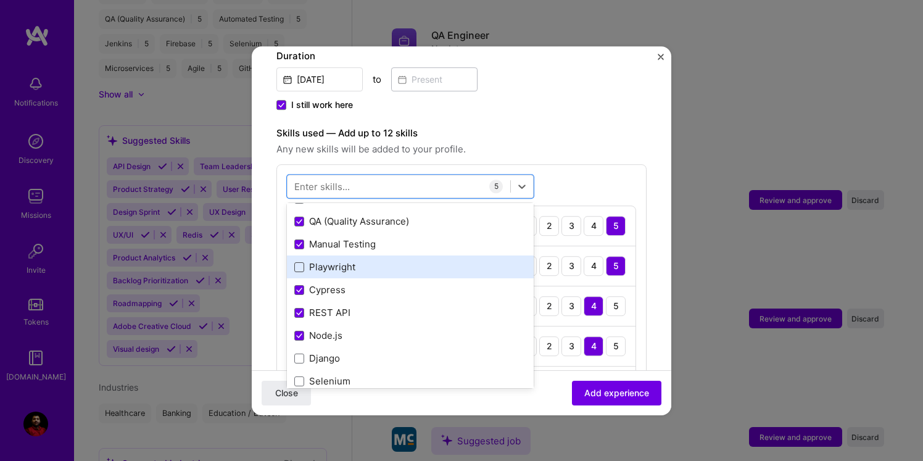
click at [294, 262] on span at bounding box center [299, 267] width 10 height 10
click at [0, 0] on input "checkbox" at bounding box center [0, 0] width 0 height 0
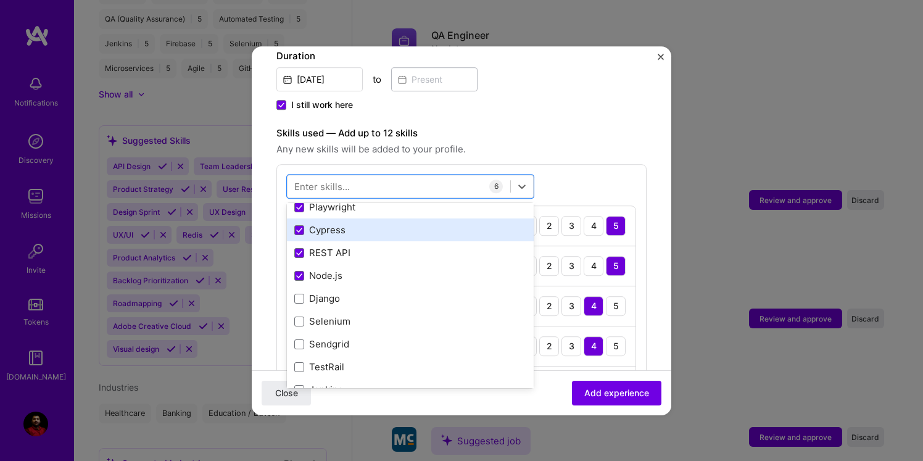
scroll to position [110, 0]
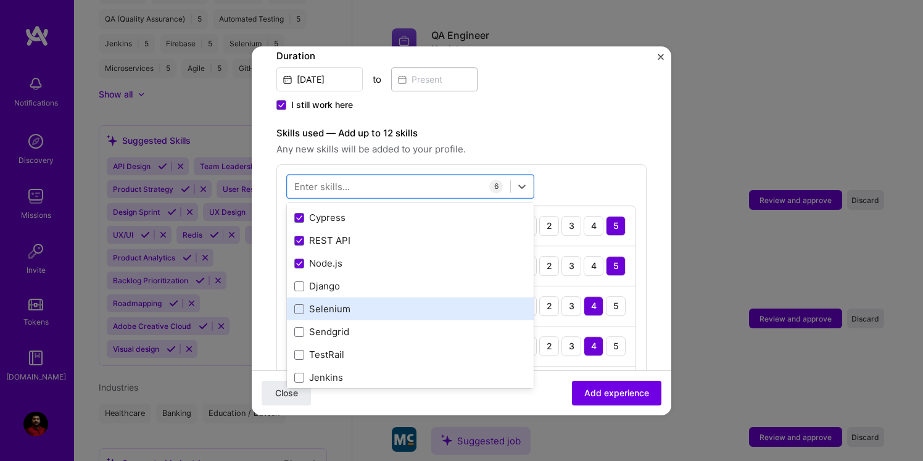
click at [292, 298] on div "Selenium" at bounding box center [410, 309] width 247 height 23
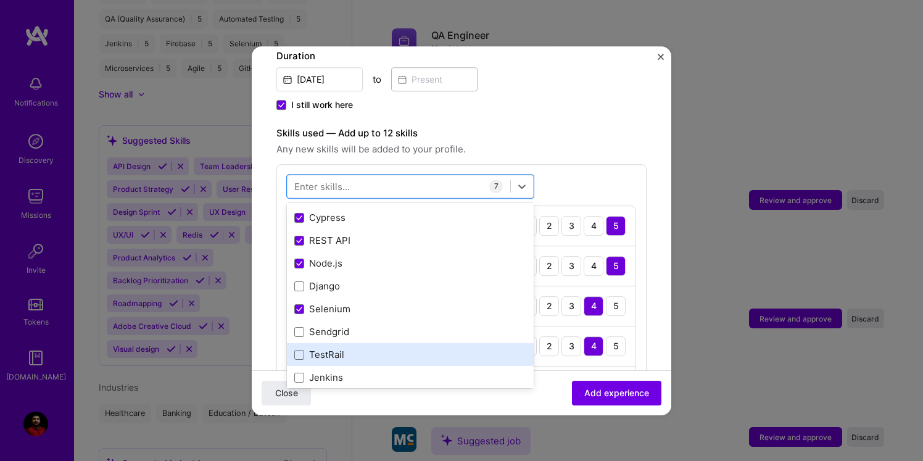
click at [298, 348] on div "TestRail" at bounding box center [410, 354] width 232 height 13
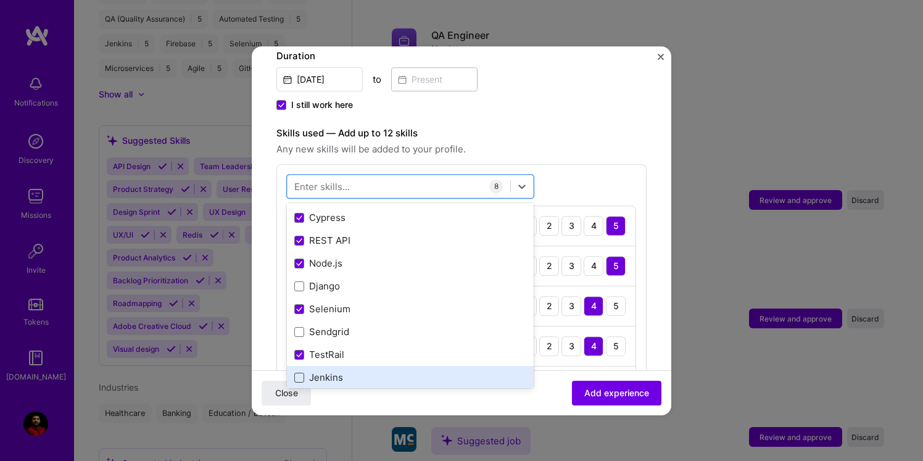
click at [298, 373] on span at bounding box center [299, 378] width 10 height 10
click at [0, 0] on input "checkbox" at bounding box center [0, 0] width 0 height 0
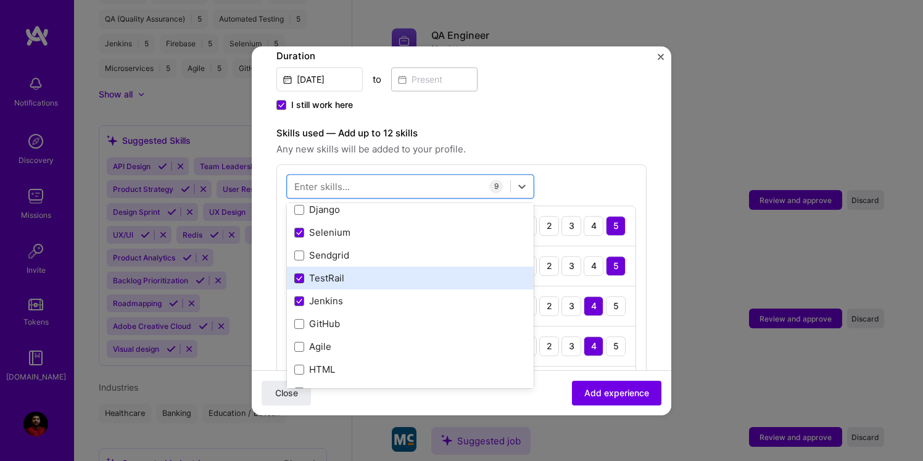
scroll to position [192, 0]
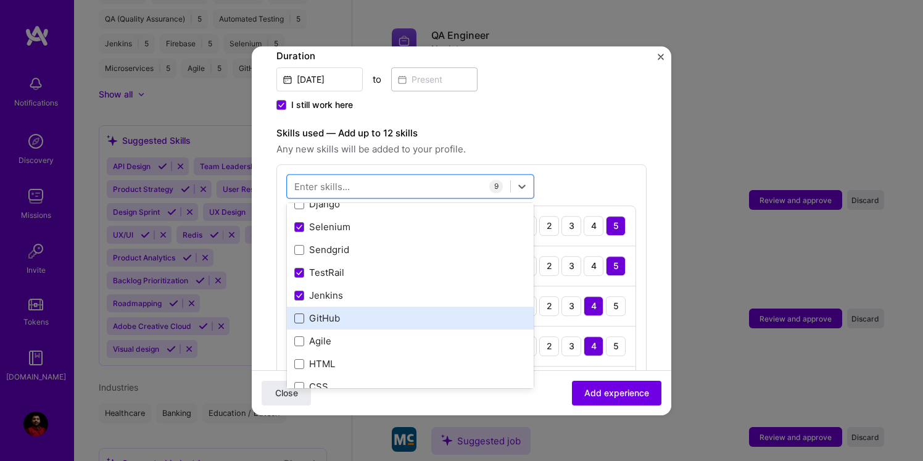
click at [298, 313] on span at bounding box center [299, 318] width 10 height 10
click at [0, 0] on input "checkbox" at bounding box center [0, 0] width 0 height 0
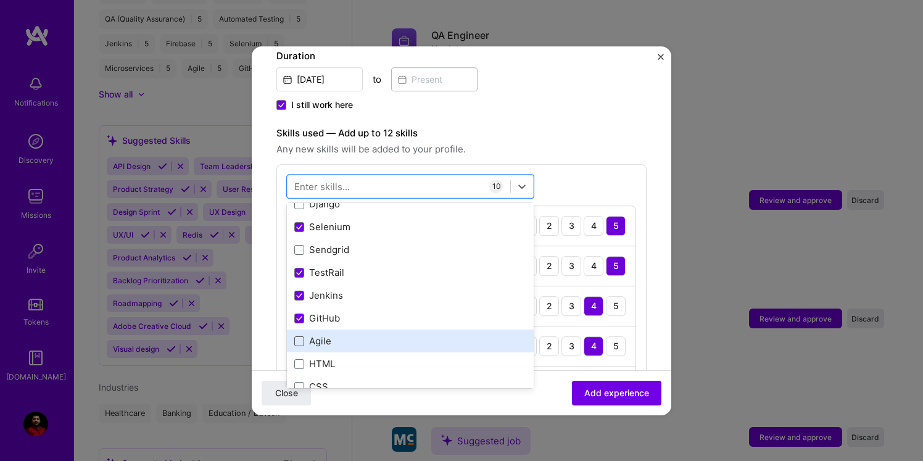
click at [298, 336] on span at bounding box center [299, 341] width 10 height 10
click at [0, 0] on input "checkbox" at bounding box center [0, 0] width 0 height 0
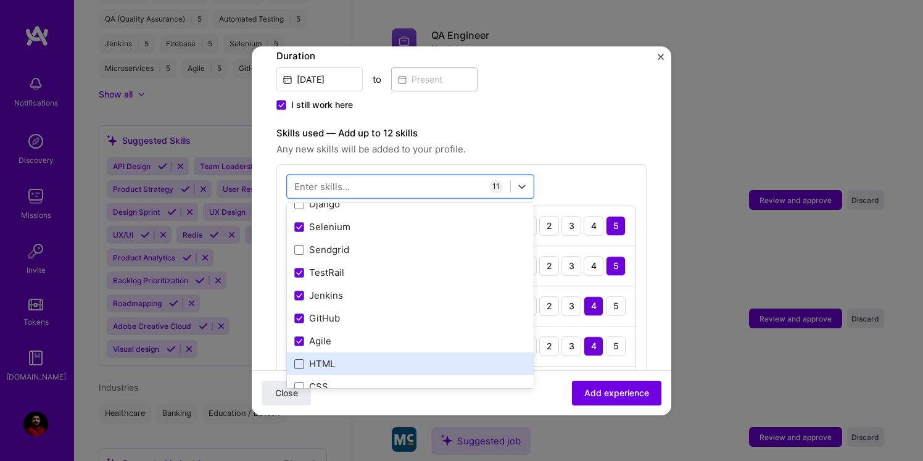
click at [298, 359] on span at bounding box center [299, 364] width 10 height 10
click at [0, 0] on input "checkbox" at bounding box center [0, 0] width 0 height 0
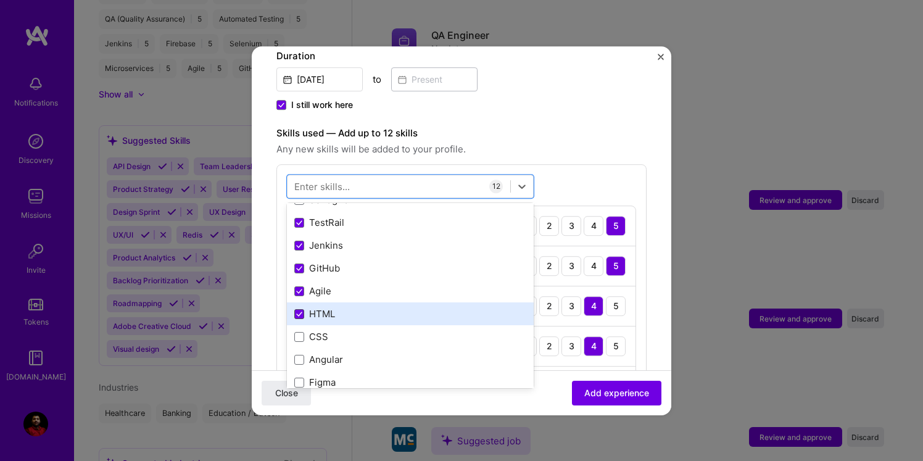
scroll to position [249, 0]
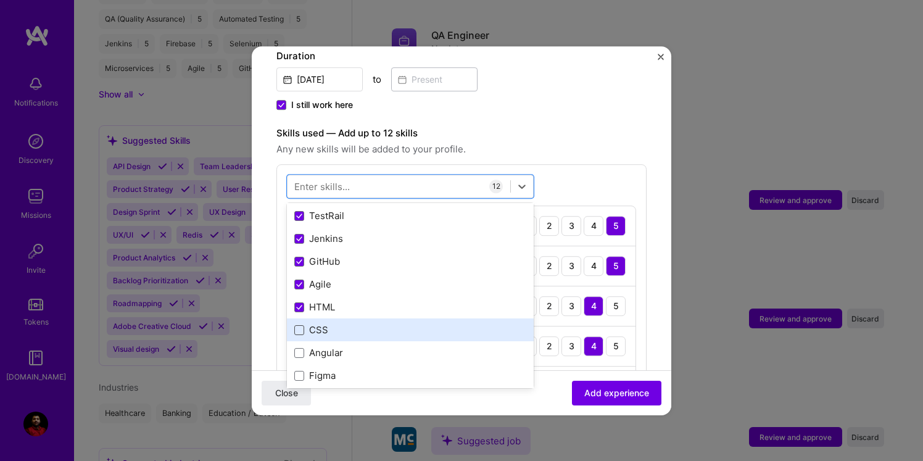
click at [298, 325] on span at bounding box center [299, 330] width 10 height 10
click at [0, 0] on input "checkbox" at bounding box center [0, 0] width 0 height 0
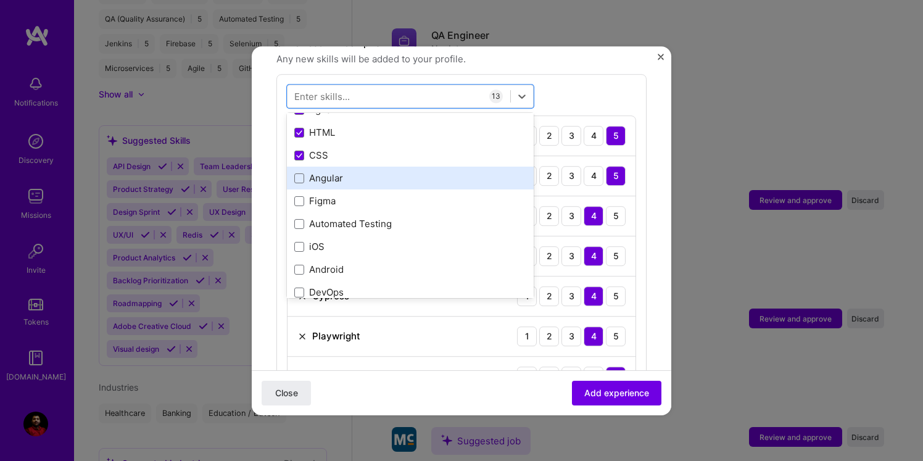
scroll to position [334, 0]
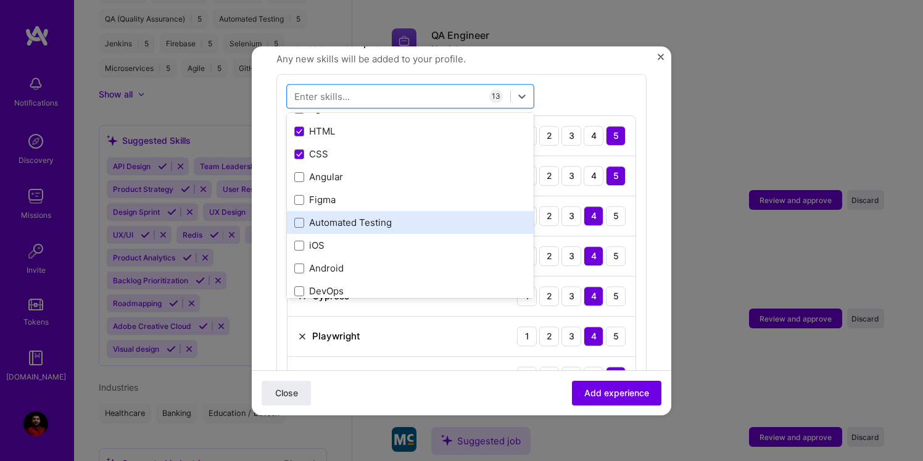
click at [327, 216] on div "Automated Testing" at bounding box center [410, 222] width 232 height 13
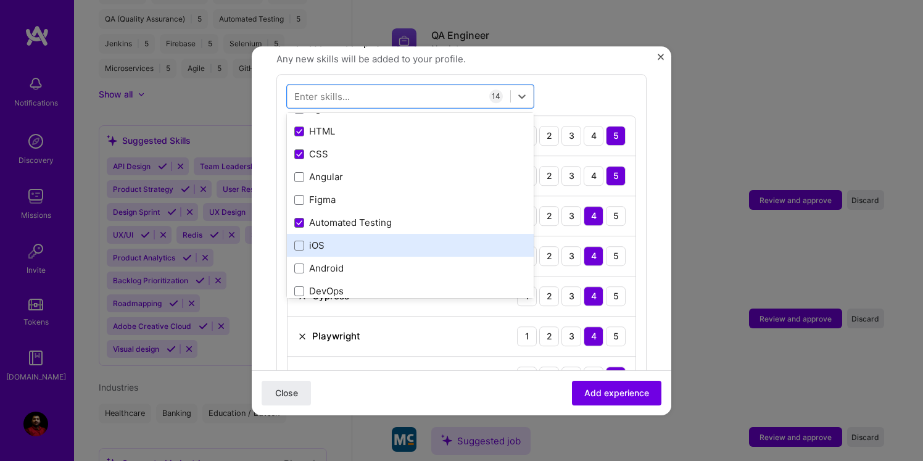
click at [315, 239] on div "iOS" at bounding box center [410, 245] width 232 height 13
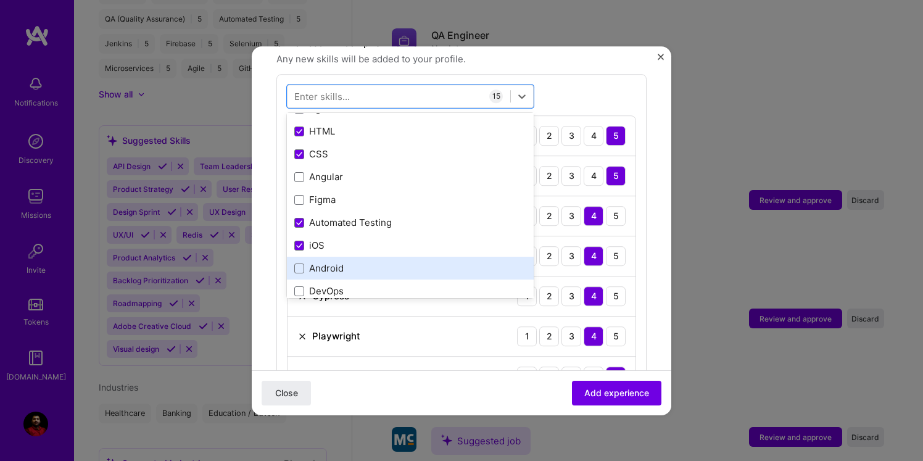
click at [315, 257] on div "Android" at bounding box center [410, 268] width 247 height 23
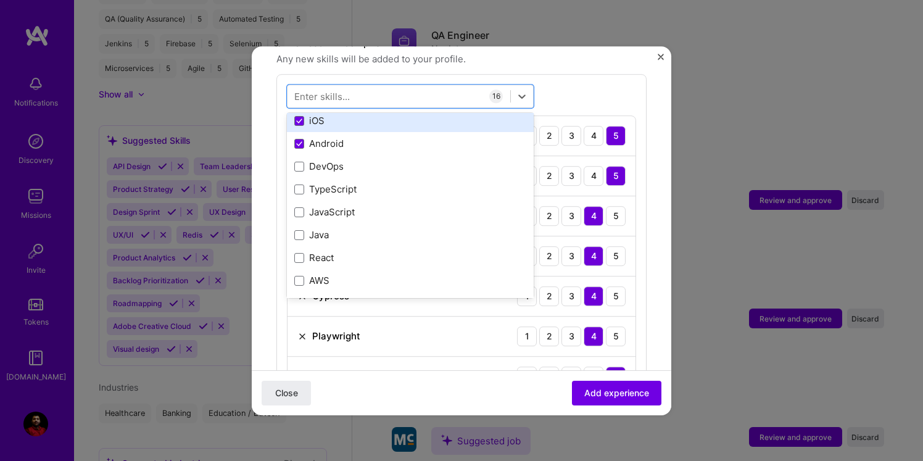
scroll to position [466, 0]
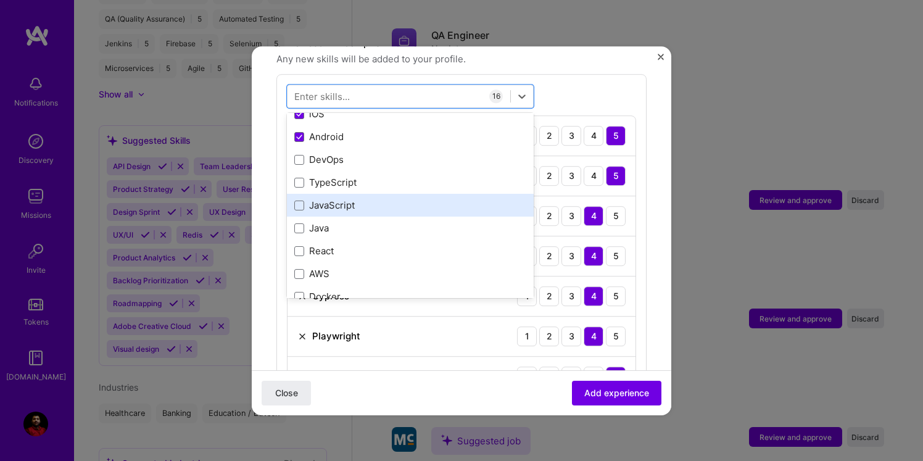
click at [369, 194] on div "JavaScript" at bounding box center [410, 205] width 247 height 23
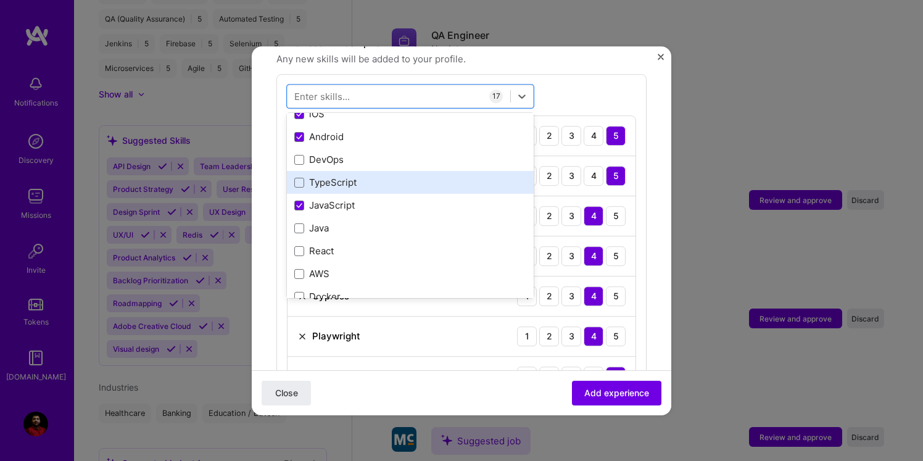
click at [357, 176] on div "TypeScript" at bounding box center [410, 182] width 232 height 13
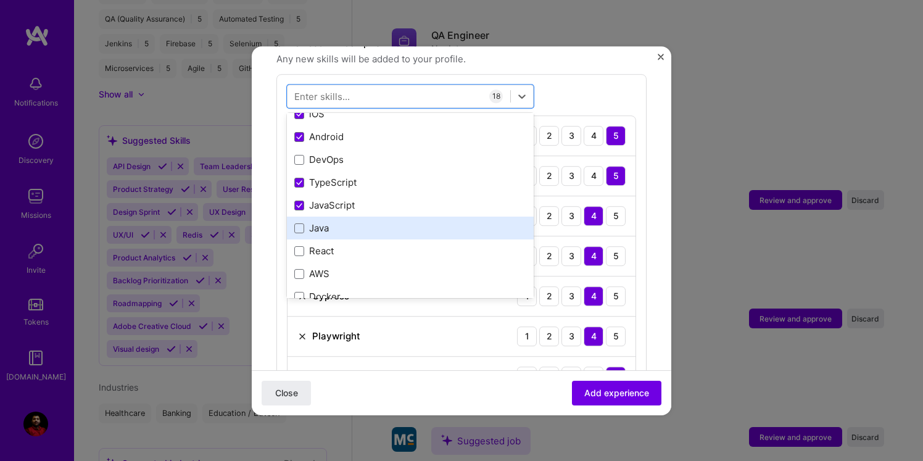
click at [324, 222] on div "Java" at bounding box center [410, 228] width 232 height 13
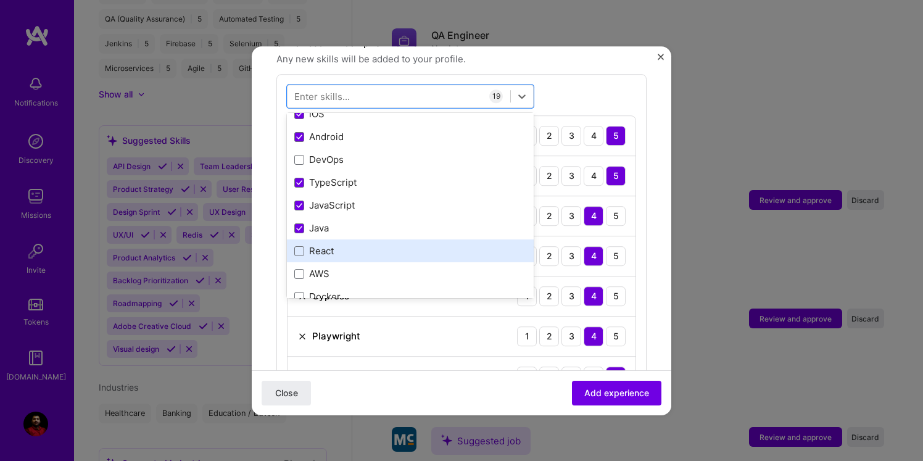
click at [324, 245] on div "React" at bounding box center [410, 251] width 232 height 13
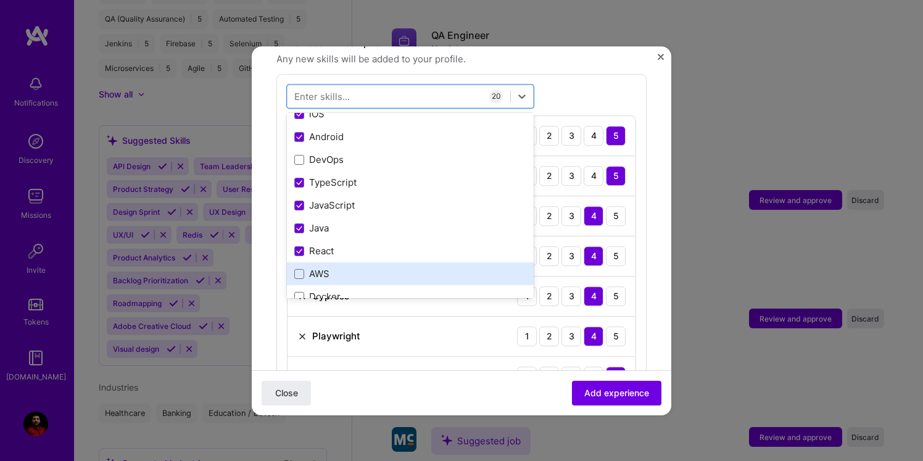
click at [323, 263] on div "AWS" at bounding box center [410, 274] width 247 height 23
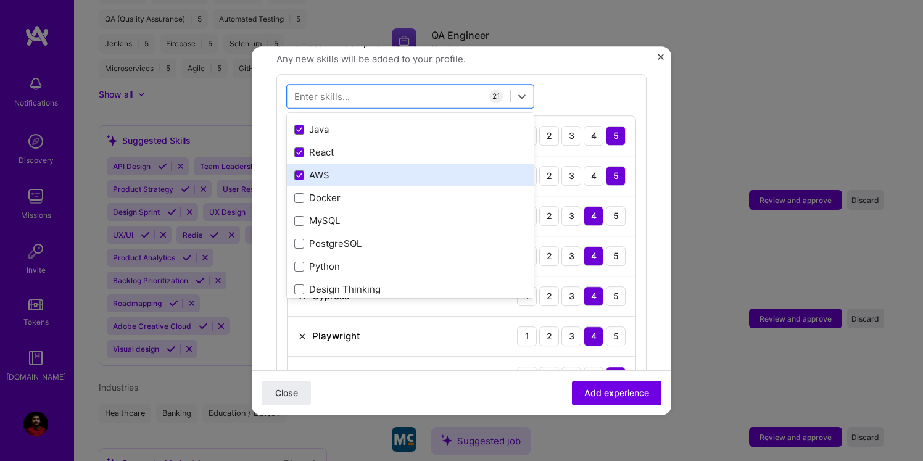
scroll to position [573, 0]
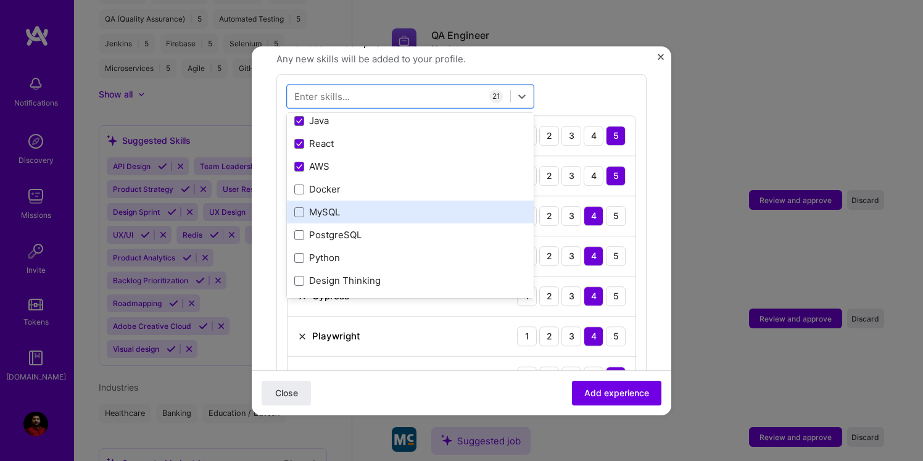
click at [320, 206] on div "MySQL" at bounding box center [410, 212] width 232 height 13
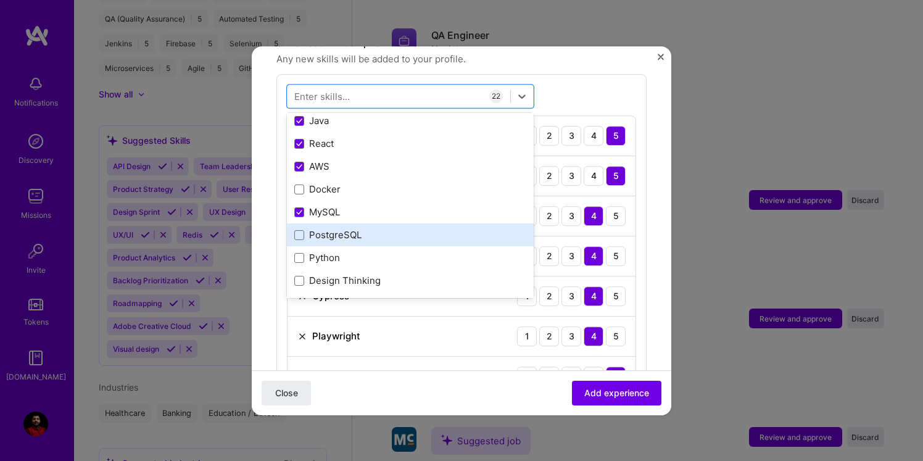
click at [319, 229] on div "PostgreSQL" at bounding box center [410, 235] width 247 height 23
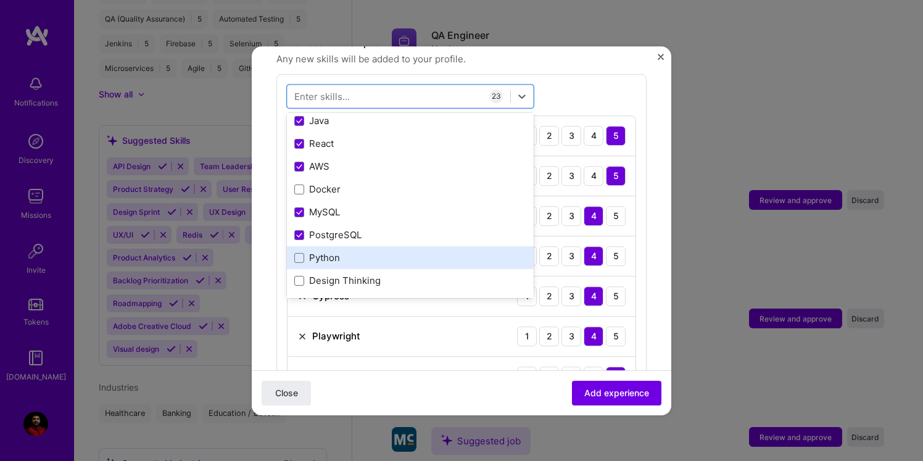
click at [319, 247] on div "Python" at bounding box center [410, 258] width 247 height 23
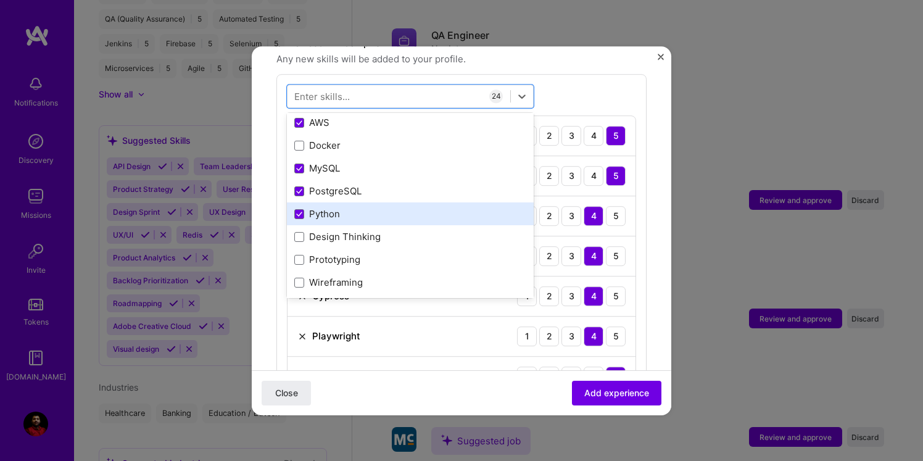
scroll to position [624, 0]
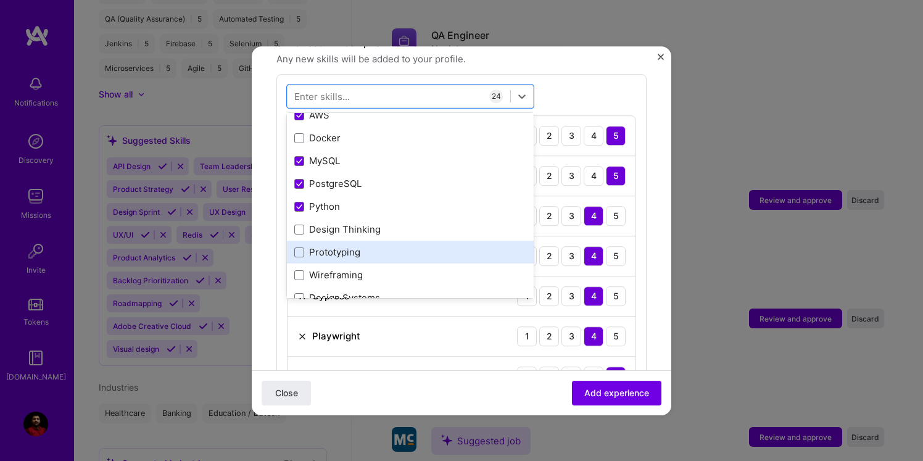
click at [316, 246] on div "Prototyping" at bounding box center [410, 252] width 232 height 13
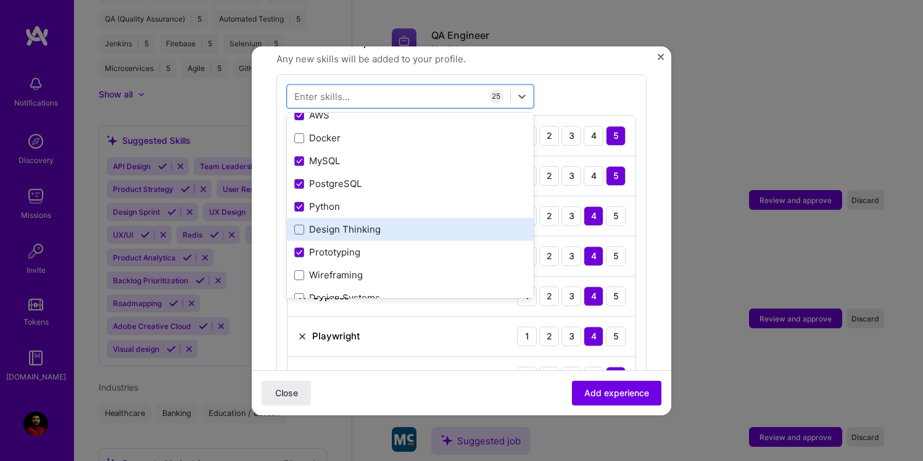
click at [327, 223] on div "Design Thinking" at bounding box center [410, 229] width 232 height 13
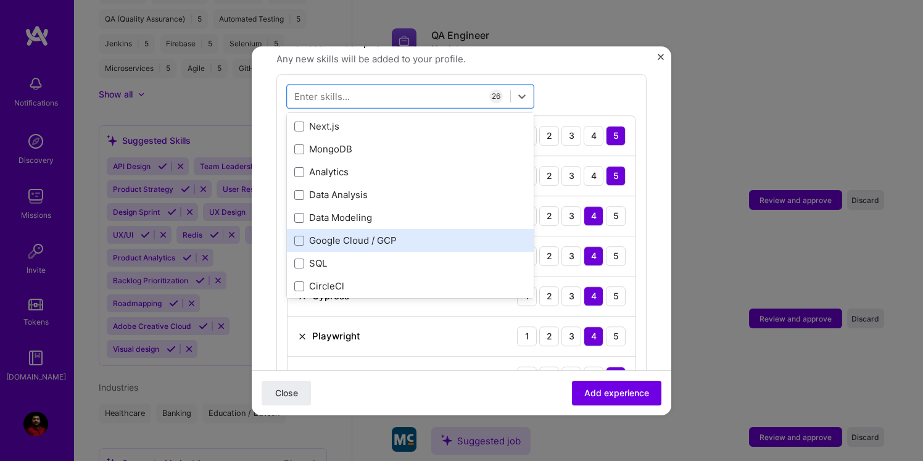
scroll to position [863, 0]
click at [326, 258] on div "SQL" at bounding box center [410, 264] width 232 height 13
click at [326, 231] on div "Google Cloud / GCP" at bounding box center [410, 242] width 247 height 23
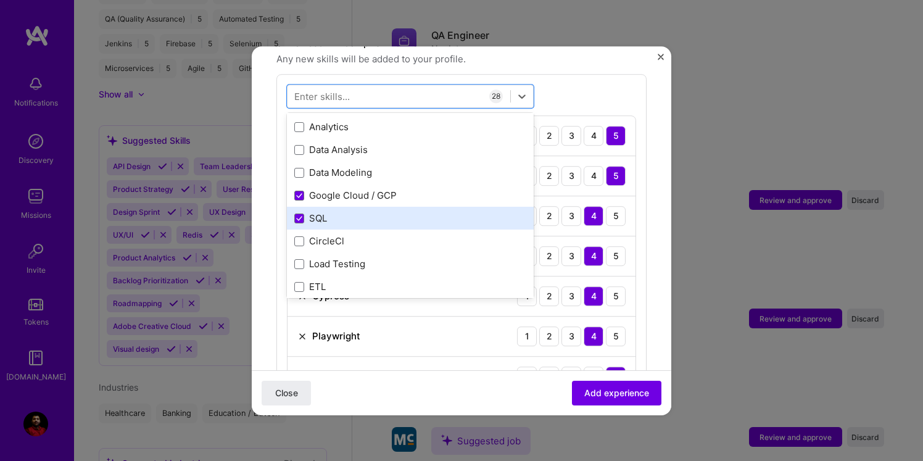
scroll to position [917, 0]
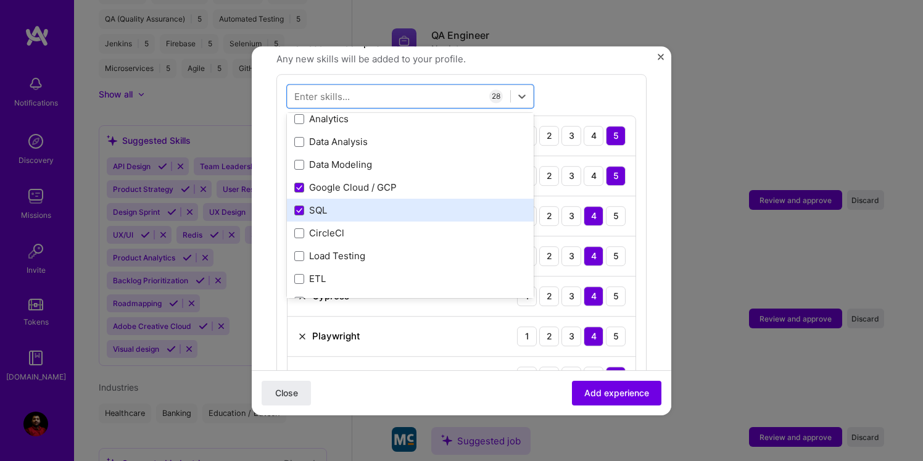
click at [328, 250] on div "Load Testing" at bounding box center [410, 256] width 232 height 13
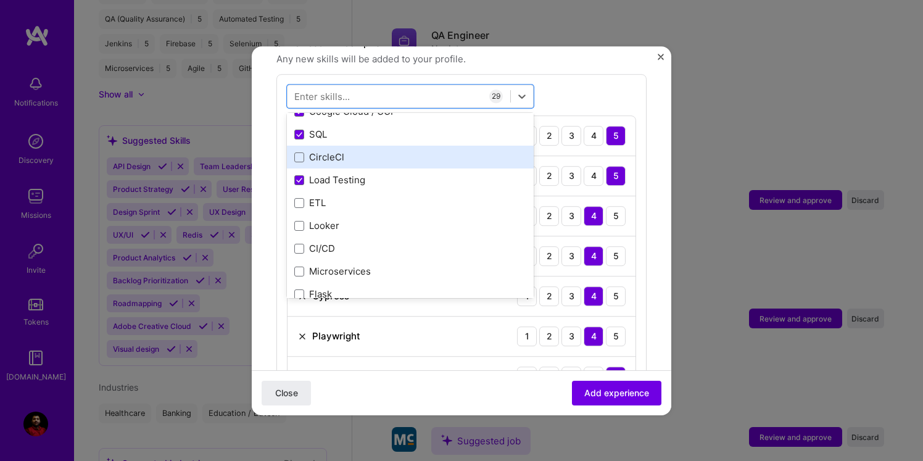
scroll to position [999, 0]
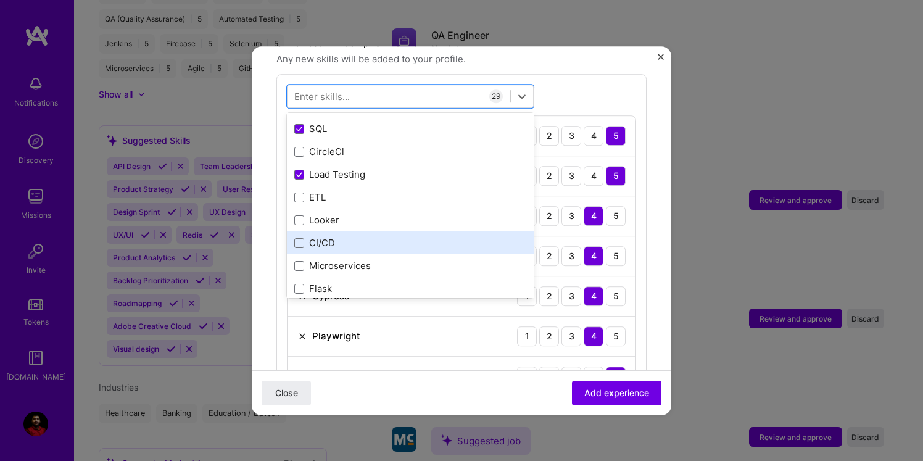
click at [329, 237] on div "CI/CD" at bounding box center [410, 243] width 232 height 13
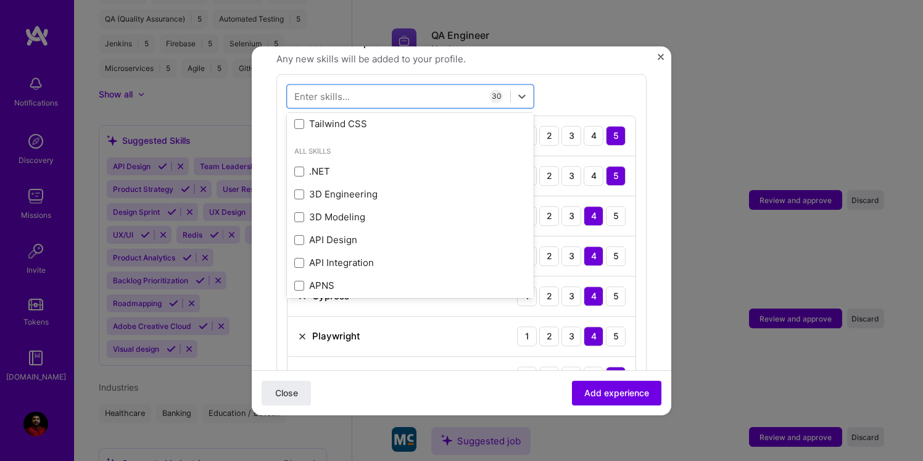
scroll to position [1446, 0]
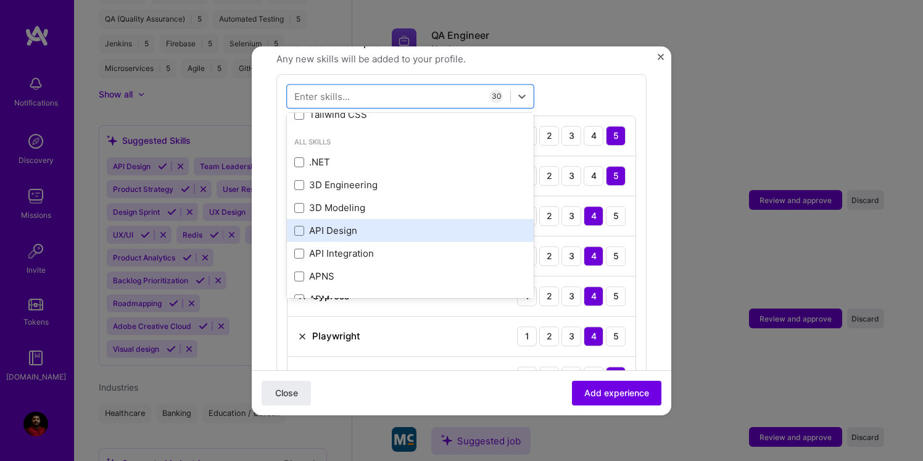
click at [342, 224] on div "API Design" at bounding box center [410, 230] width 232 height 13
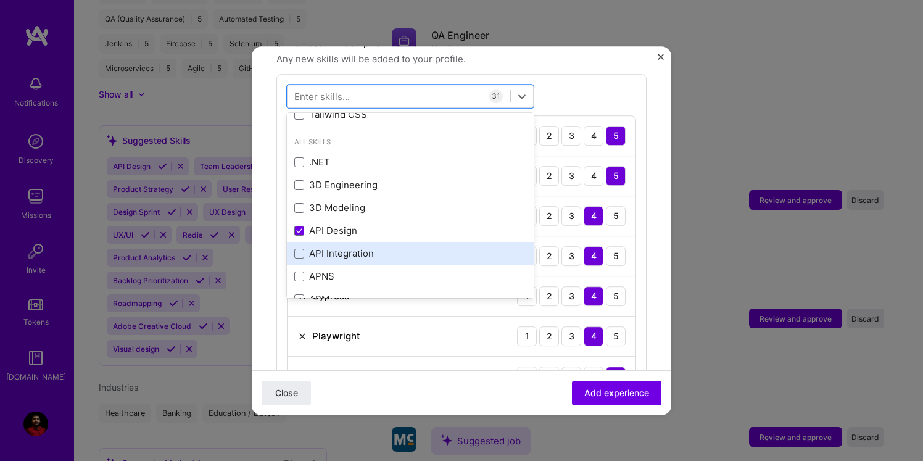
click at [340, 247] on div "API Integration" at bounding box center [410, 253] width 232 height 13
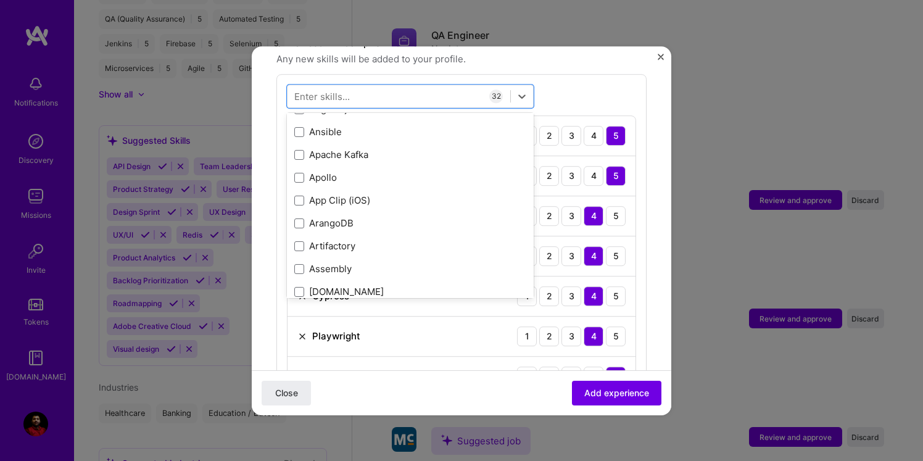
scroll to position [2070, 0]
click at [610, 401] on button "Add experience" at bounding box center [616, 392] width 89 height 25
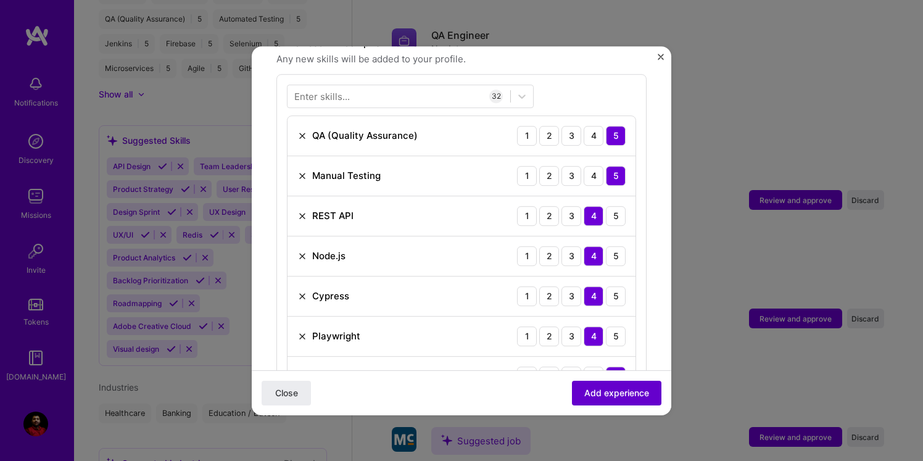
scroll to position [427, 0]
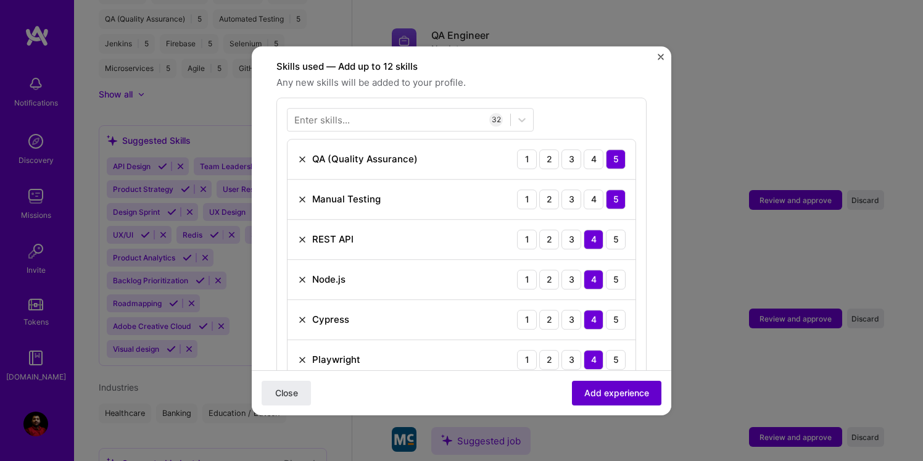
click at [610, 401] on button "Add experience" at bounding box center [616, 392] width 89 height 25
click at [610, 395] on span "Add experience" at bounding box center [616, 392] width 65 height 12
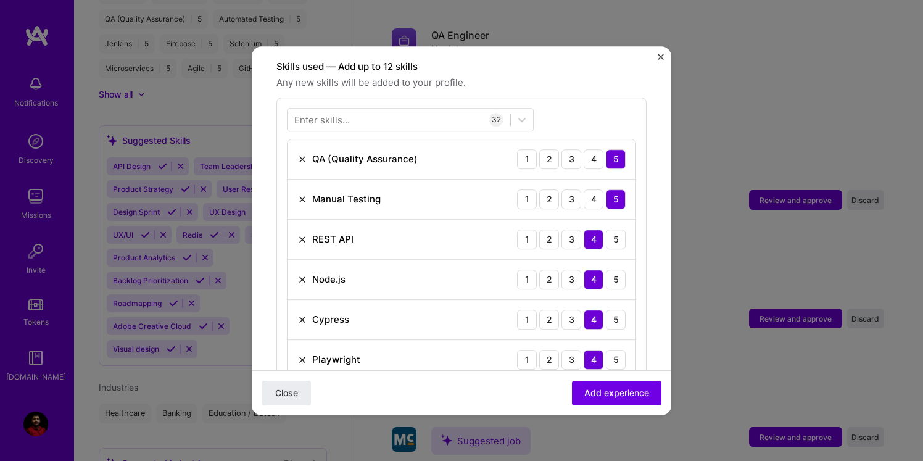
click at [662, 56] on img "Close" at bounding box center [660, 57] width 6 height 6
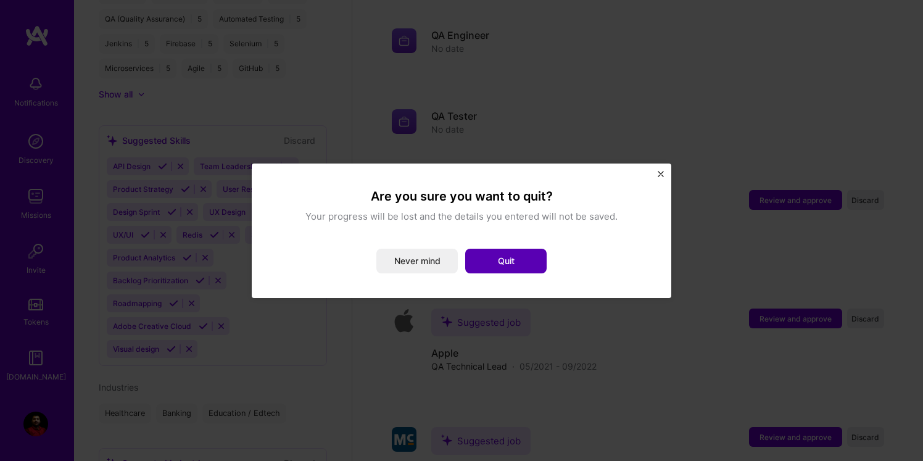
click at [495, 265] on button "Quit" at bounding box center [505, 261] width 81 height 25
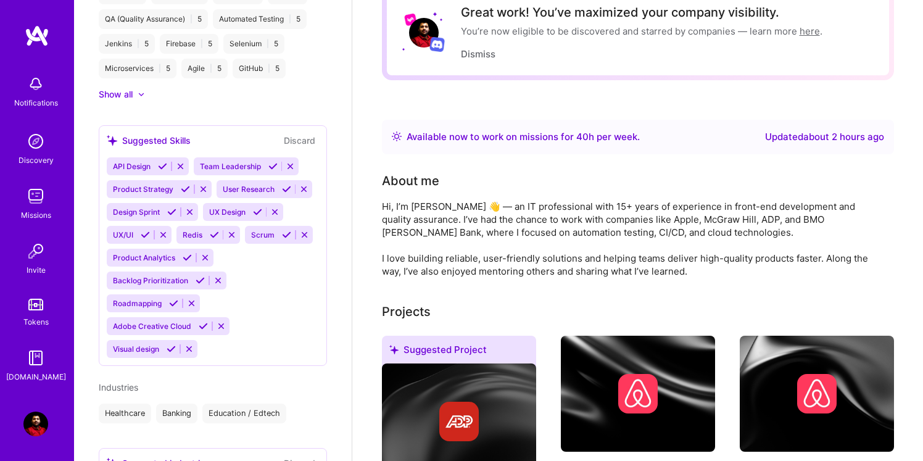
scroll to position [0, 0]
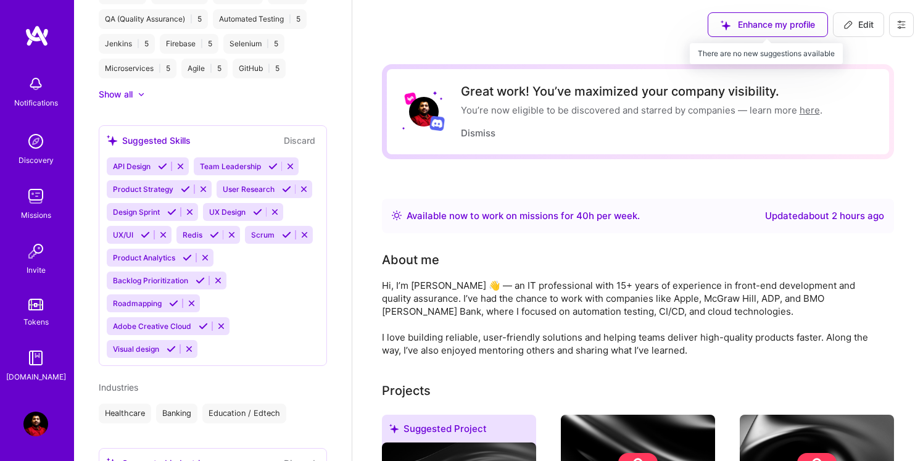
click at [758, 24] on div "Enhance my profile" at bounding box center [767, 24] width 120 height 25
click at [756, 23] on div "Enhance my profile" at bounding box center [767, 24] width 120 height 25
click at [715, 23] on div "Enhance my profile" at bounding box center [767, 24] width 120 height 25
click at [792, 23] on div "Enhance my profile" at bounding box center [767, 24] width 120 height 25
click at [731, 23] on div "Enhance my profile" at bounding box center [767, 24] width 120 height 25
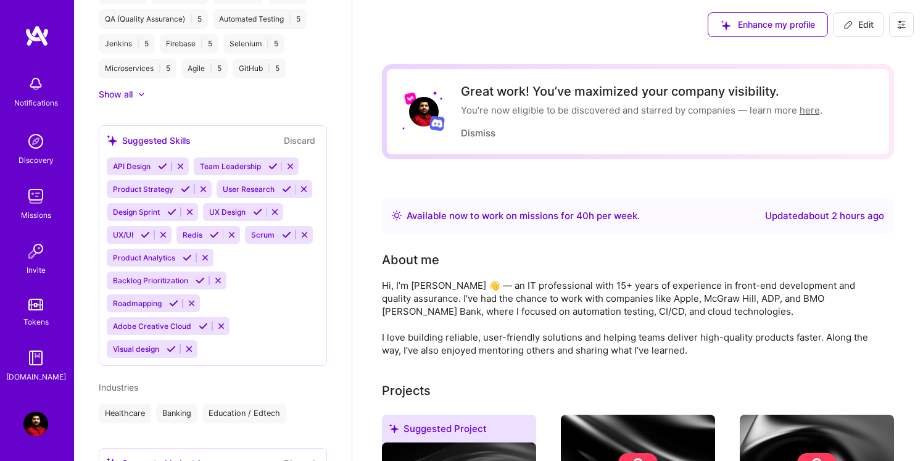
click at [630, 108] on div "You’re now eligible to be discovered and starred by companies — learn more here…" at bounding box center [641, 110] width 361 height 13
click at [481, 131] on button "Dismiss" at bounding box center [478, 132] width 35 height 13
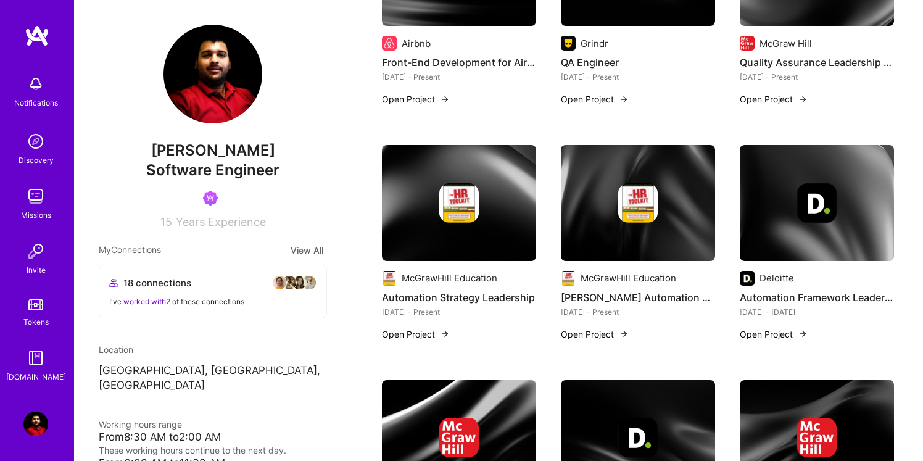
scroll to position [633, 0]
